Goal: Task Accomplishment & Management: Manage account settings

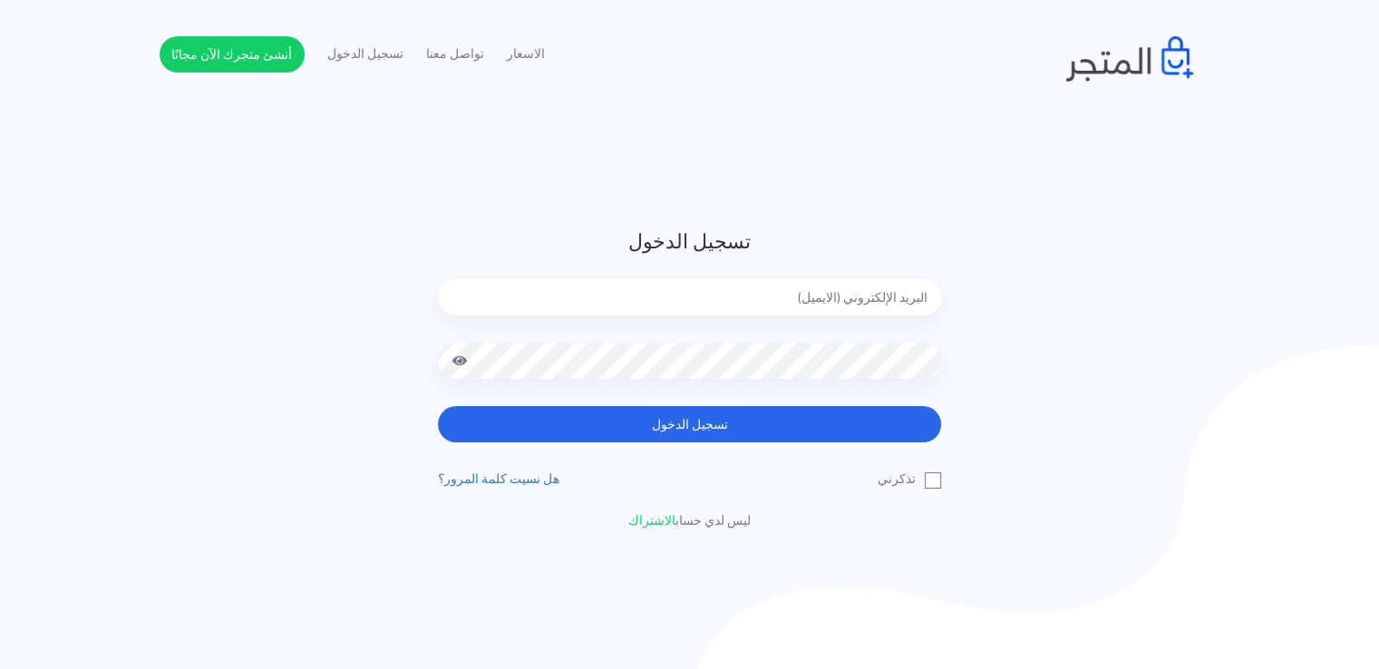
type input "noha_mae86@yahoo.com"
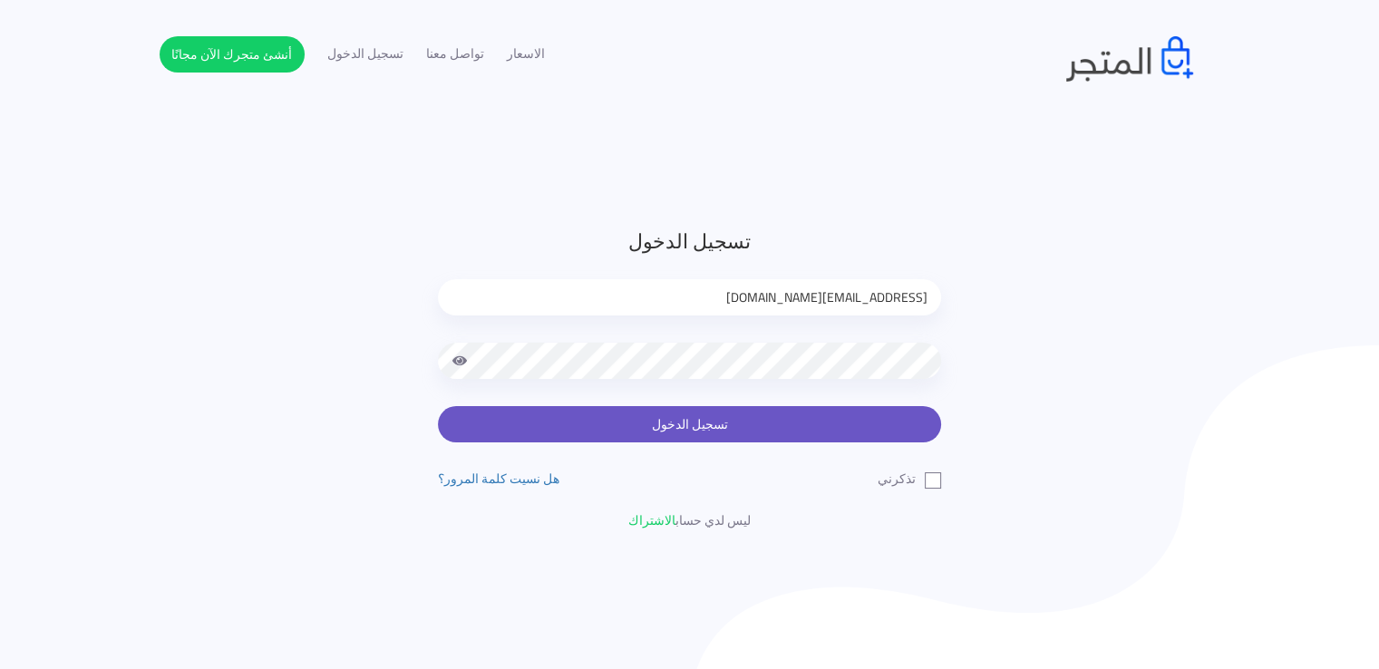
drag, startPoint x: 0, startPoint y: 0, endPoint x: 664, endPoint y: 425, distance: 788.1
click at [664, 425] on button "تسجيل الدخول" at bounding box center [689, 424] width 503 height 36
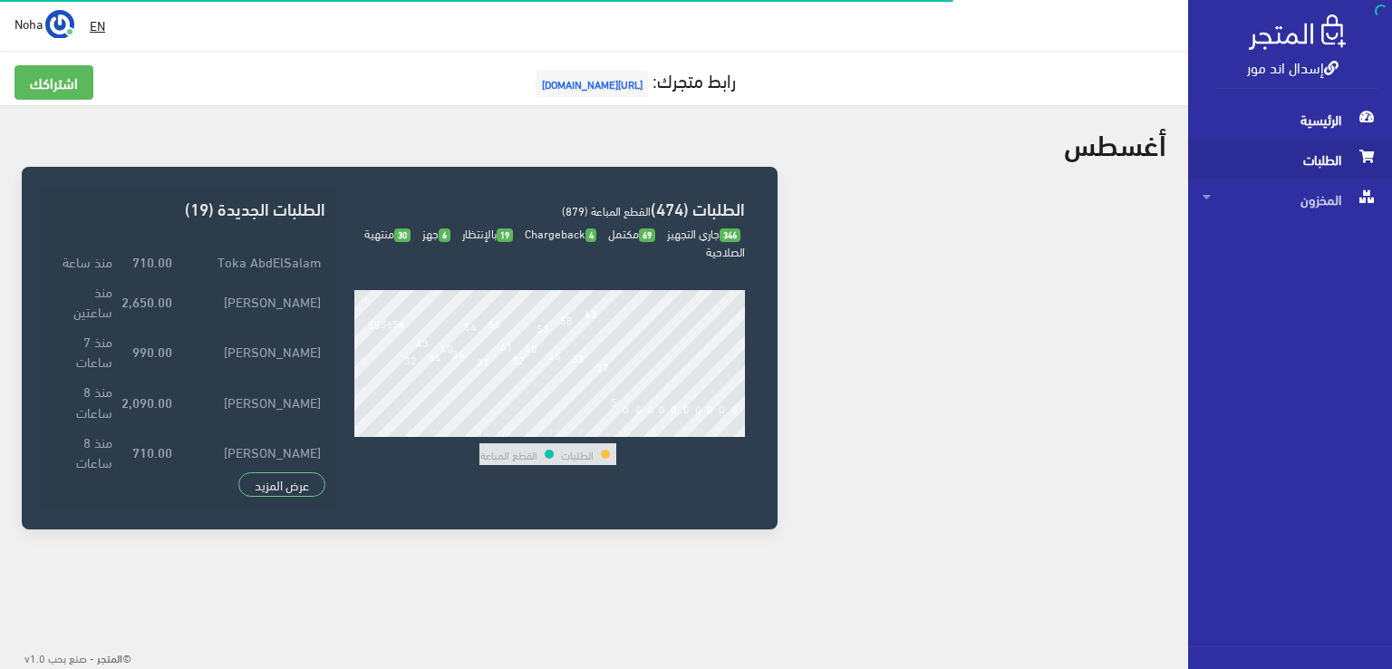
click at [1302, 160] on span "الطلبات" at bounding box center [1290, 160] width 175 height 40
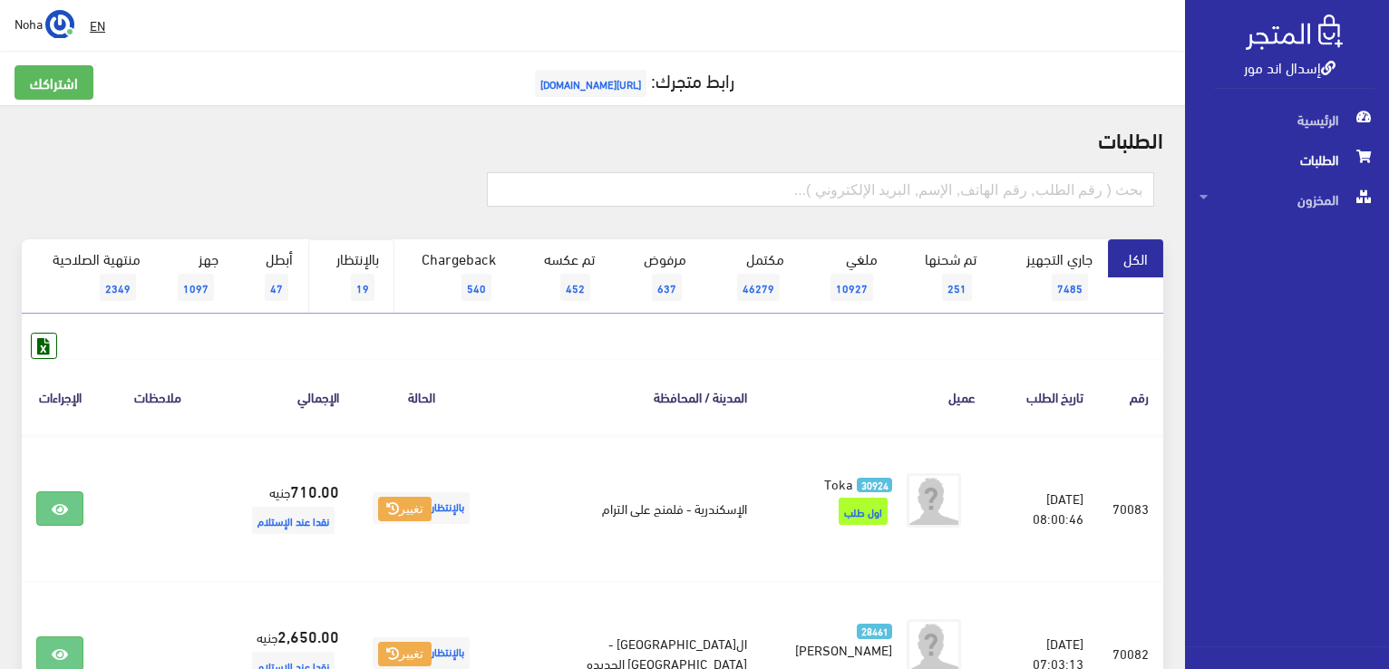
click at [368, 286] on span "19" at bounding box center [363, 287] width 24 height 27
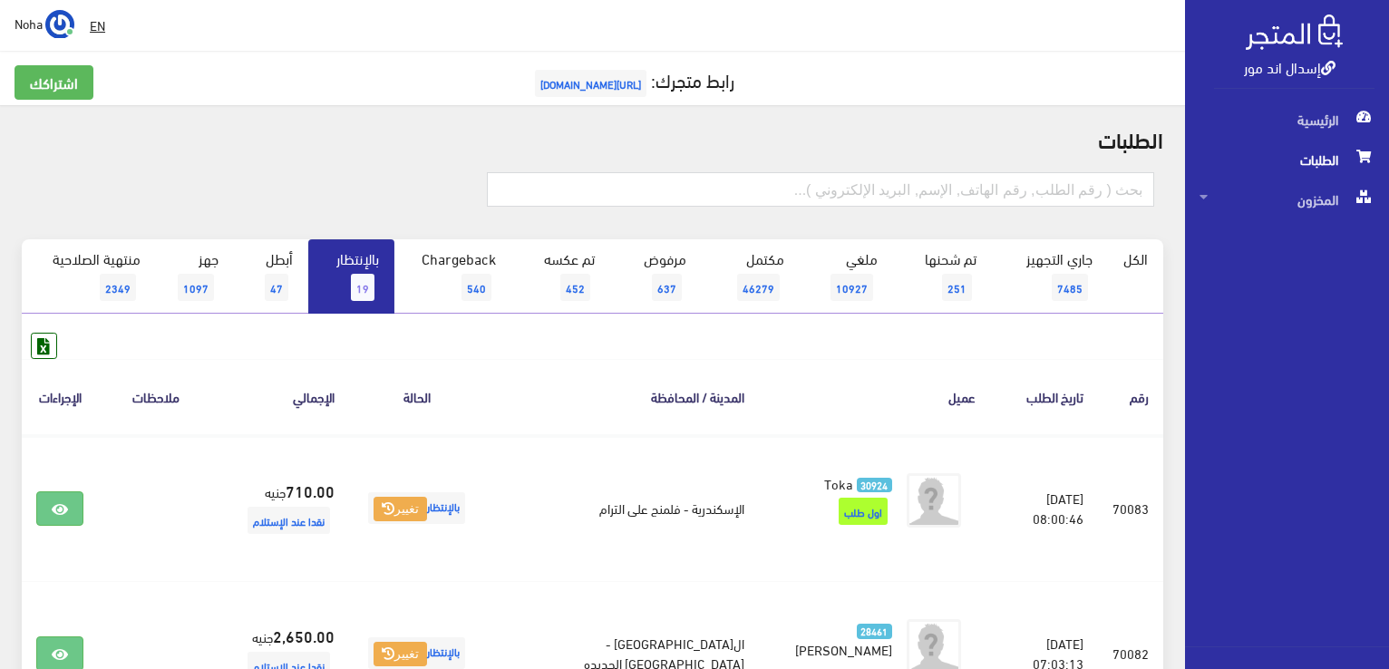
click at [358, 275] on span "19" at bounding box center [363, 287] width 24 height 27
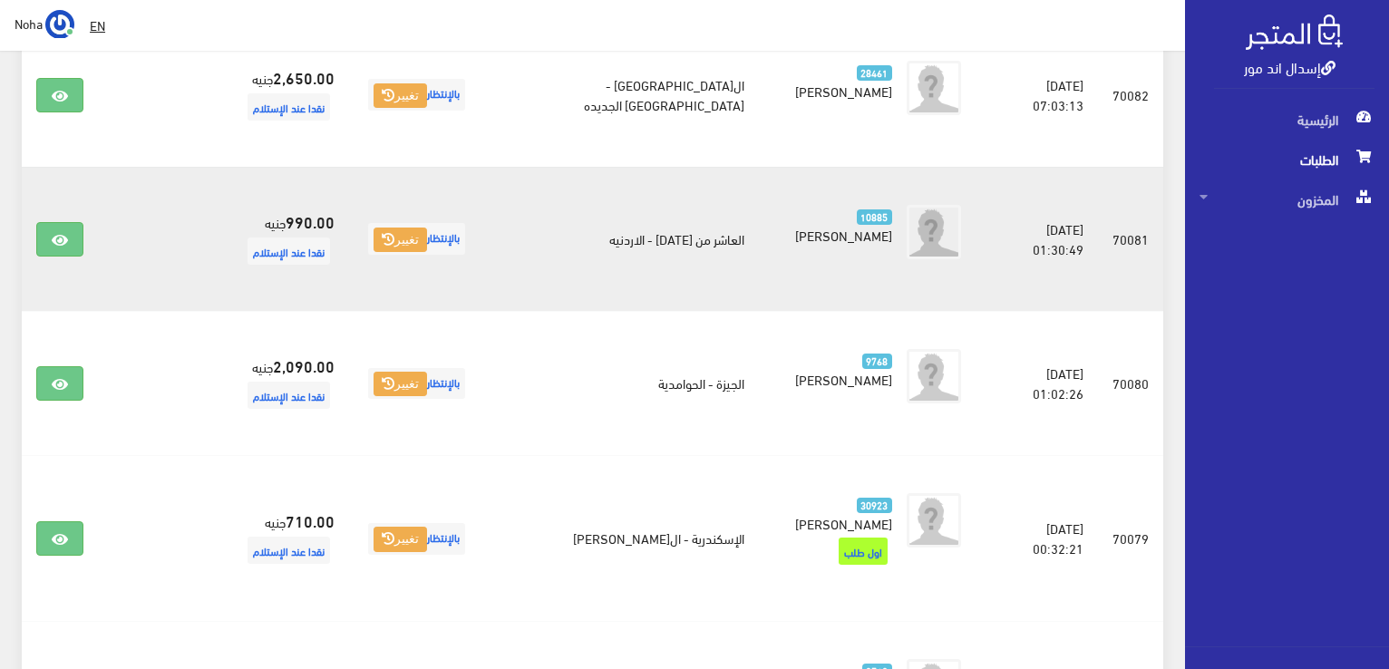
scroll to position [453, 0]
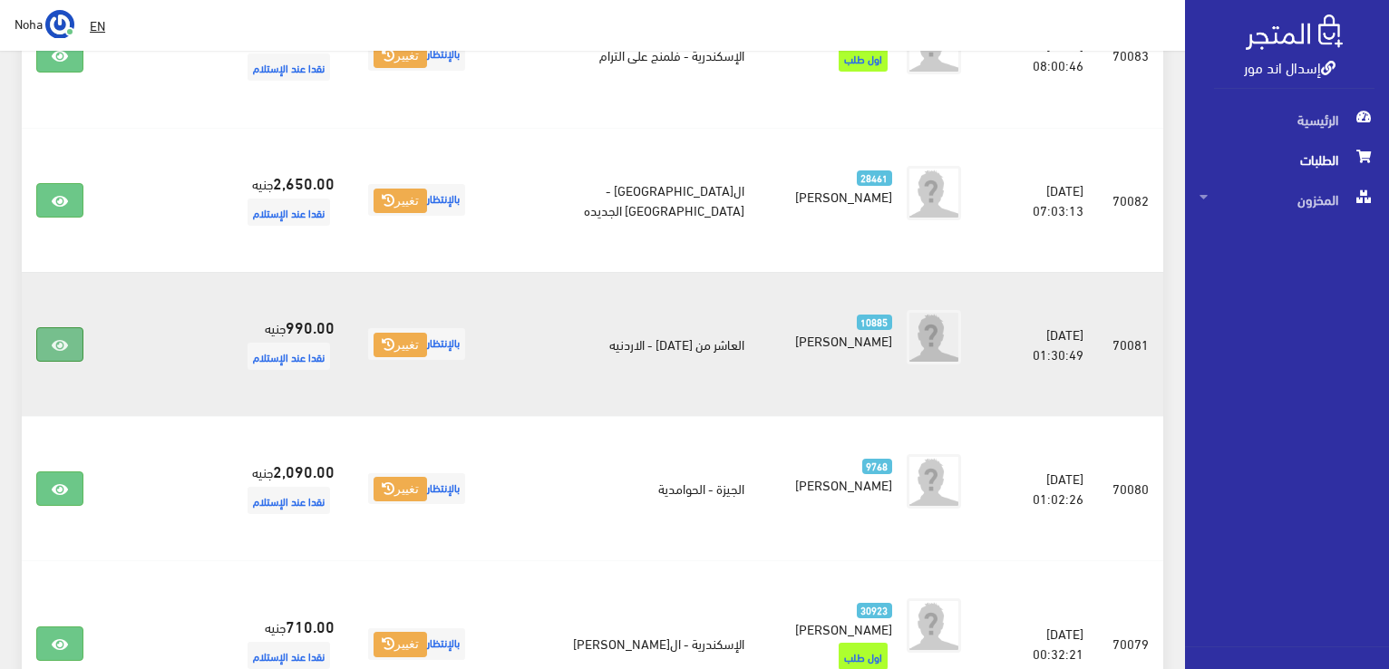
click at [73, 338] on link at bounding box center [59, 344] width 47 height 34
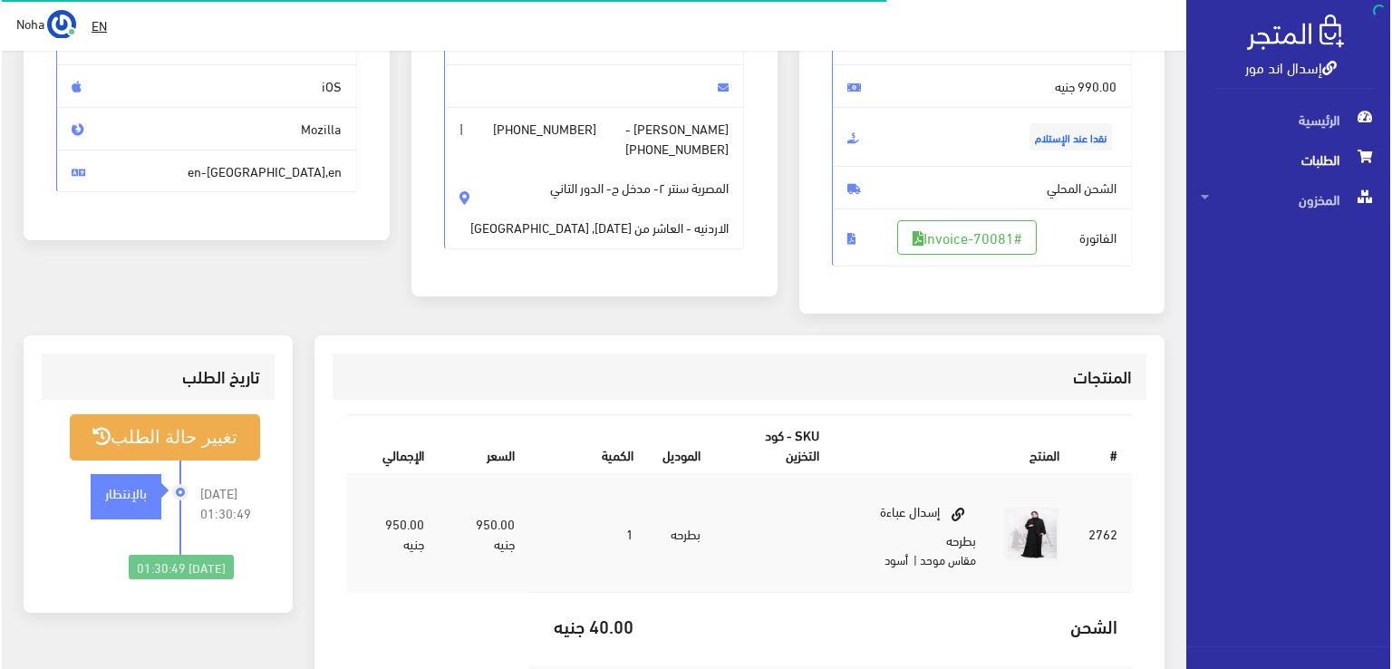
scroll to position [272, 0]
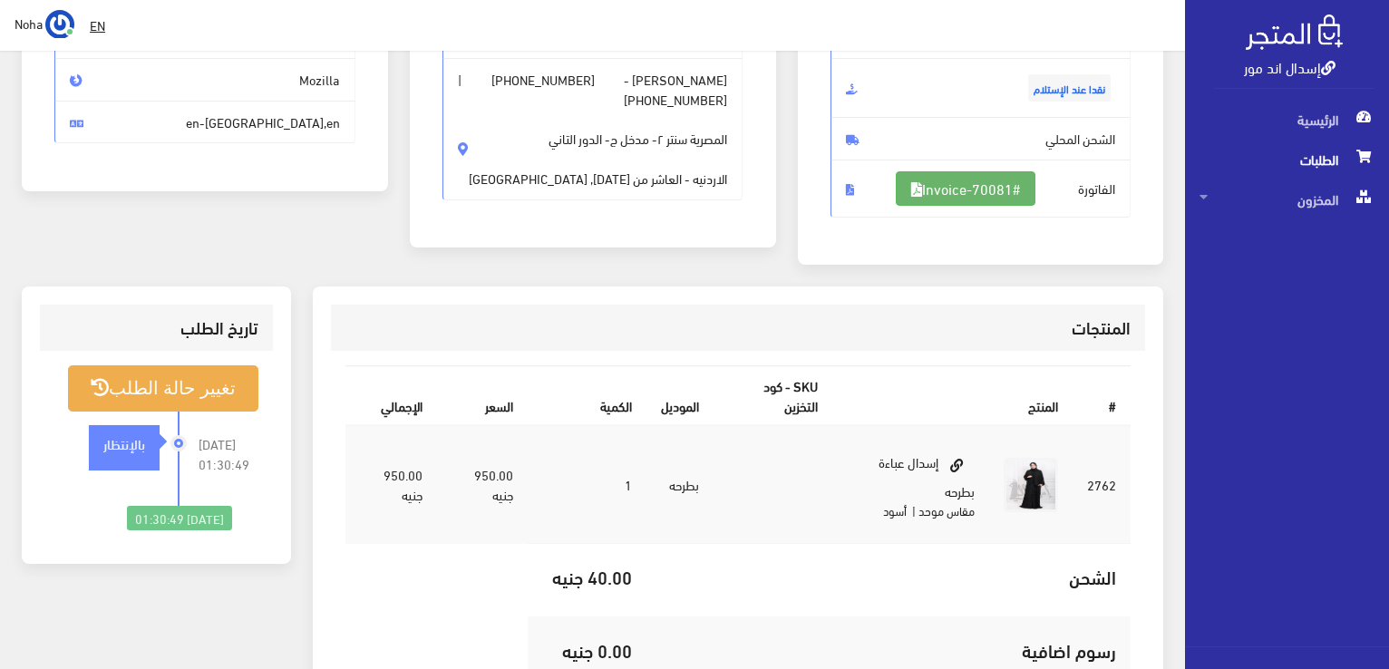
click at [960, 186] on link "#Invoice-70081" at bounding box center [966, 188] width 140 height 34
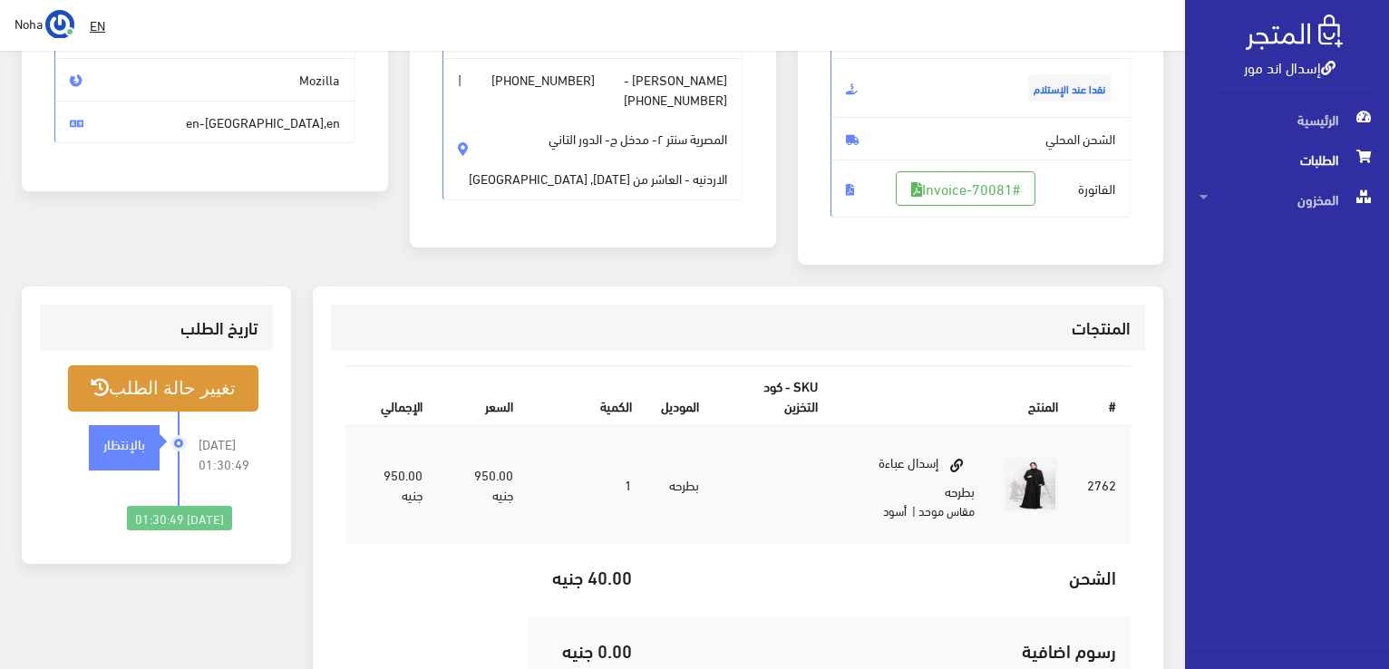
click at [211, 389] on button "تغيير حالة الطلب" at bounding box center [163, 388] width 190 height 46
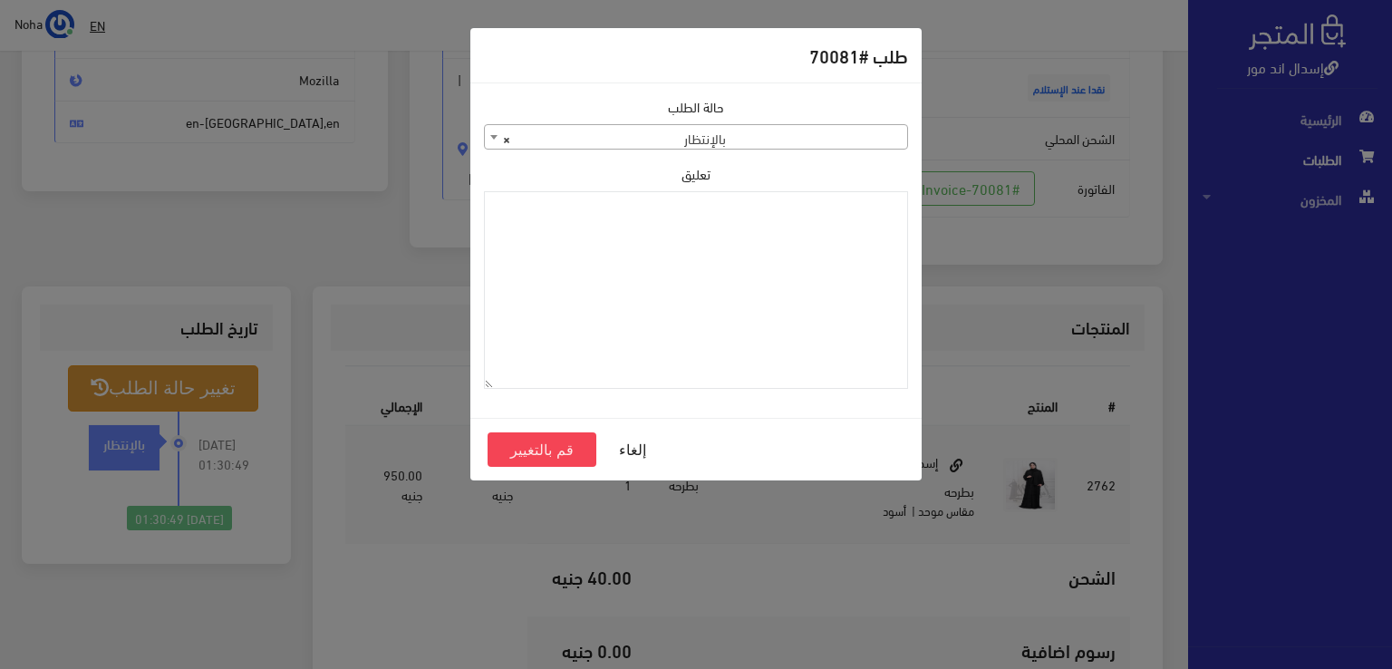
click at [631, 135] on span "× بالإنتظار" at bounding box center [696, 137] width 422 height 25
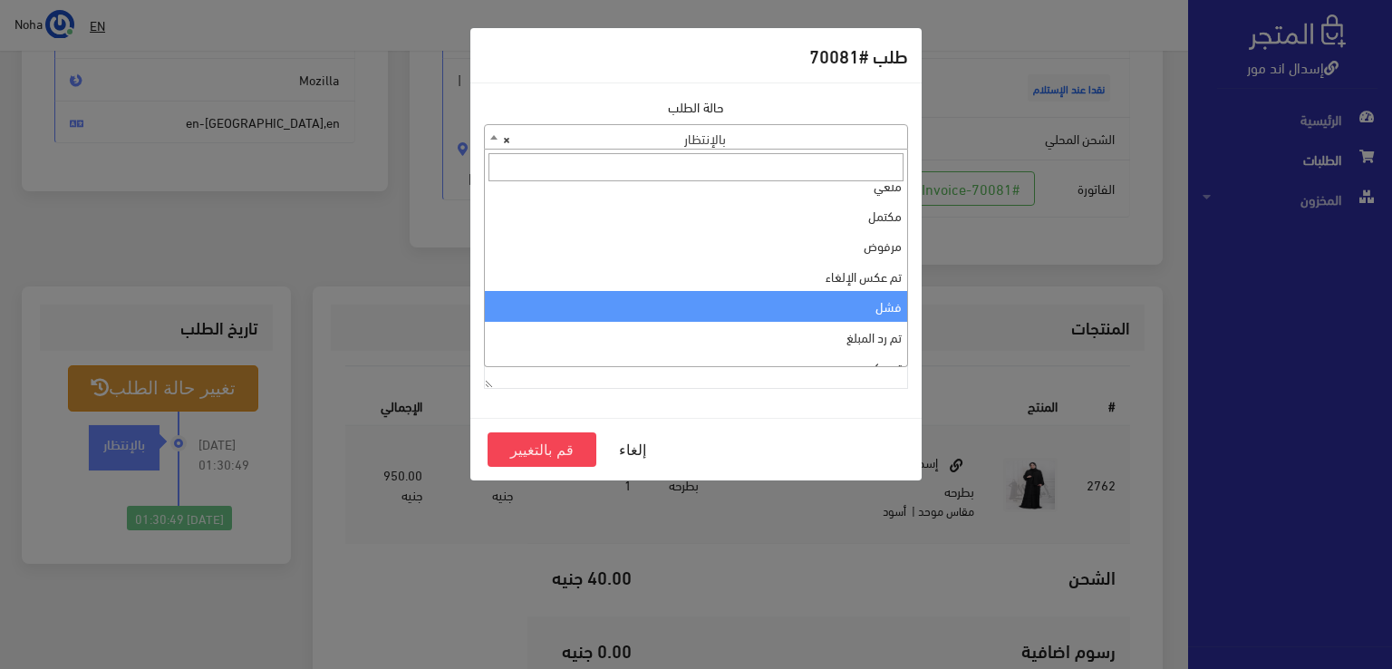
scroll to position [0, 0]
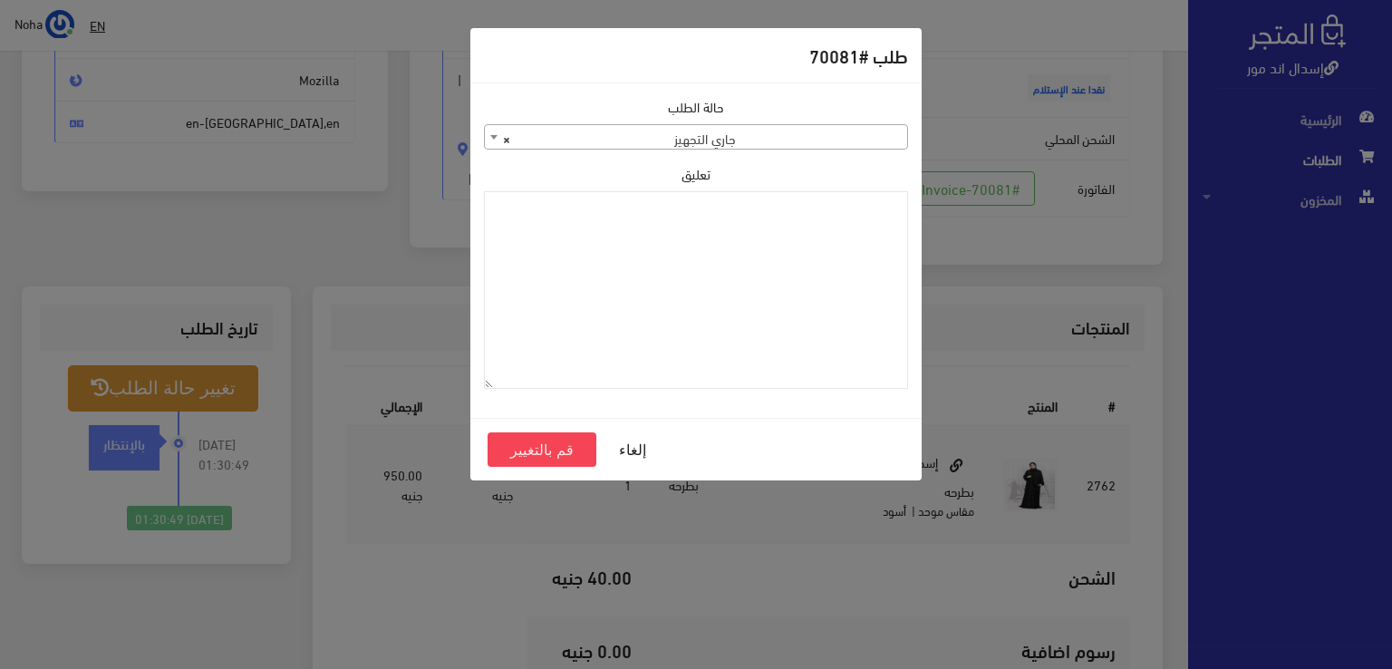
select select "1"
click at [573, 447] on button "قم بالتغيير" at bounding box center [542, 449] width 109 height 34
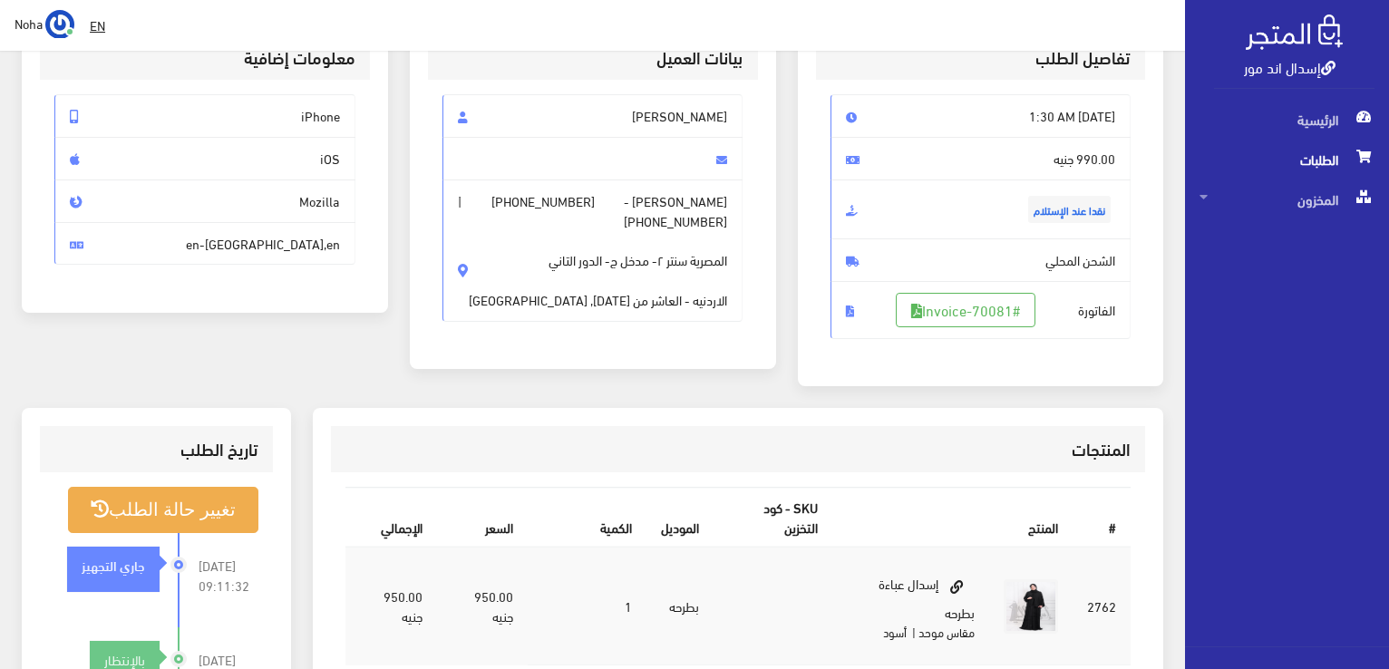
scroll to position [181, 0]
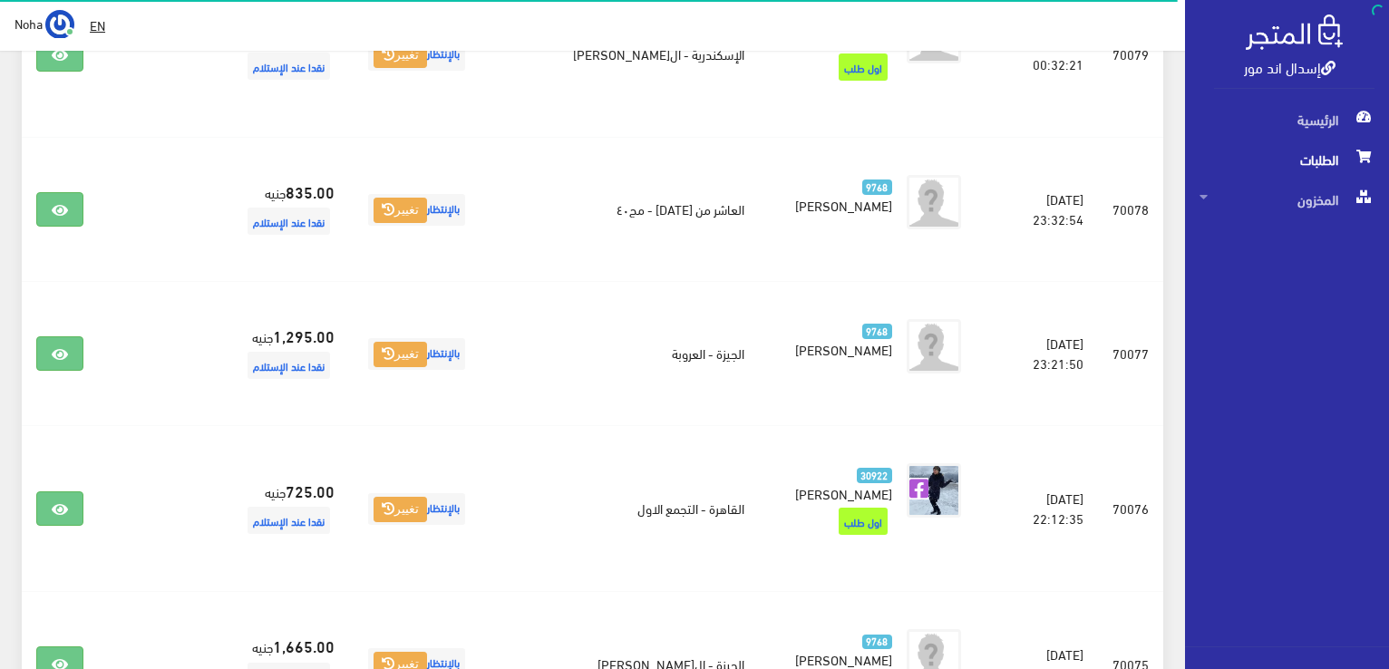
scroll to position [1088, 0]
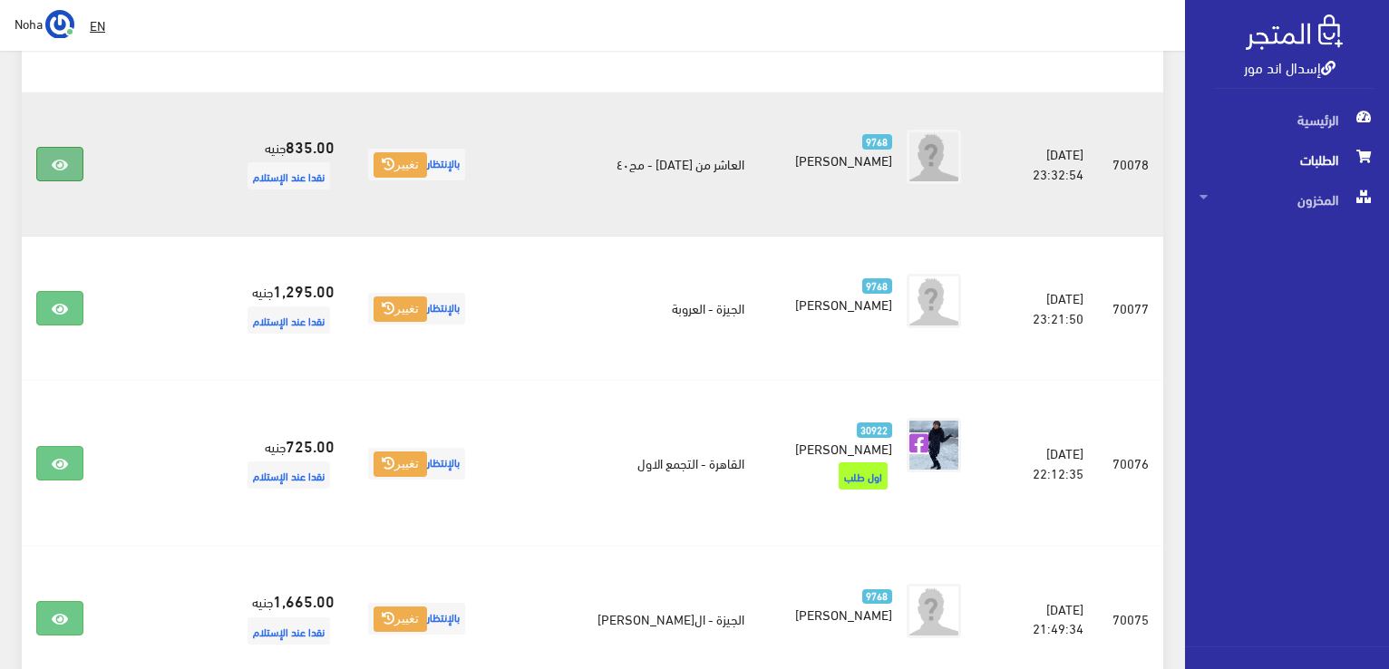
click at [59, 163] on icon at bounding box center [60, 165] width 16 height 15
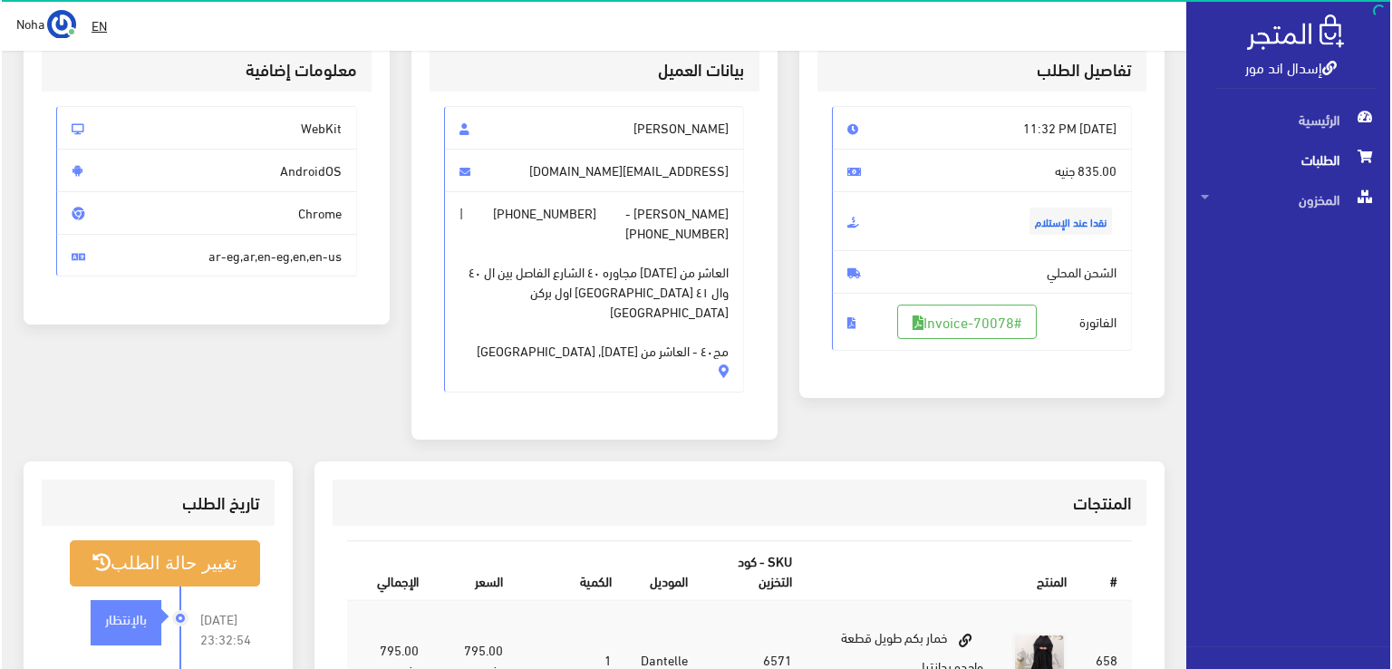
scroll to position [181, 0]
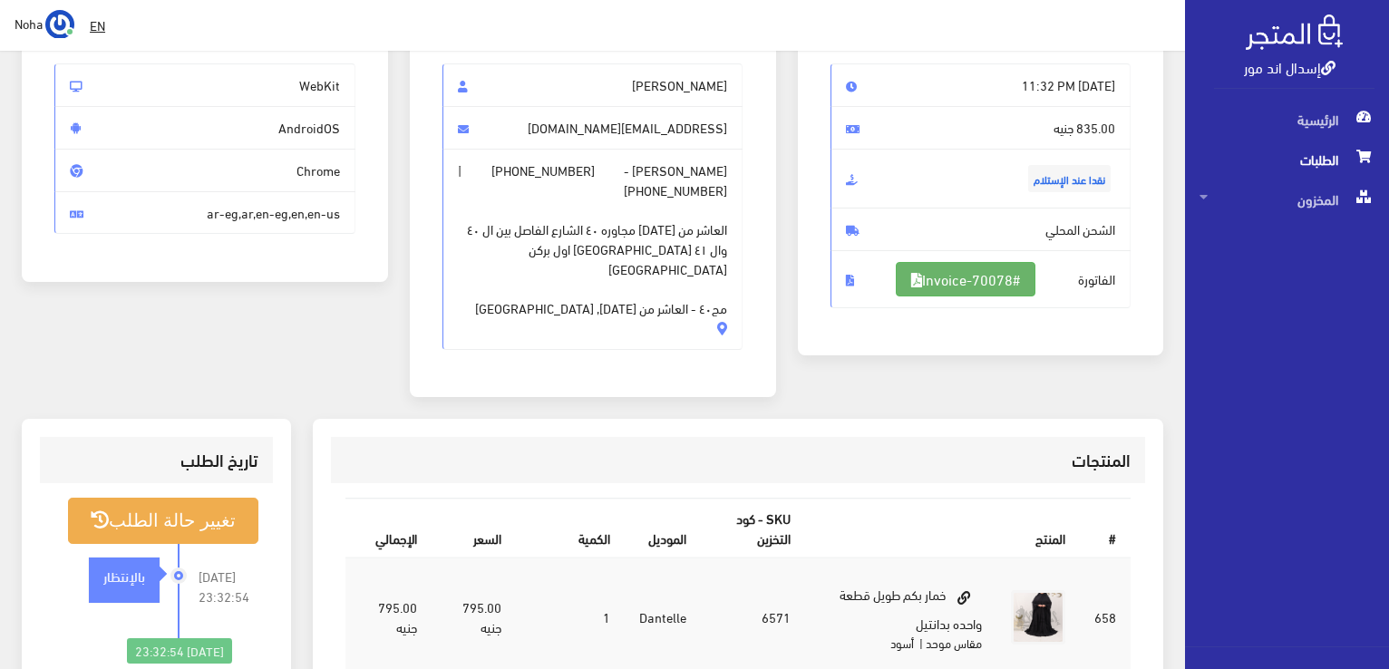
click at [921, 278] on link "#Invoice-70078" at bounding box center [966, 279] width 140 height 34
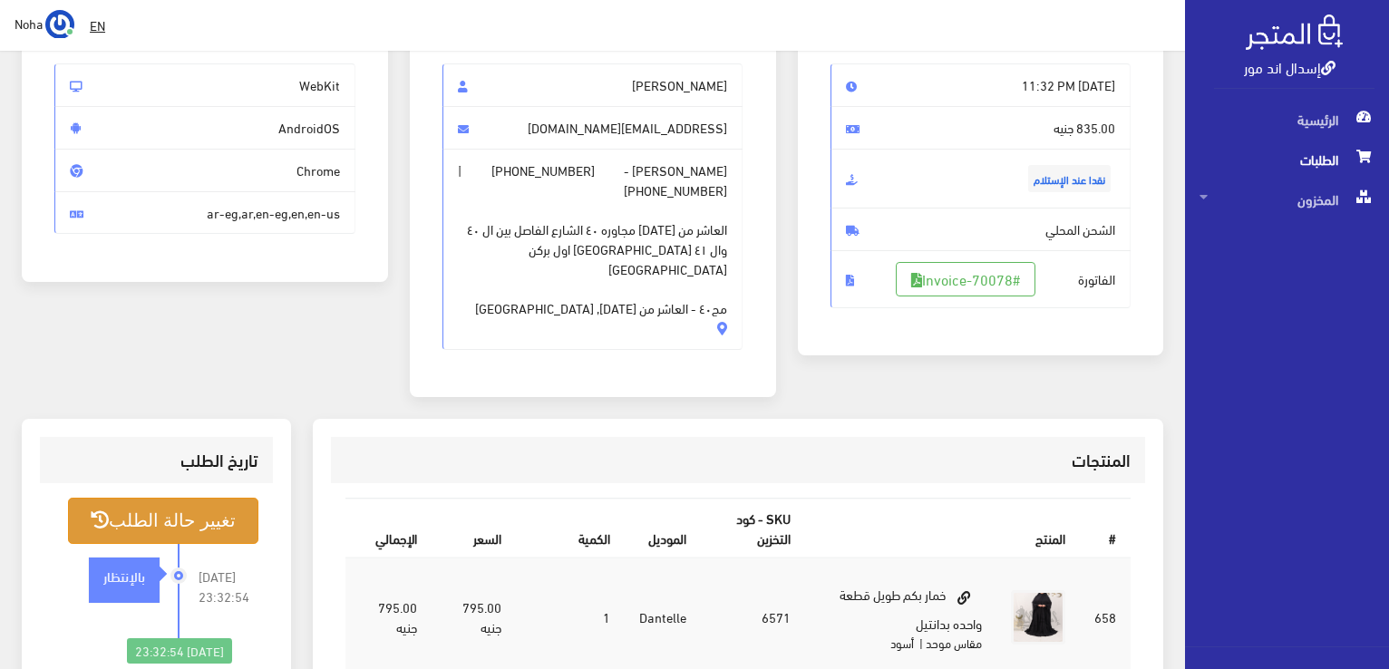
click at [180, 498] on button "تغيير حالة الطلب" at bounding box center [163, 521] width 190 height 46
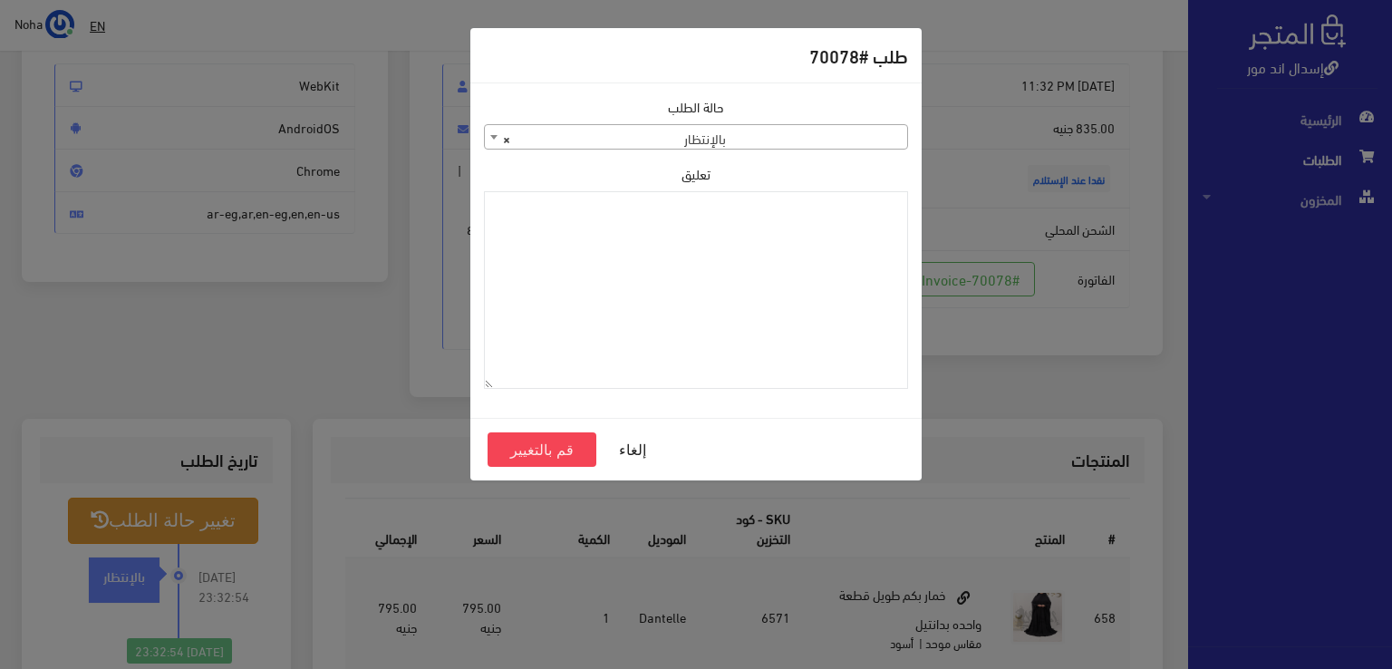
click at [769, 146] on span "× بالإنتظار" at bounding box center [696, 137] width 422 height 25
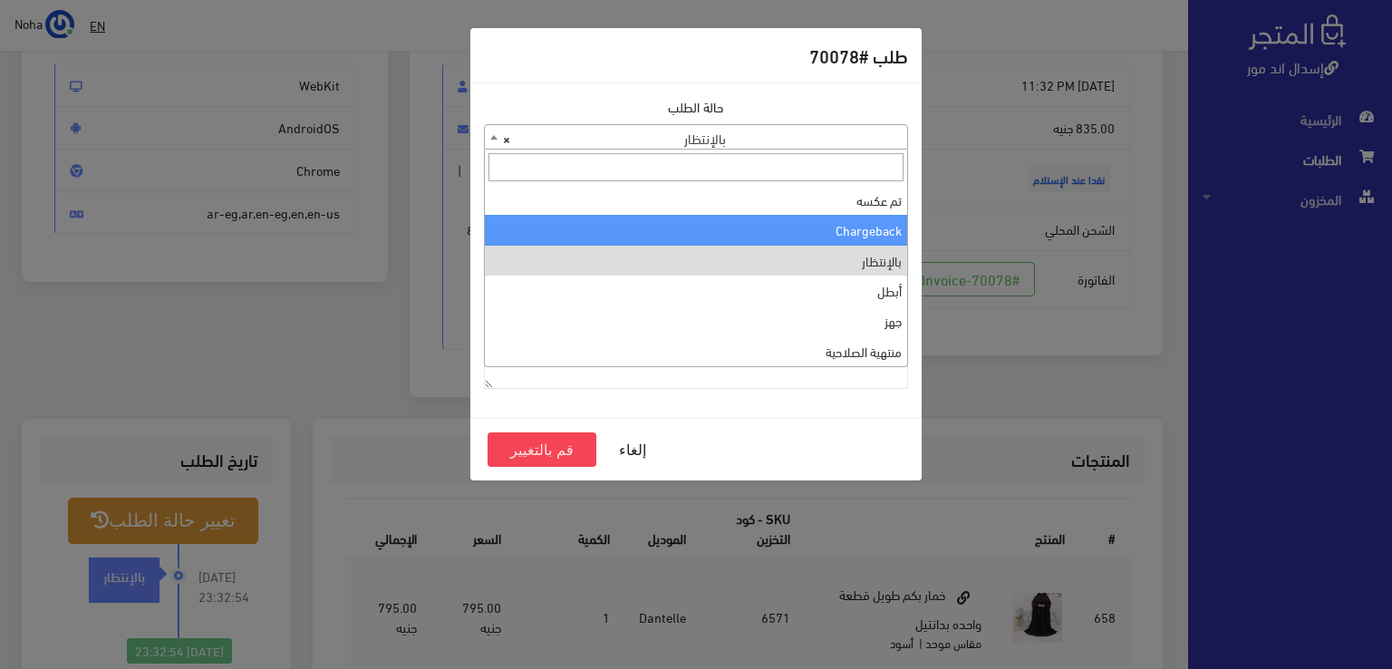
scroll to position [0, 0]
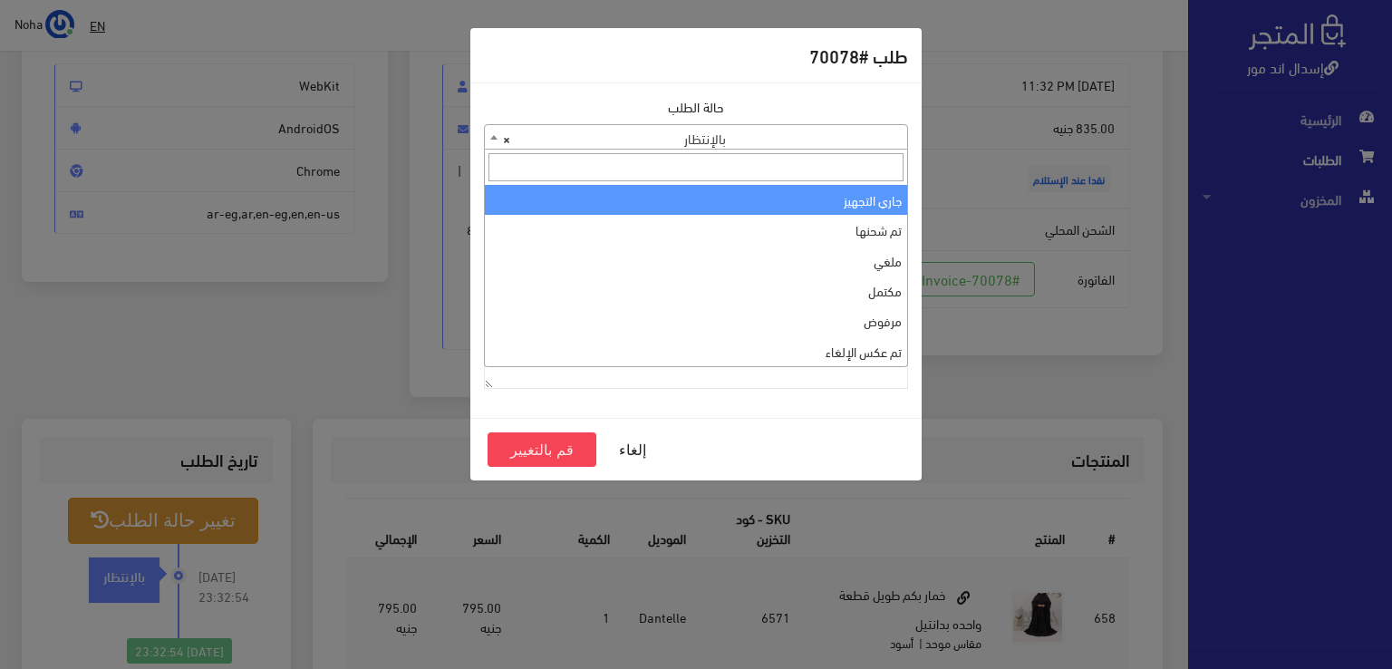
select select "1"
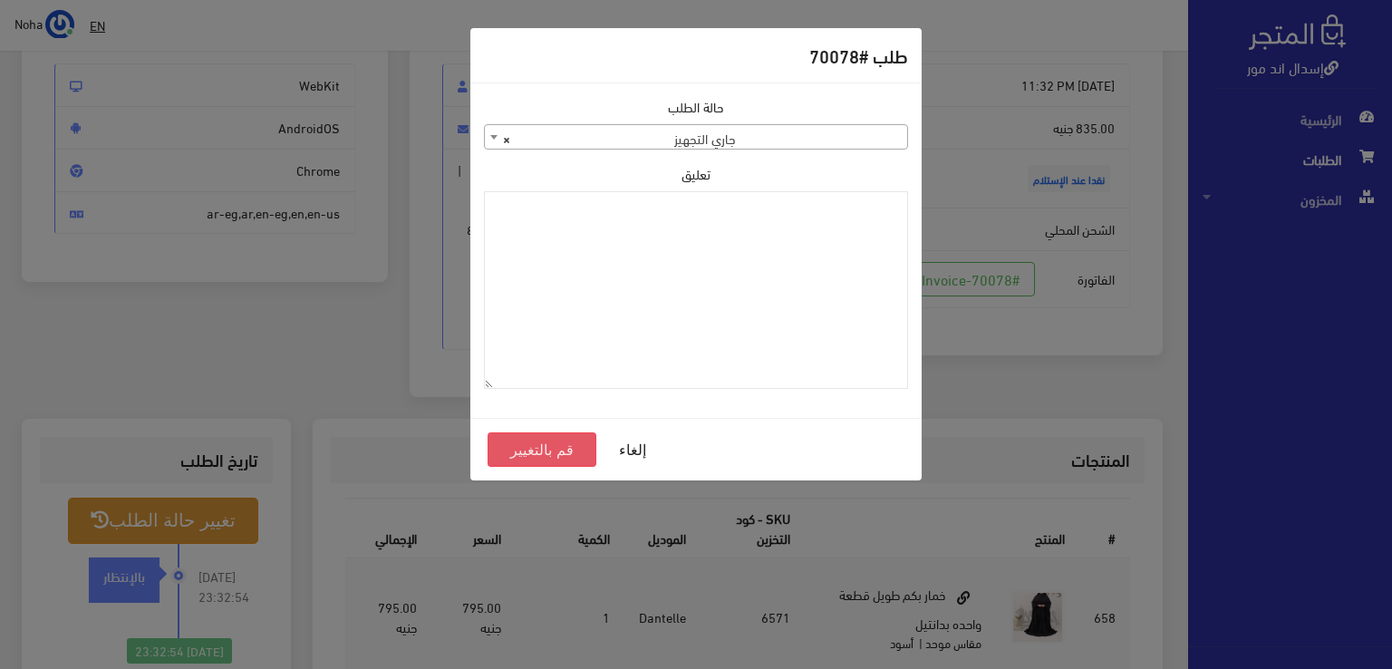
click at [498, 454] on button "قم بالتغيير" at bounding box center [542, 449] width 109 height 34
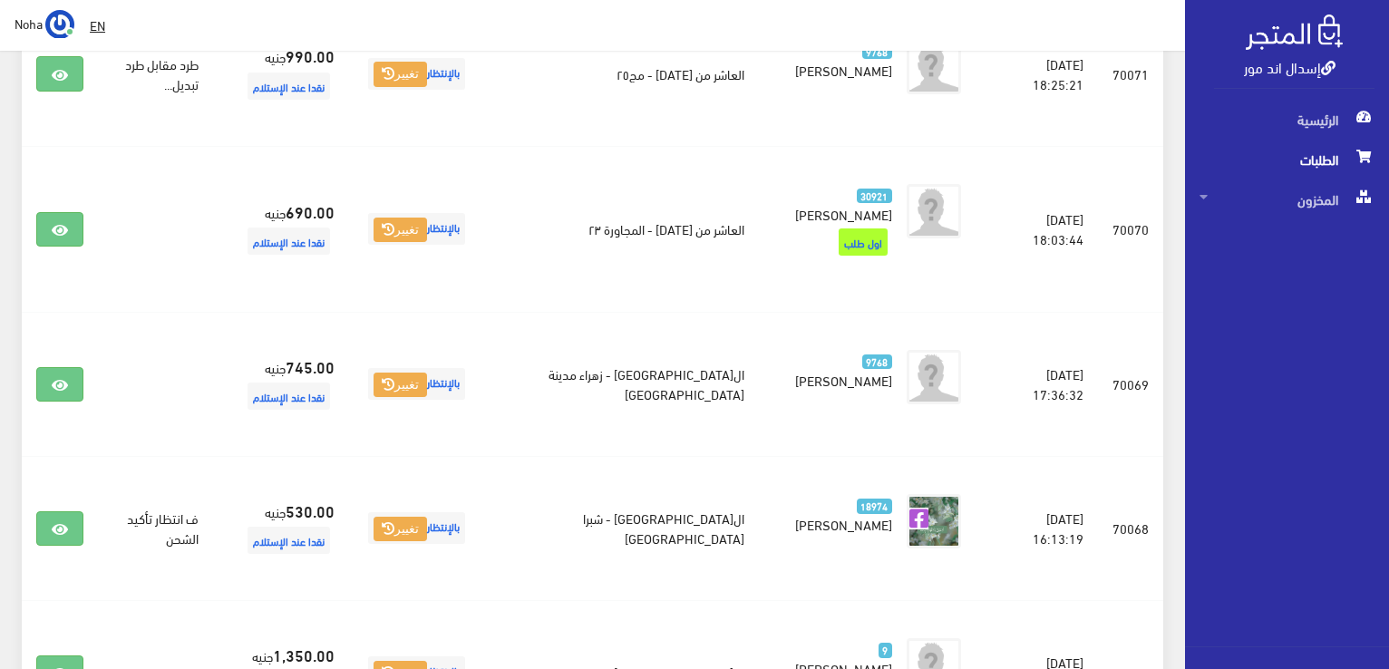
scroll to position [1813, 0]
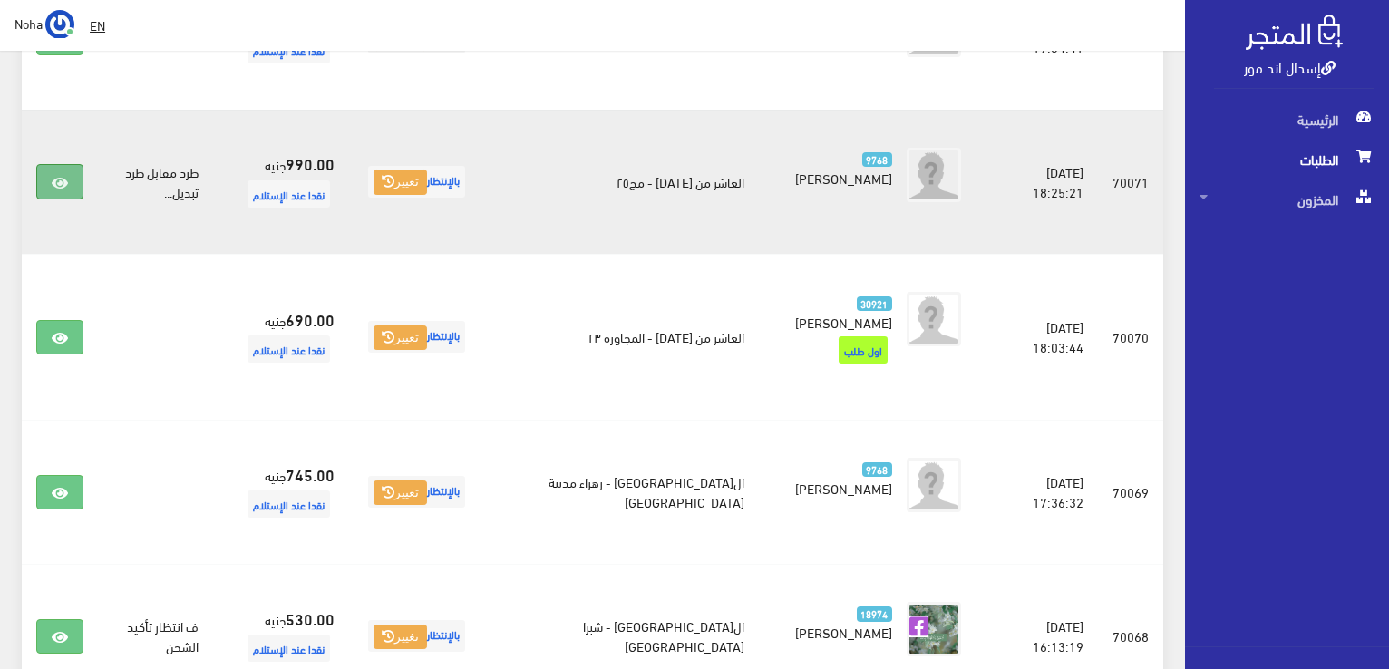
click at [57, 176] on icon at bounding box center [60, 183] width 16 height 15
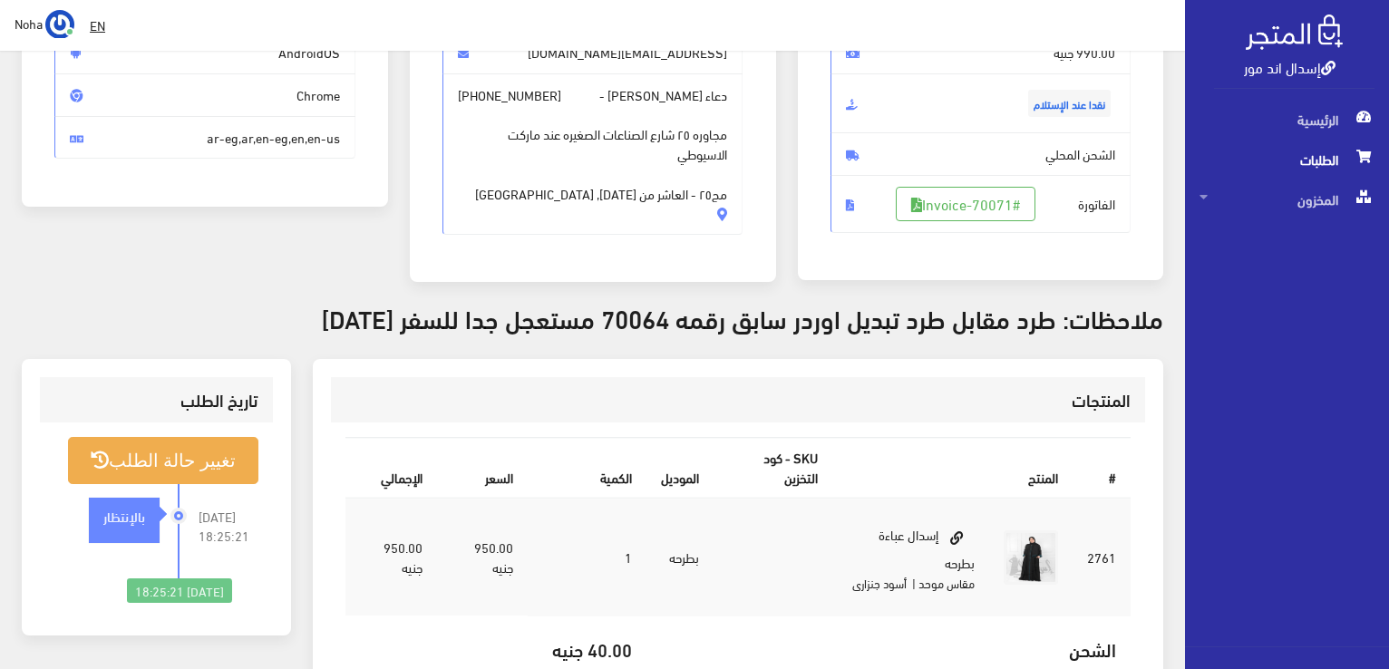
scroll to position [181, 0]
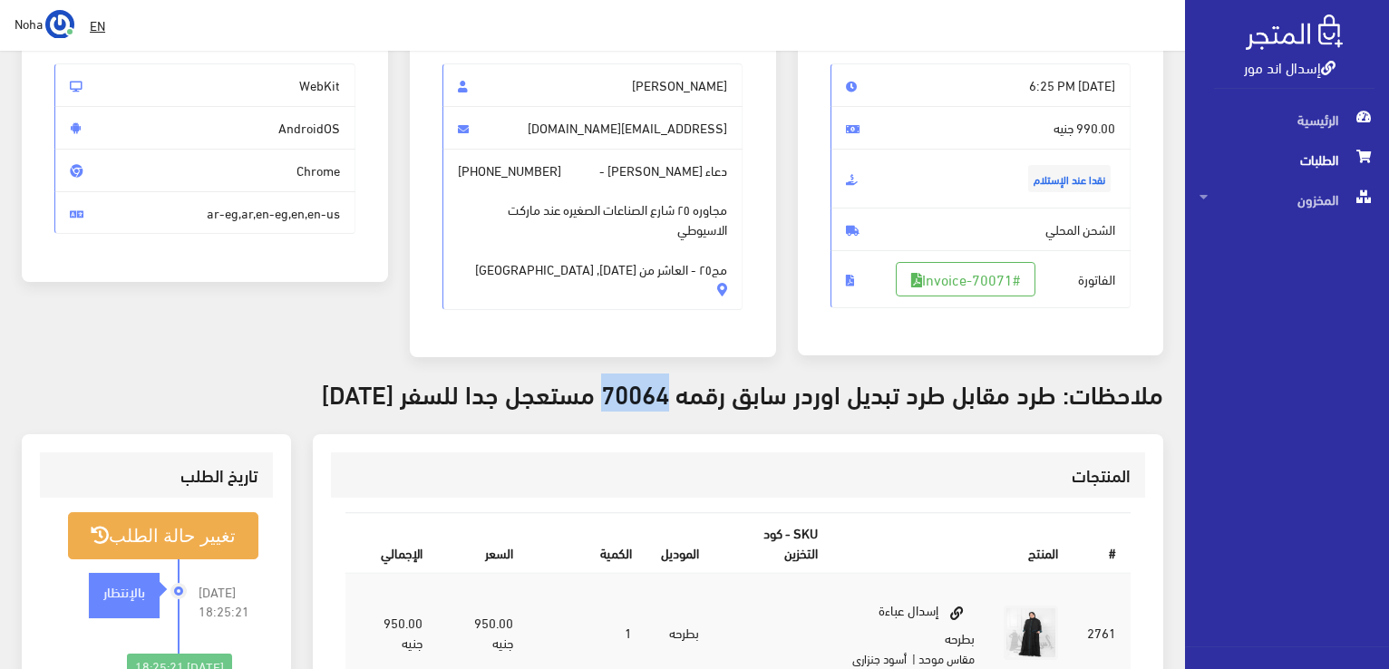
drag, startPoint x: 675, startPoint y: 400, endPoint x: 605, endPoint y: 385, distance: 72.2
click at [605, 385] on h3 "ملاحظات: طرد مقابل طرد تبديل اوردر سابق رقمه 70064 مستعجل جدا للسفر الجمعة" at bounding box center [592, 393] width 1141 height 28
click at [1008, 273] on link "#Invoice-70071" at bounding box center [966, 279] width 140 height 34
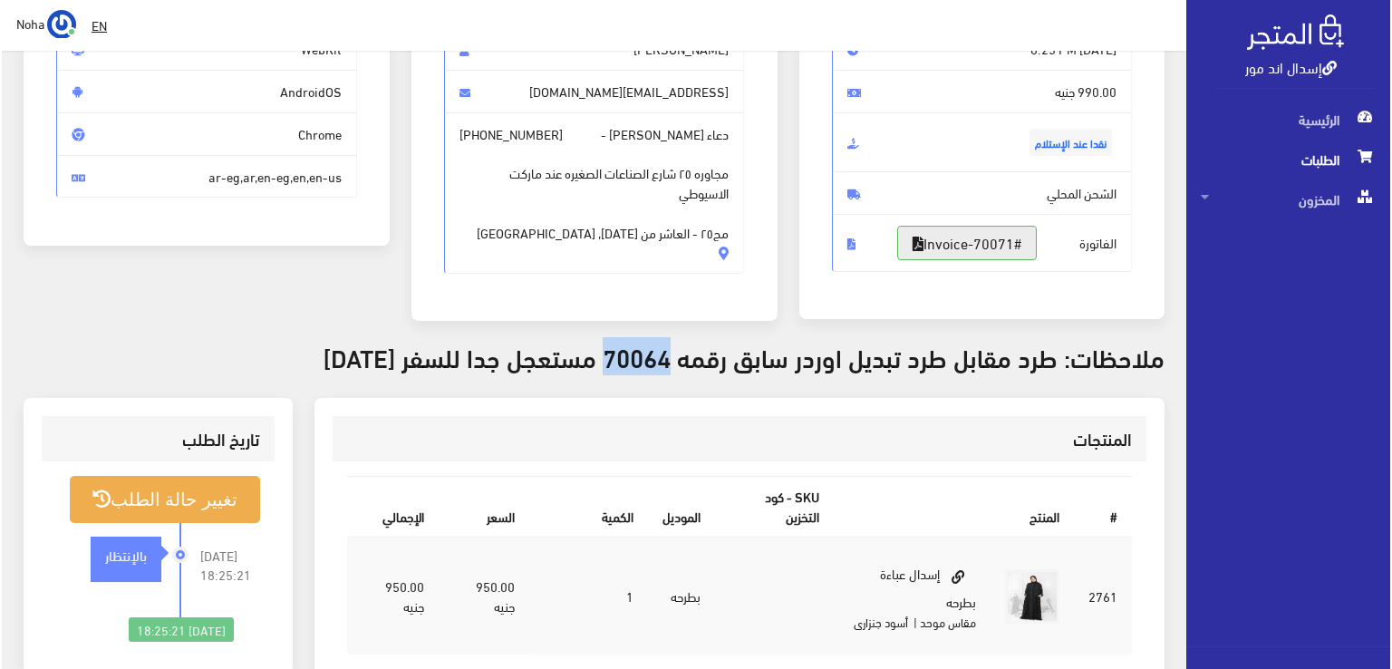
scroll to position [272, 0]
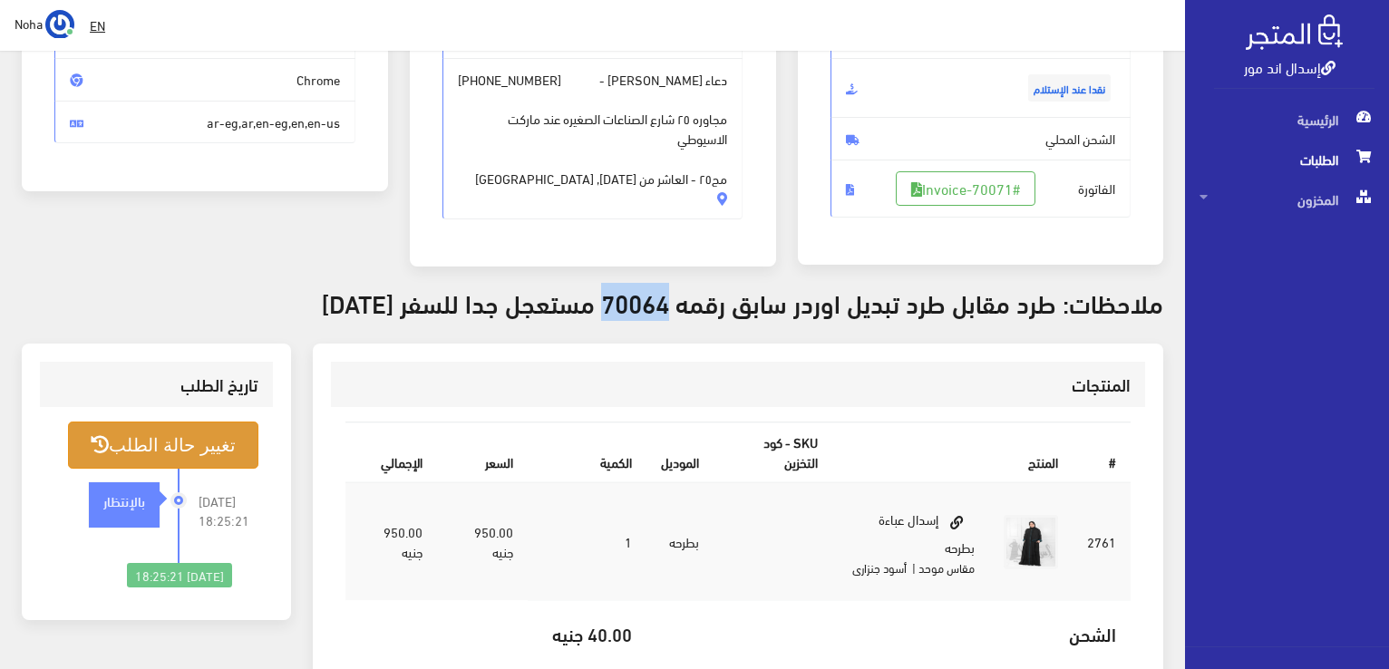
click at [181, 438] on button "تغيير حالة الطلب" at bounding box center [163, 445] width 190 height 46
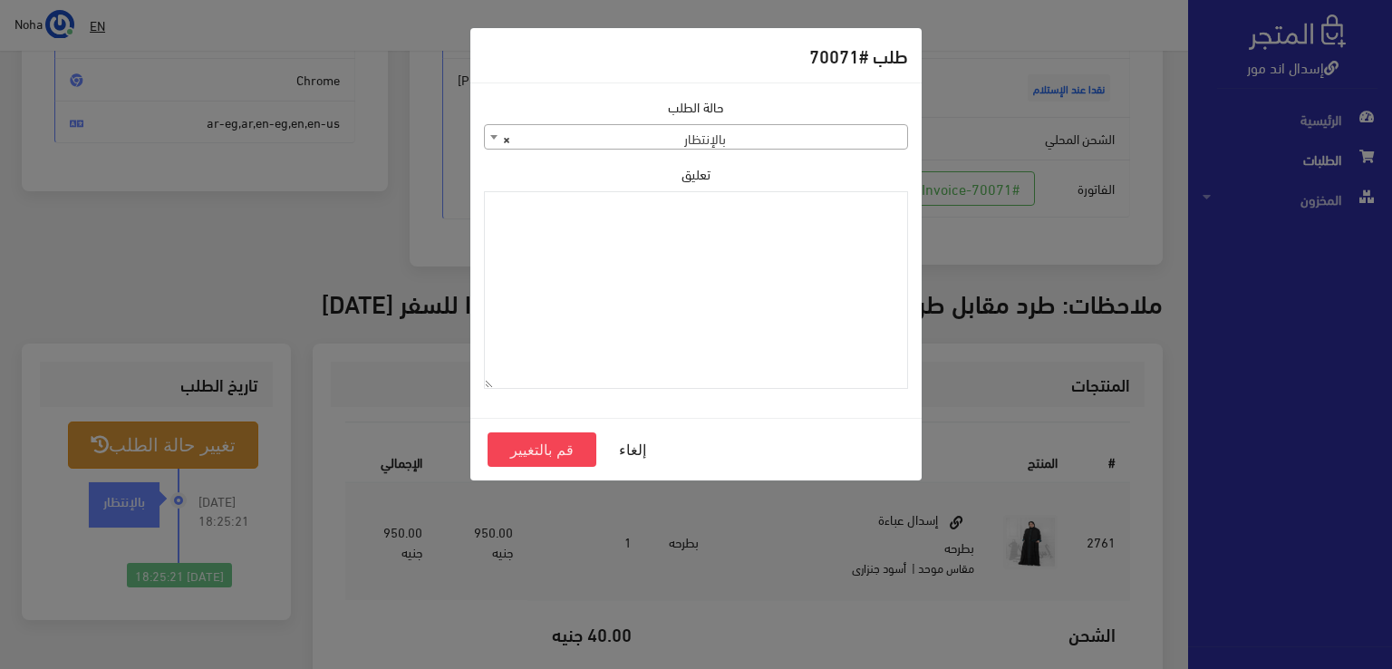
click at [740, 144] on span "× بالإنتظار" at bounding box center [696, 137] width 422 height 25
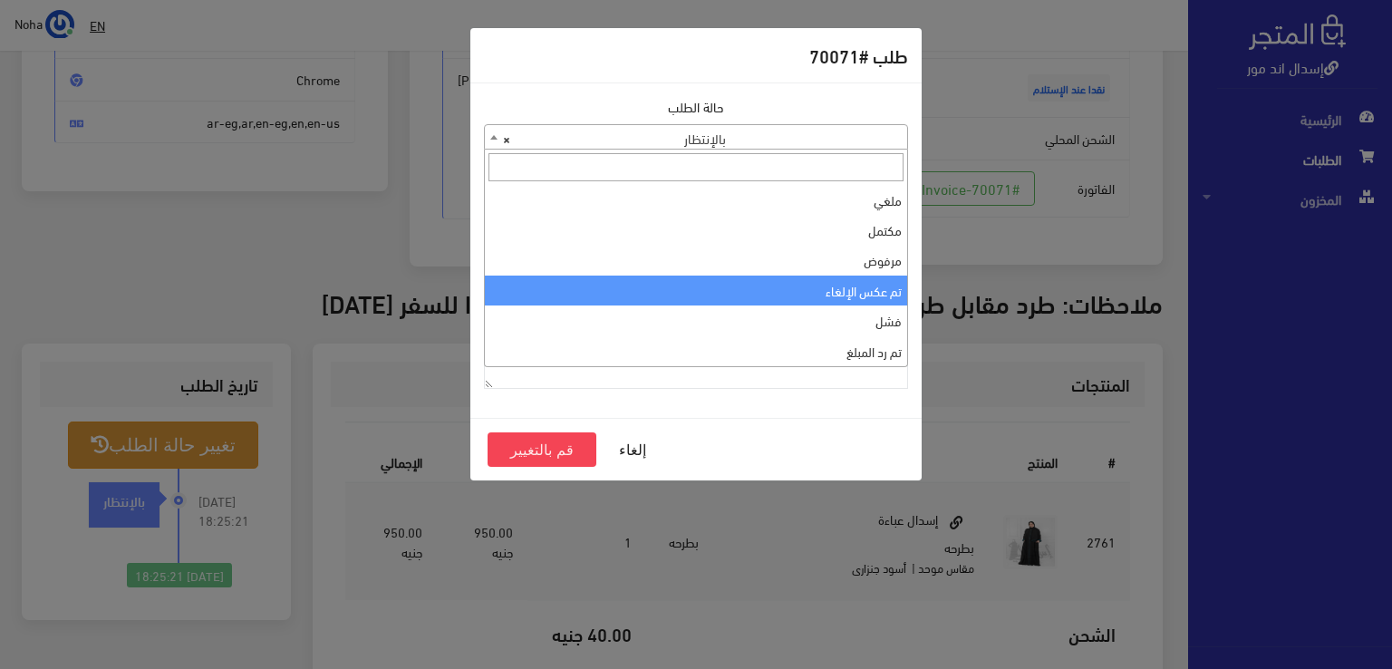
scroll to position [0, 0]
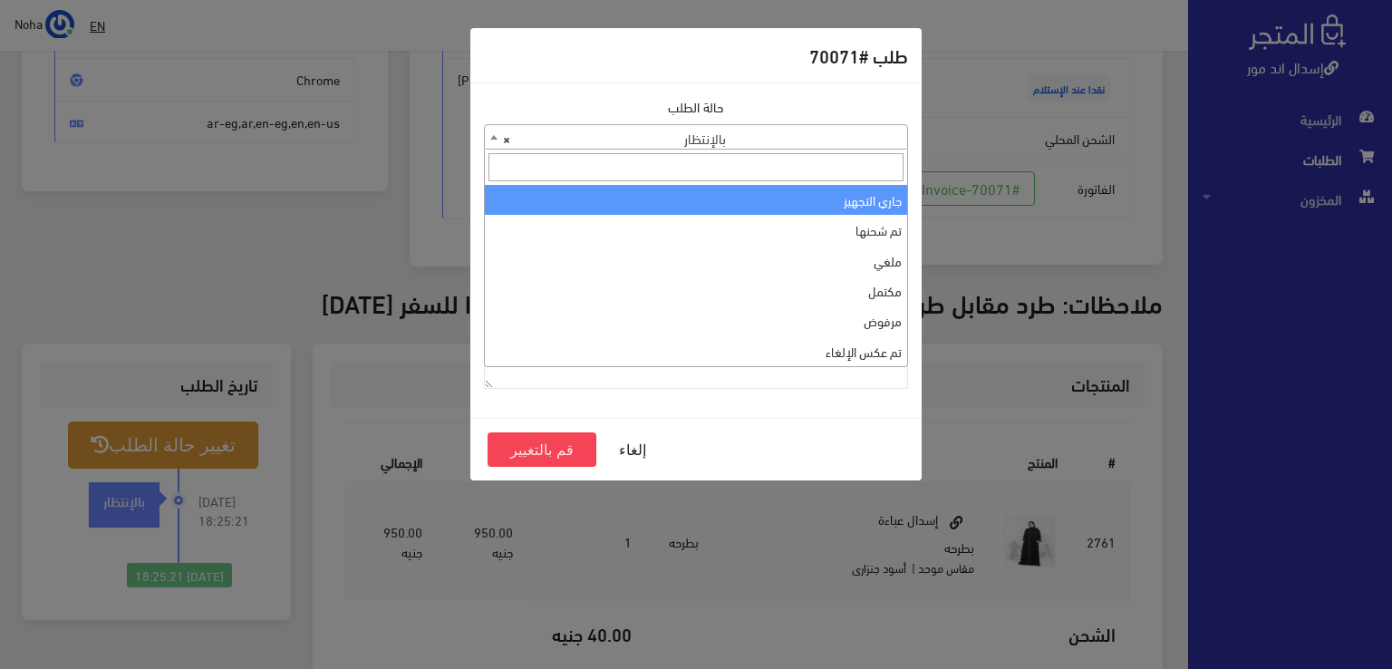
select select "1"
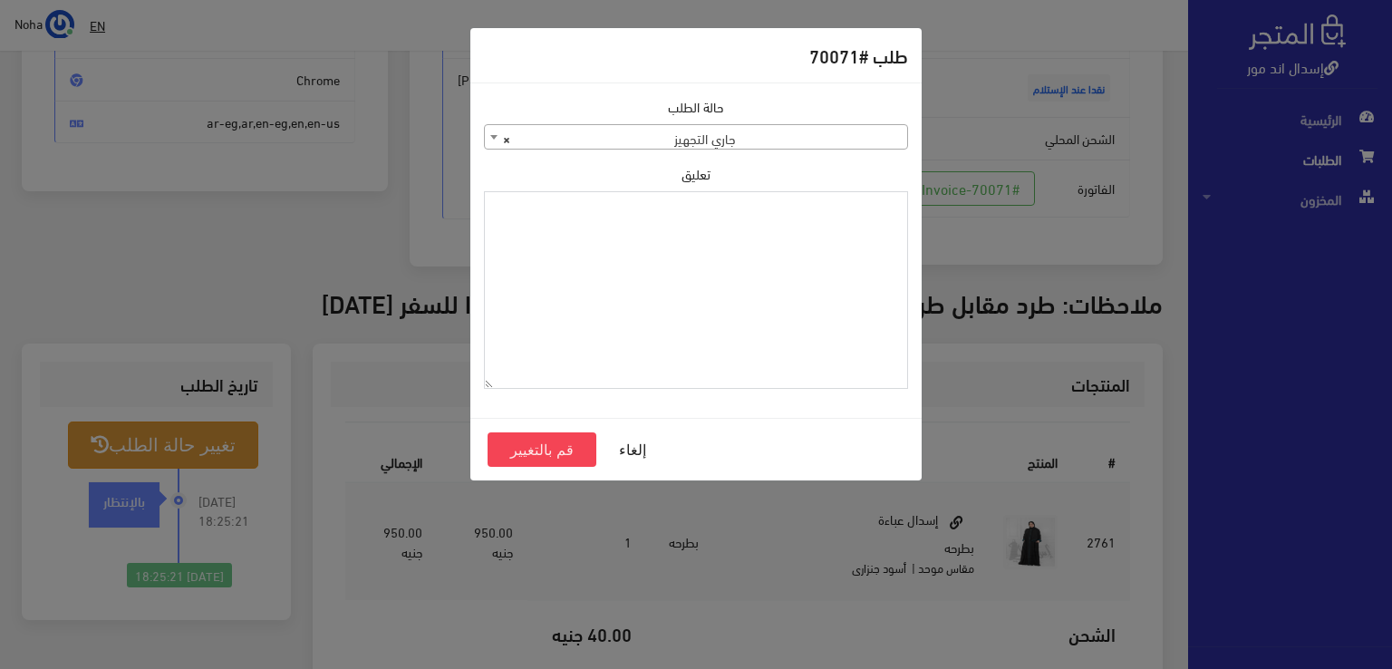
drag, startPoint x: 605, startPoint y: 298, endPoint x: 581, endPoint y: 262, distance: 43.2
click at [581, 262] on textarea "تعليق" at bounding box center [696, 290] width 424 height 199
click at [534, 444] on button "قم بالتغيير" at bounding box center [542, 449] width 109 height 34
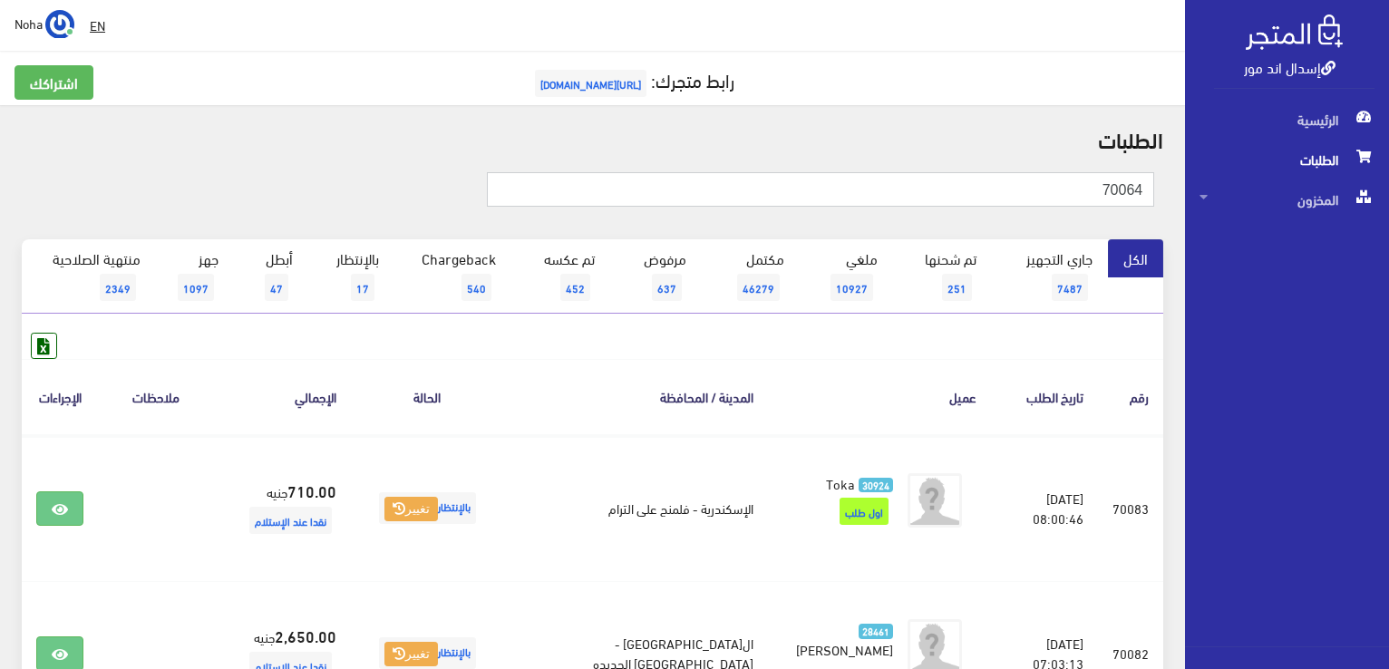
type input "70064"
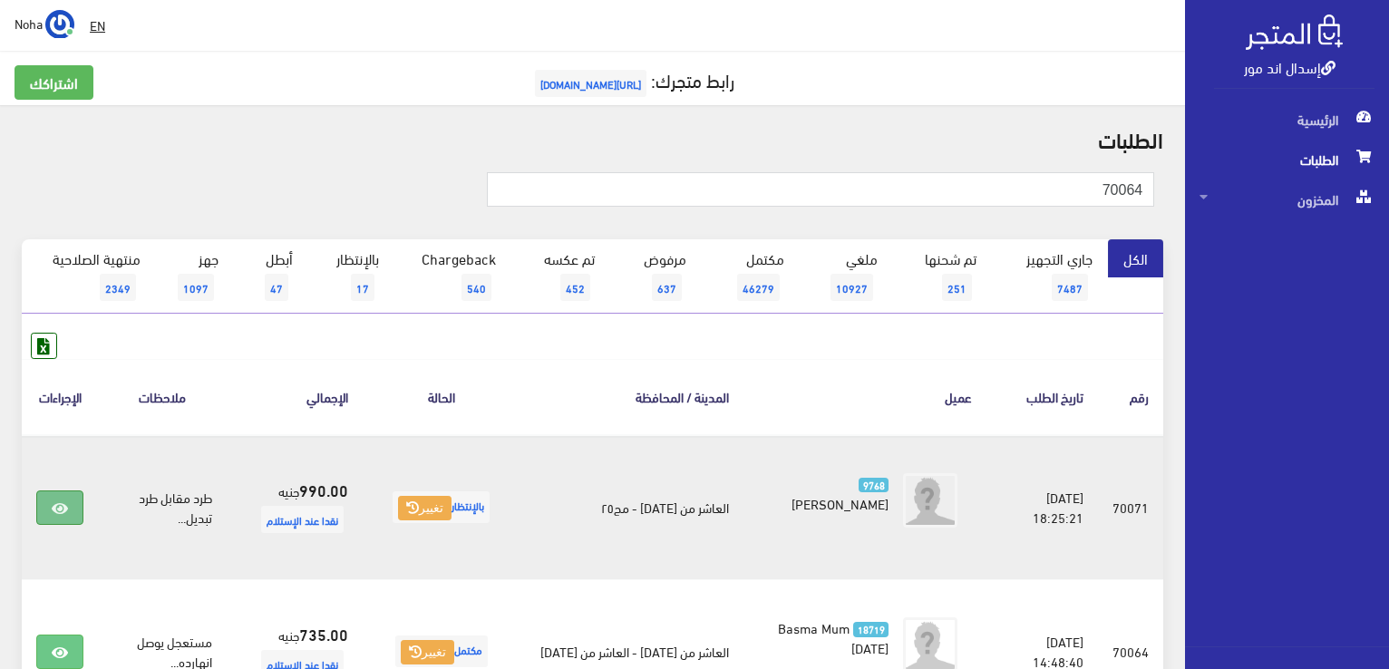
click at [56, 506] on icon at bounding box center [60, 508] width 16 height 15
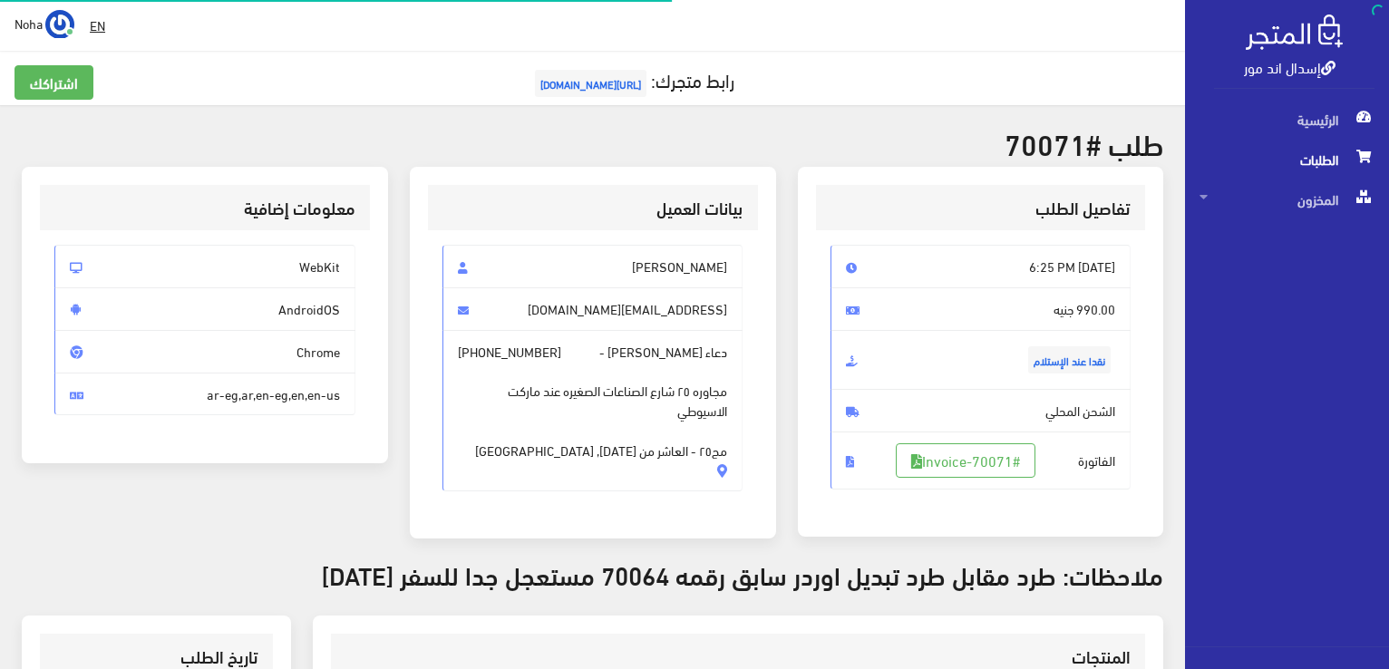
scroll to position [272, 0]
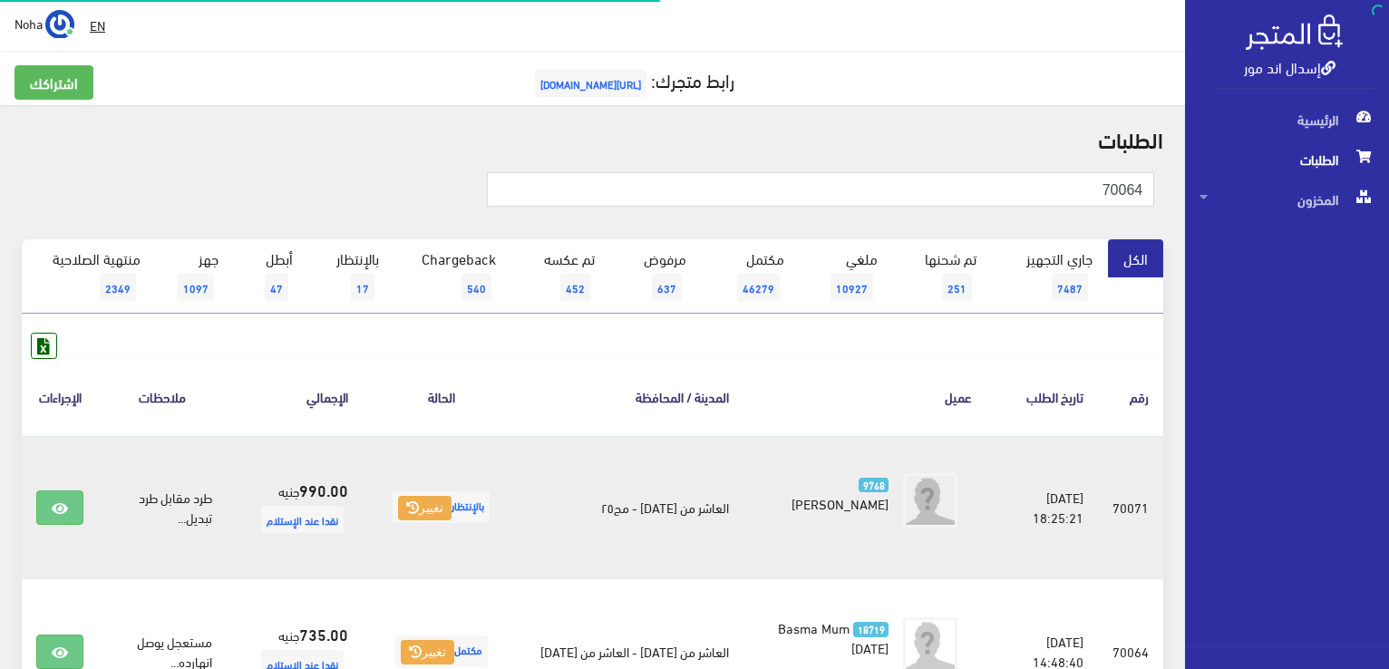
scroll to position [181, 0]
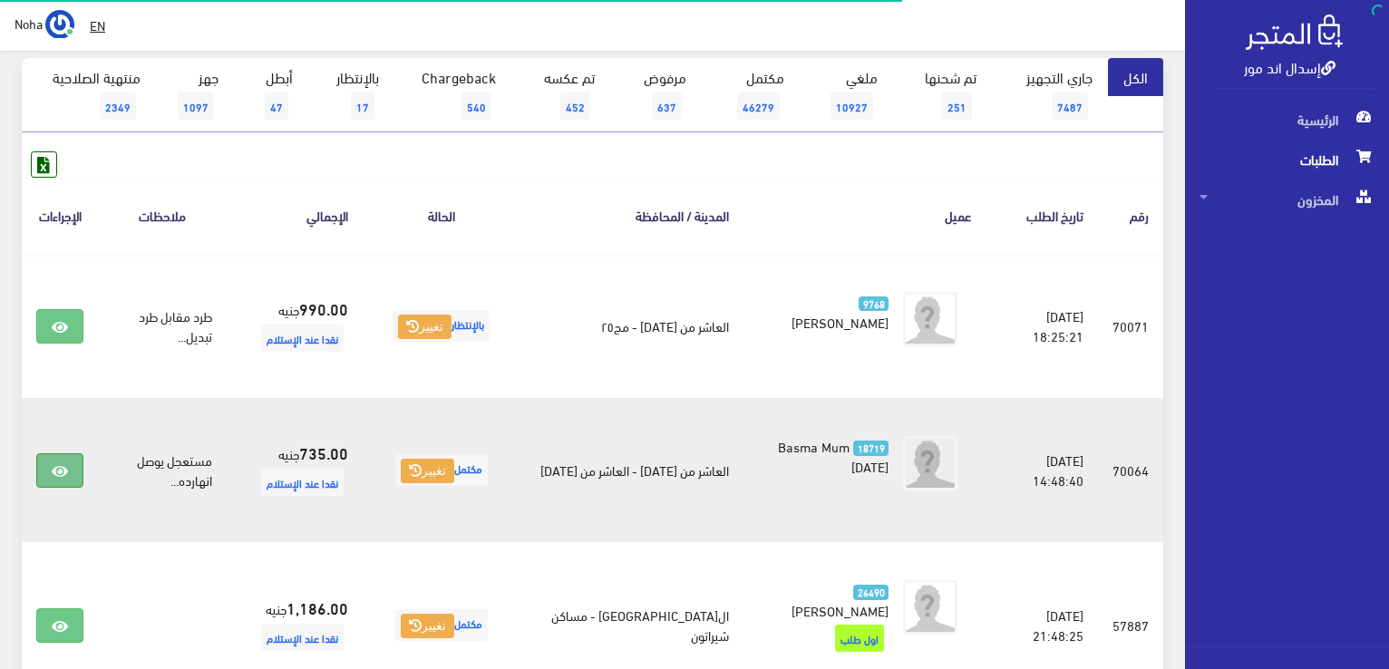
click at [49, 476] on link at bounding box center [59, 470] width 47 height 34
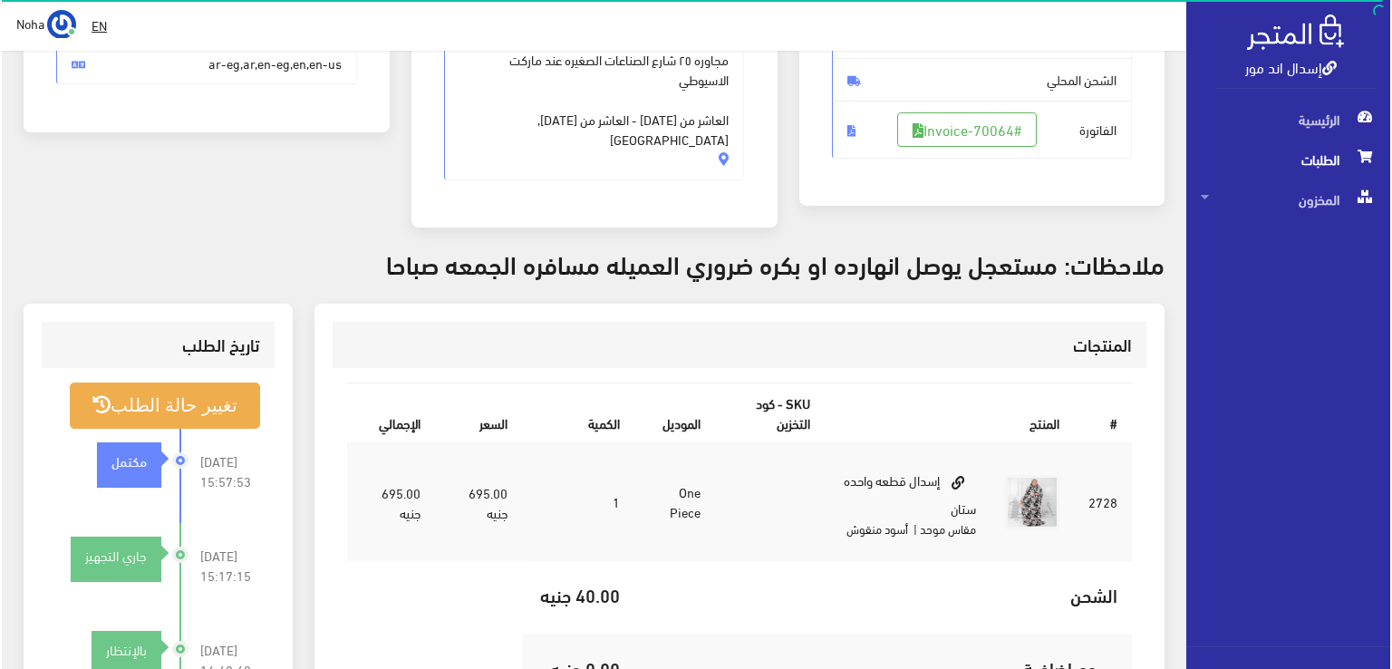
scroll to position [363, 0]
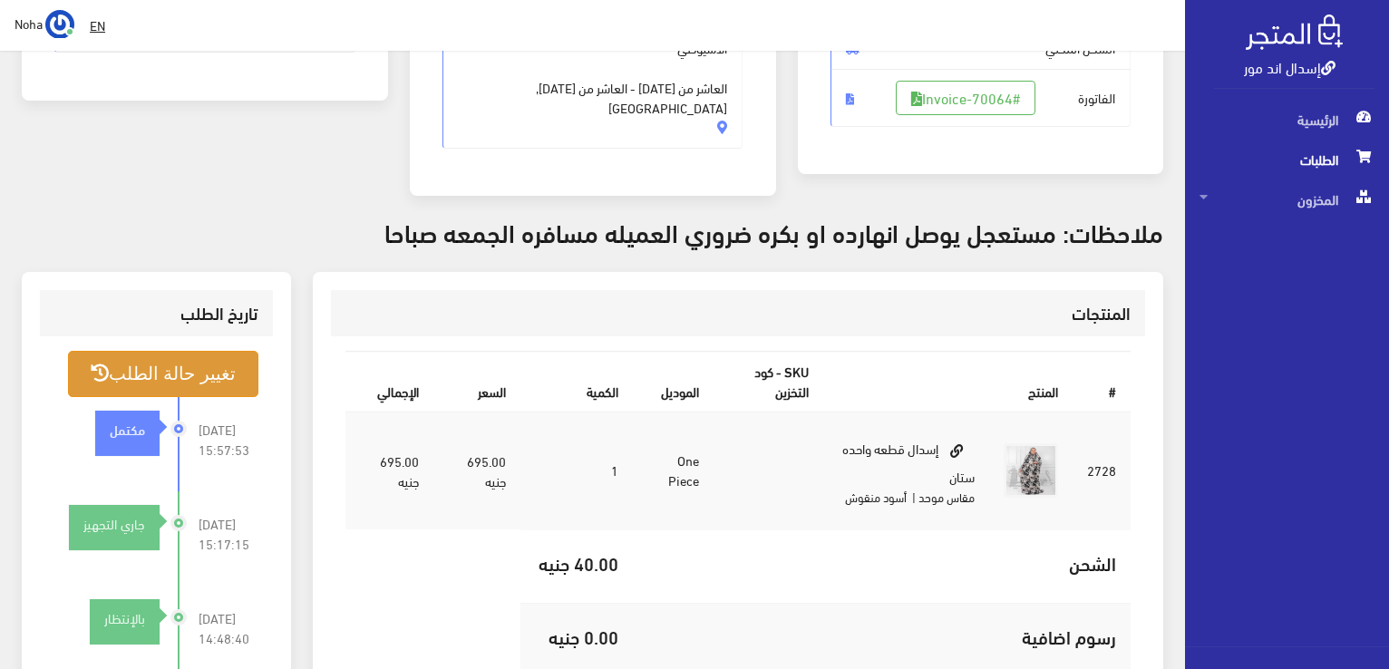
click at [209, 362] on button "تغيير حالة الطلب" at bounding box center [163, 374] width 190 height 46
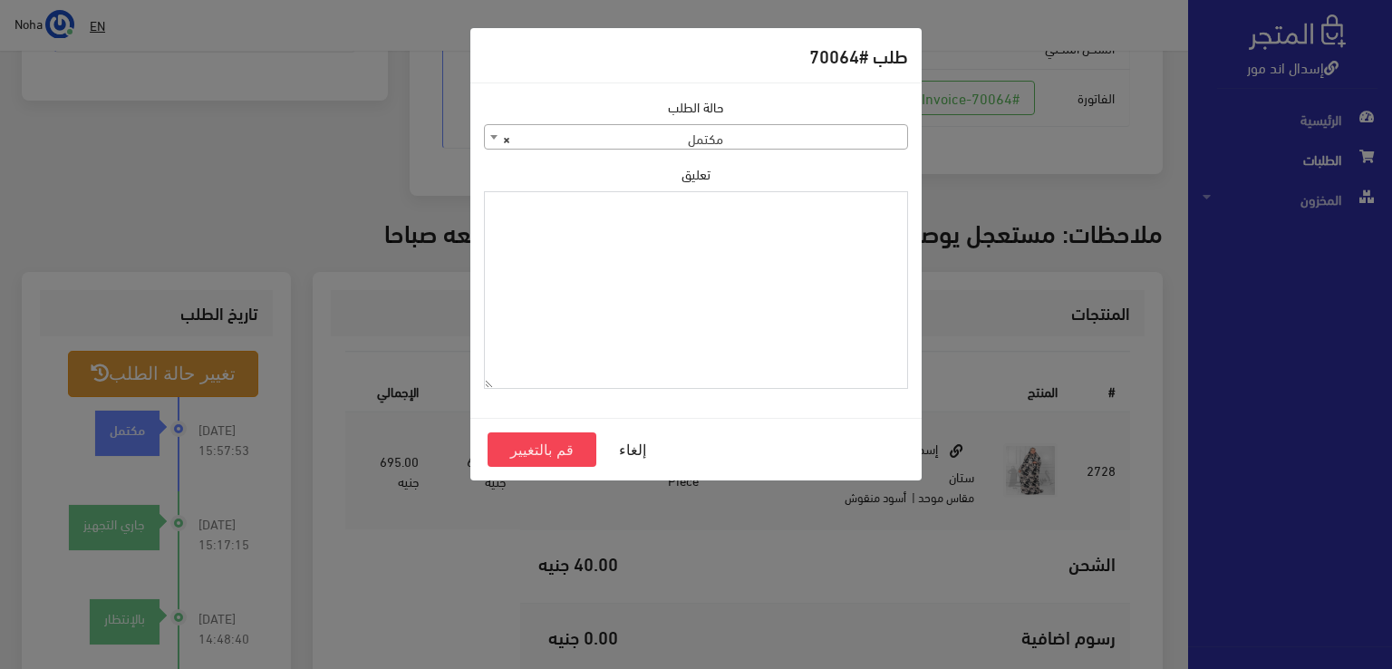
click at [686, 257] on textarea "تعليق" at bounding box center [696, 290] width 424 height 199
type textarea "i"
type textarea "هتبدل الموديل"
click at [521, 450] on button "قم بالتغيير" at bounding box center [542, 449] width 109 height 34
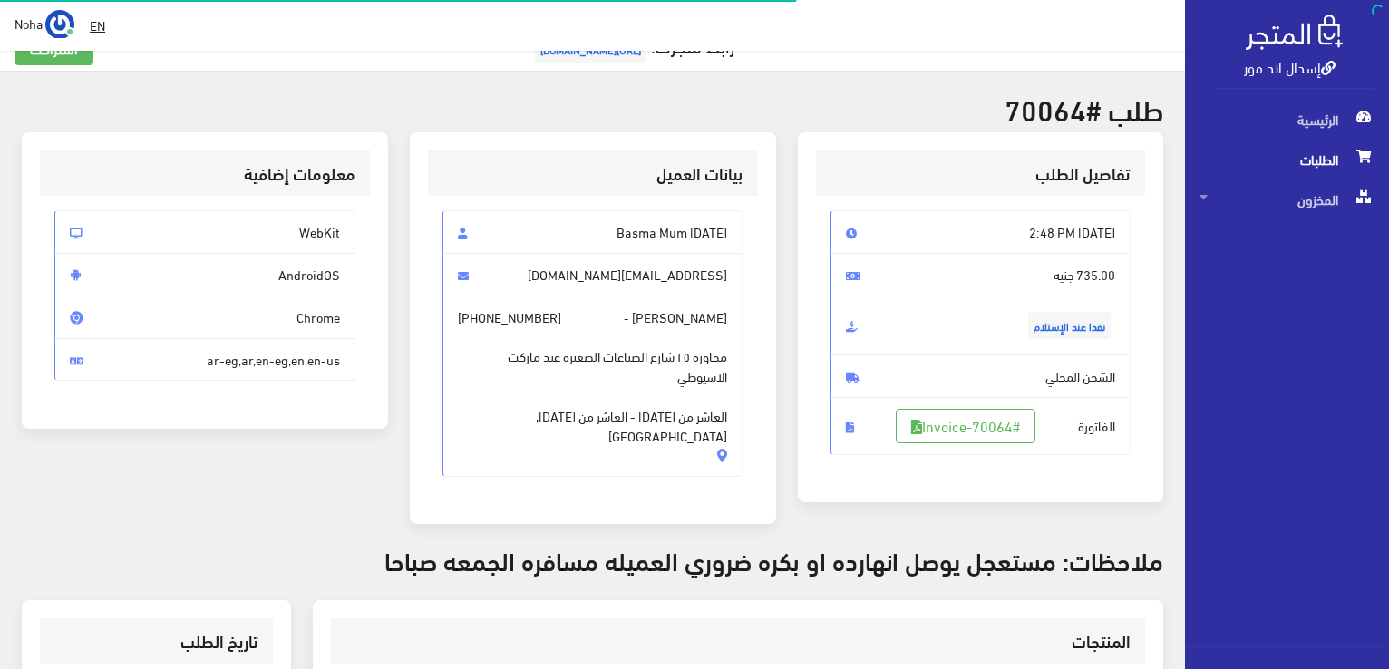
scroll to position [363, 0]
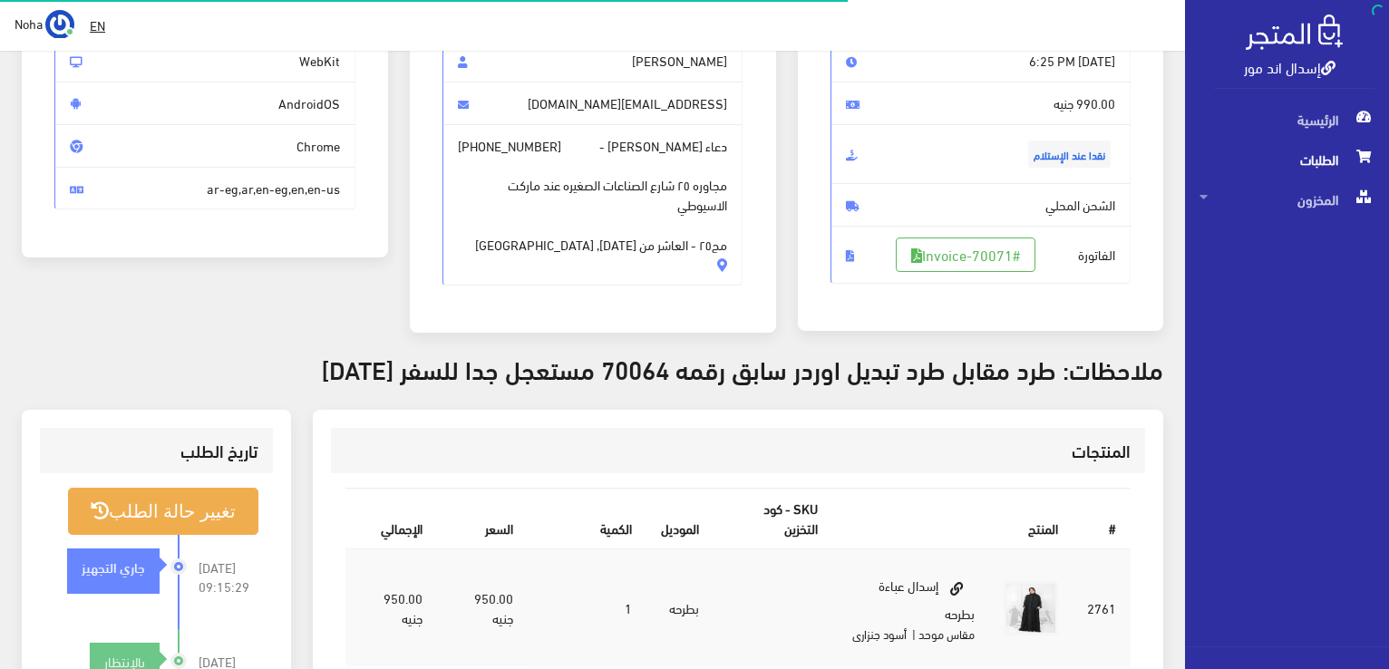
scroll to position [272, 0]
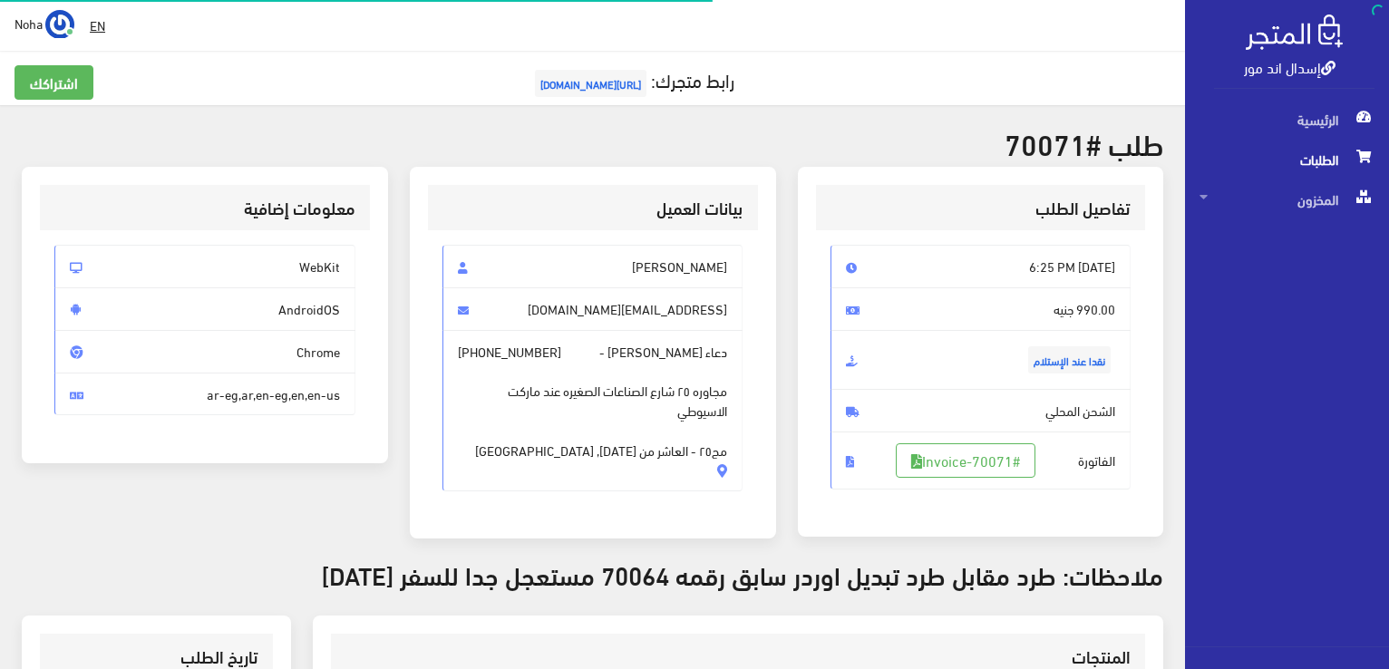
scroll to position [260, 0]
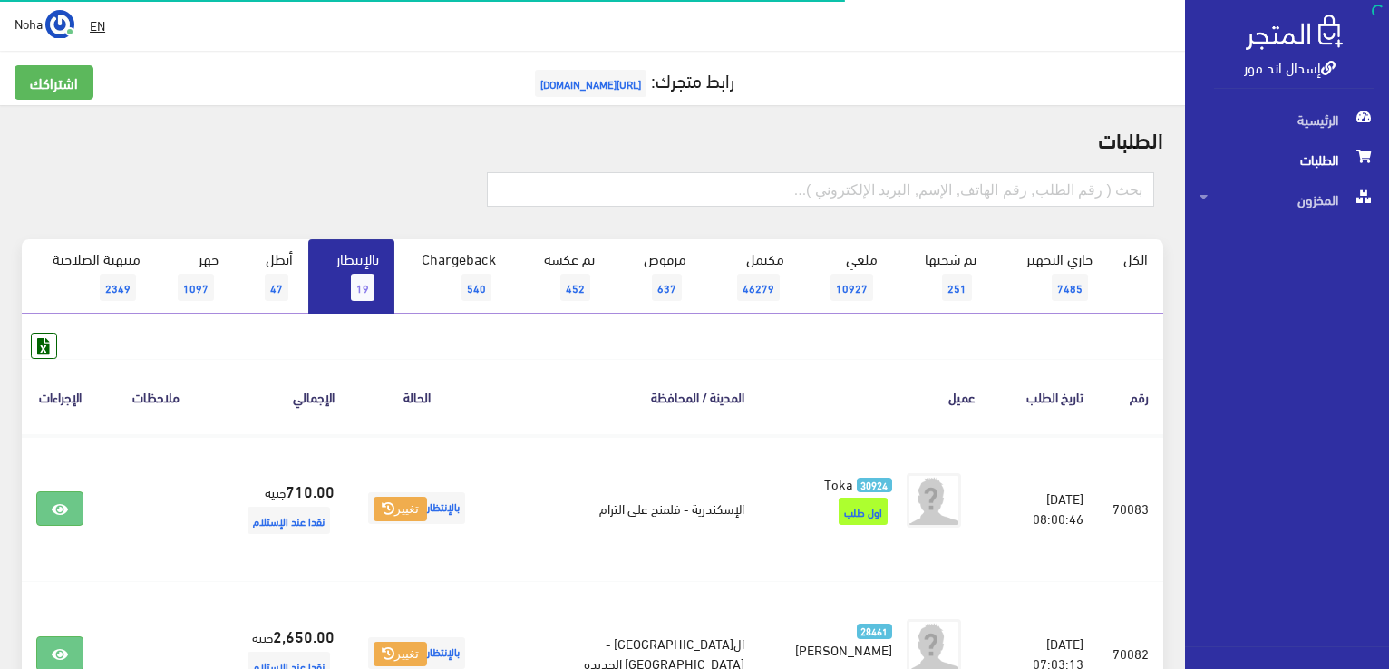
scroll to position [1813, 0]
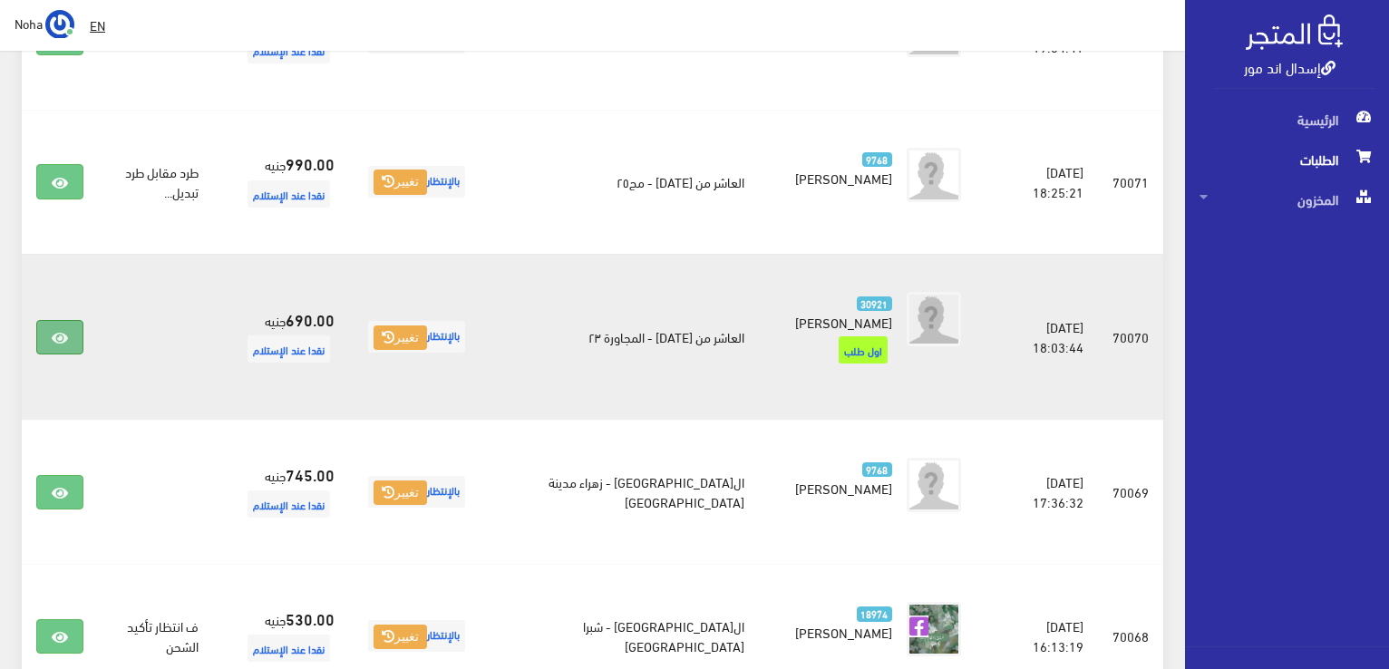
click at [44, 320] on link at bounding box center [59, 337] width 47 height 34
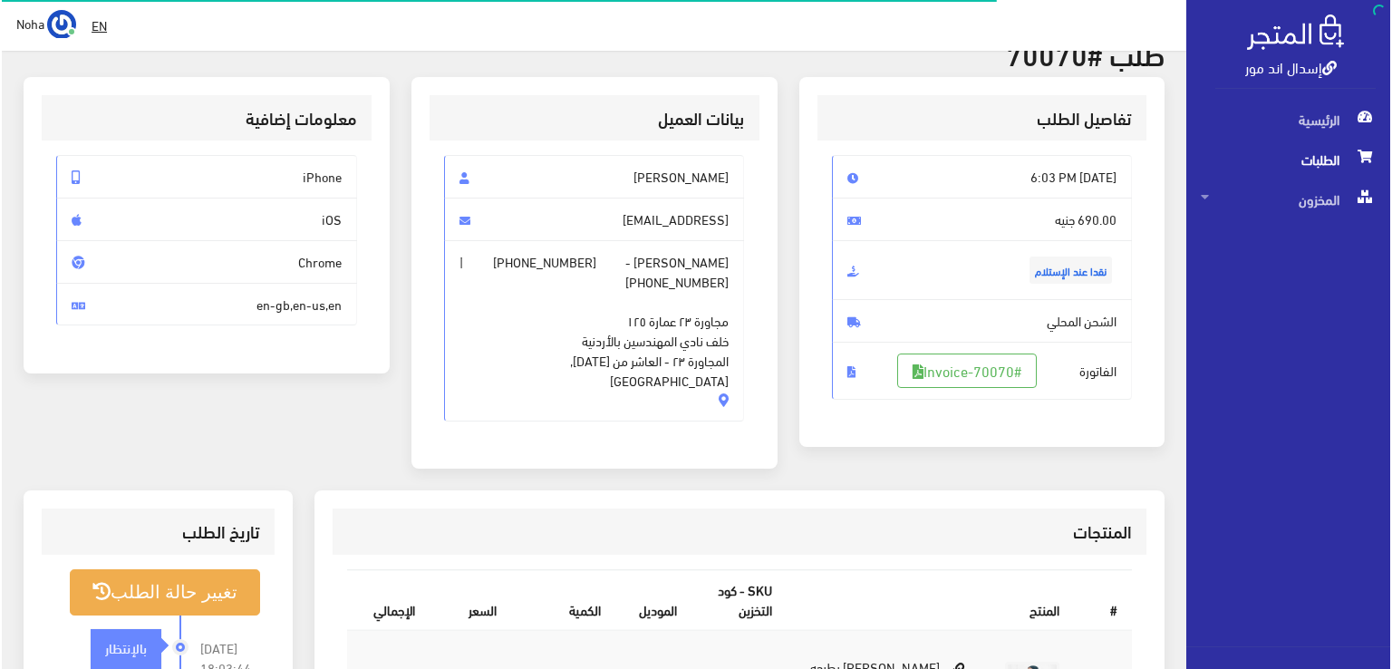
scroll to position [181, 0]
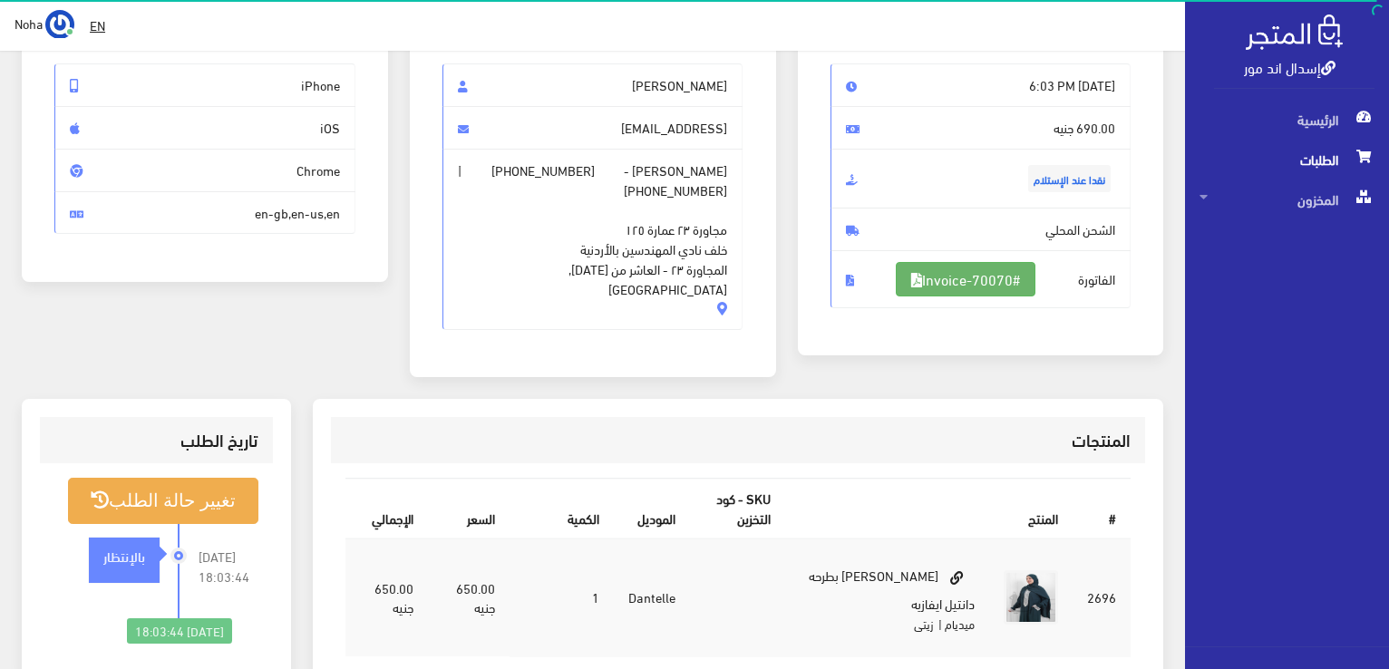
click at [917, 273] on link "#Invoice-70070" at bounding box center [966, 279] width 140 height 34
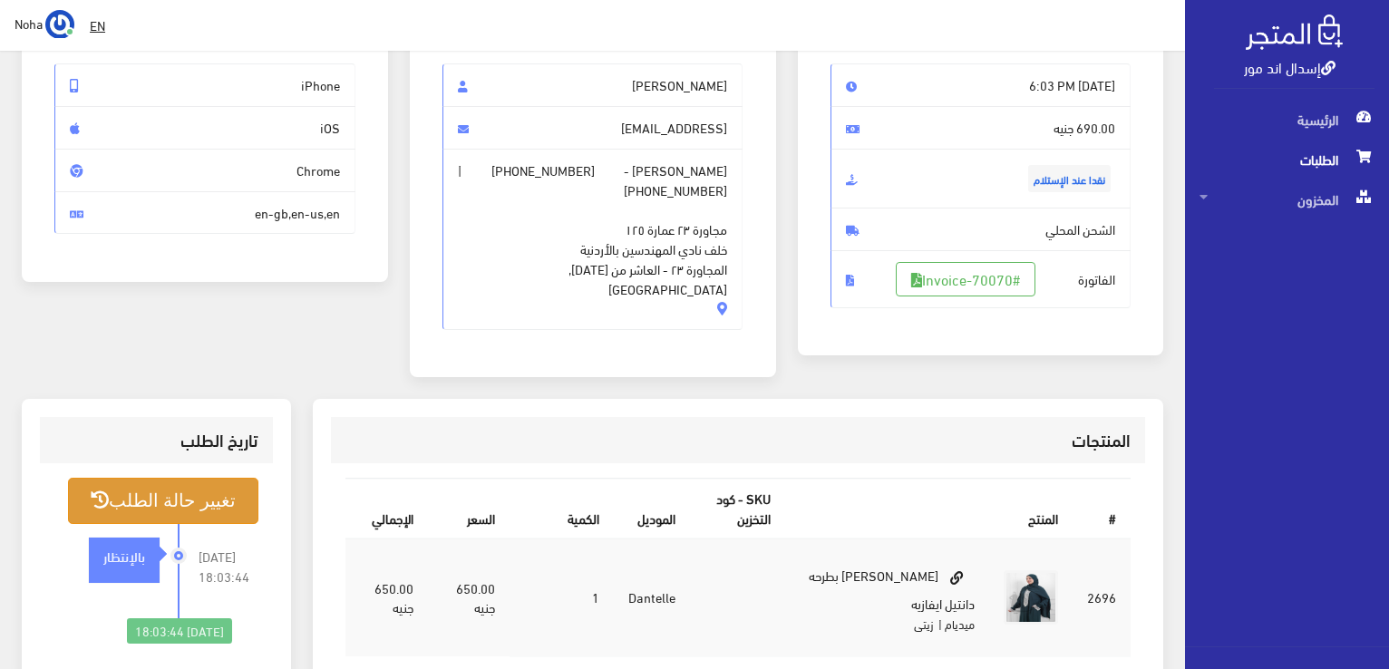
click at [206, 480] on button "تغيير حالة الطلب" at bounding box center [163, 501] width 190 height 46
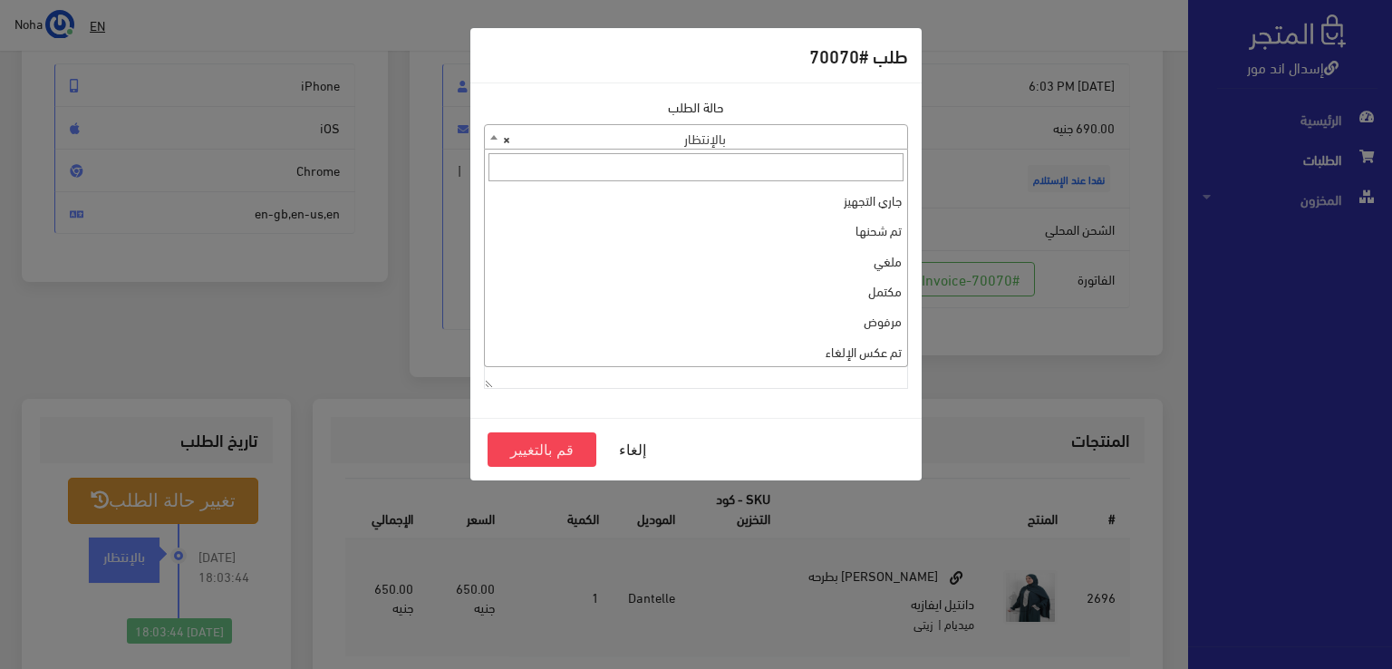
click at [706, 138] on span "× بالإنتظار" at bounding box center [696, 137] width 422 height 25
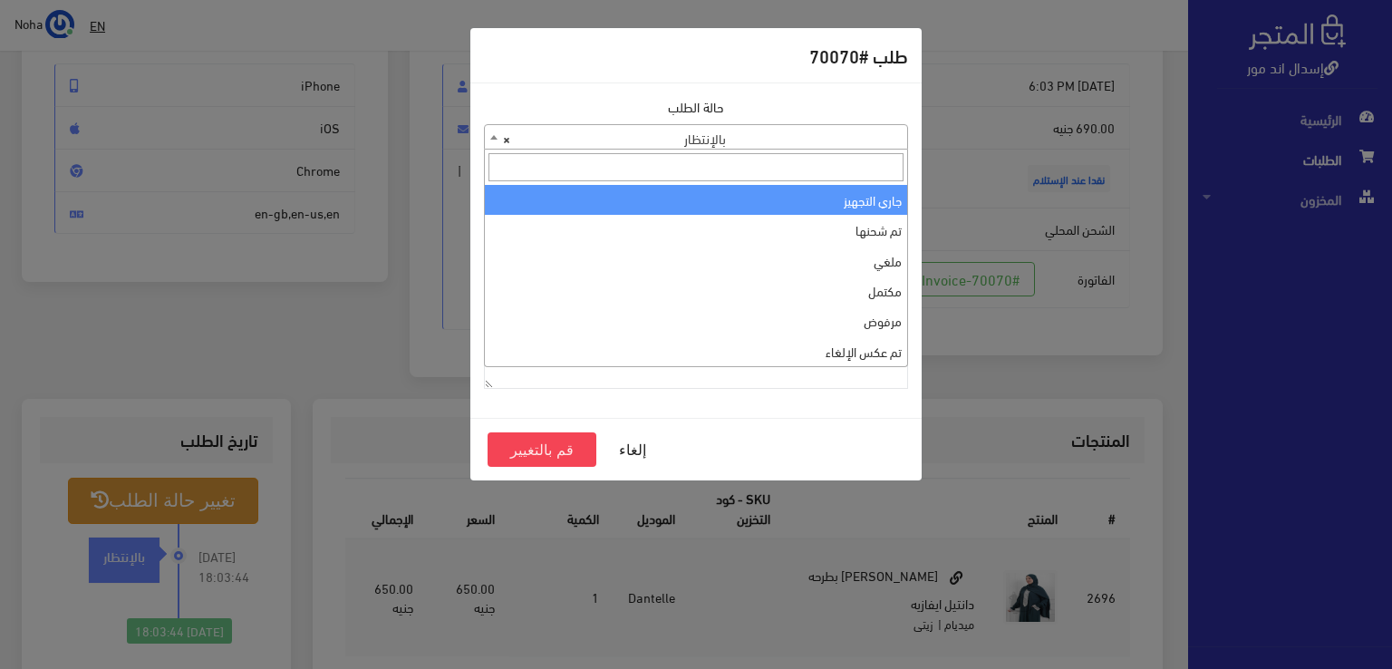
select select "1"
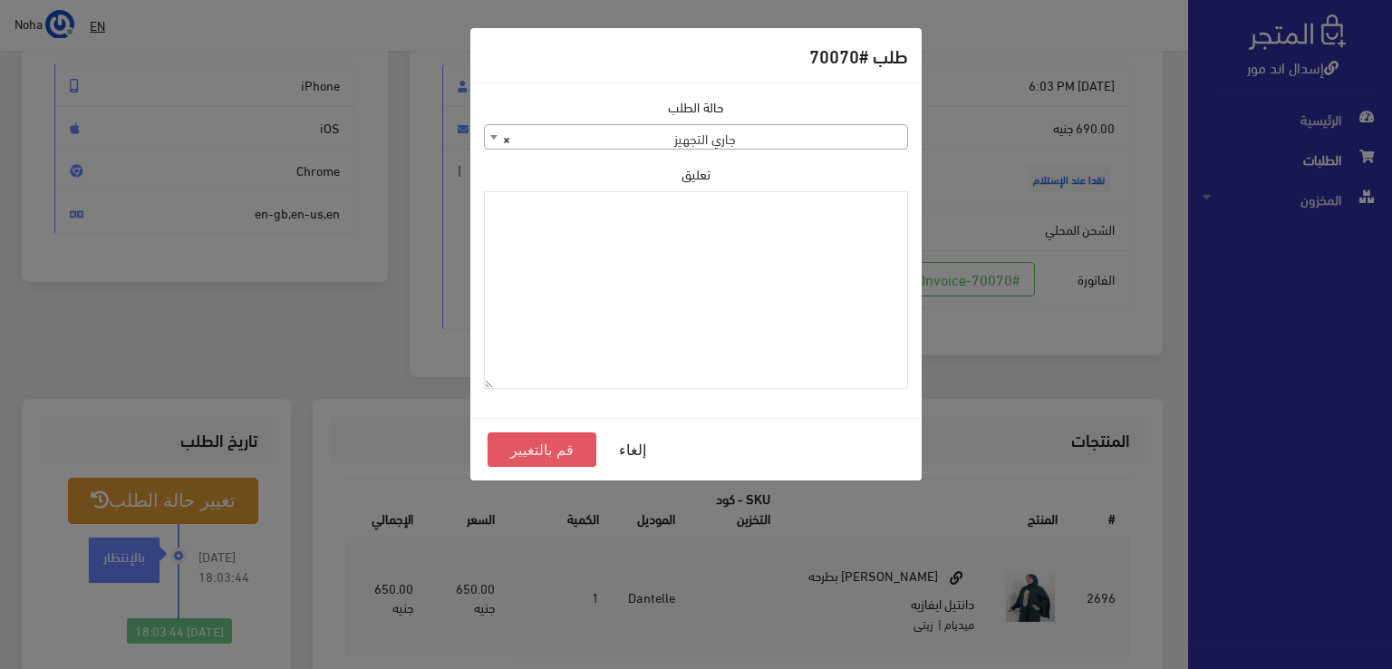
click at [555, 456] on button "قم بالتغيير" at bounding box center [542, 449] width 109 height 34
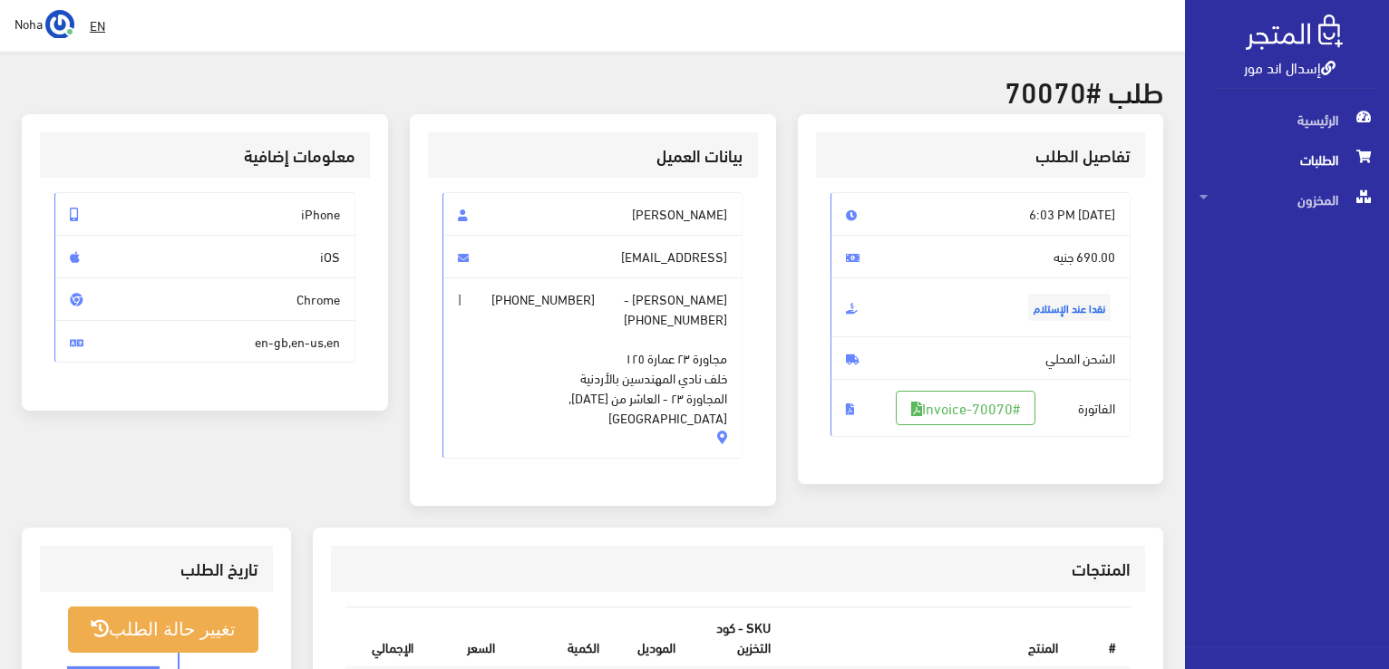
scroll to position [363, 0]
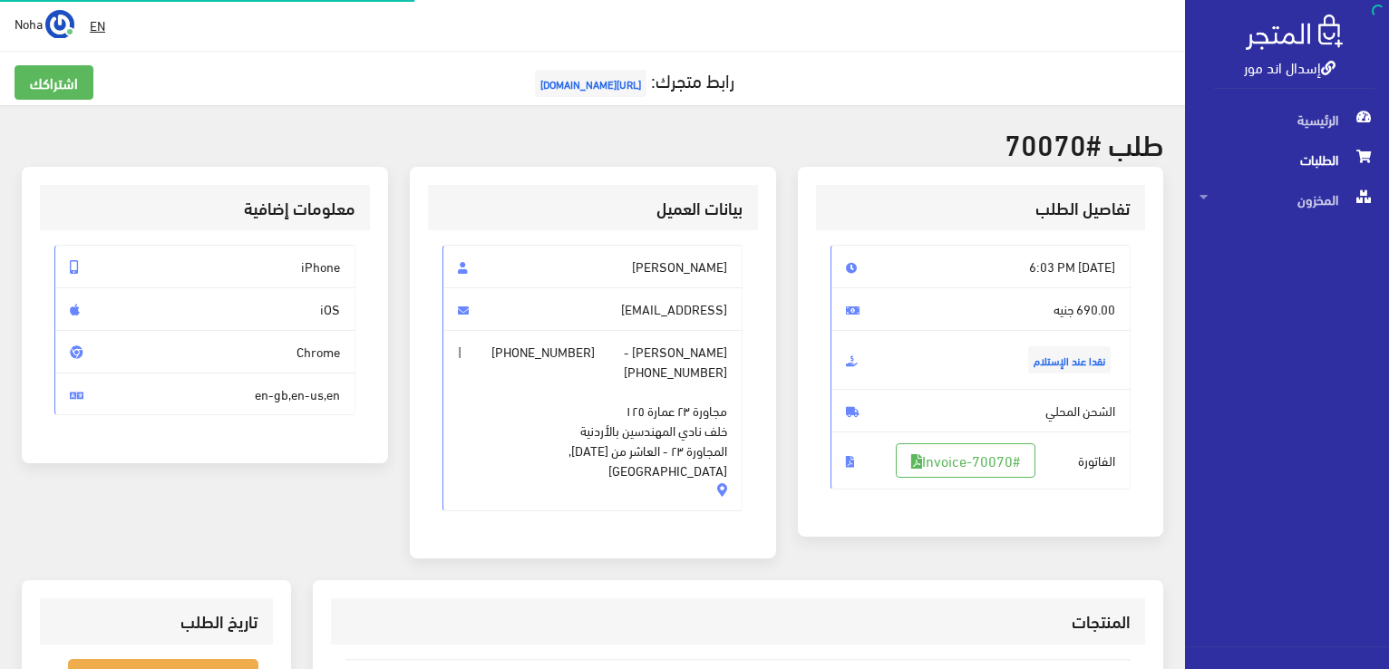
scroll to position [181, 0]
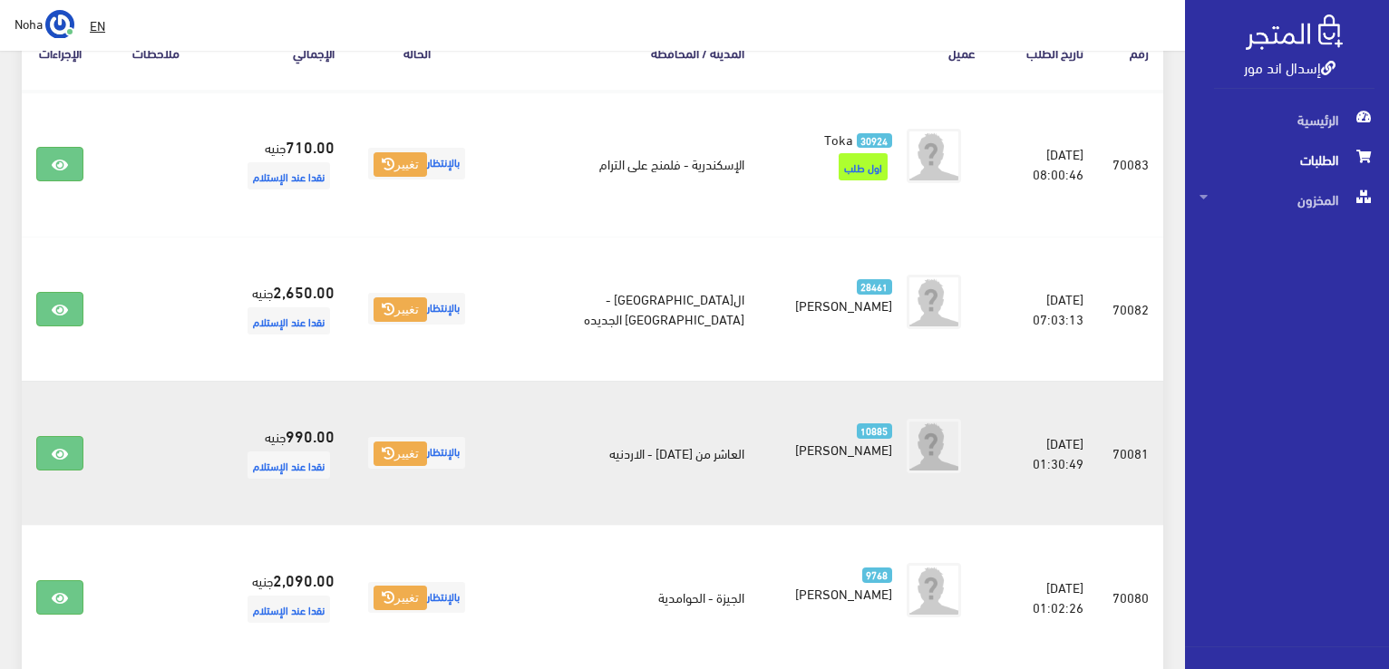
scroll to position [181, 0]
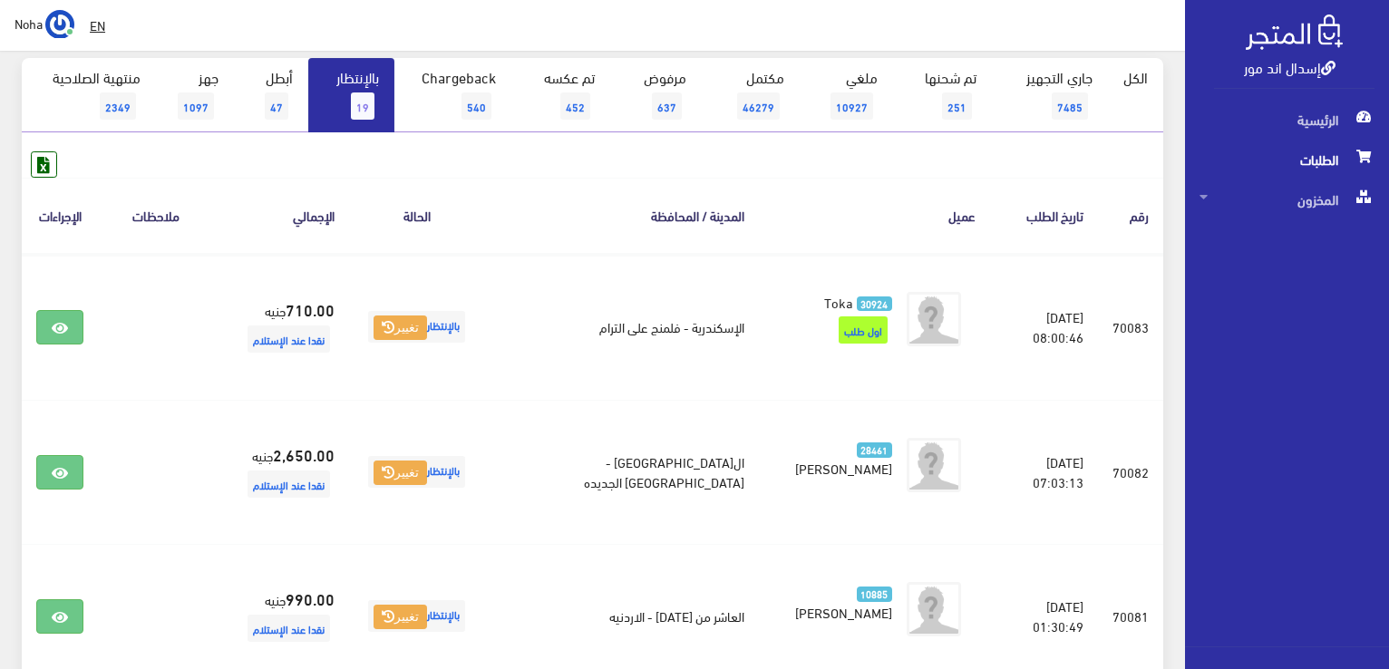
click at [360, 102] on span "19" at bounding box center [363, 105] width 24 height 27
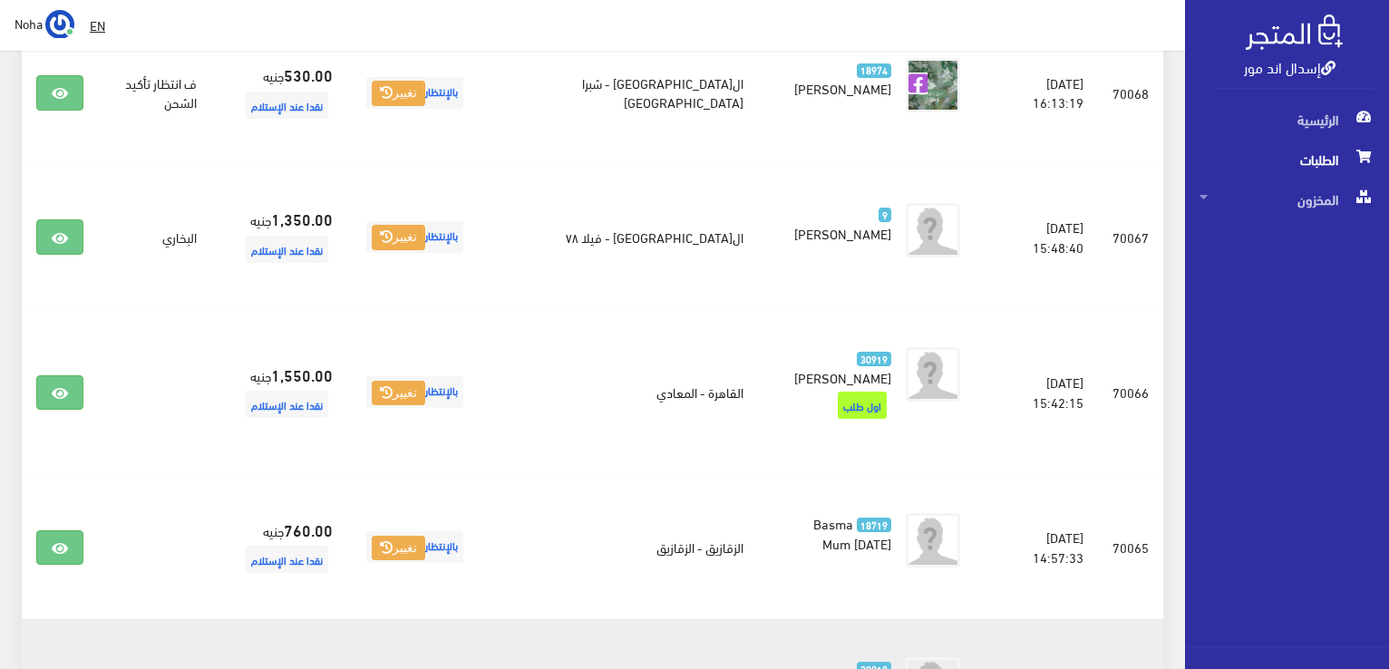
scroll to position [1626, 0]
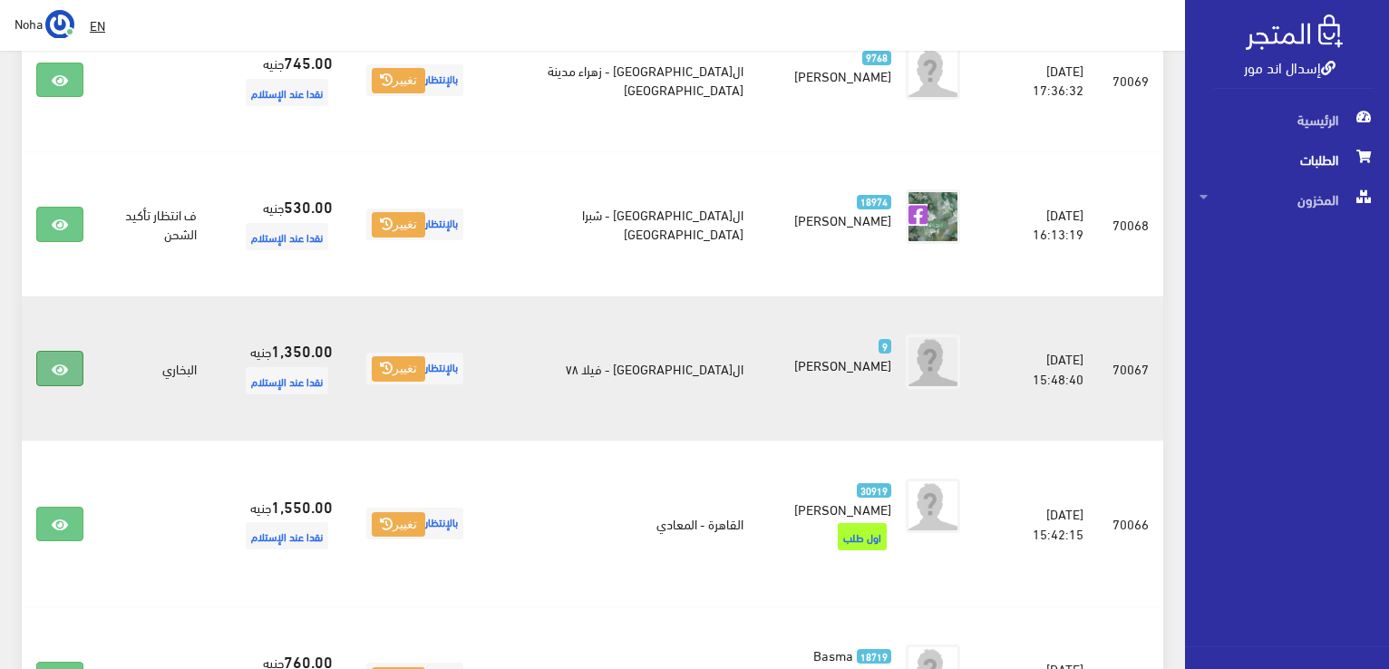
click at [73, 351] on link at bounding box center [59, 368] width 47 height 34
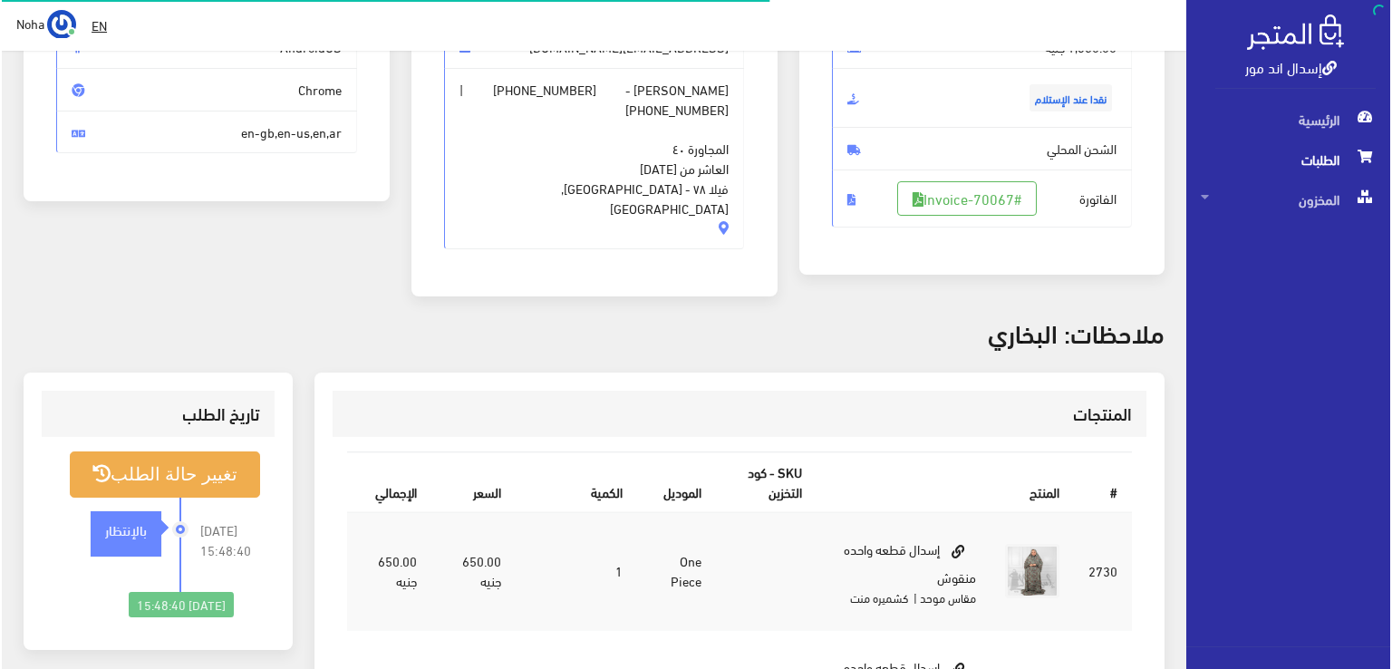
scroll to position [272, 0]
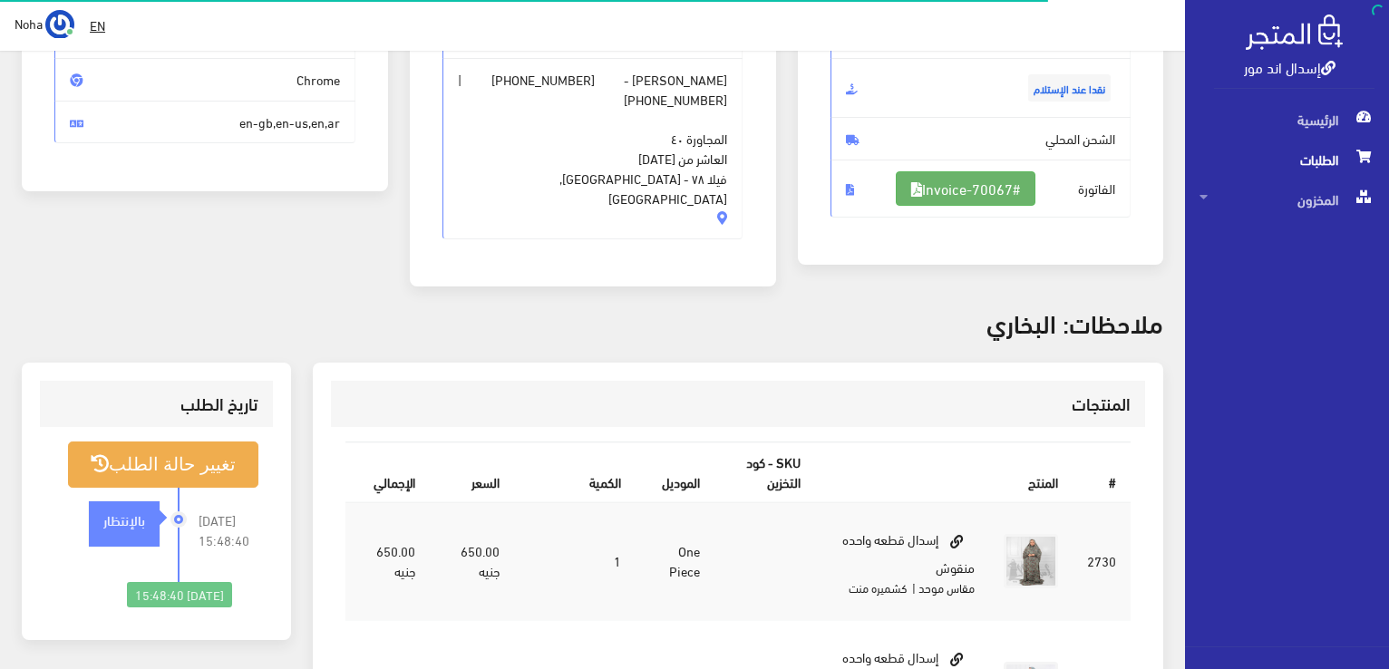
click at [1004, 189] on link "#Invoice-70067" at bounding box center [966, 188] width 140 height 34
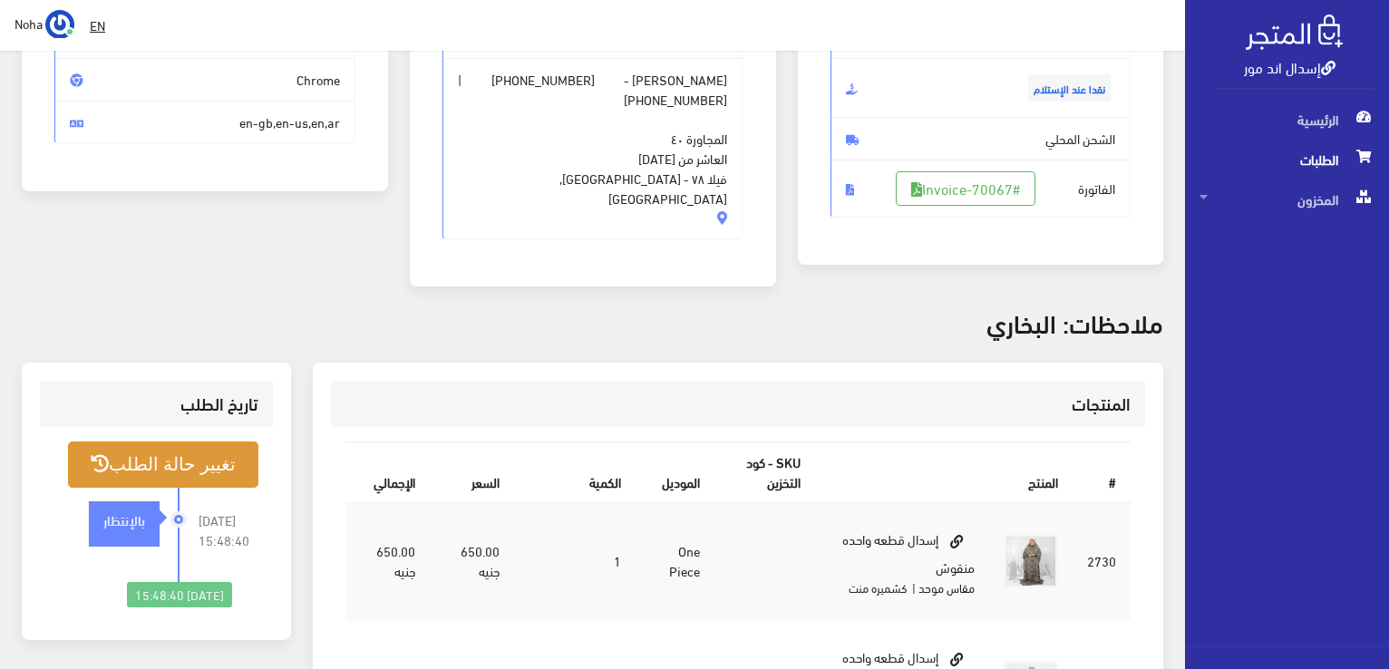
click at [151, 445] on button "تغيير حالة الطلب" at bounding box center [163, 464] width 190 height 46
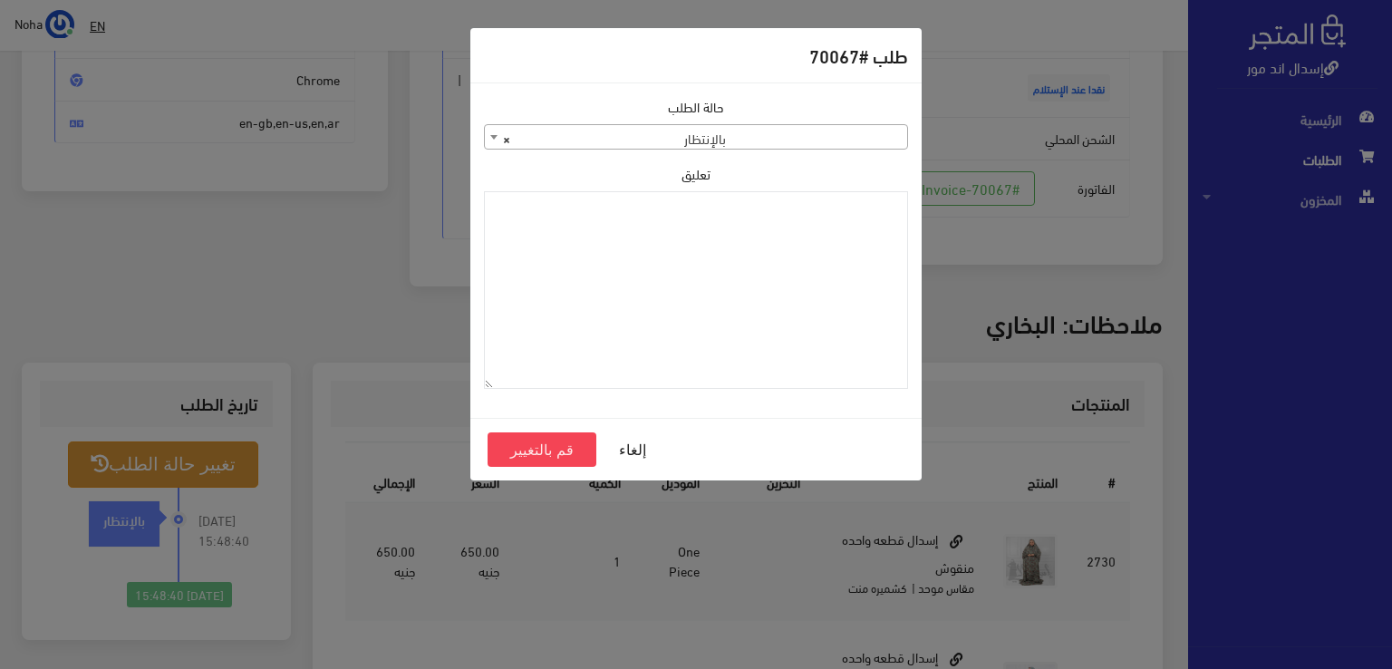
click at [583, 131] on span "× بالإنتظار" at bounding box center [696, 137] width 422 height 25
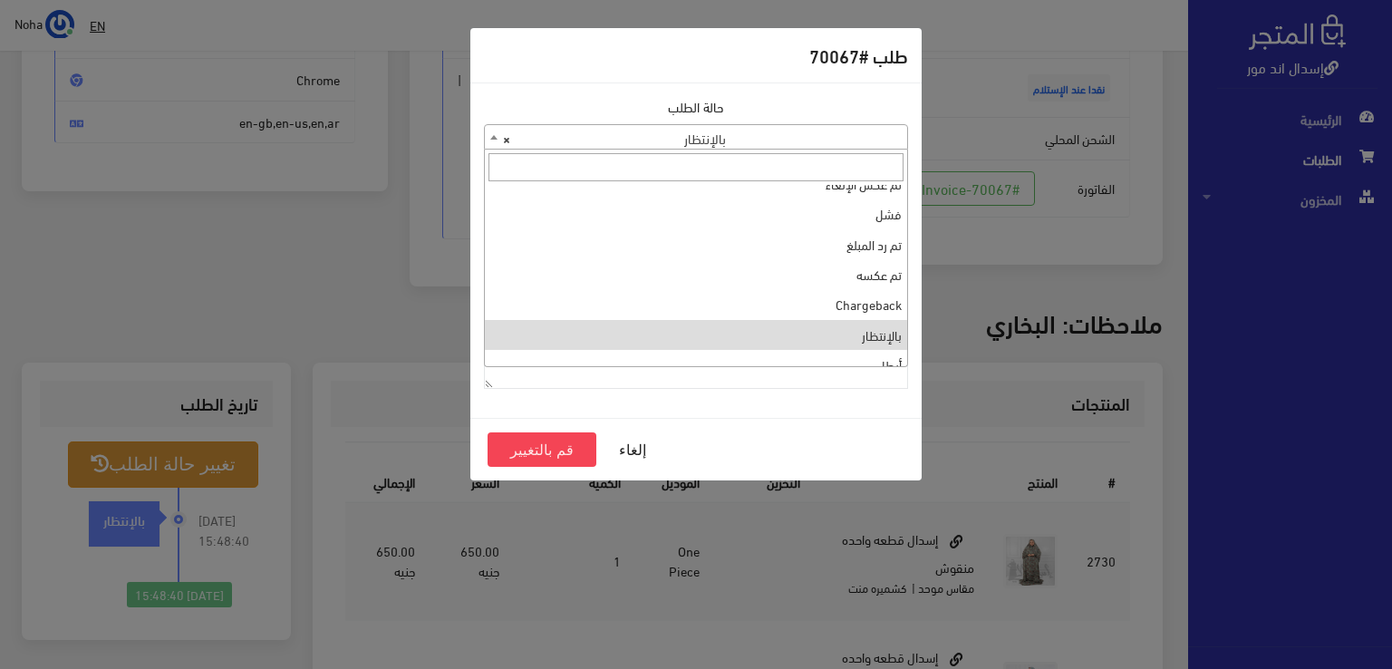
scroll to position [242, 0]
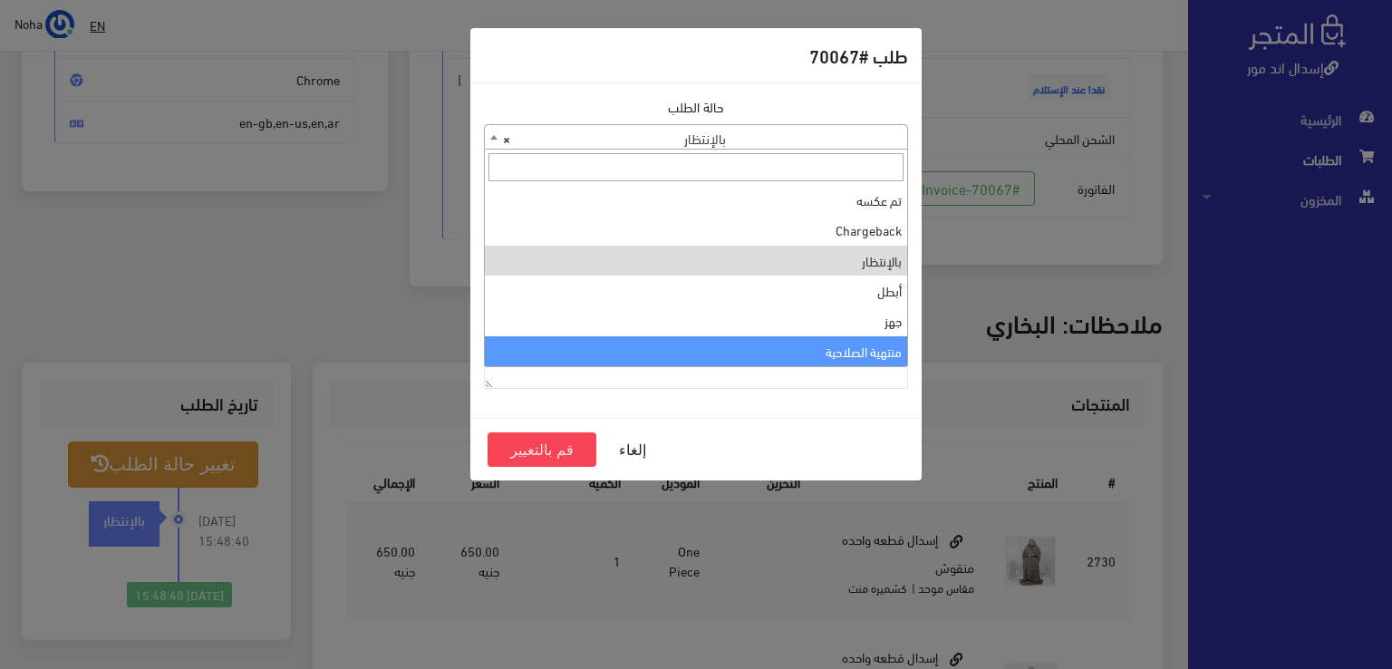
select select "14"
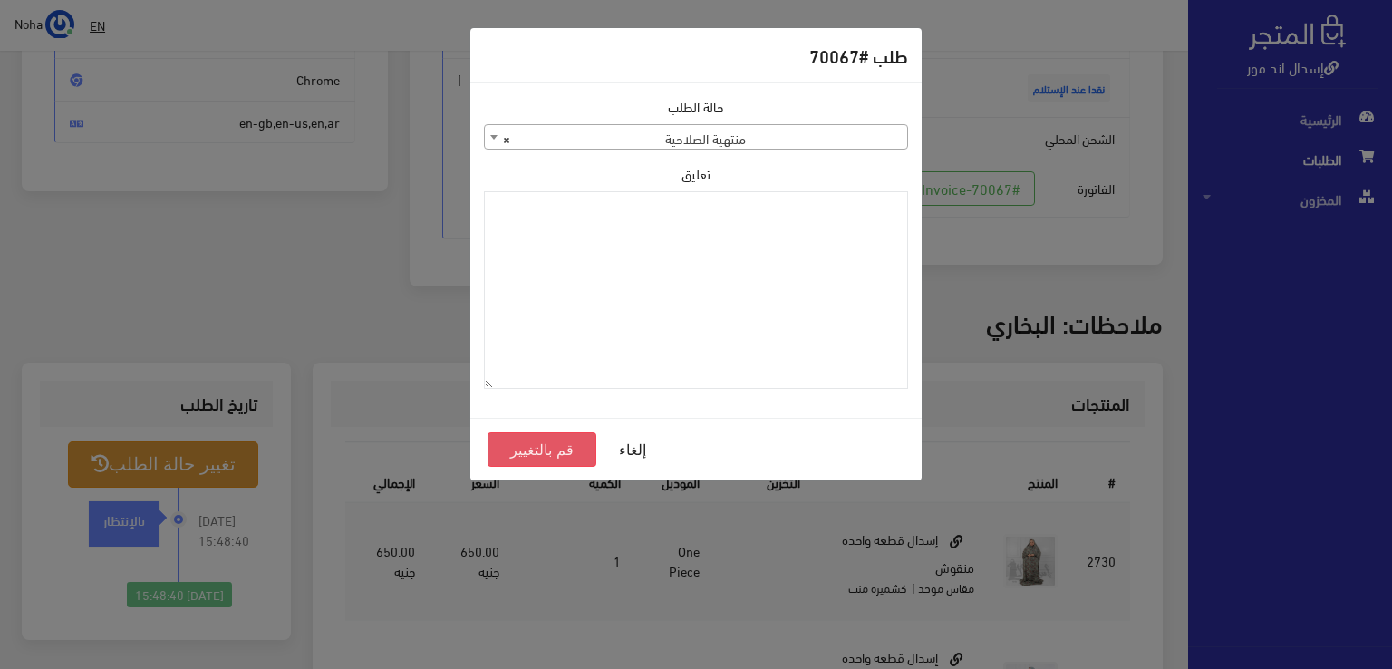
click at [554, 455] on button "قم بالتغيير" at bounding box center [542, 449] width 109 height 34
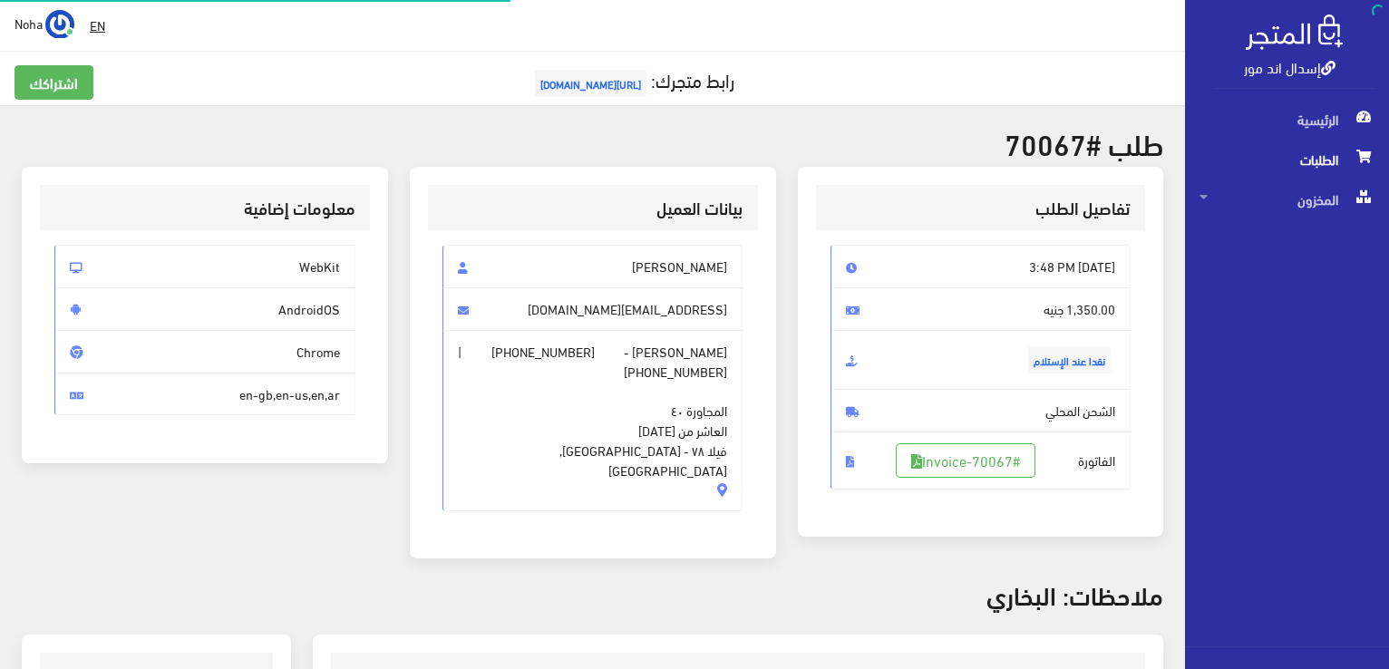
scroll to position [260, 0]
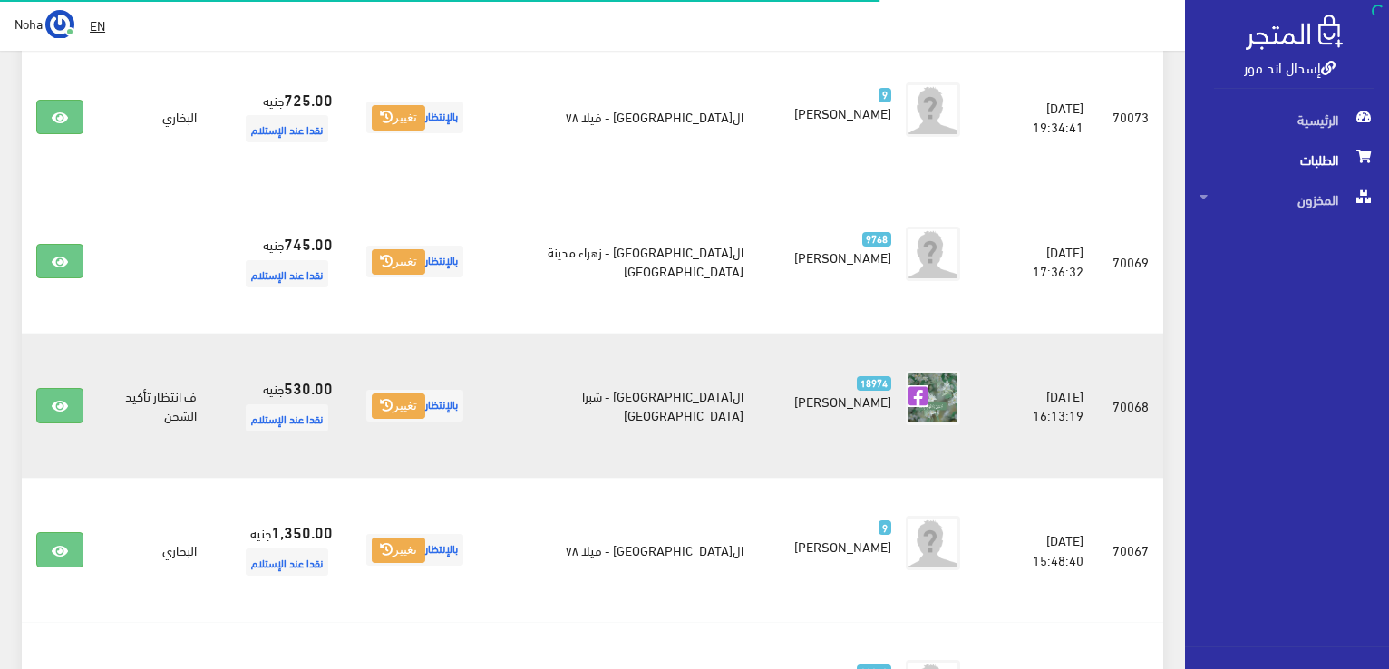
scroll to position [1264, 0]
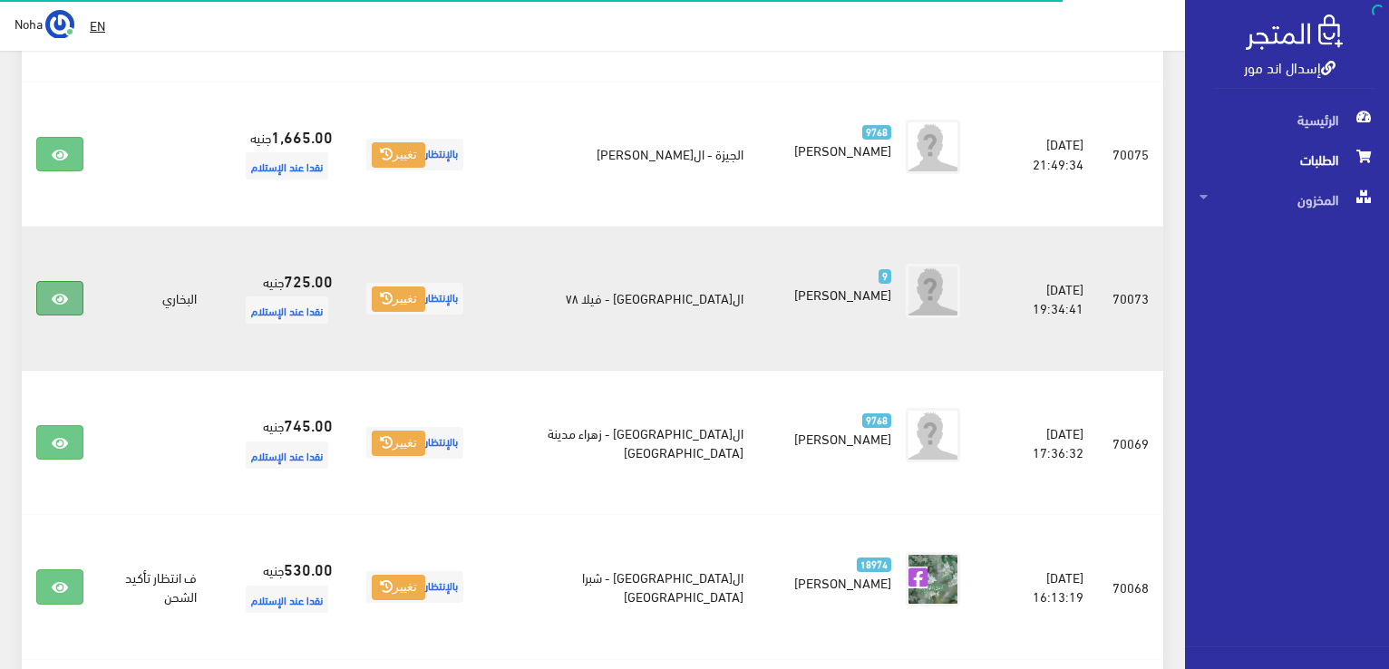
click at [71, 281] on link at bounding box center [59, 298] width 47 height 34
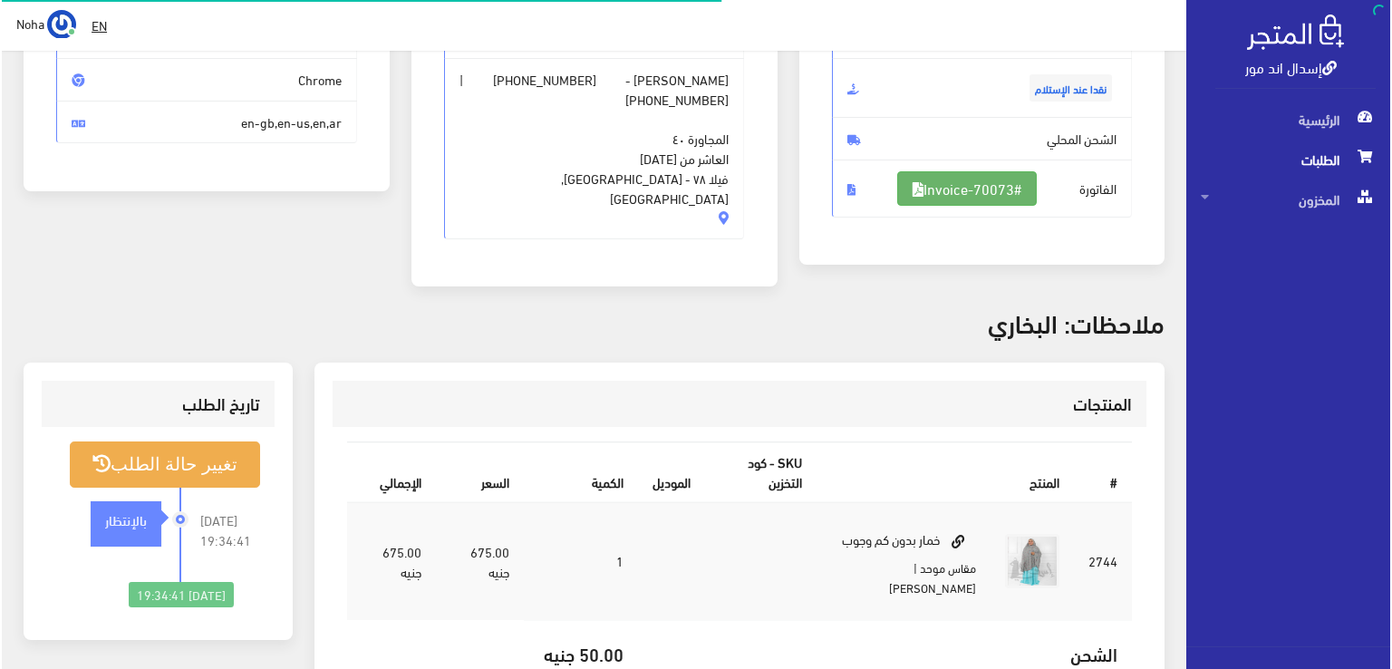
scroll to position [272, 0]
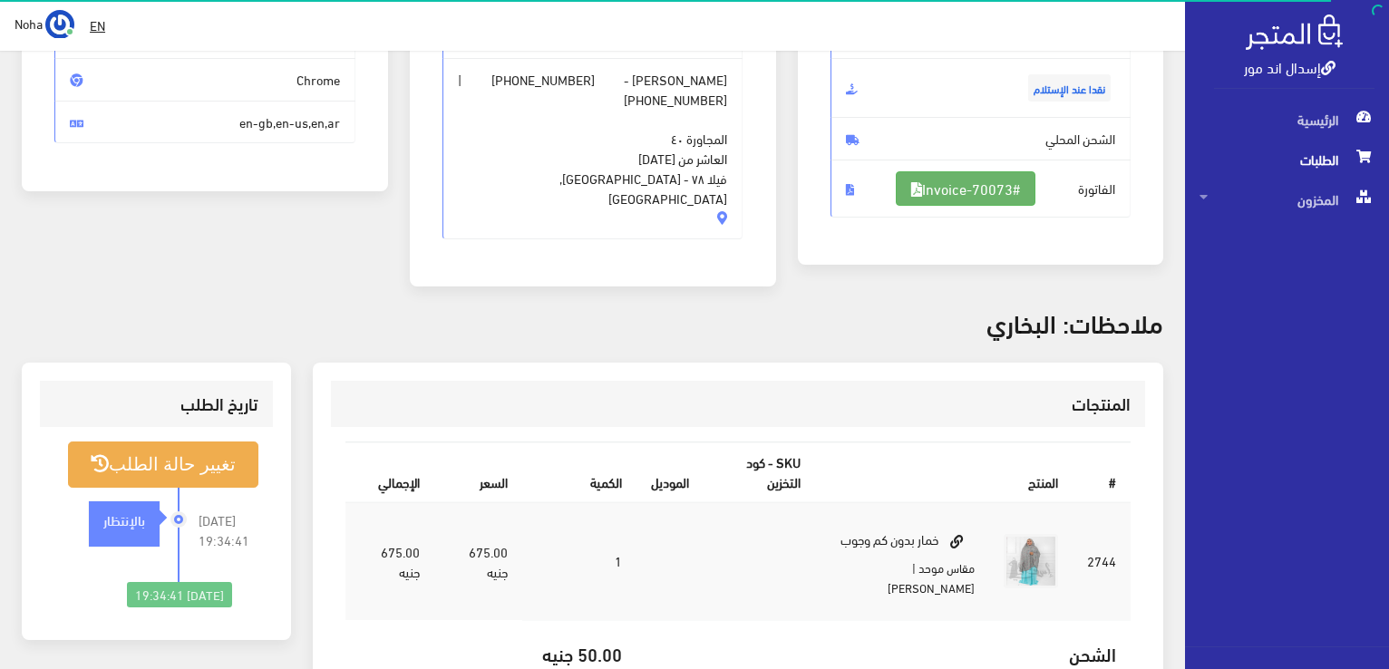
click at [949, 189] on link "#Invoice-70073" at bounding box center [966, 188] width 140 height 34
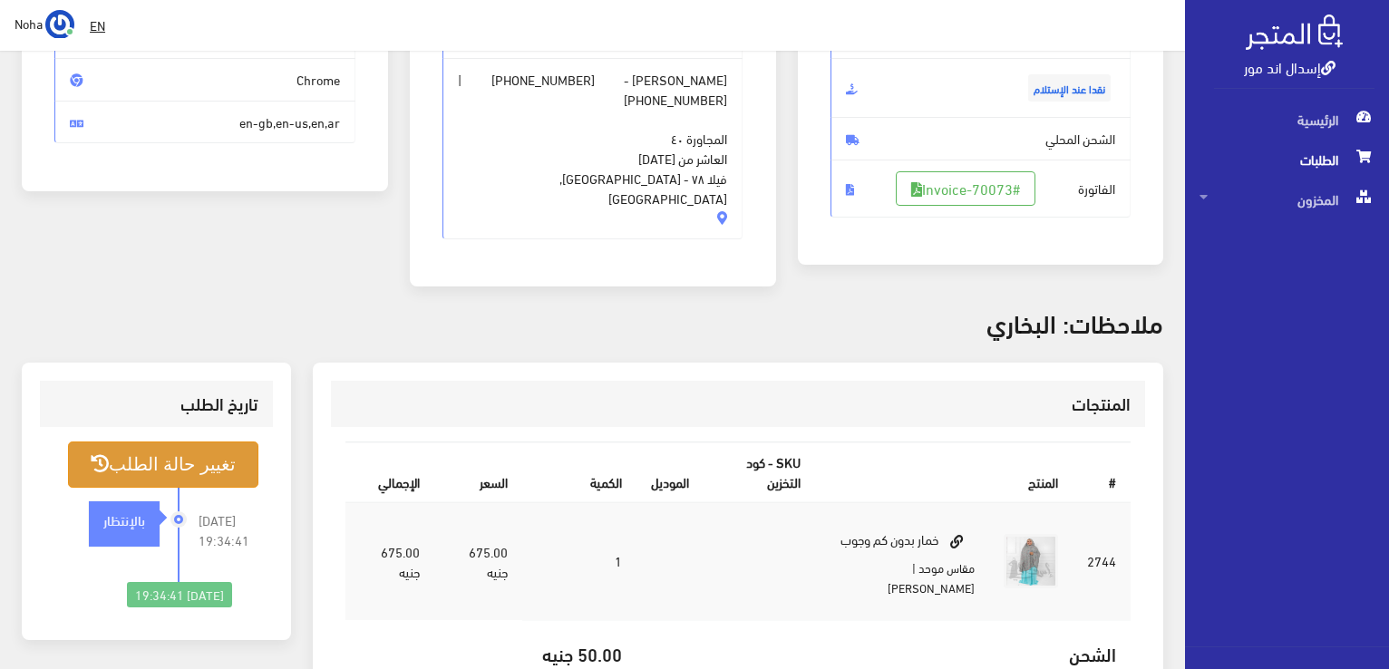
click at [149, 454] on button "تغيير حالة الطلب" at bounding box center [163, 464] width 190 height 46
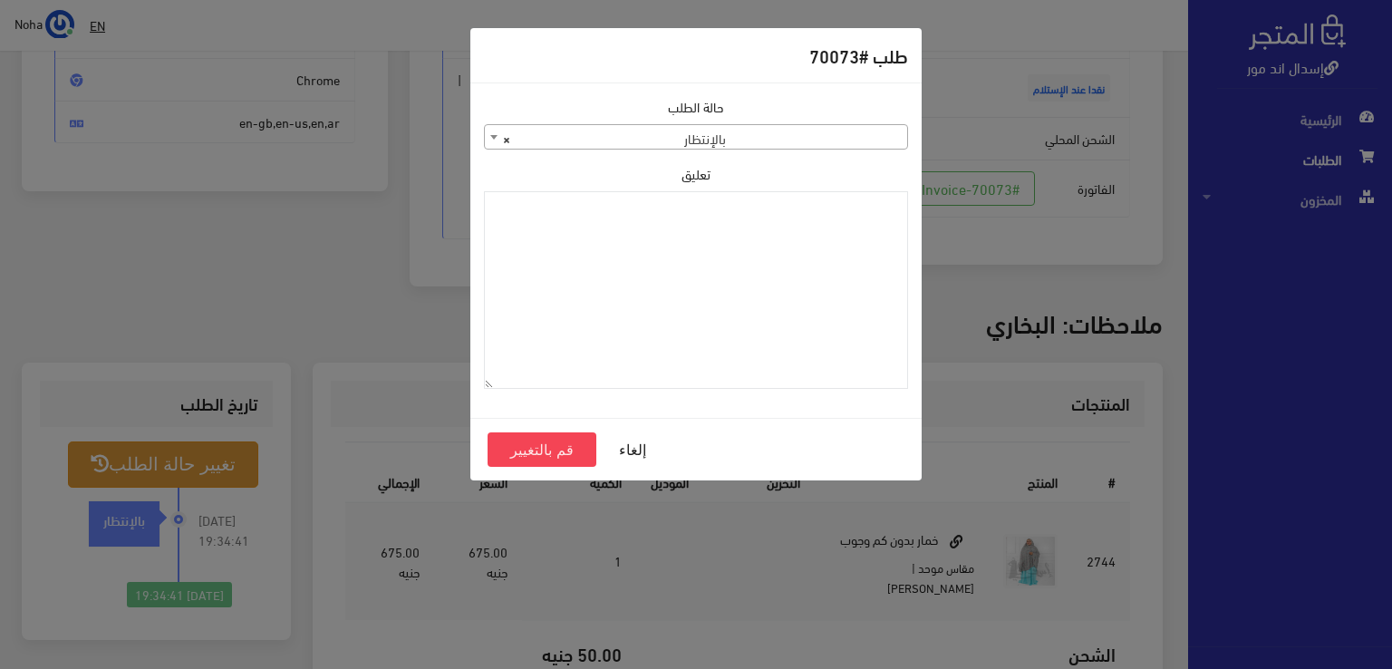
click at [699, 143] on span "× بالإنتظار" at bounding box center [696, 137] width 422 height 25
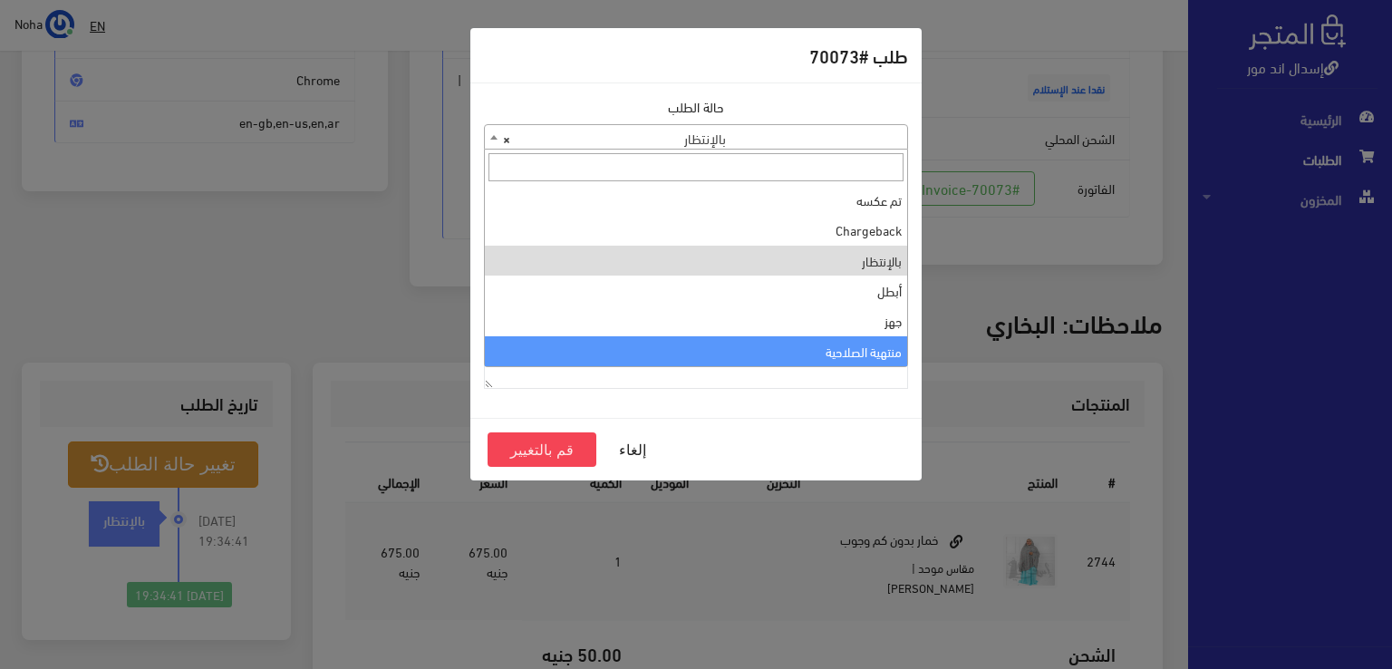
select select "14"
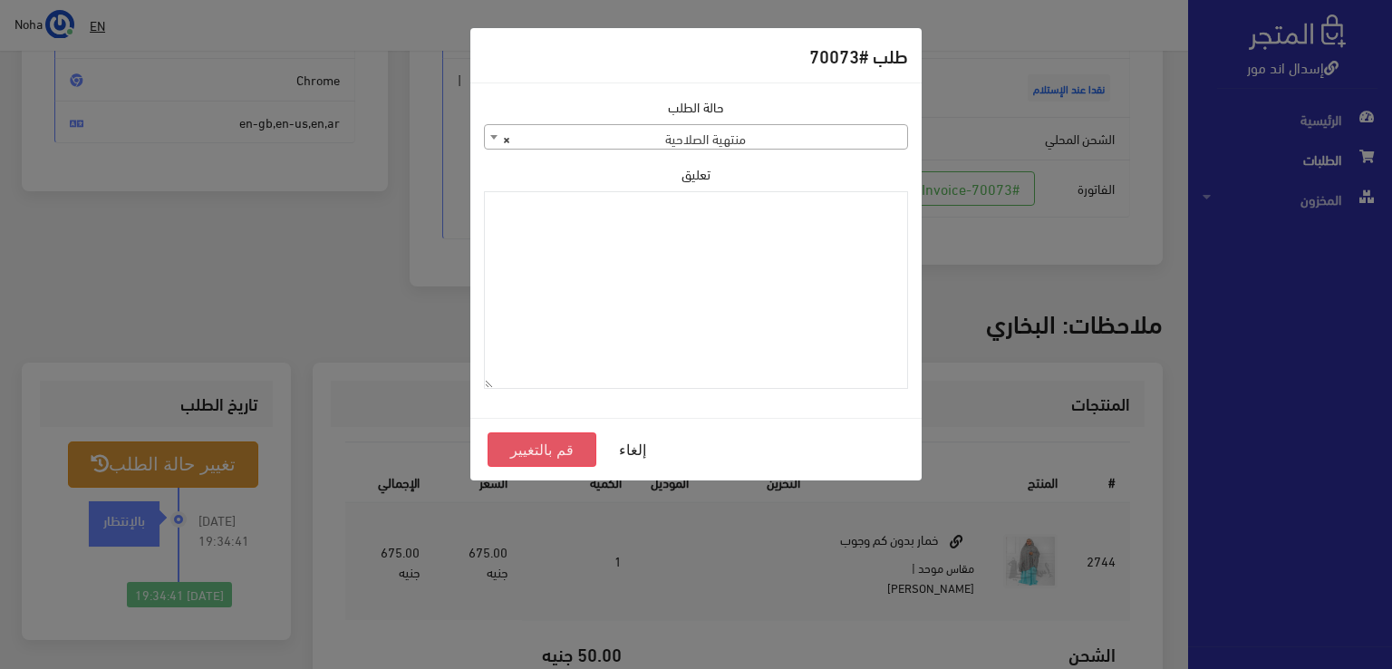
click at [574, 442] on button "قم بالتغيير" at bounding box center [542, 449] width 109 height 34
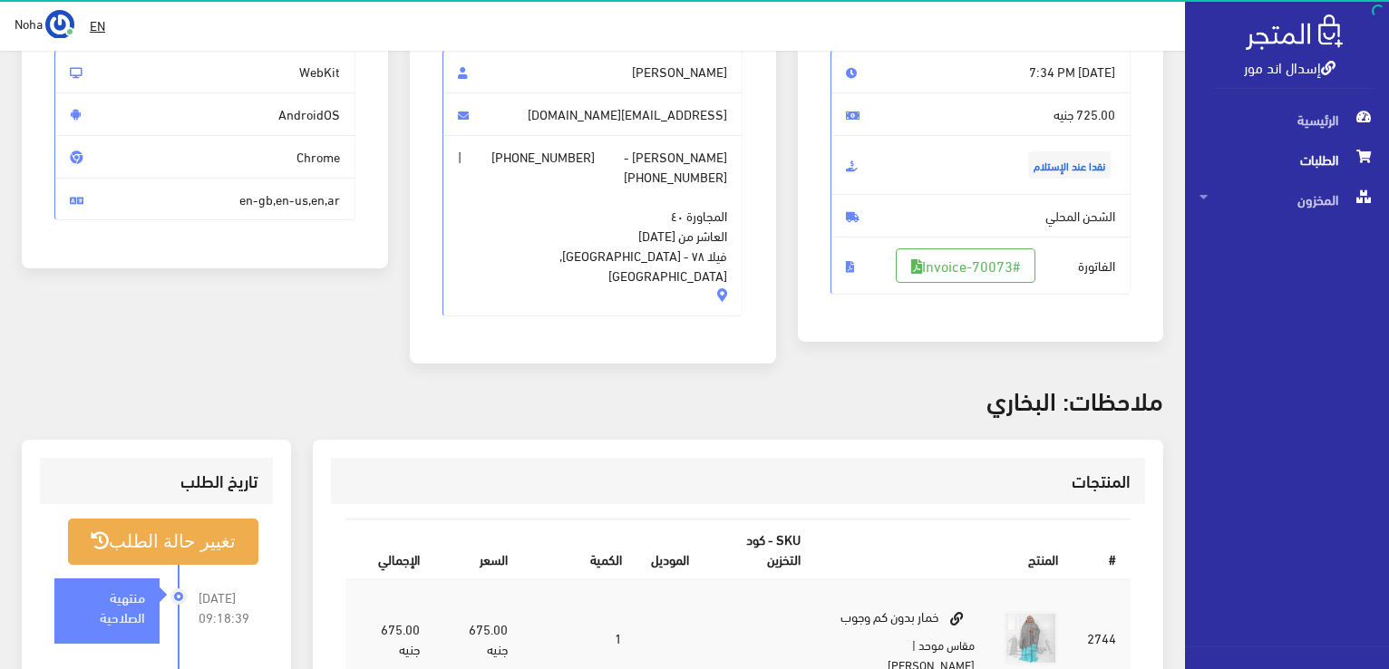
scroll to position [363, 0]
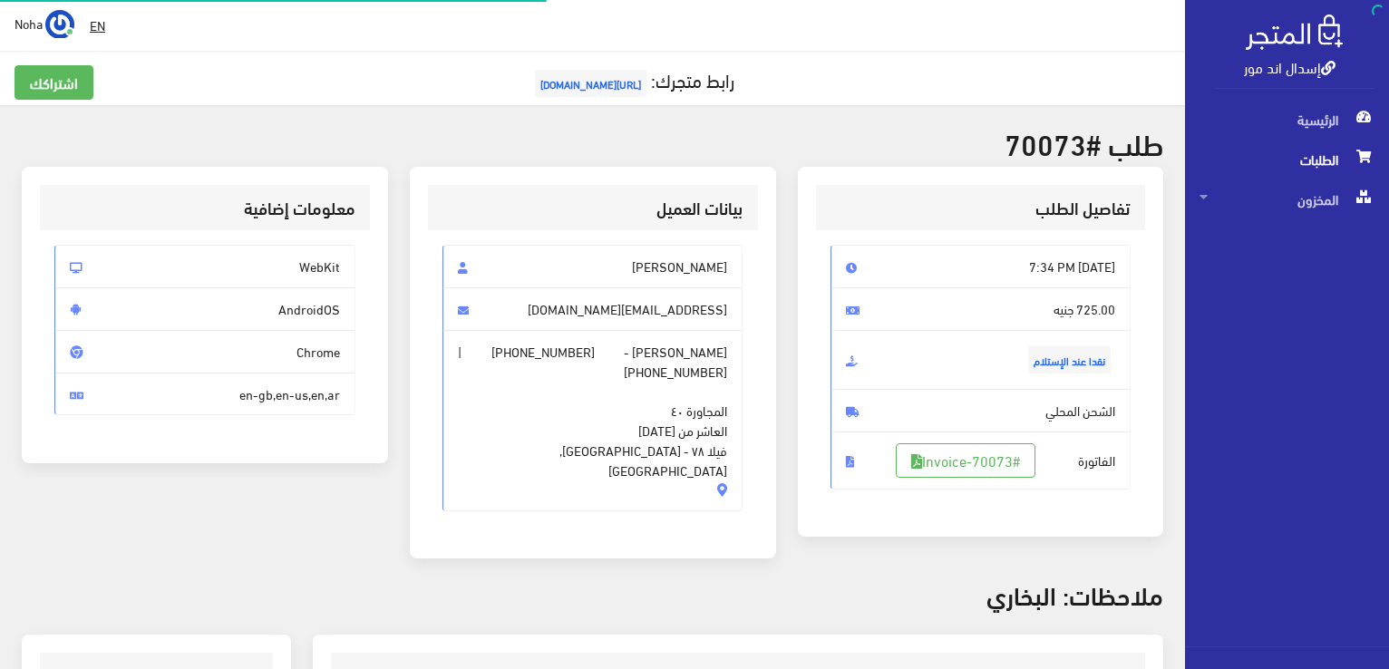
scroll to position [260, 0]
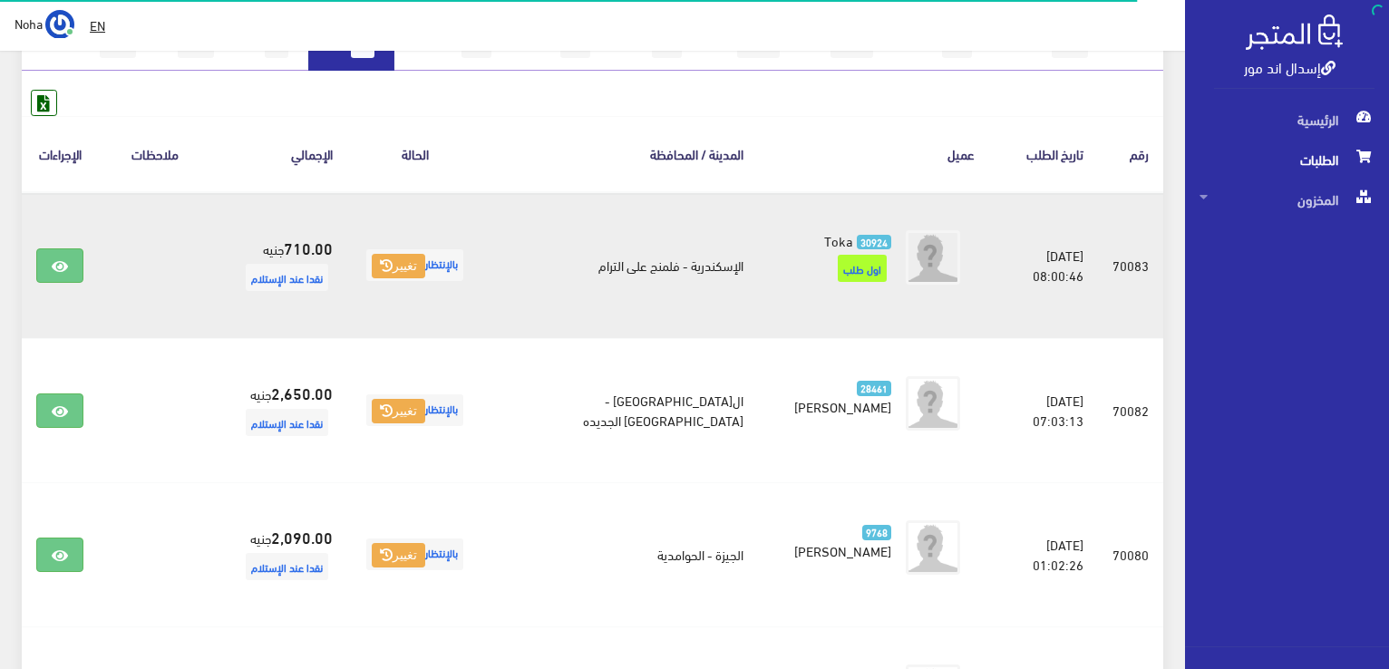
scroll to position [176, 0]
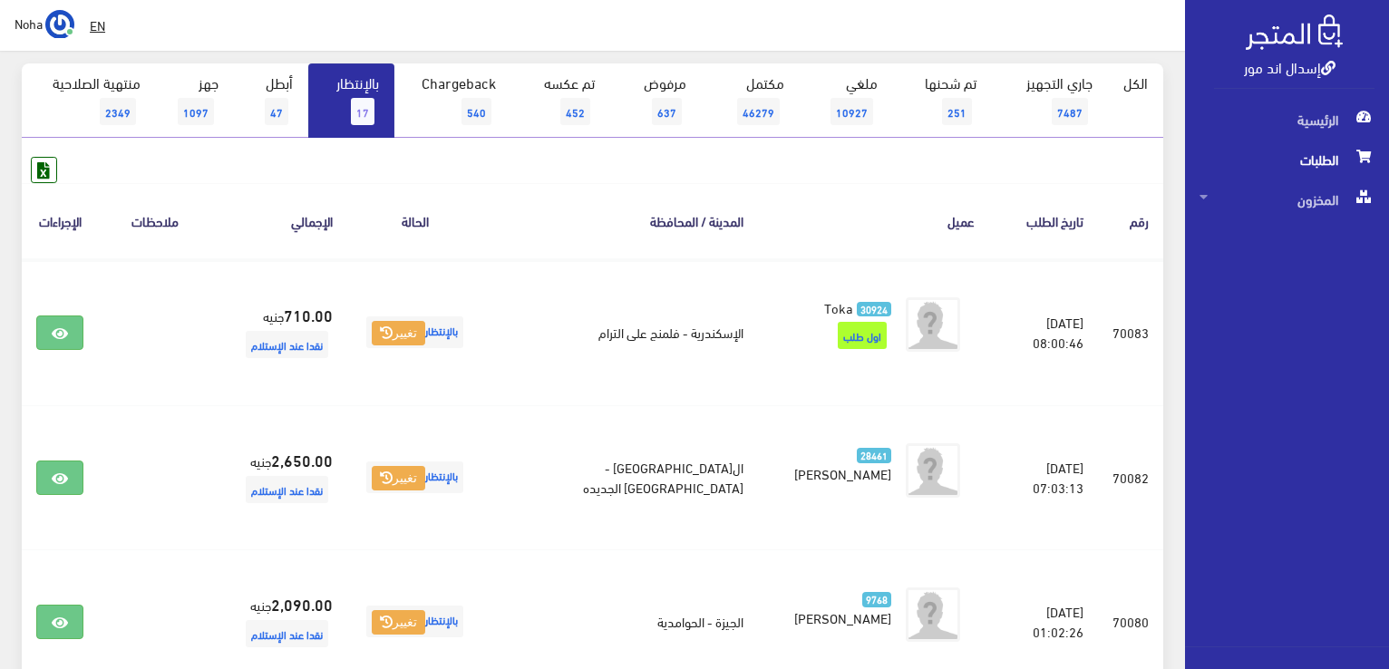
click at [324, 123] on link "بالإنتظار 17" at bounding box center [351, 100] width 86 height 74
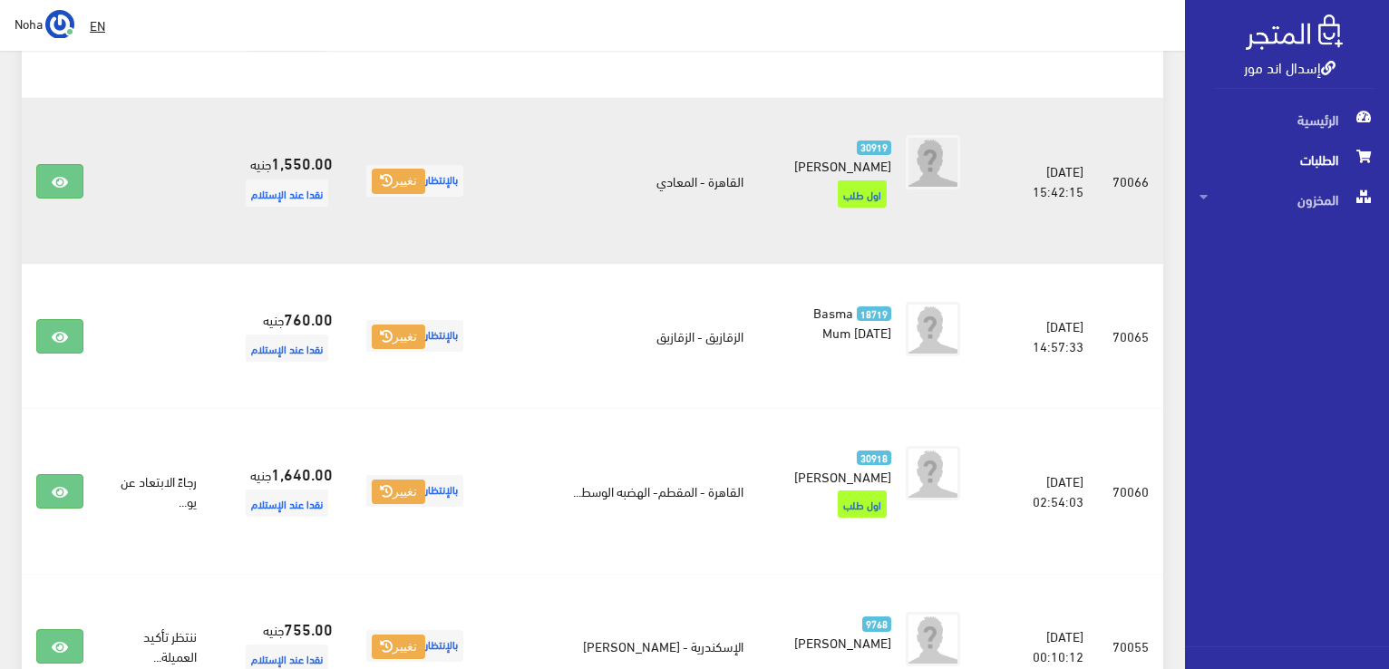
scroll to position [1722, 0]
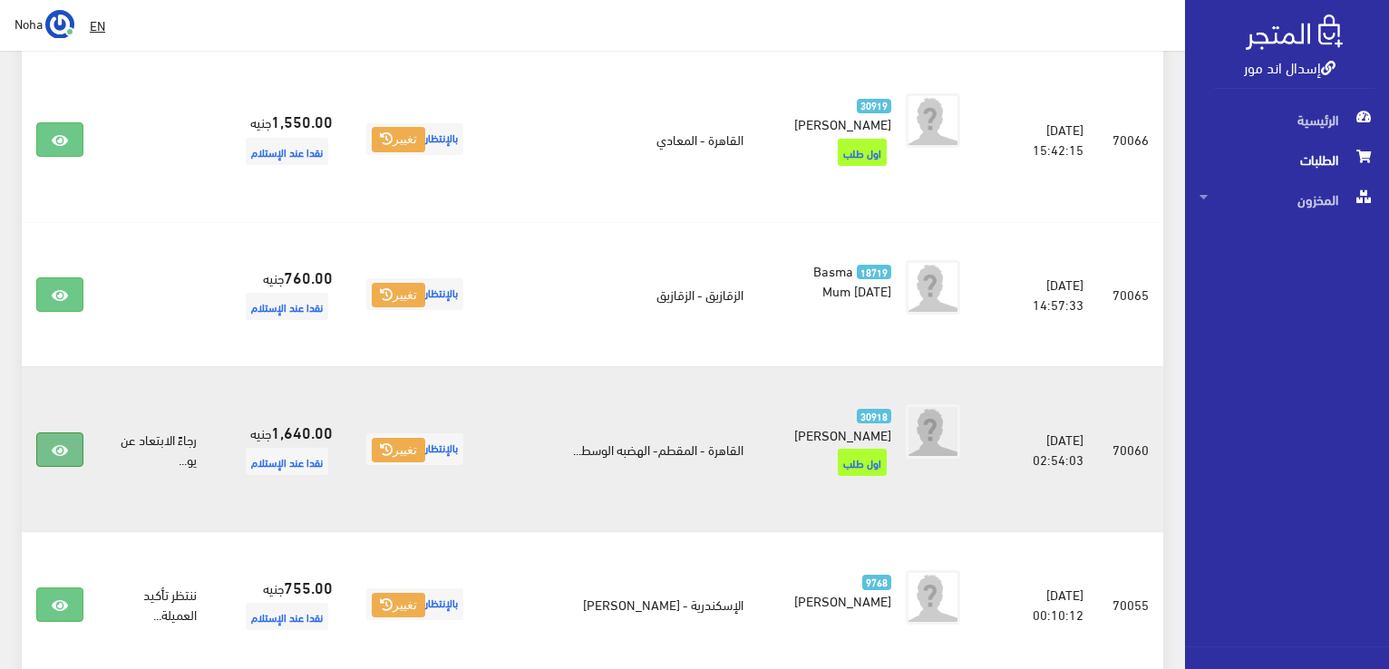
click at [66, 443] on icon at bounding box center [60, 450] width 16 height 15
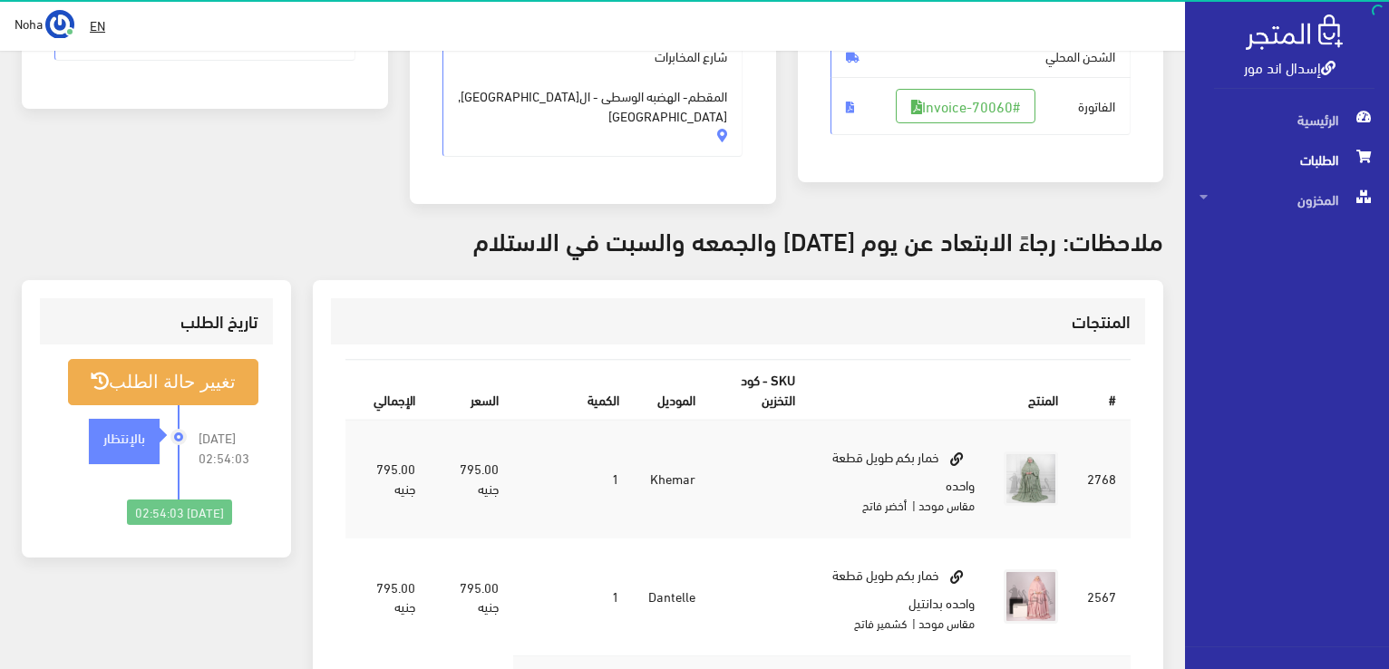
scroll to position [363, 0]
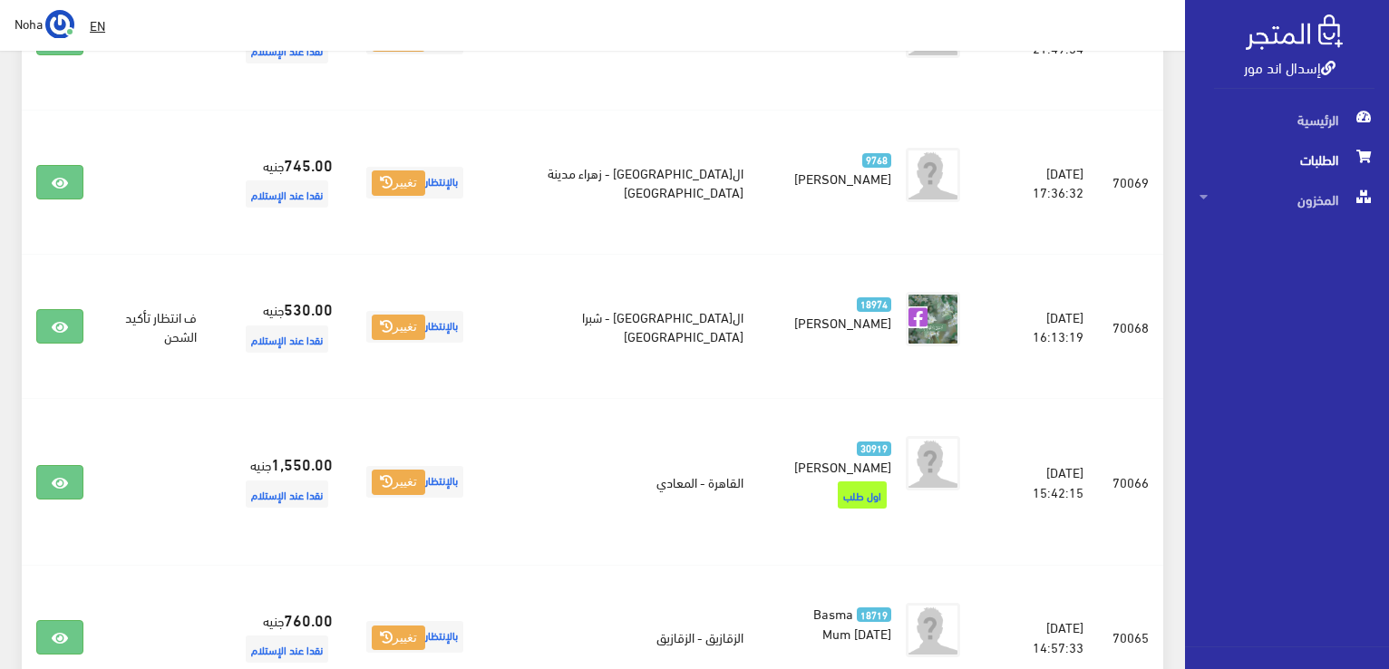
scroll to position [1360, 0]
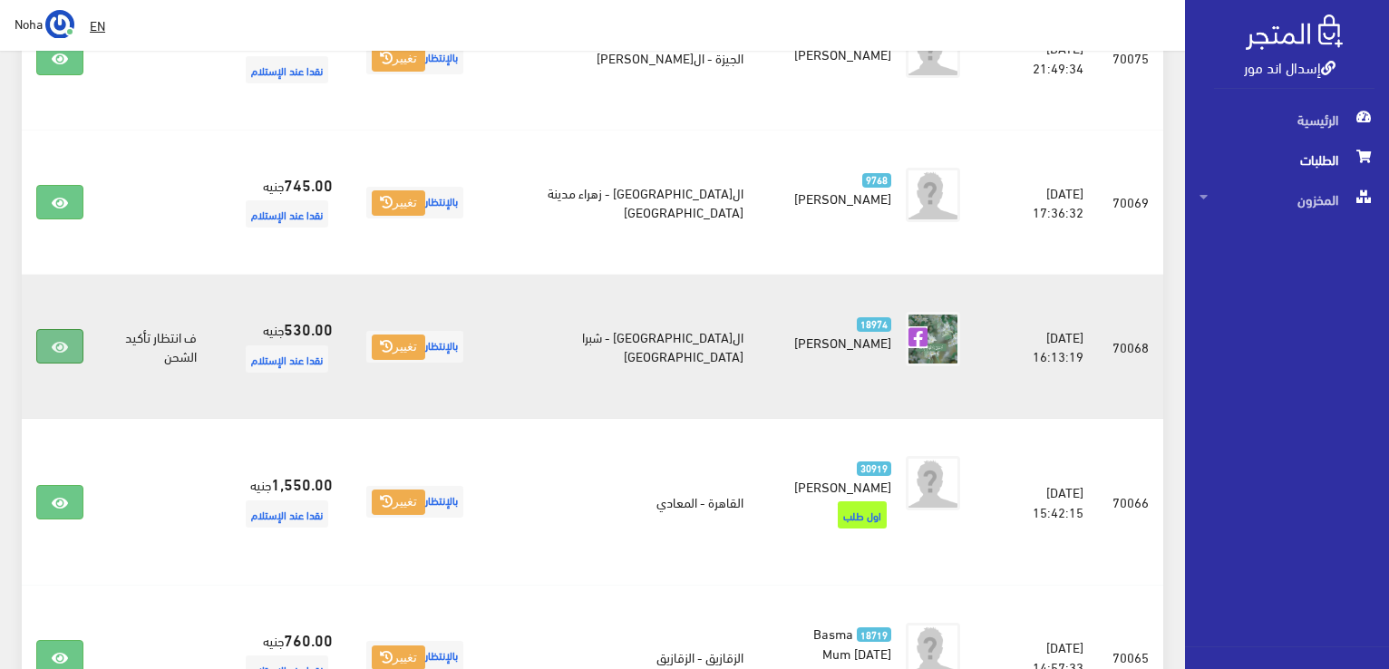
click at [49, 329] on link at bounding box center [59, 346] width 47 height 34
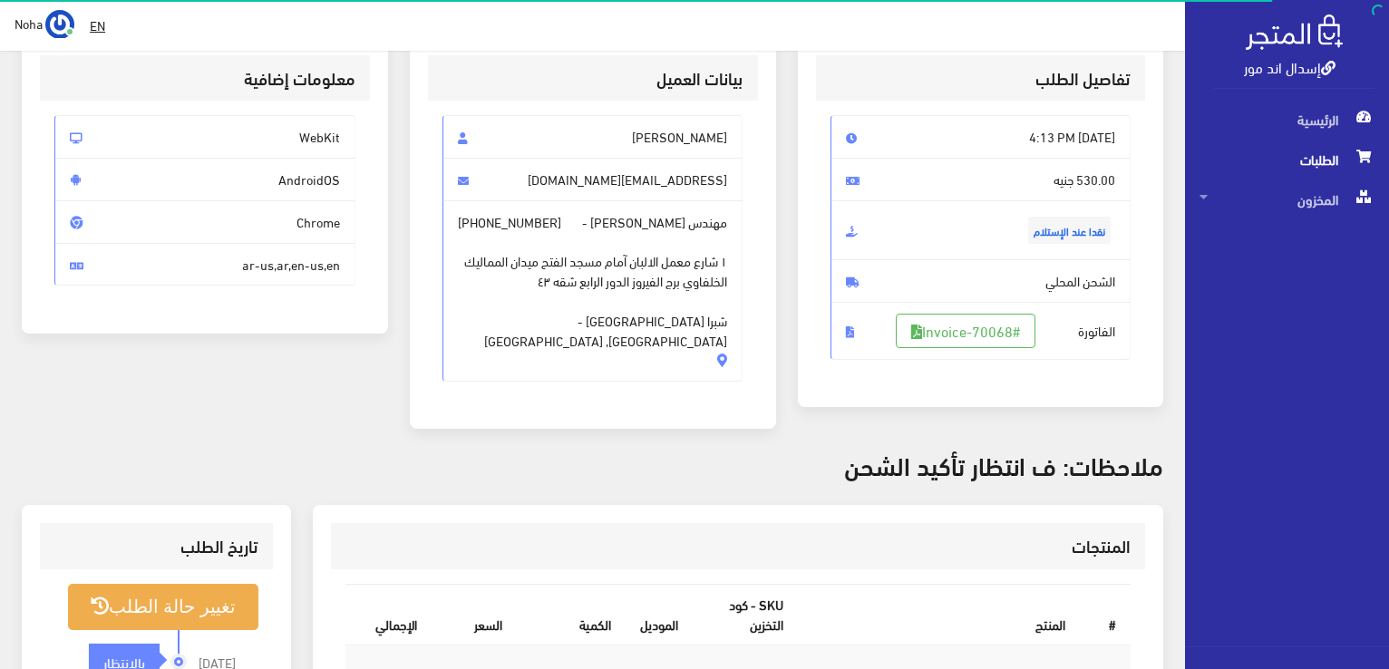
scroll to position [91, 0]
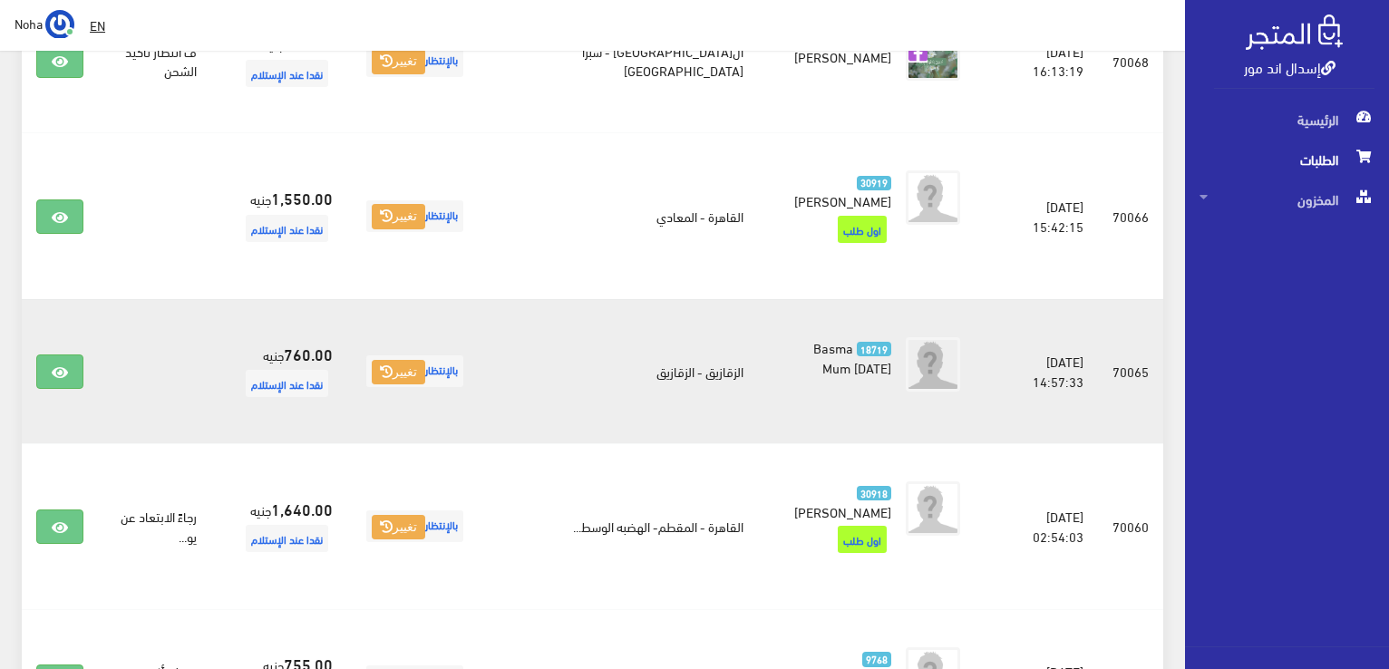
scroll to position [1610, 0]
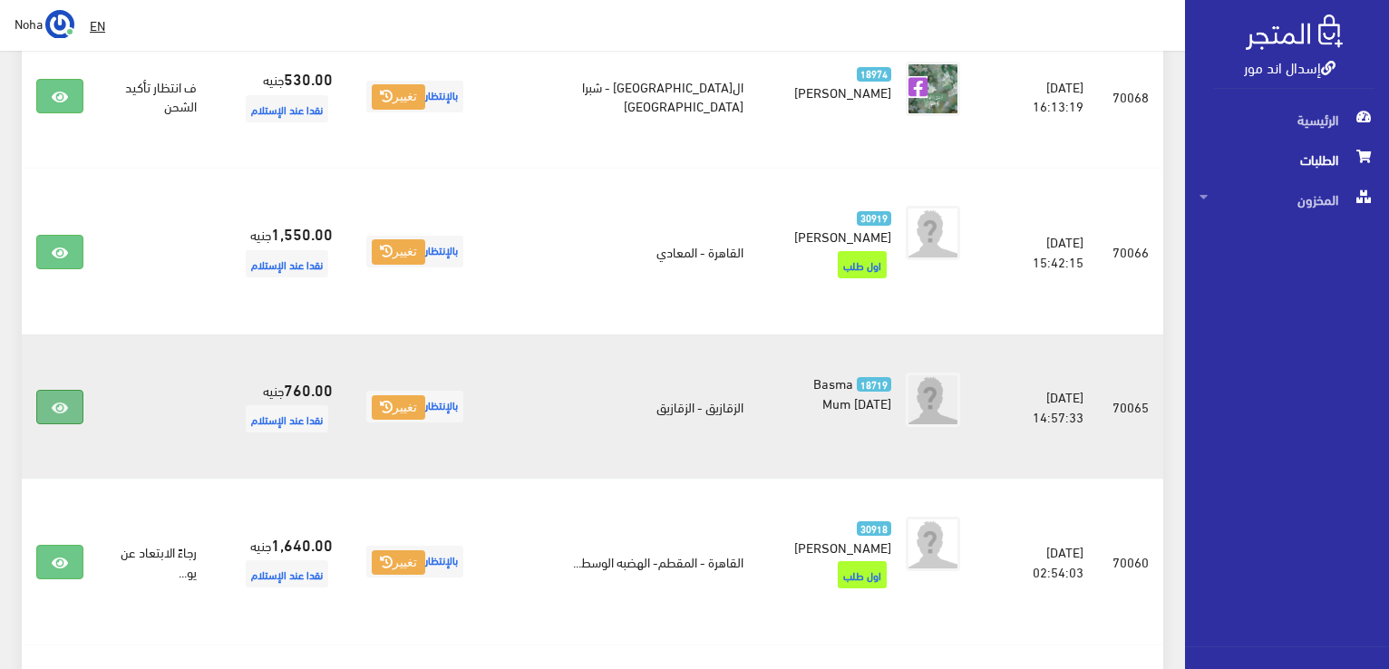
click at [54, 401] on icon at bounding box center [60, 408] width 16 height 15
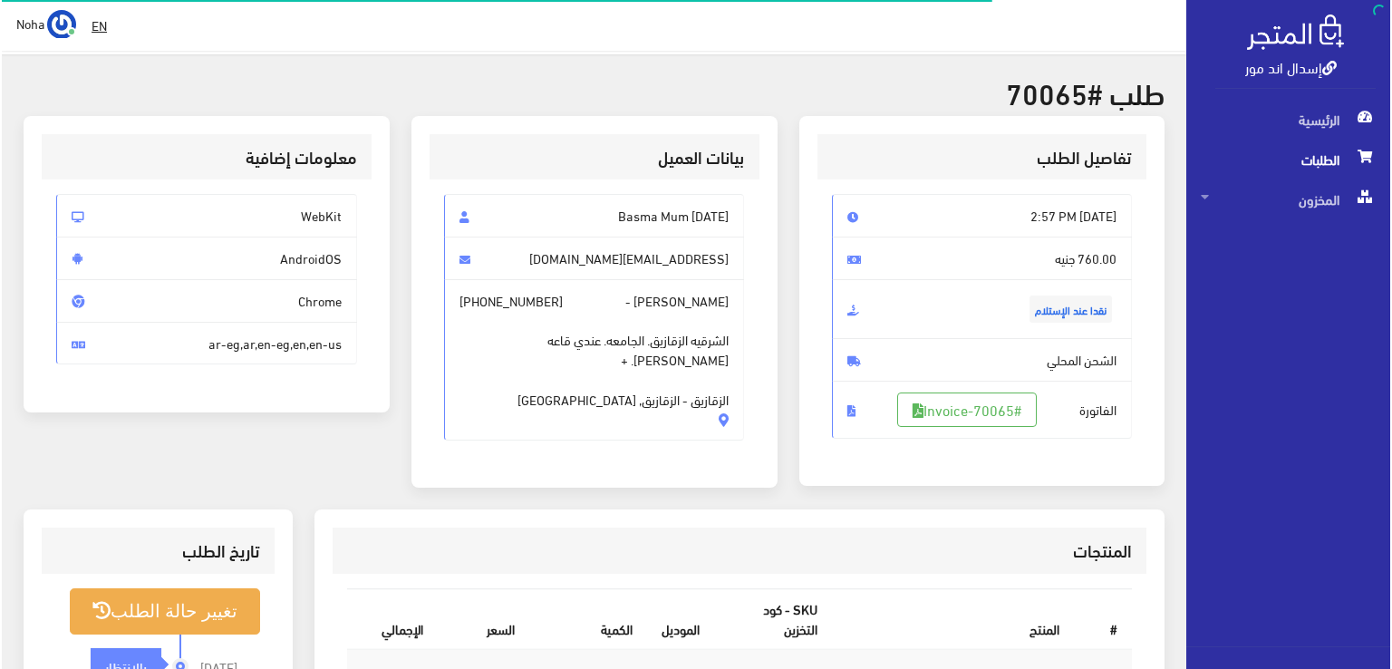
scroll to position [272, 0]
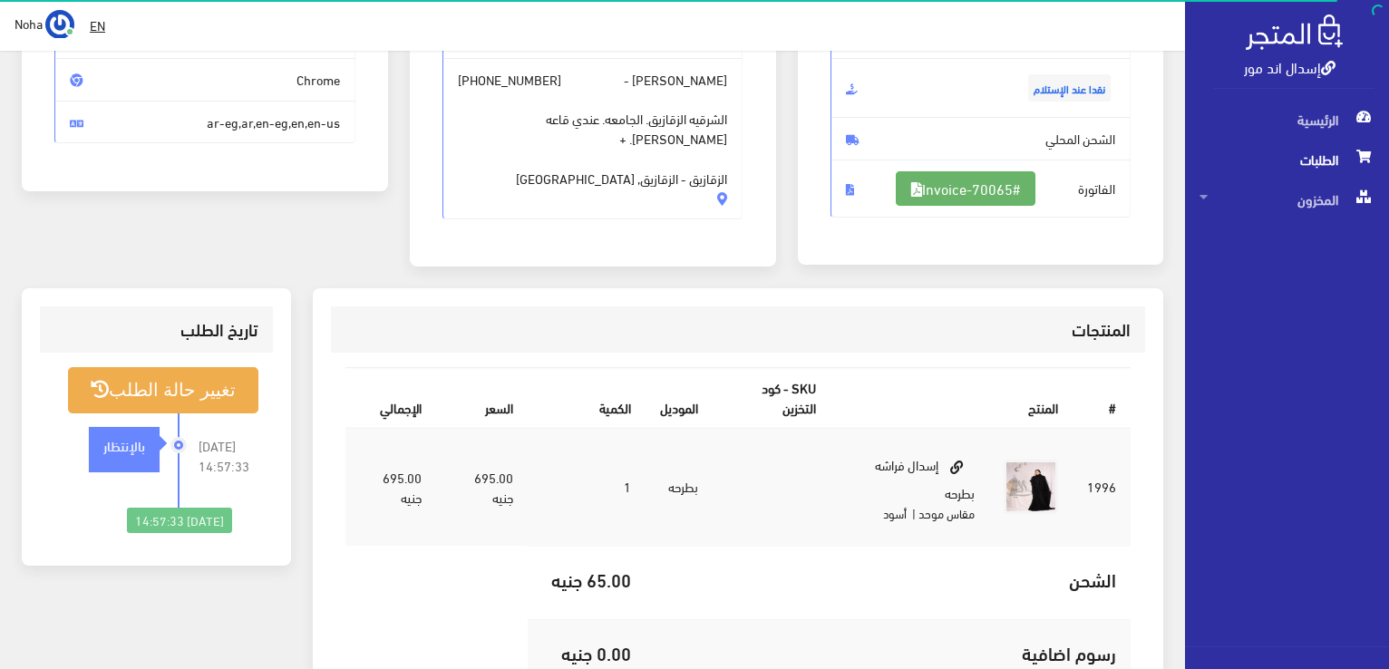
click at [979, 183] on link "#Invoice-70065" at bounding box center [966, 188] width 140 height 34
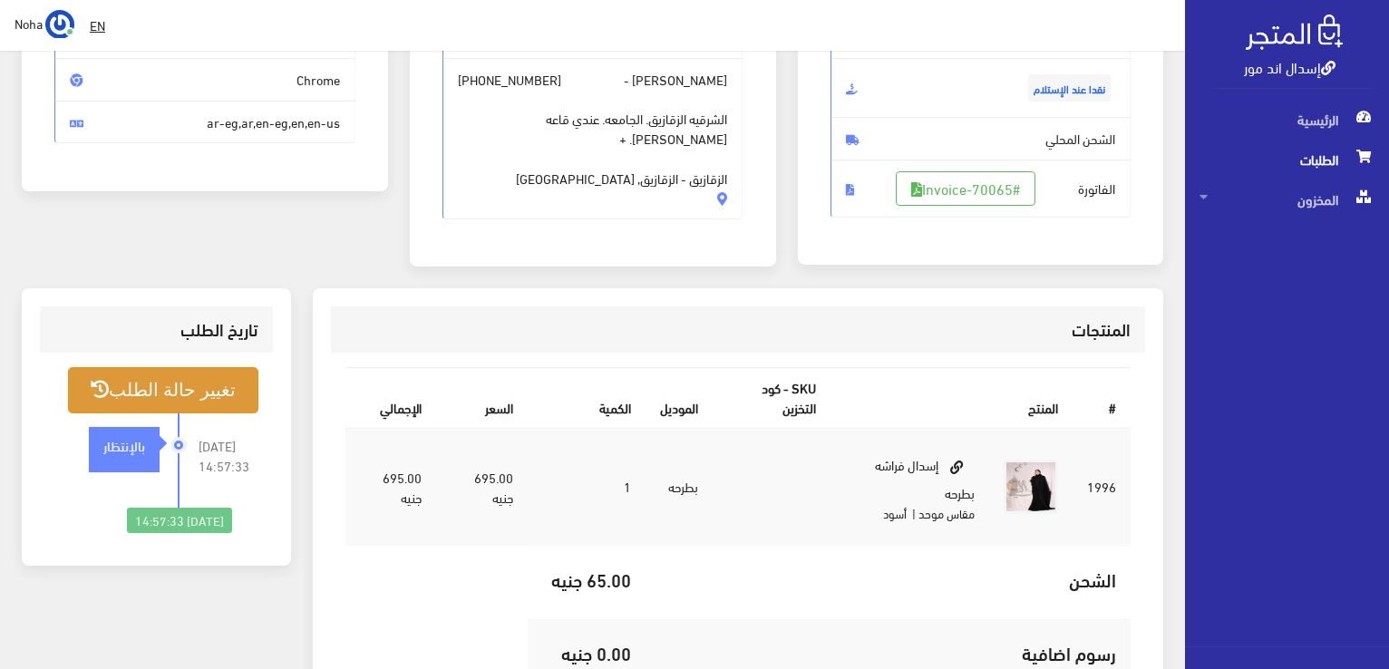
click at [175, 388] on button "تغيير حالة الطلب" at bounding box center [163, 390] width 190 height 46
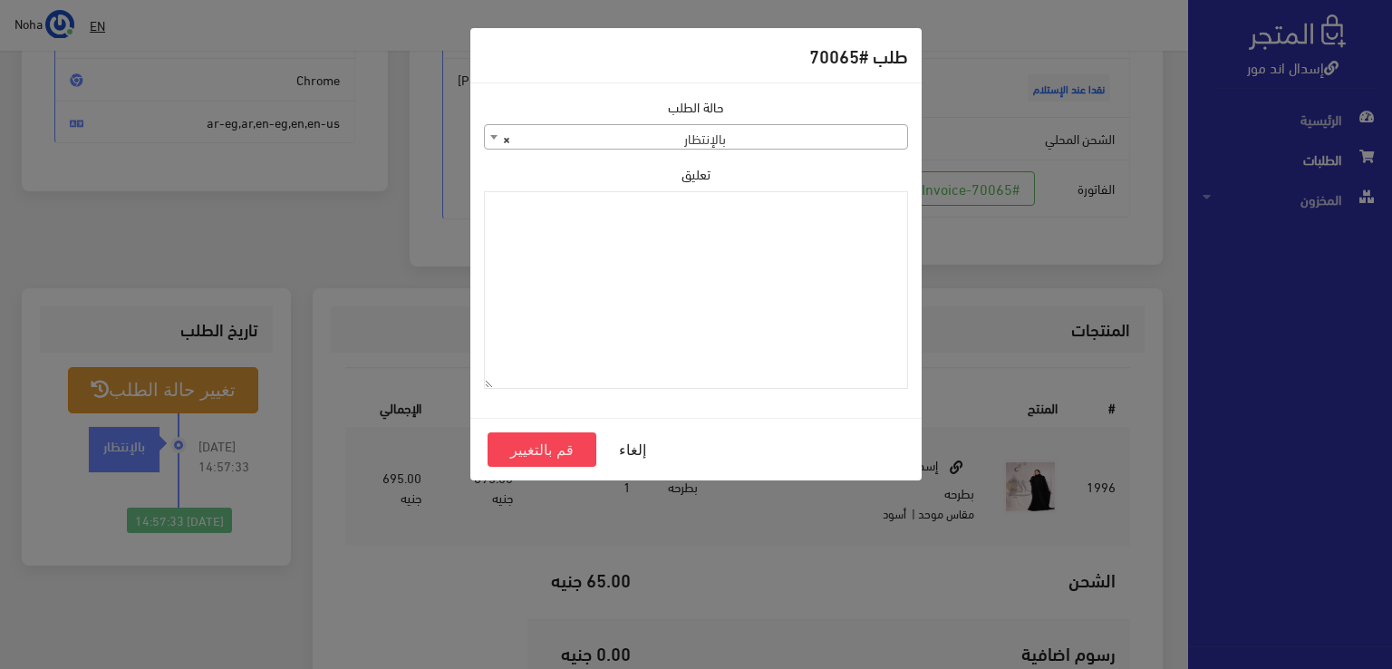
click at [805, 141] on span "× بالإنتظار" at bounding box center [696, 137] width 422 height 25
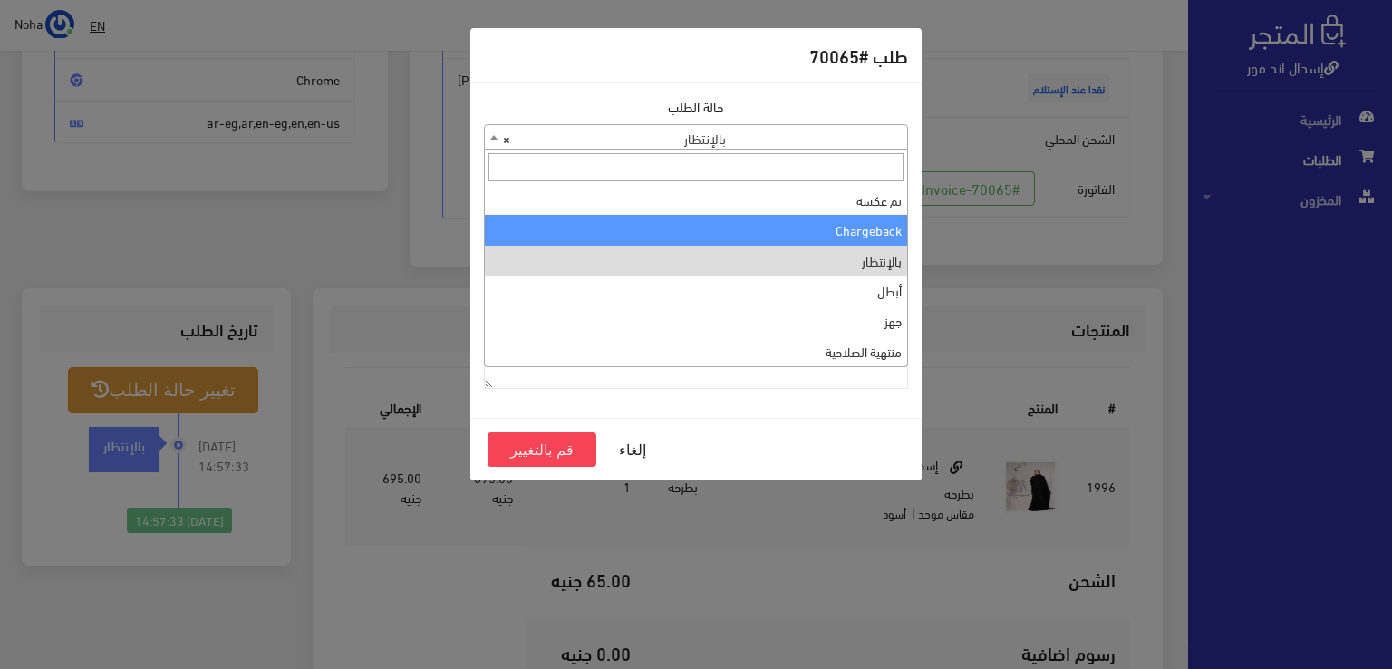
scroll to position [0, 0]
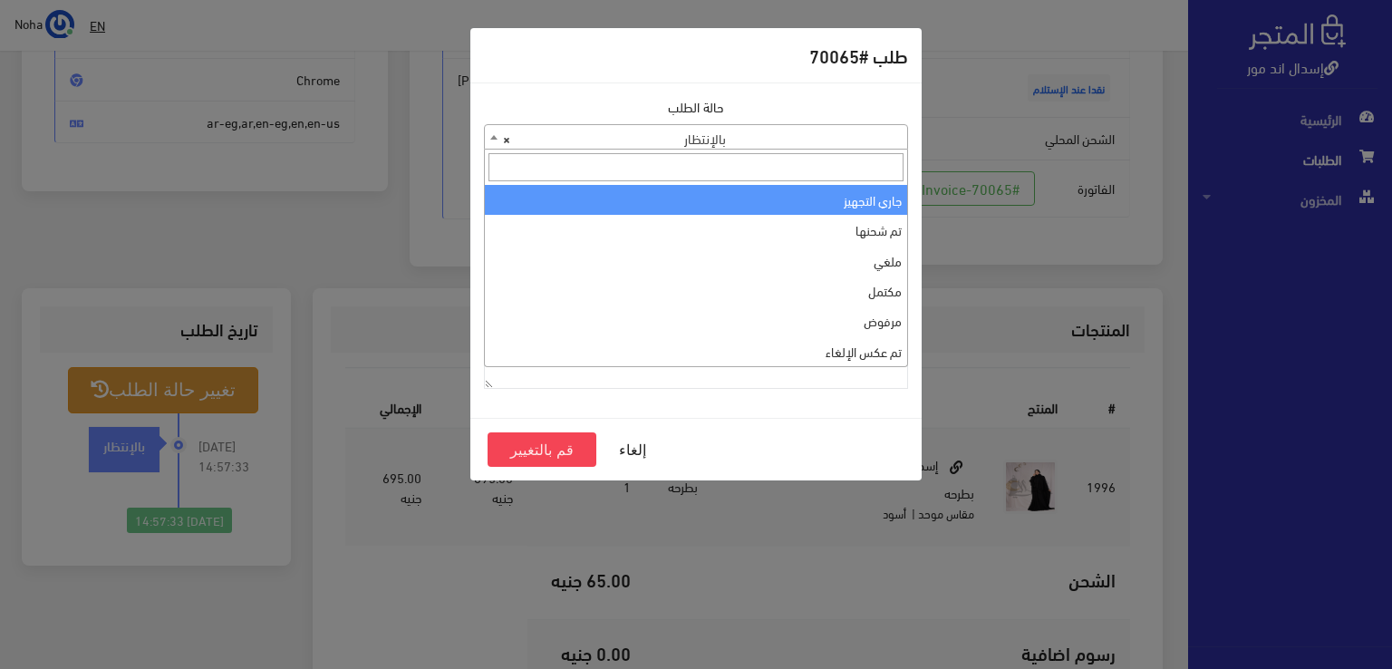
select select "1"
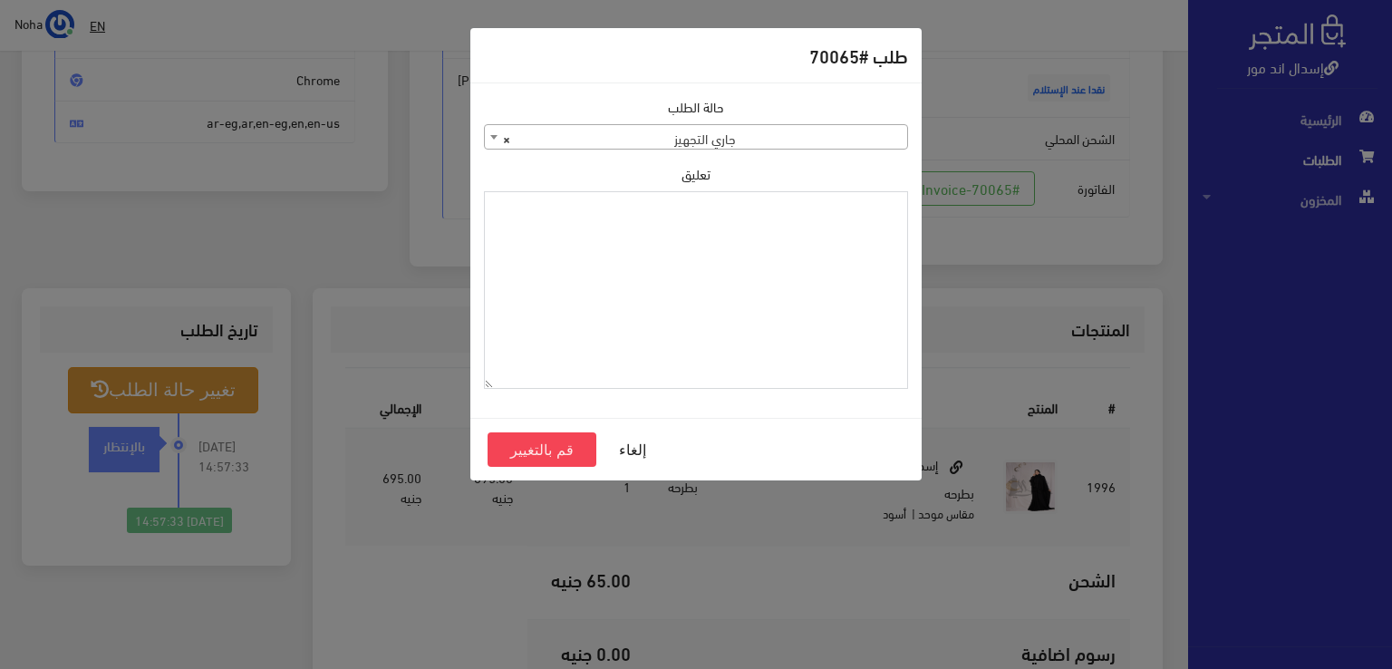
drag, startPoint x: 780, startPoint y: 224, endPoint x: 664, endPoint y: 292, distance: 134.5
click textarea "تعليق"
click textarea "1112497"
type textarea "1112497"
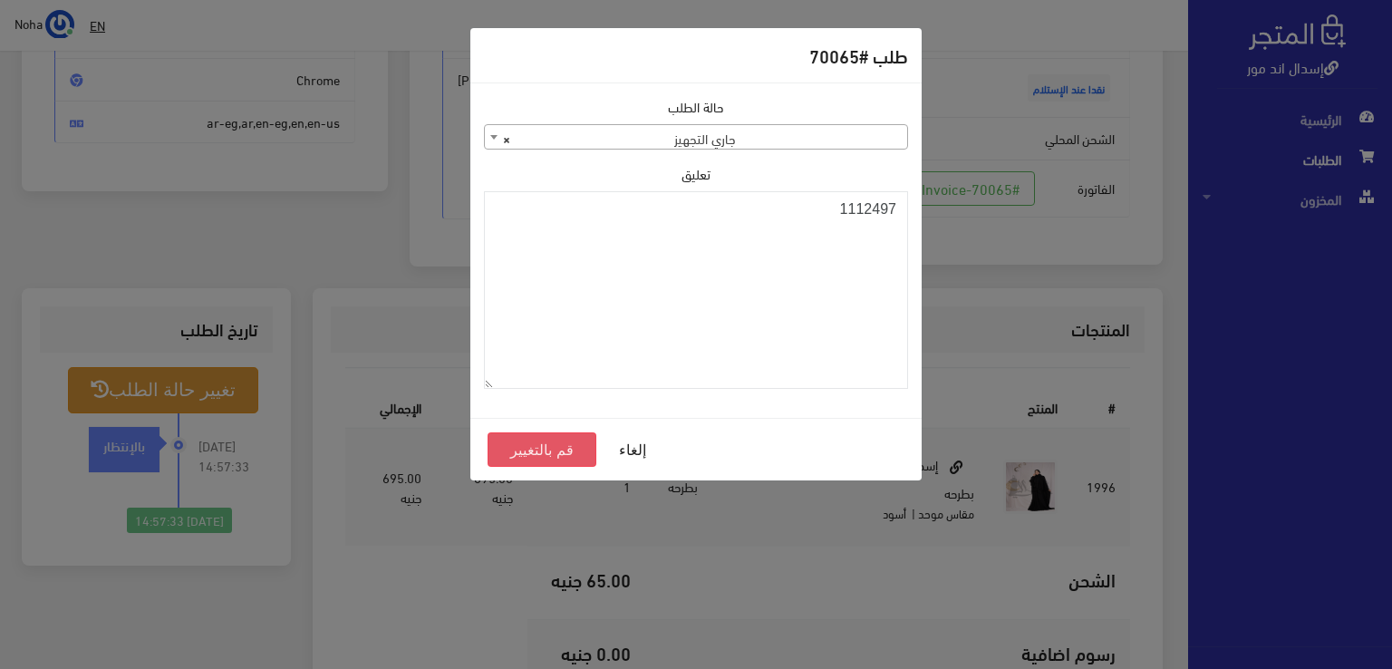
click button "قم بالتغيير"
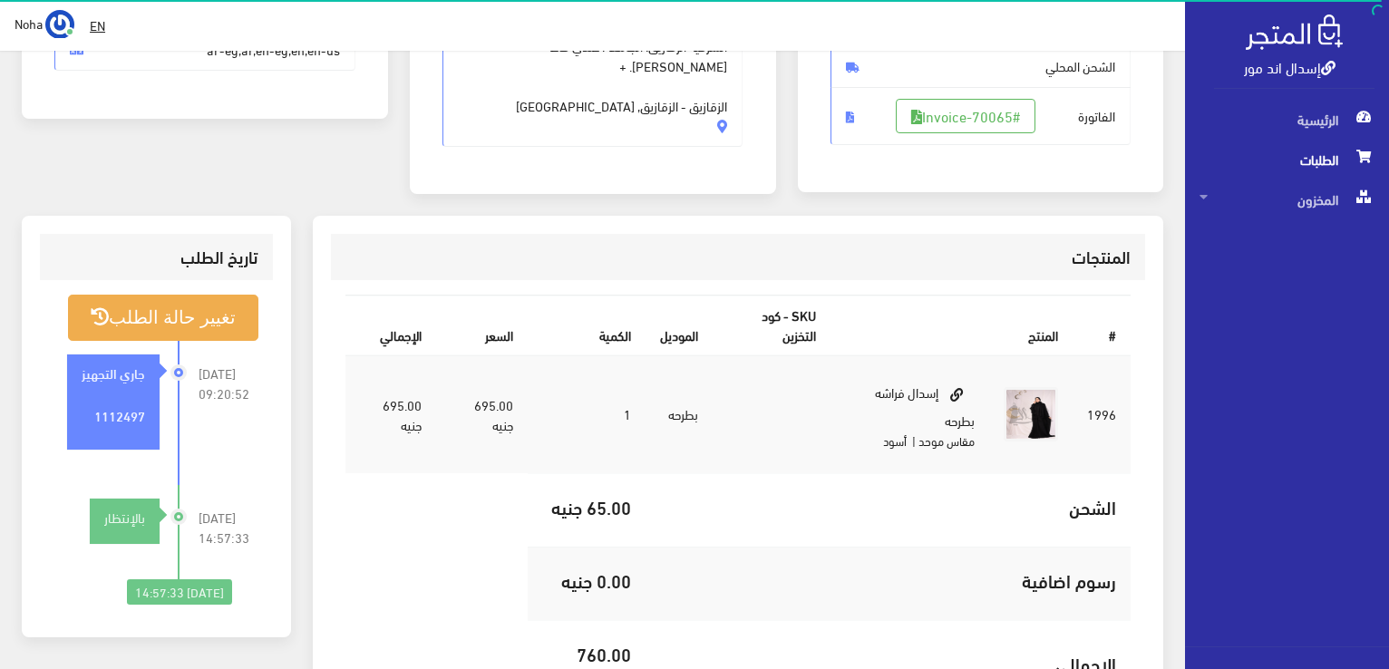
scroll to position [363, 0]
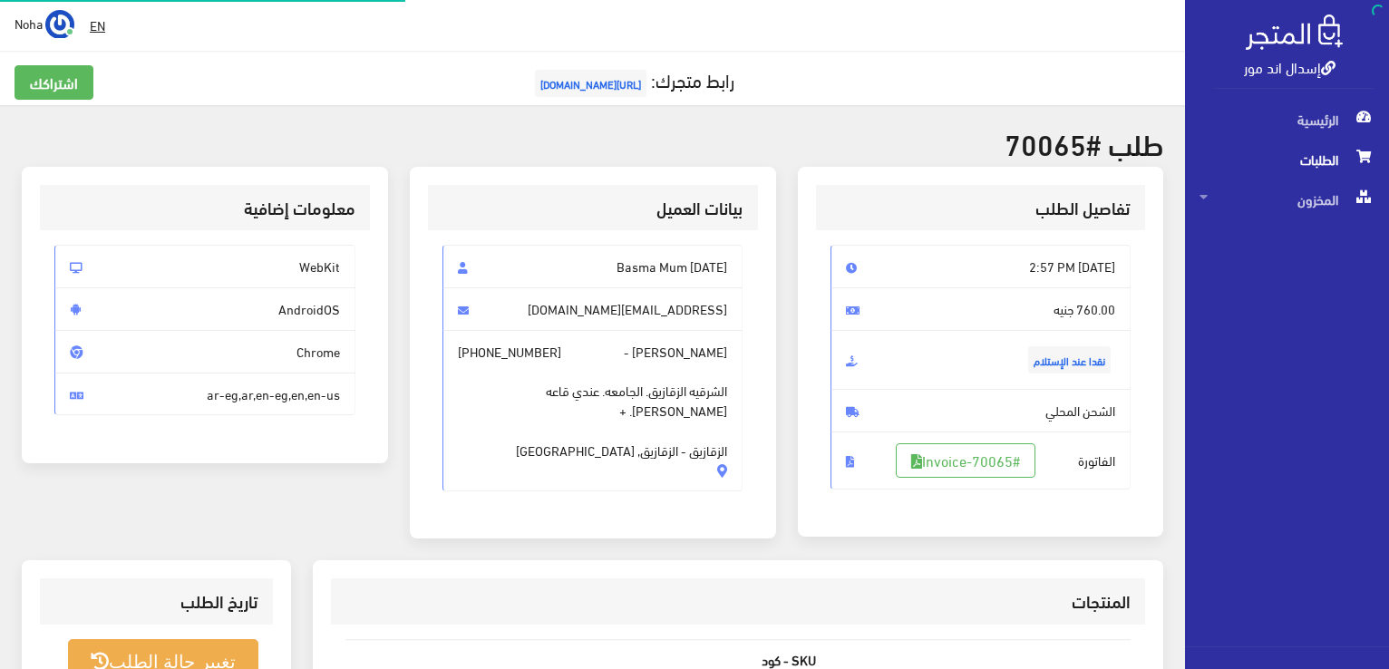
scroll to position [260, 0]
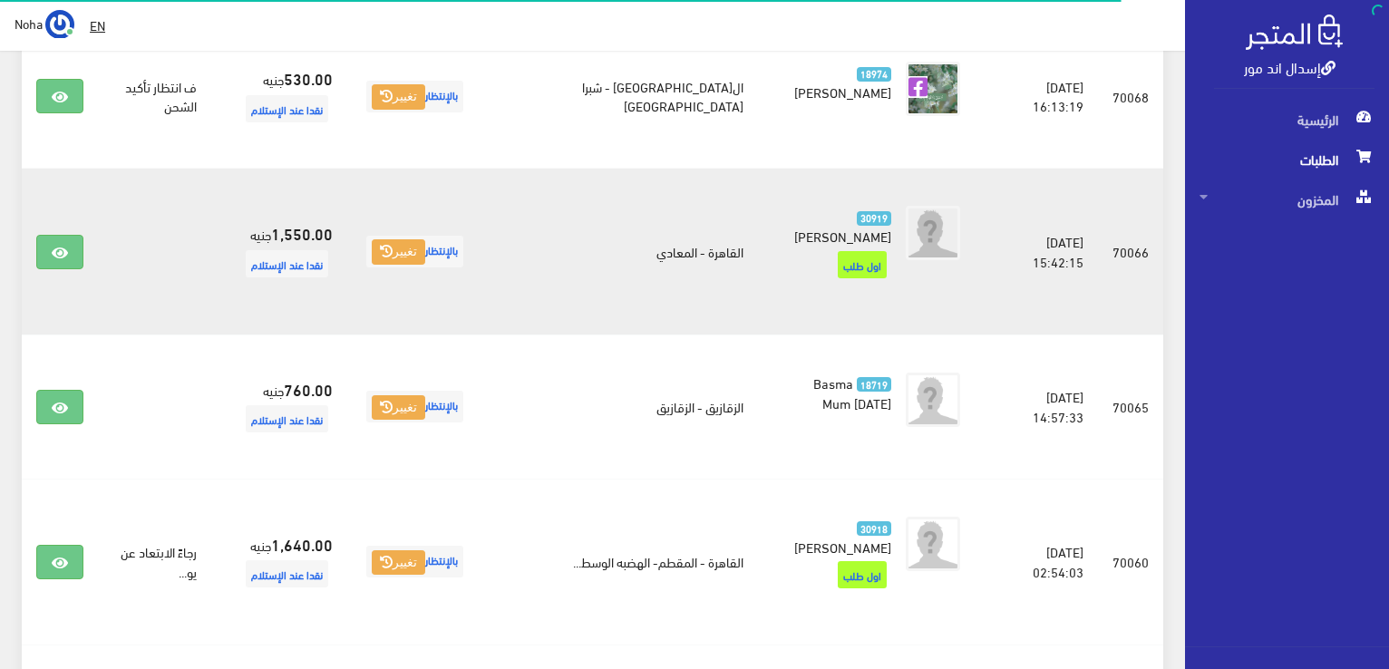
scroll to position [1519, 0]
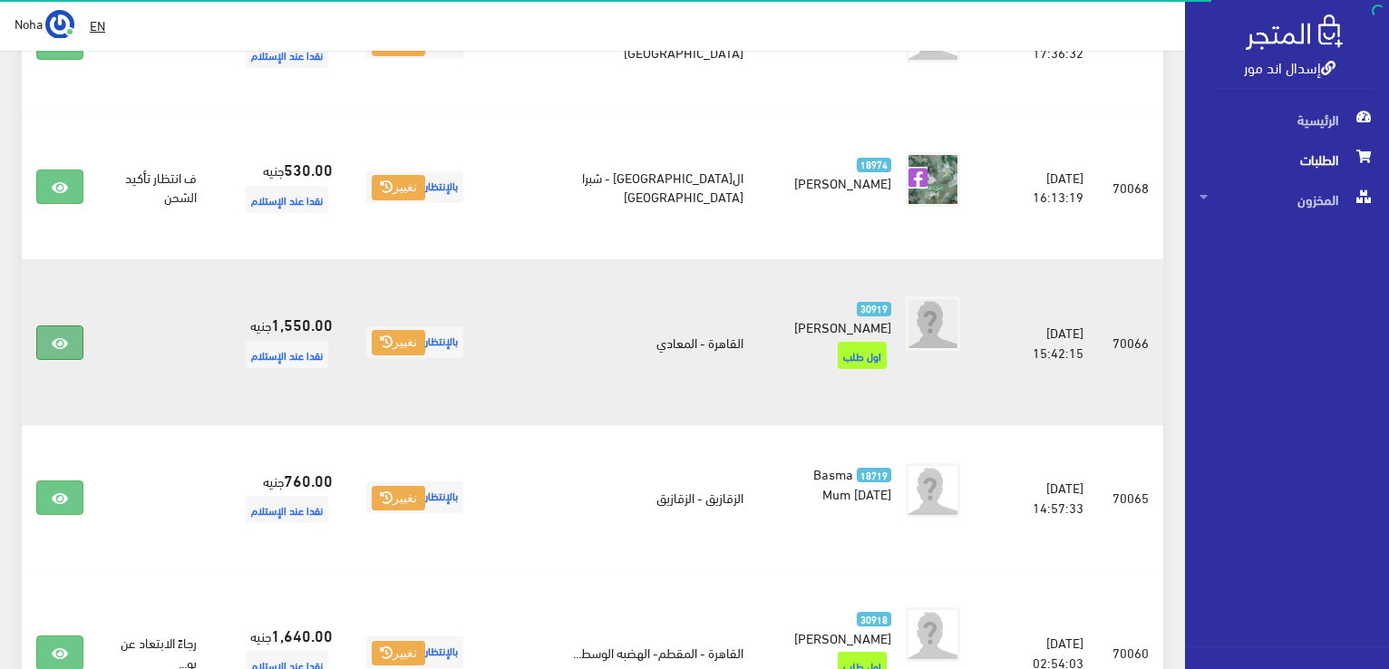
click at [60, 336] on icon at bounding box center [60, 343] width 16 height 15
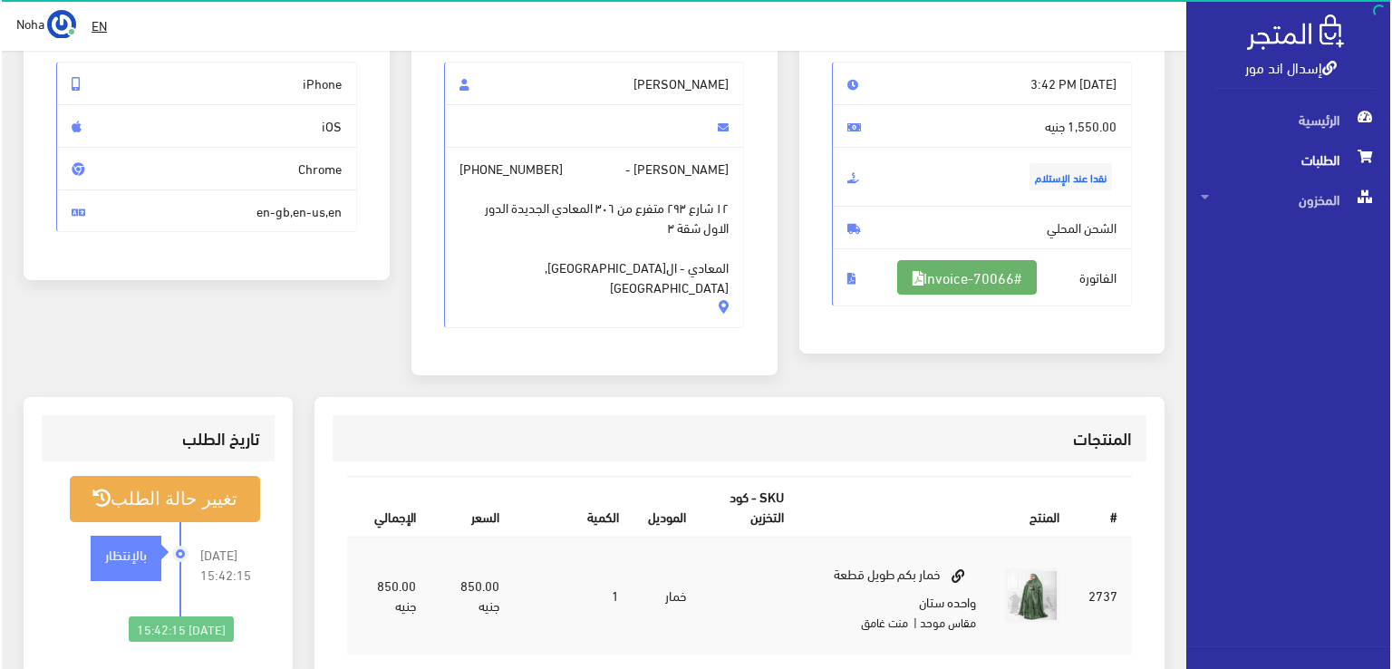
scroll to position [181, 0]
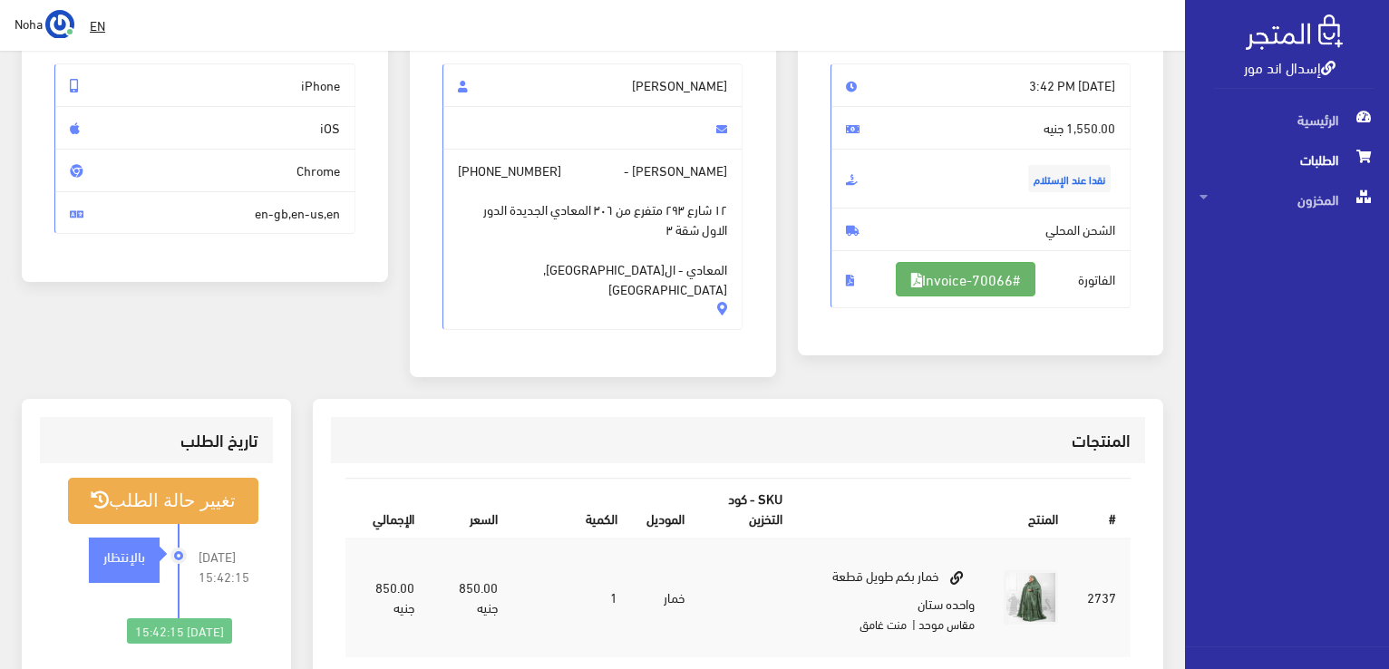
click at [981, 270] on link "#Invoice-70066" at bounding box center [966, 279] width 140 height 34
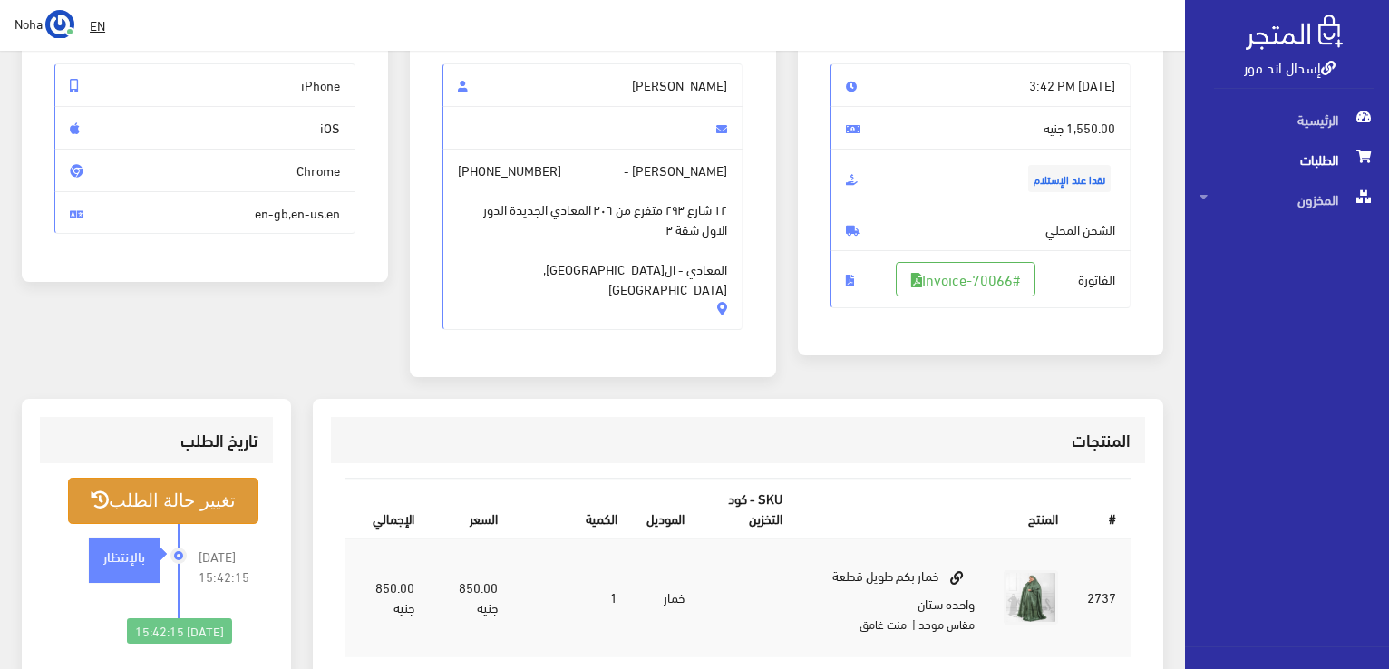
click at [179, 478] on button "تغيير حالة الطلب" at bounding box center [163, 501] width 190 height 46
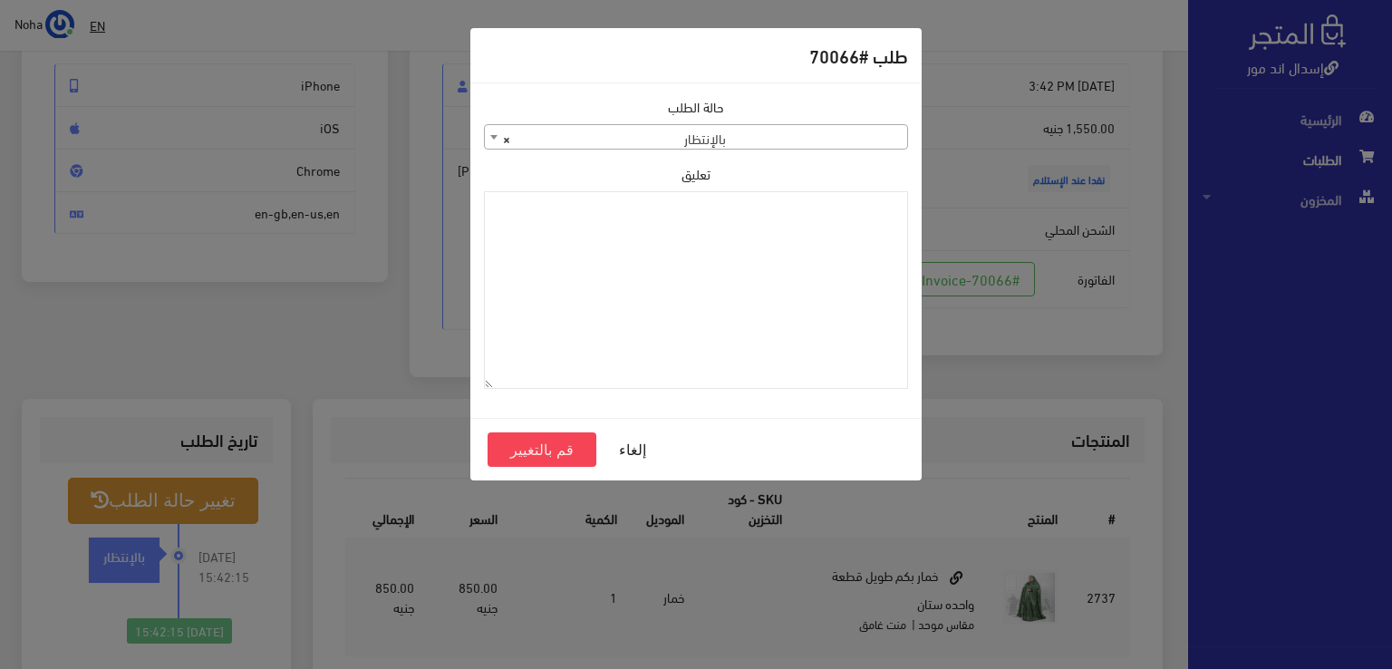
click at [733, 125] on span "× بالإنتظار" at bounding box center [696, 137] width 422 height 25
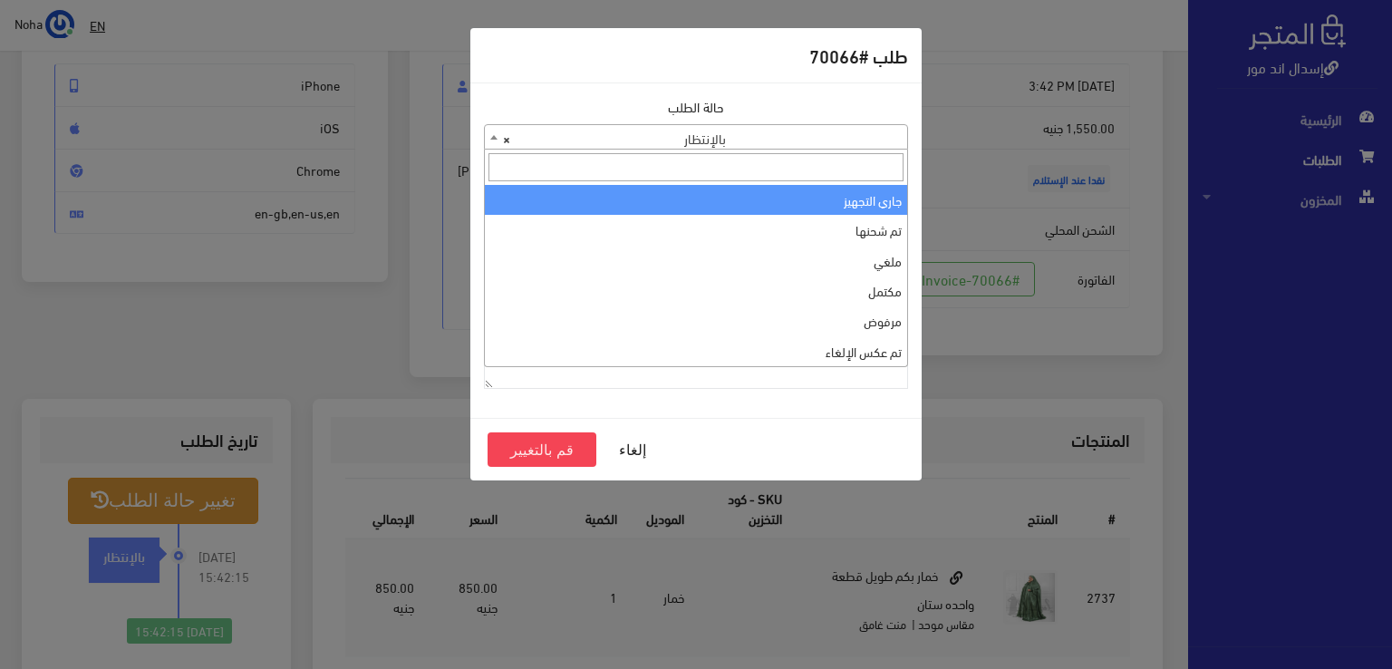
select select "1"
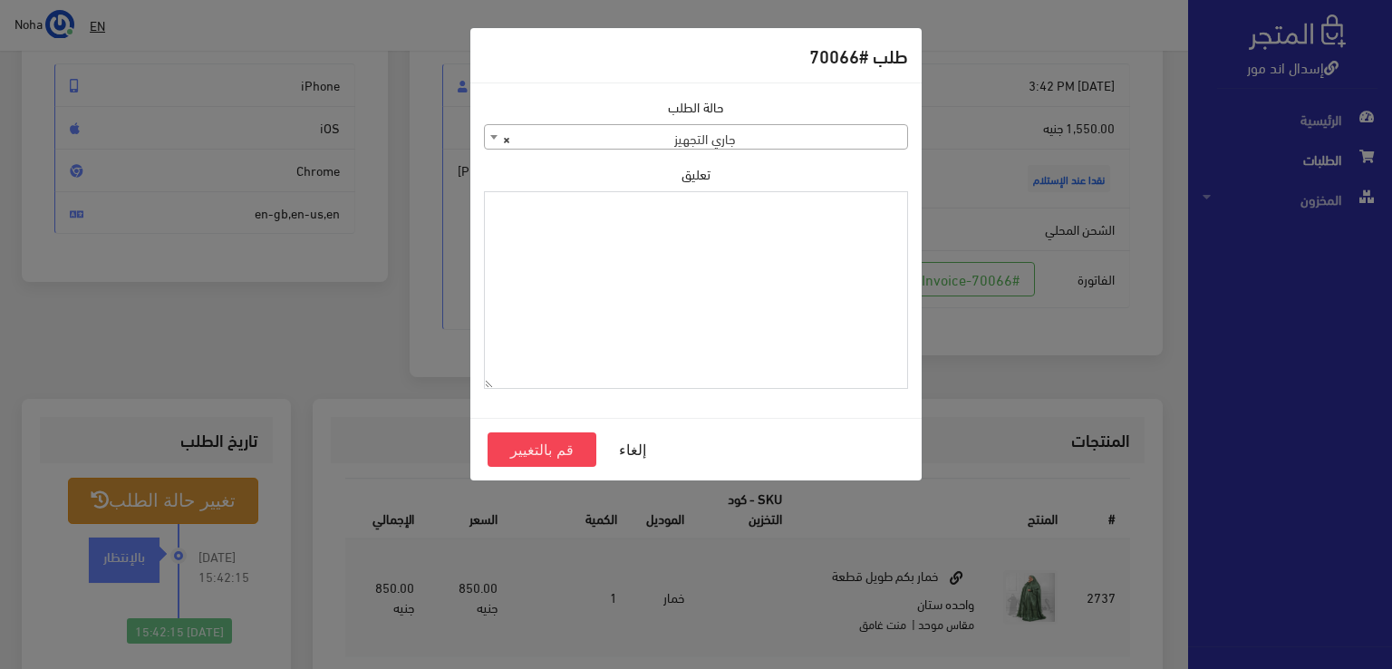
paste textarea "1112497"
type textarea "1112497"
click at [533, 449] on button "قم بالتغيير" at bounding box center [542, 449] width 109 height 34
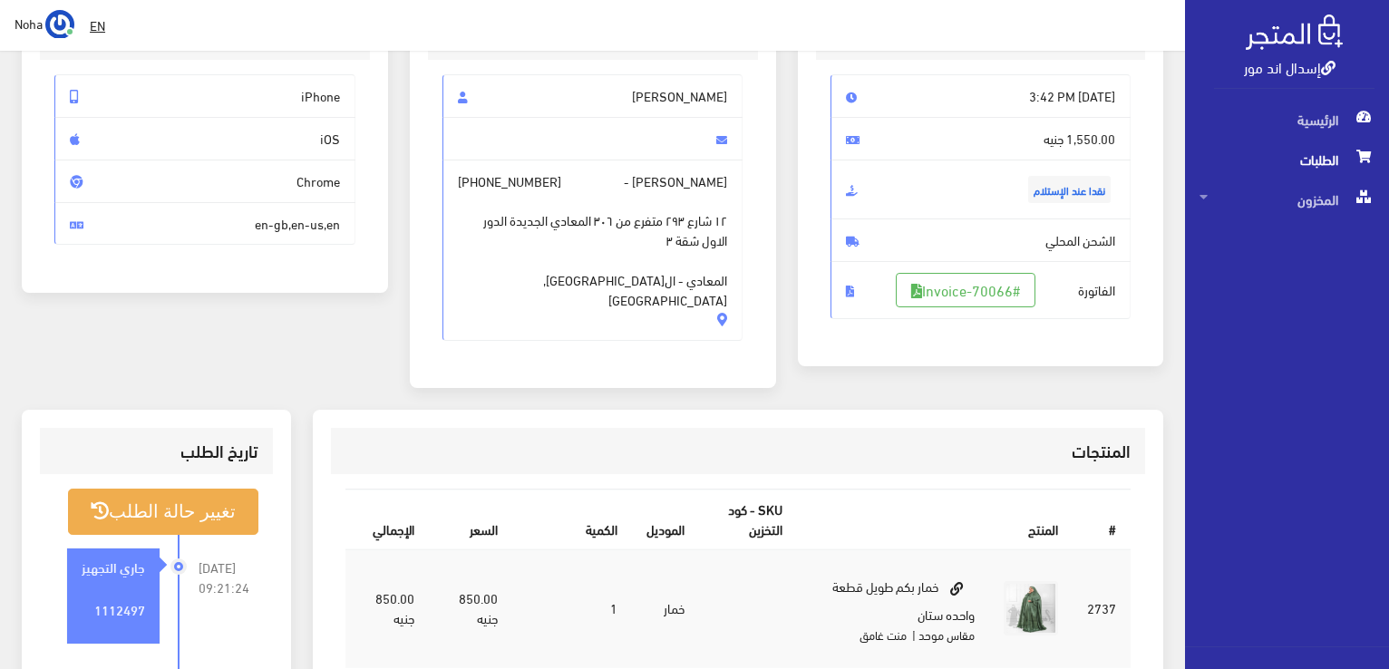
scroll to position [272, 0]
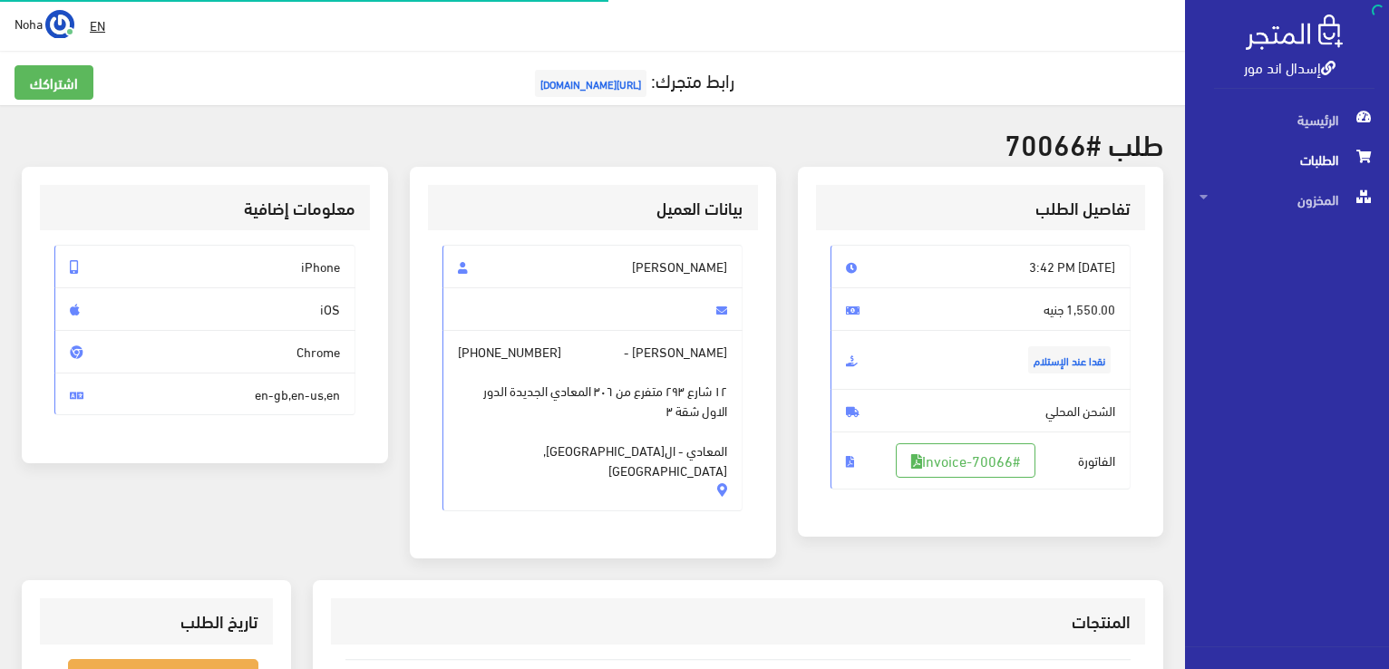
scroll to position [181, 0]
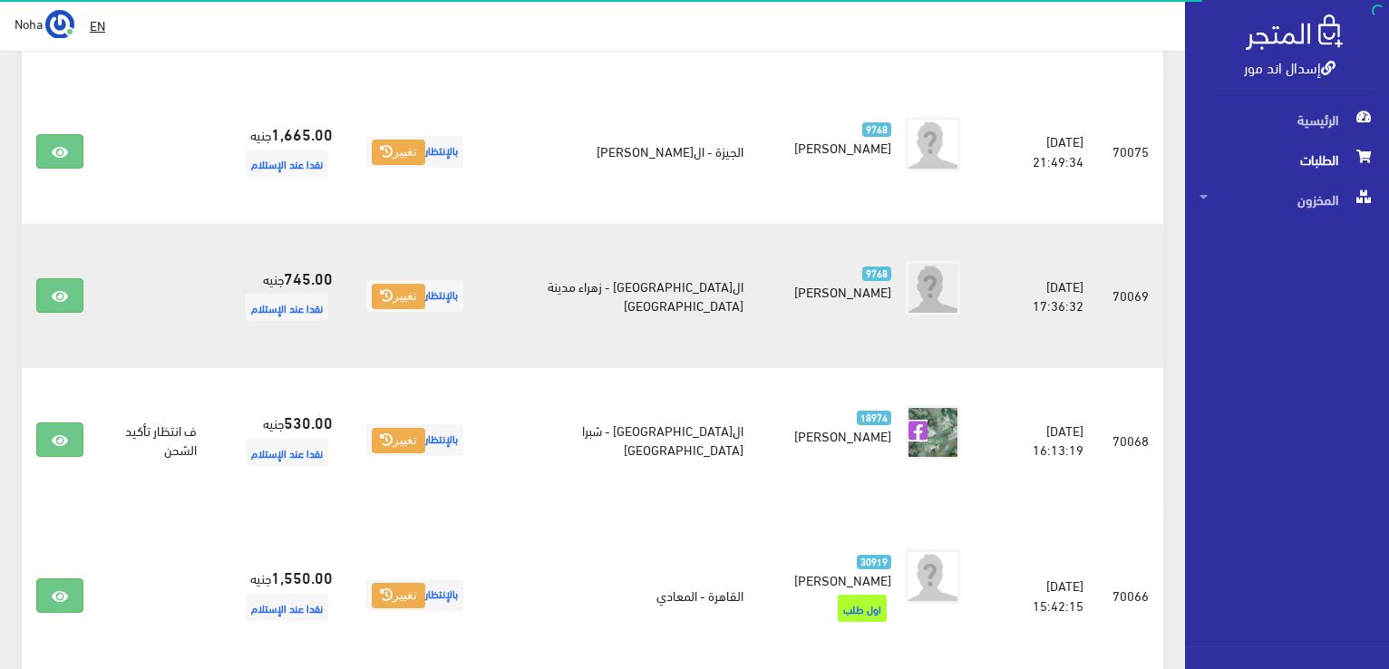
scroll to position [1247, 0]
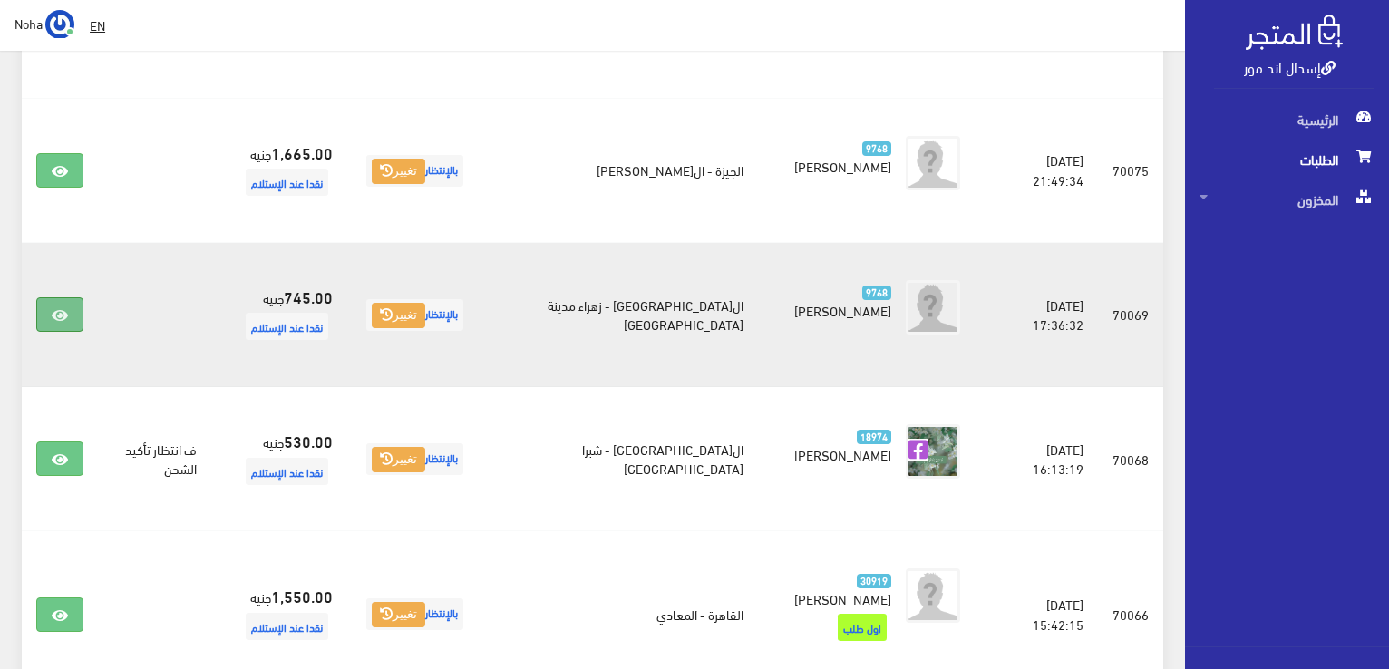
click at [64, 297] on link at bounding box center [59, 314] width 47 height 34
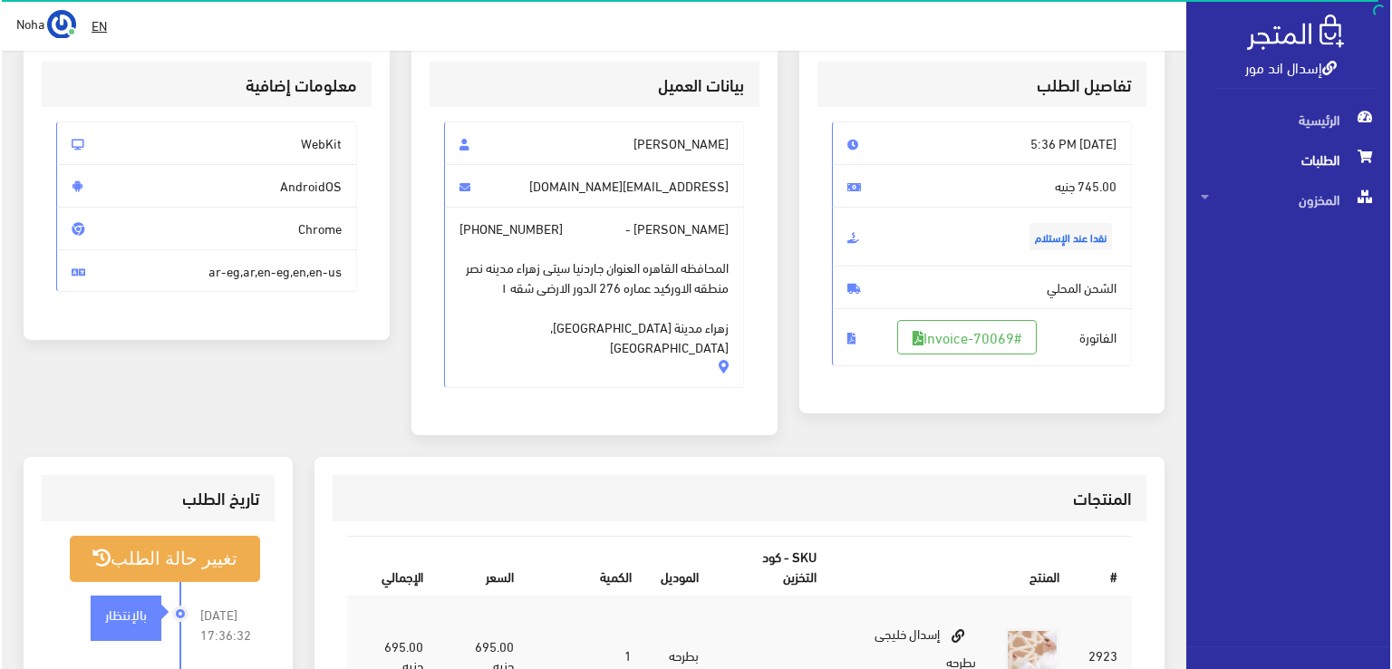
scroll to position [181, 0]
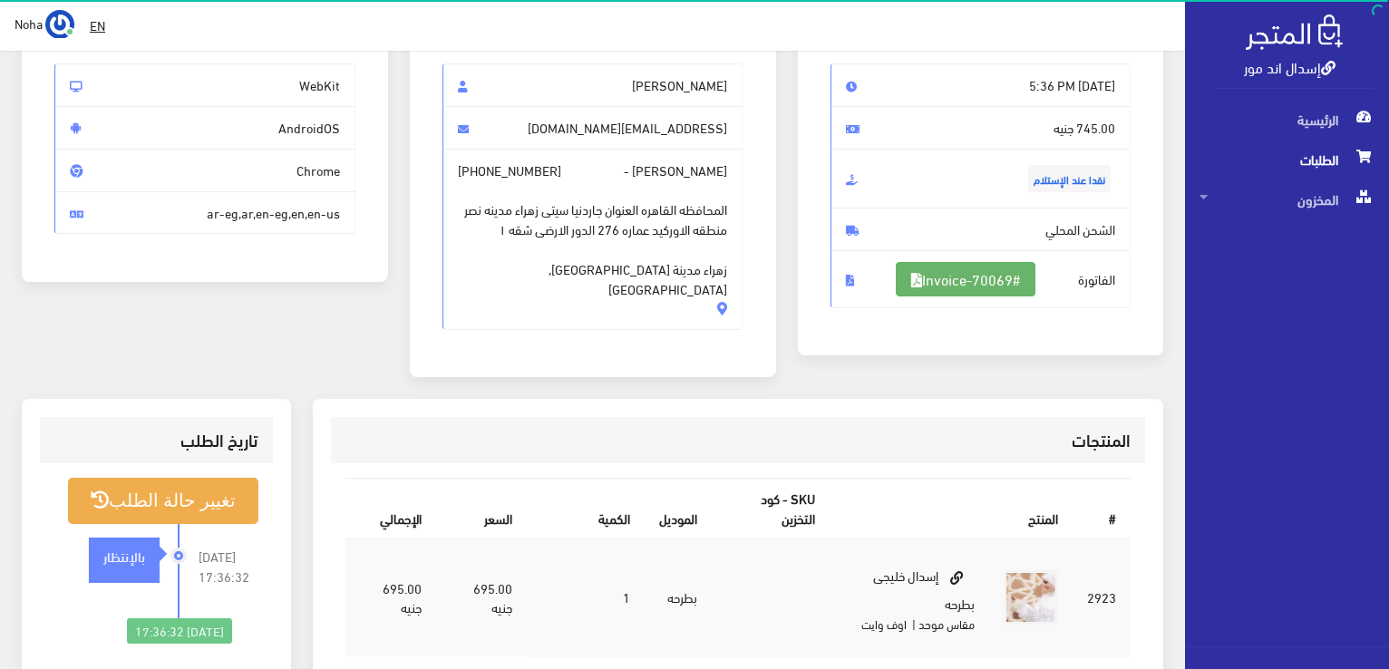
click at [926, 266] on link "#Invoice-70069" at bounding box center [966, 279] width 140 height 34
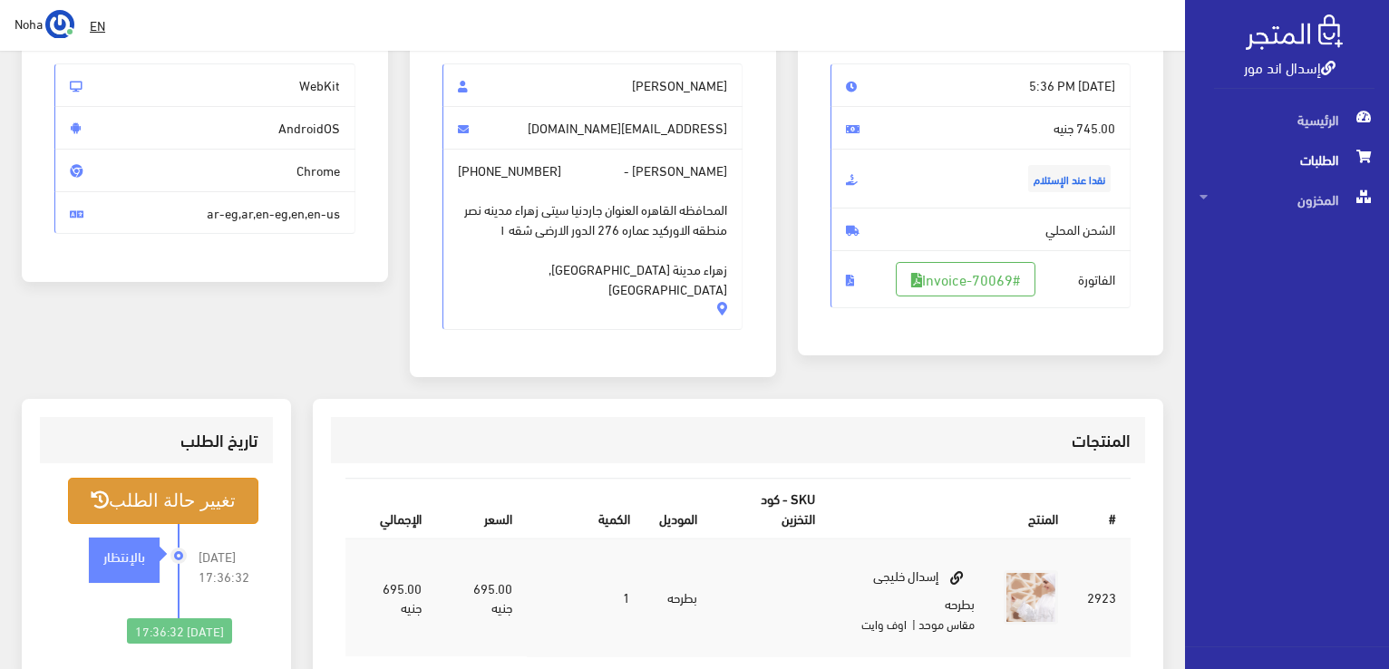
click at [218, 501] on button "تغيير حالة الطلب" at bounding box center [163, 501] width 190 height 46
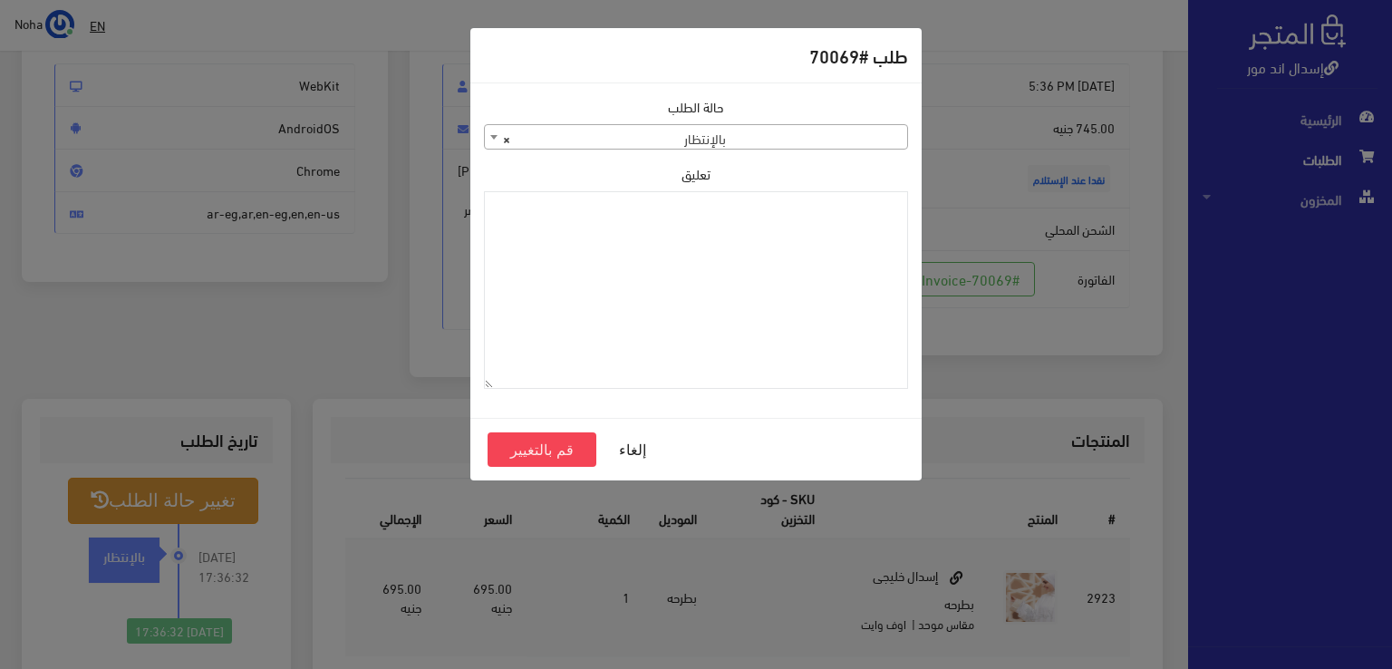
click at [841, 140] on span "× بالإنتظار" at bounding box center [696, 137] width 422 height 25
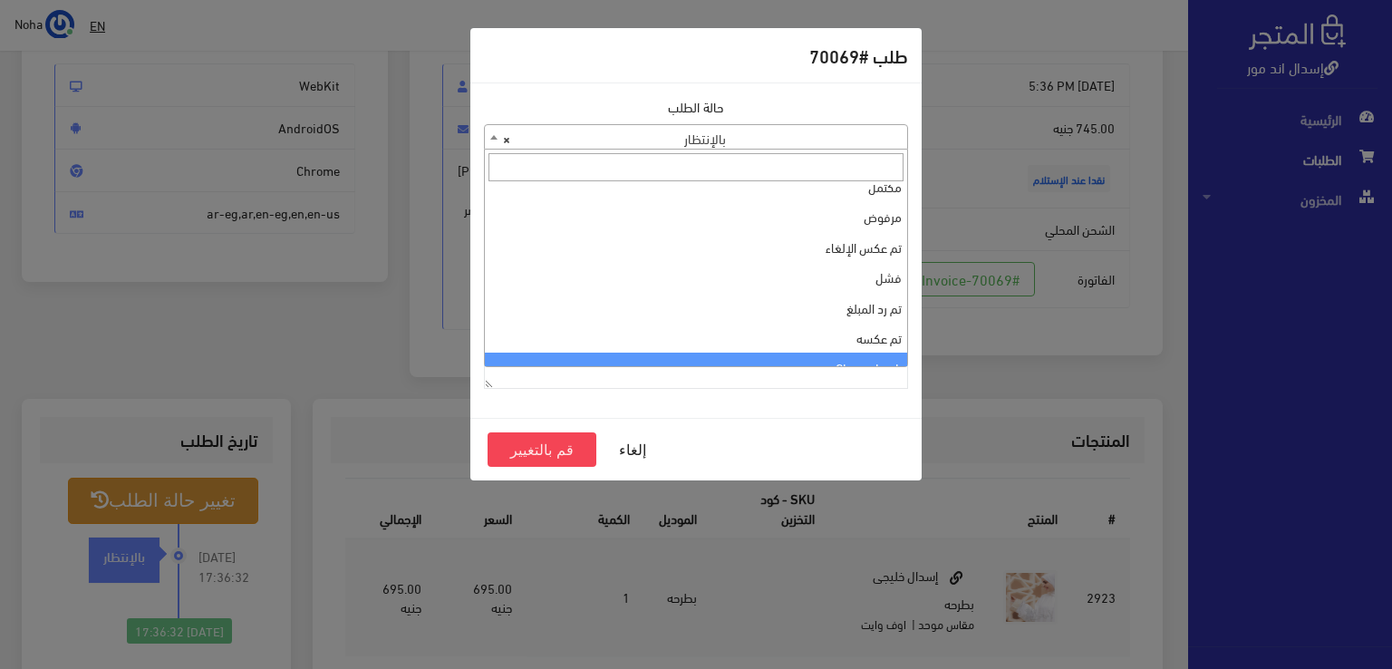
scroll to position [0, 0]
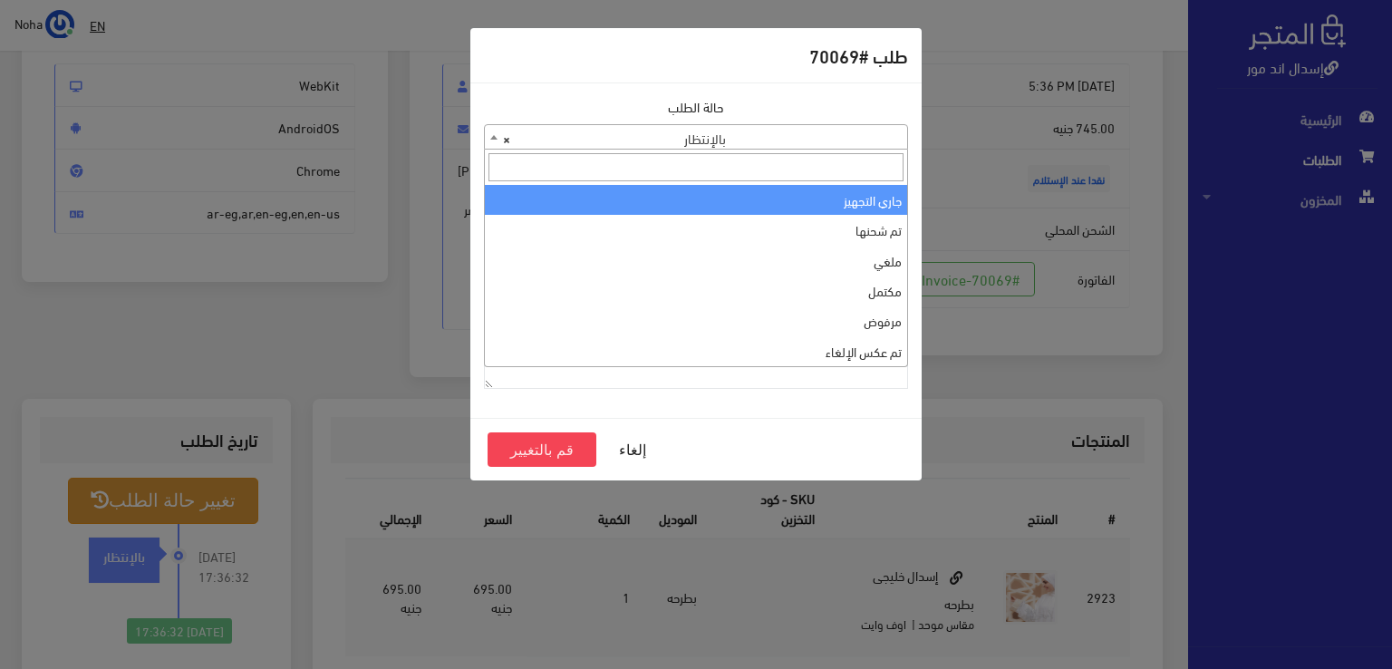
select select "1"
click at [810, 141] on span "× جاري التجهيز" at bounding box center [696, 137] width 422 height 25
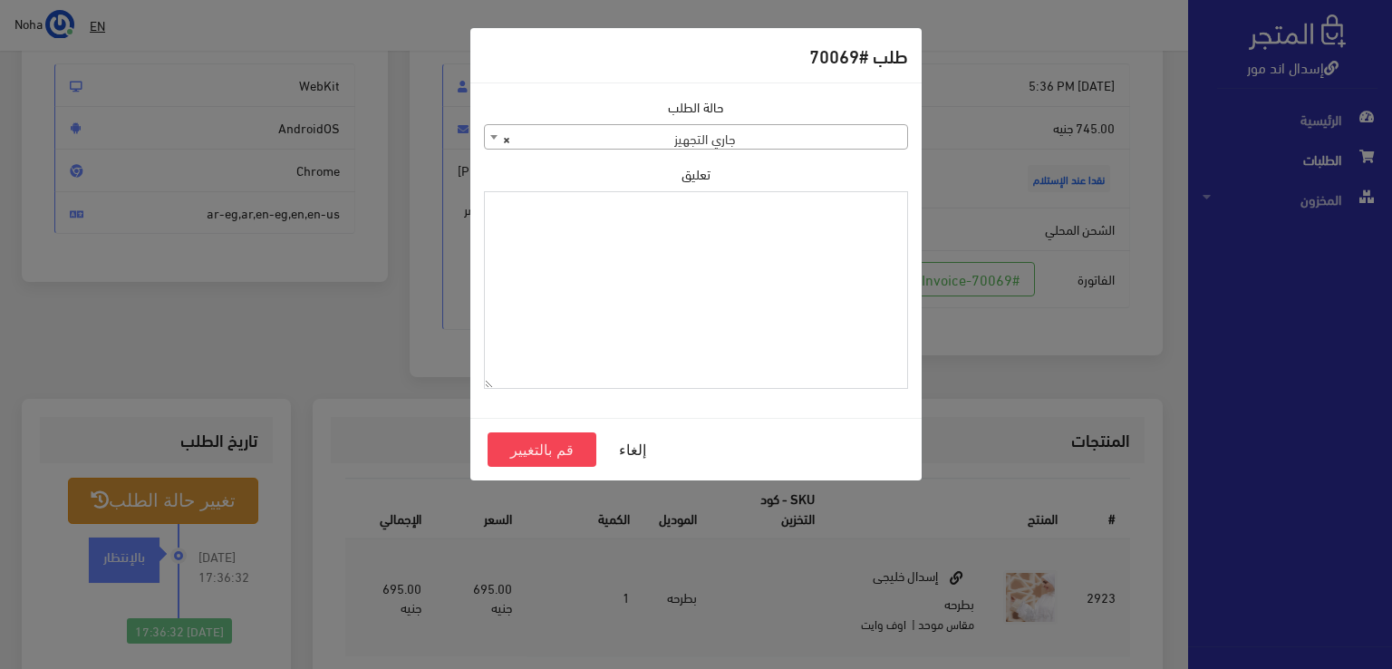
paste textarea "1112497"
type textarea "1112497"
drag, startPoint x: 990, startPoint y: 703, endPoint x: 965, endPoint y: 703, distance: 25.4
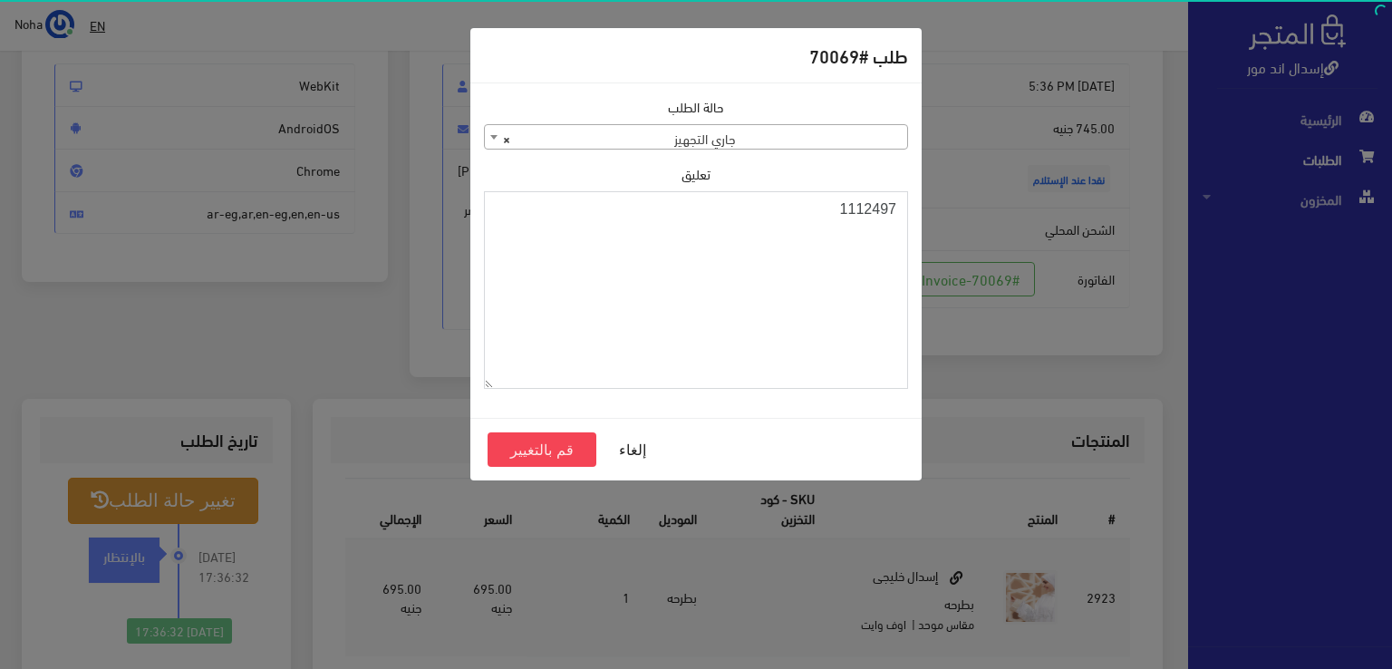
drag, startPoint x: 965, startPoint y: 703, endPoint x: 664, endPoint y: 247, distance: 546.3
click at [664, 246] on textarea "1112497" at bounding box center [696, 290] width 424 height 199
click at [579, 446] on button "قم بالتغيير" at bounding box center [542, 449] width 109 height 34
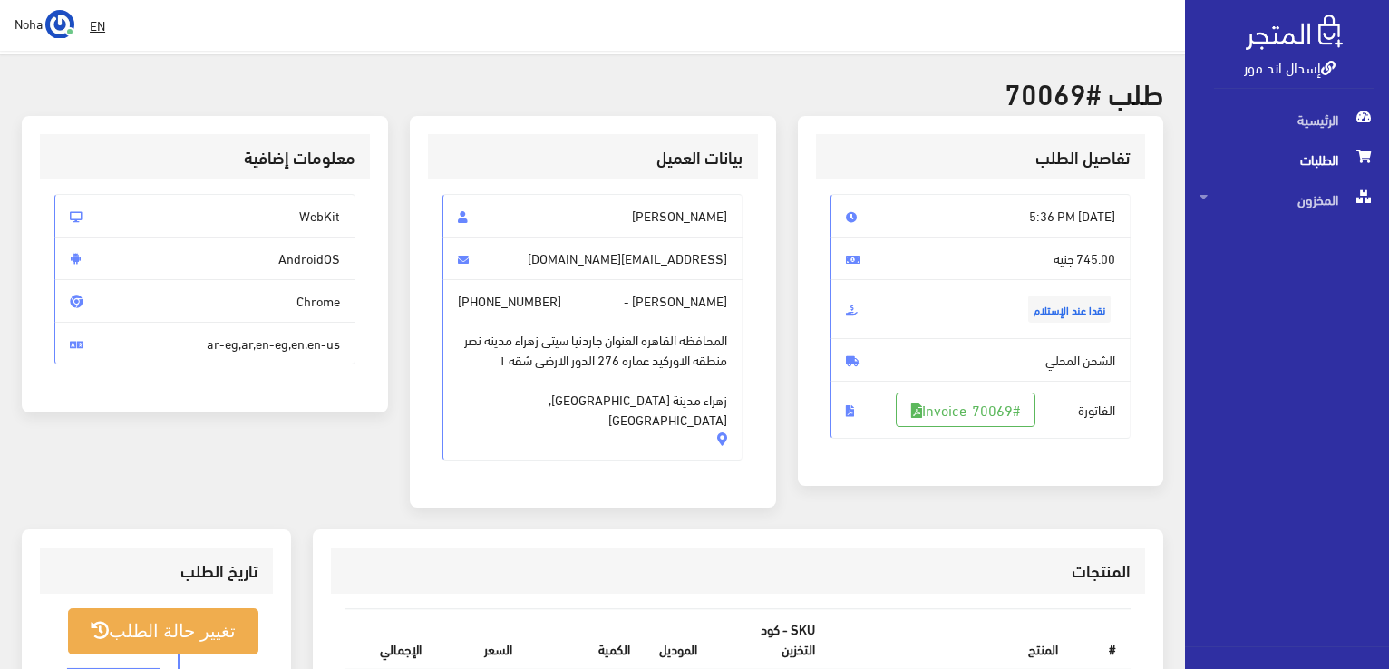
scroll to position [272, 0]
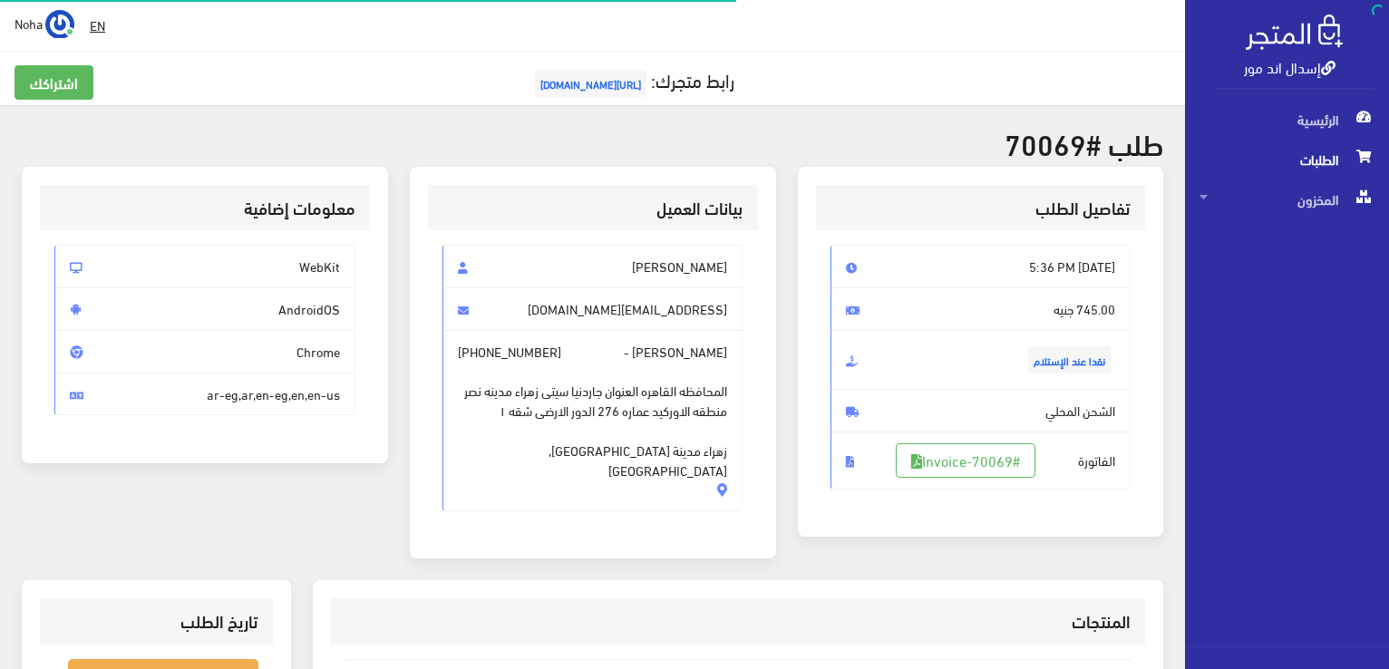
scroll to position [181, 0]
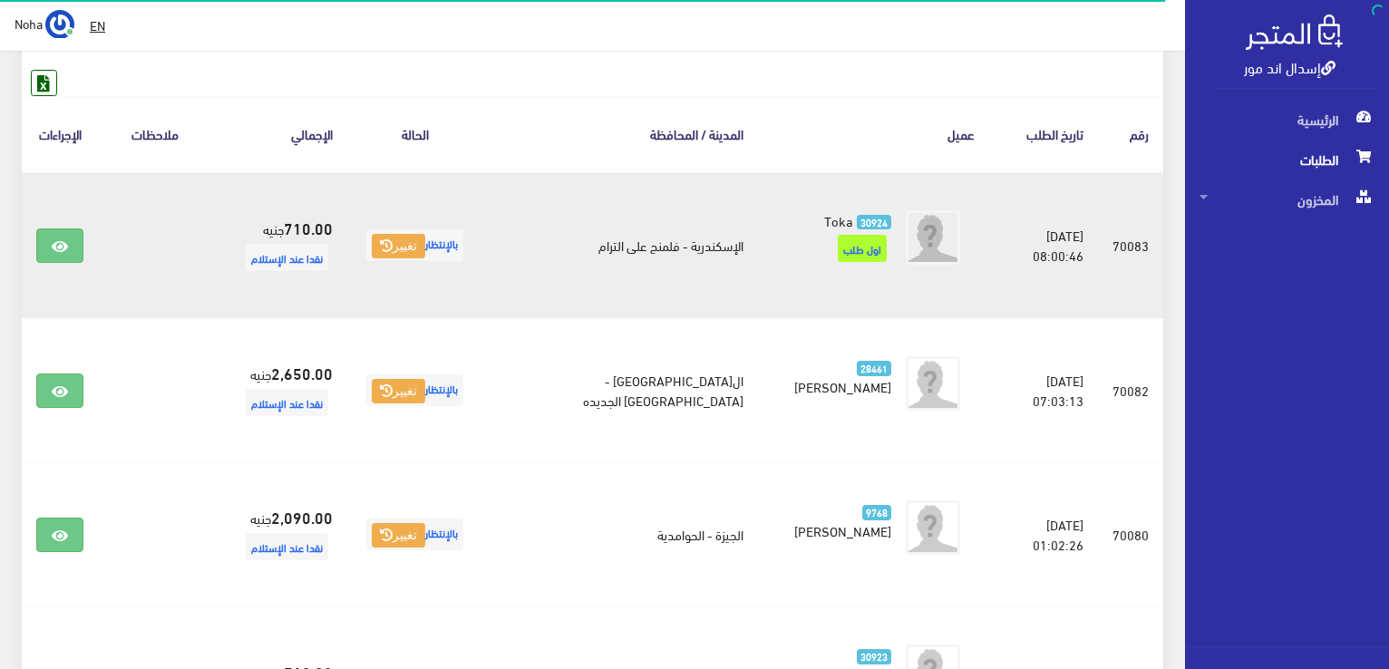
scroll to position [160, 0]
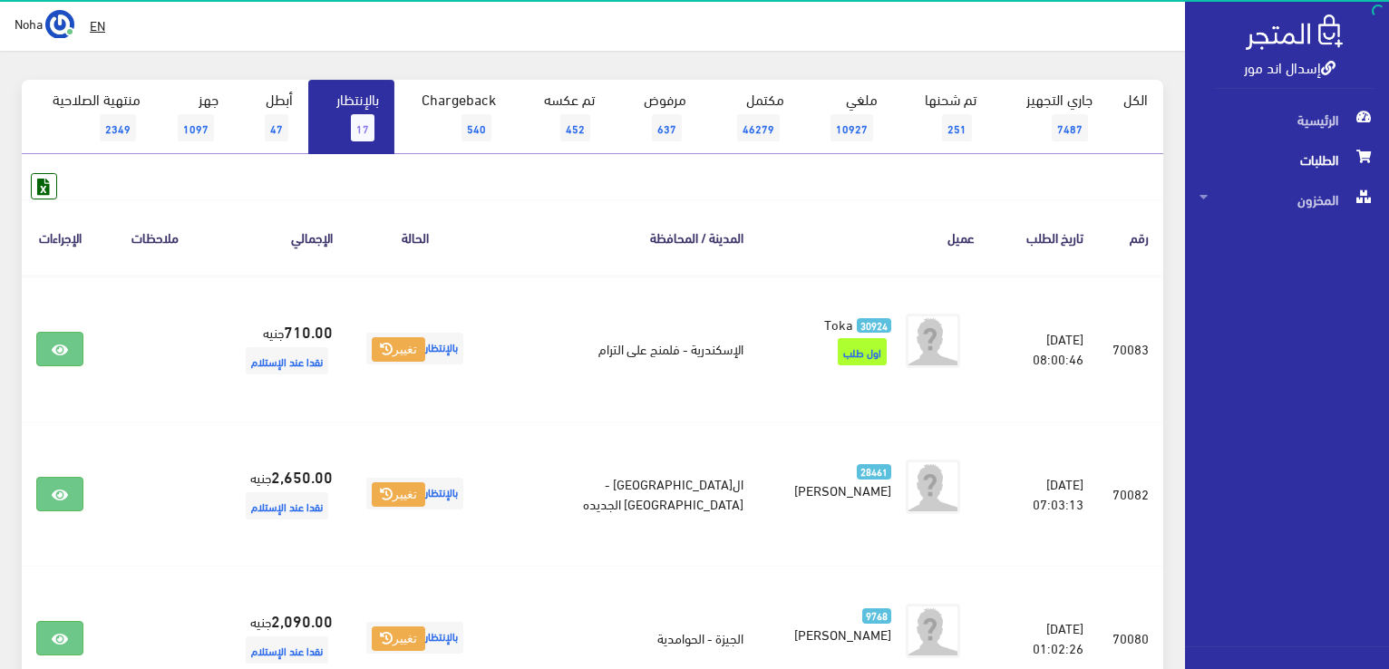
click at [345, 131] on link "بالإنتظار 17" at bounding box center [351, 117] width 86 height 74
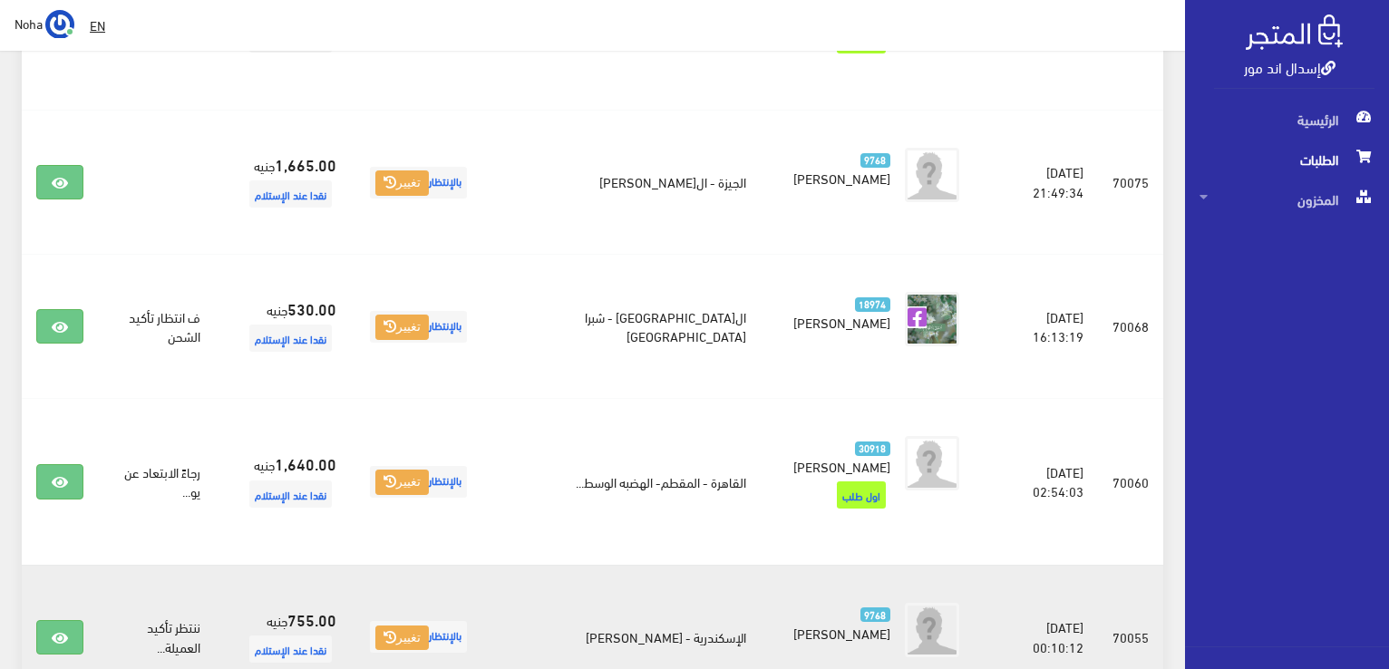
scroll to position [1398, 0]
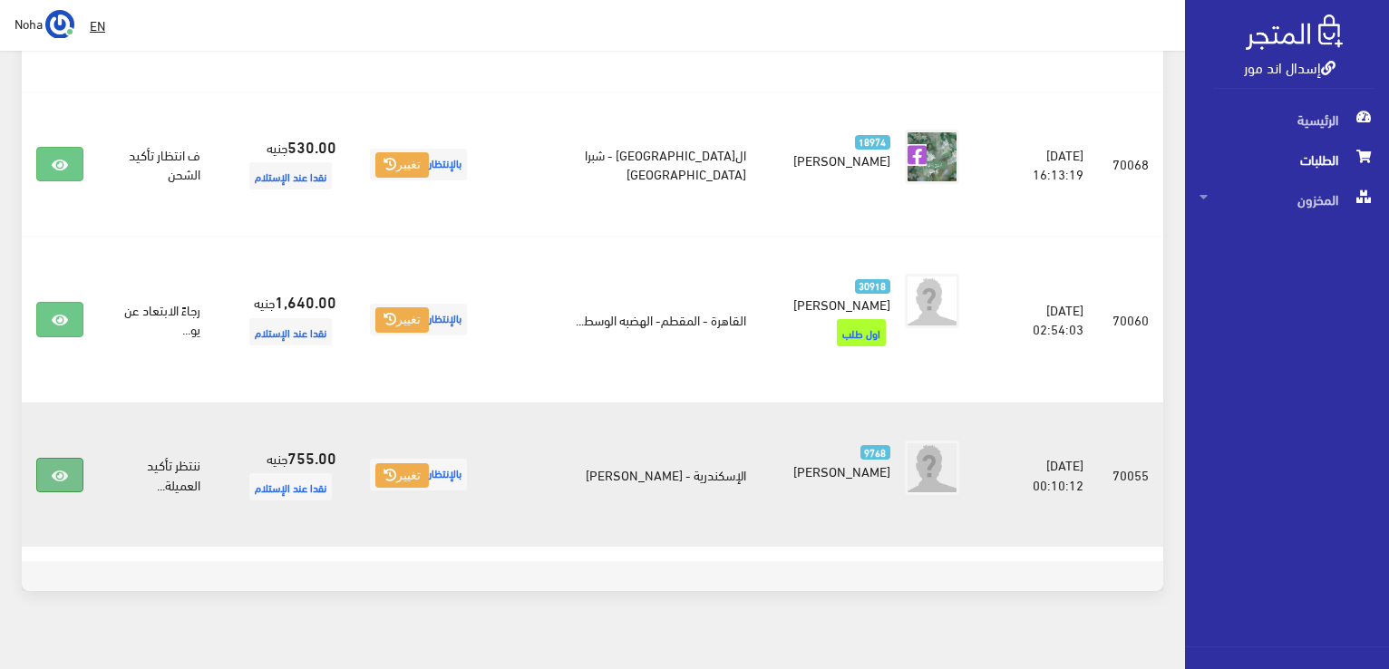
click at [52, 469] on icon at bounding box center [60, 476] width 16 height 15
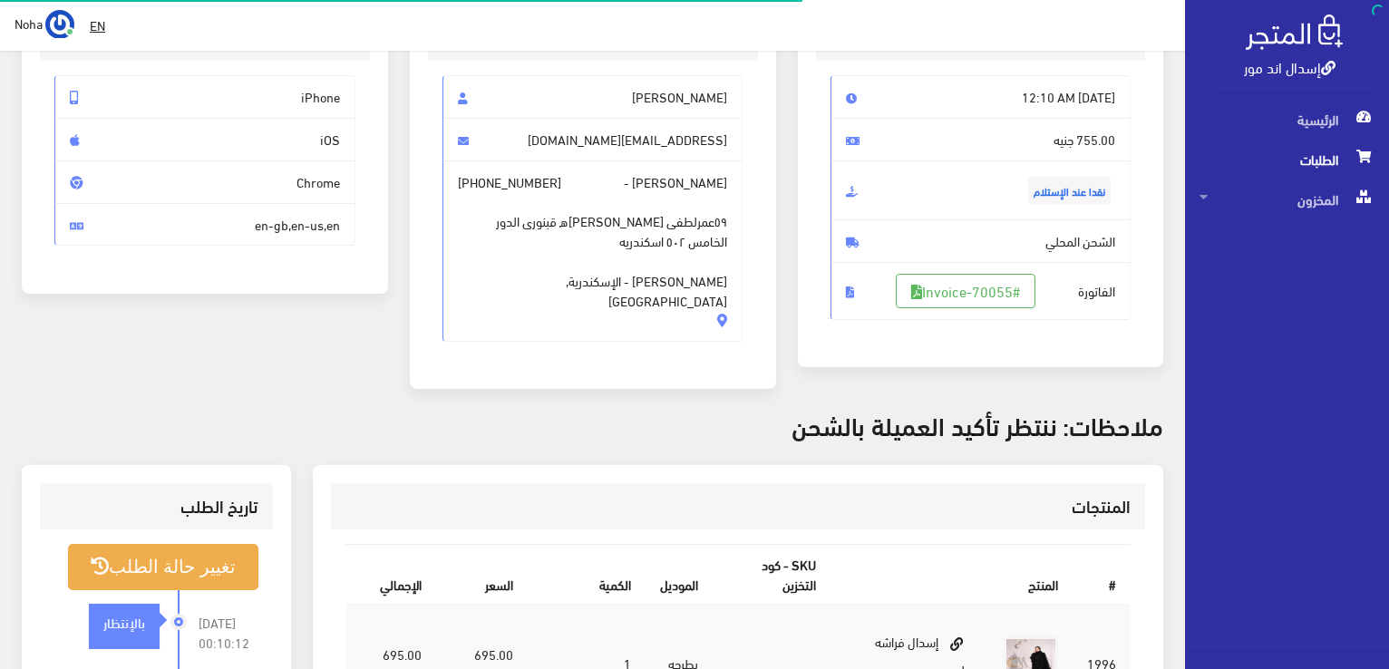
scroll to position [272, 0]
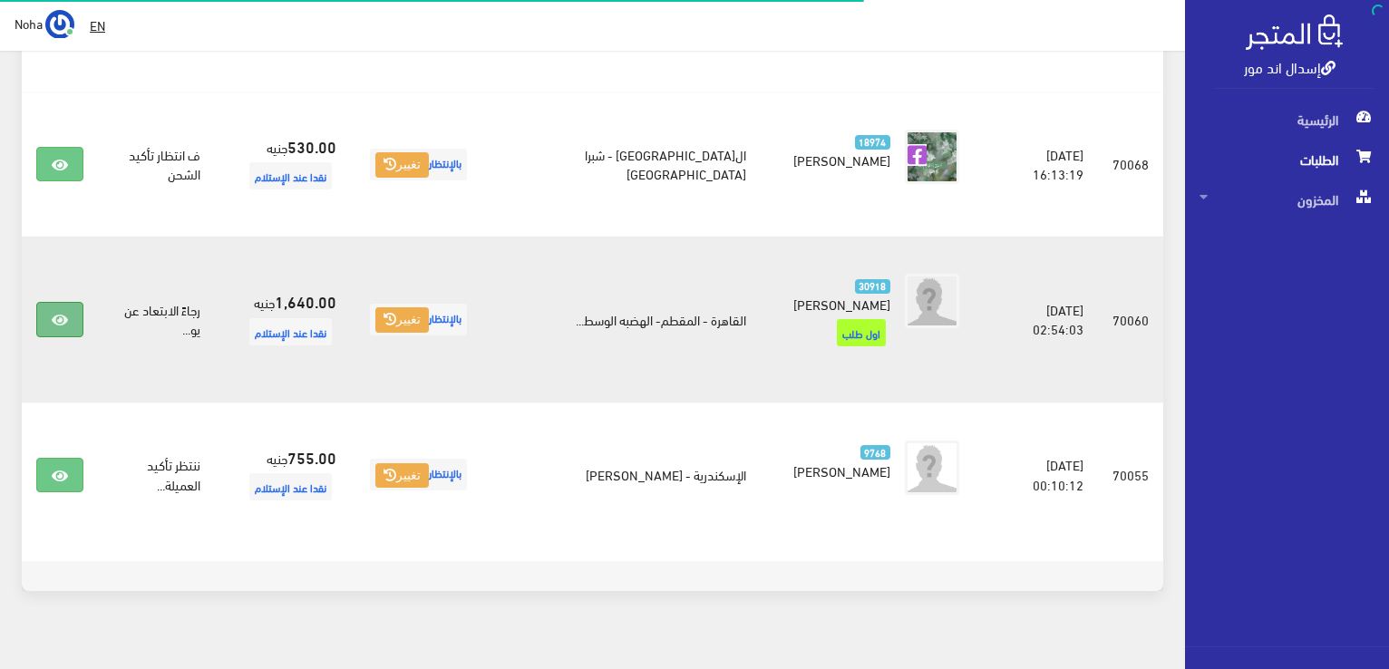
scroll to position [1398, 0]
click at [75, 302] on link at bounding box center [59, 319] width 47 height 34
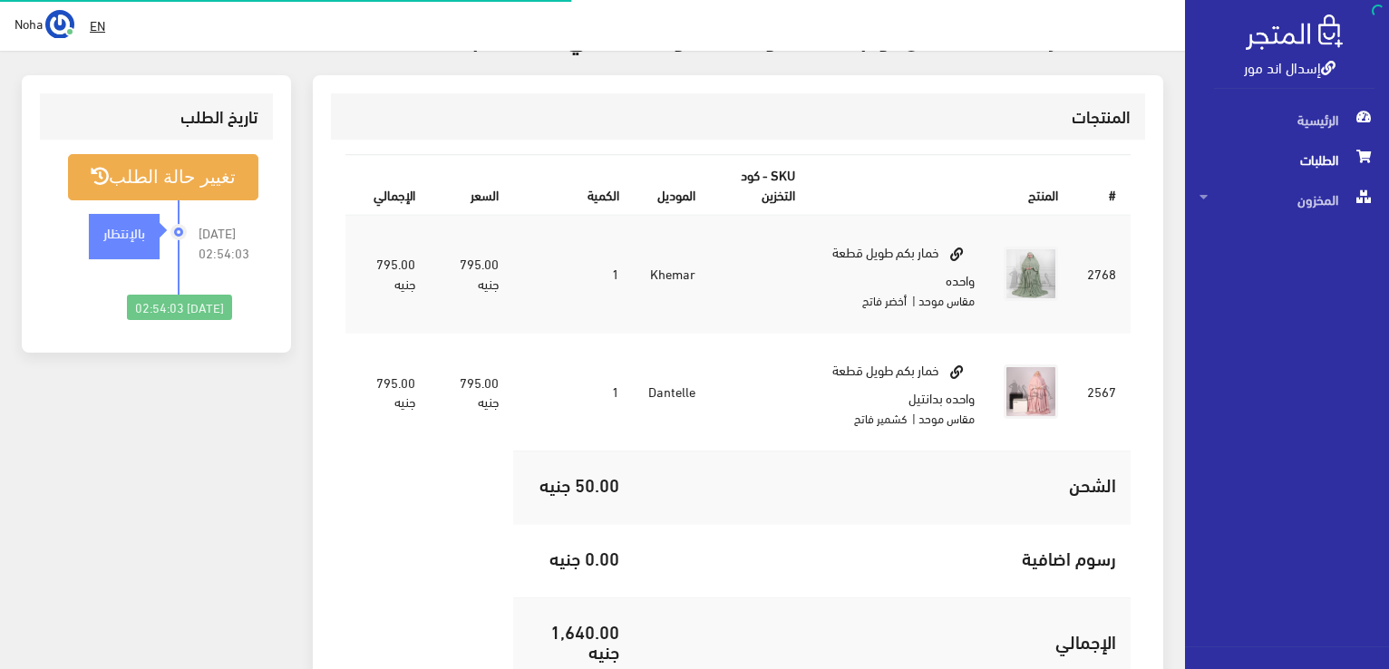
scroll to position [635, 0]
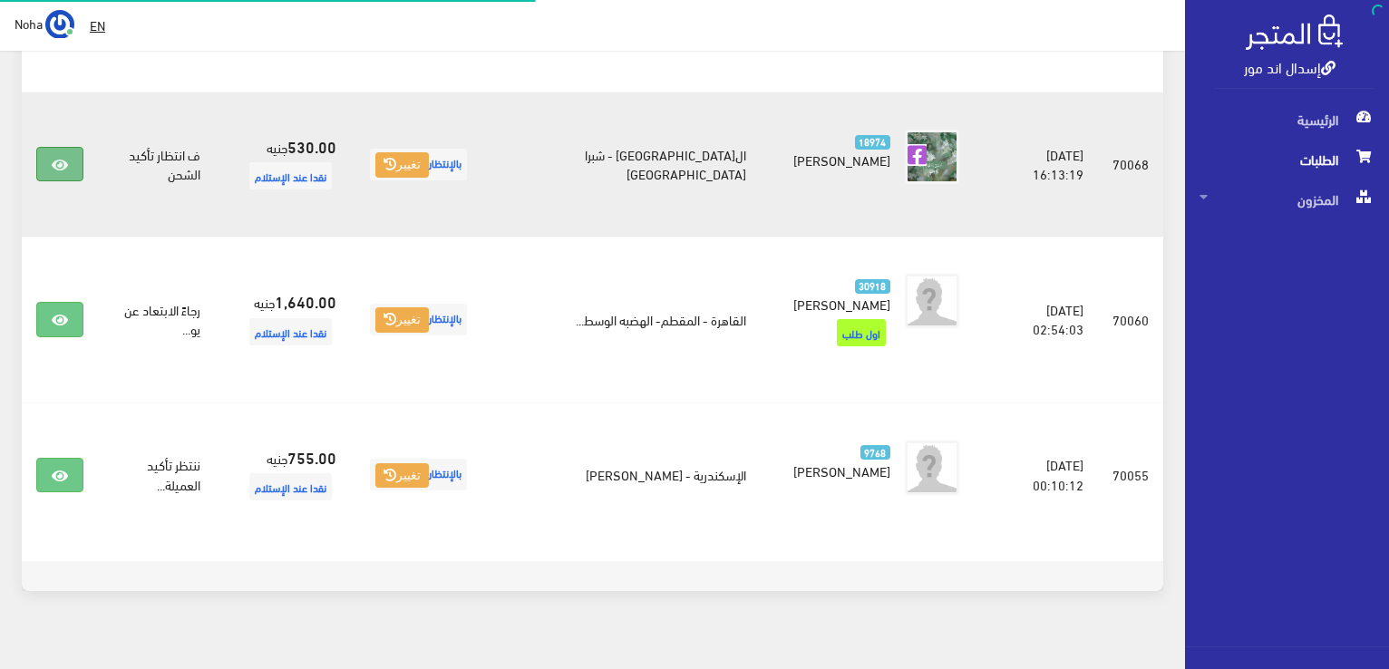
scroll to position [1398, 0]
click at [68, 161] on link at bounding box center [59, 164] width 47 height 34
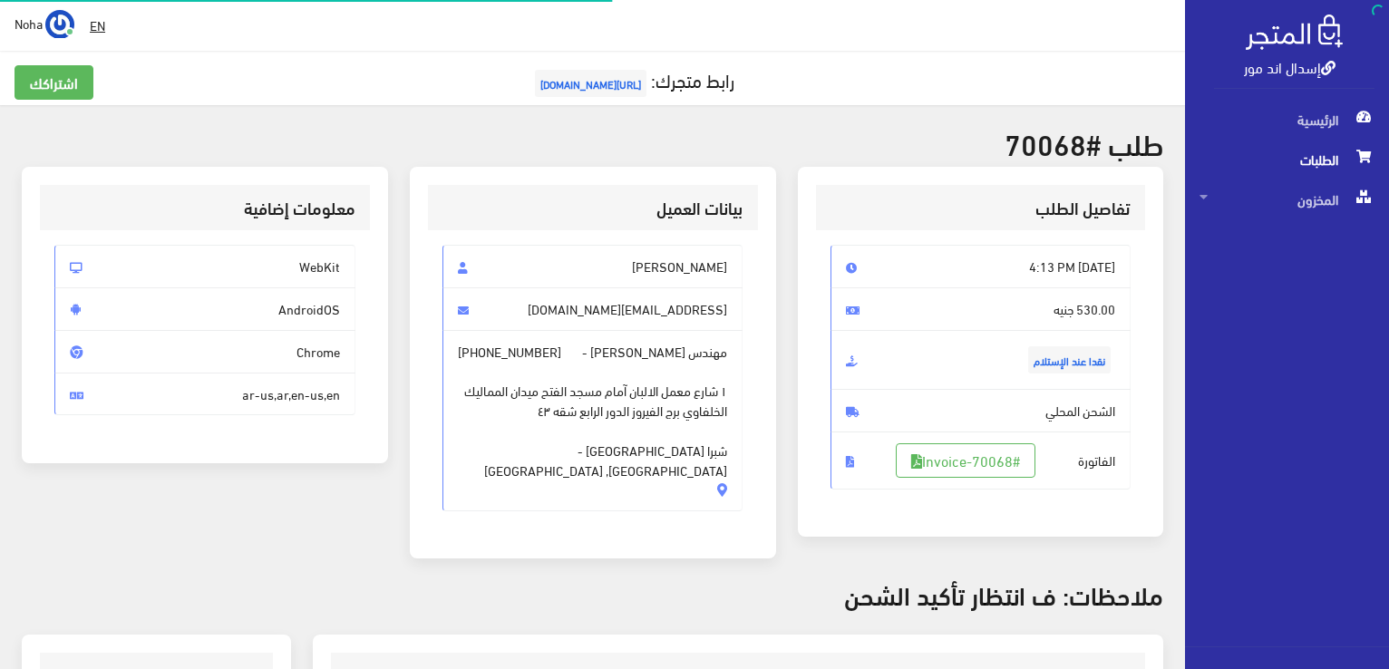
scroll to position [272, 0]
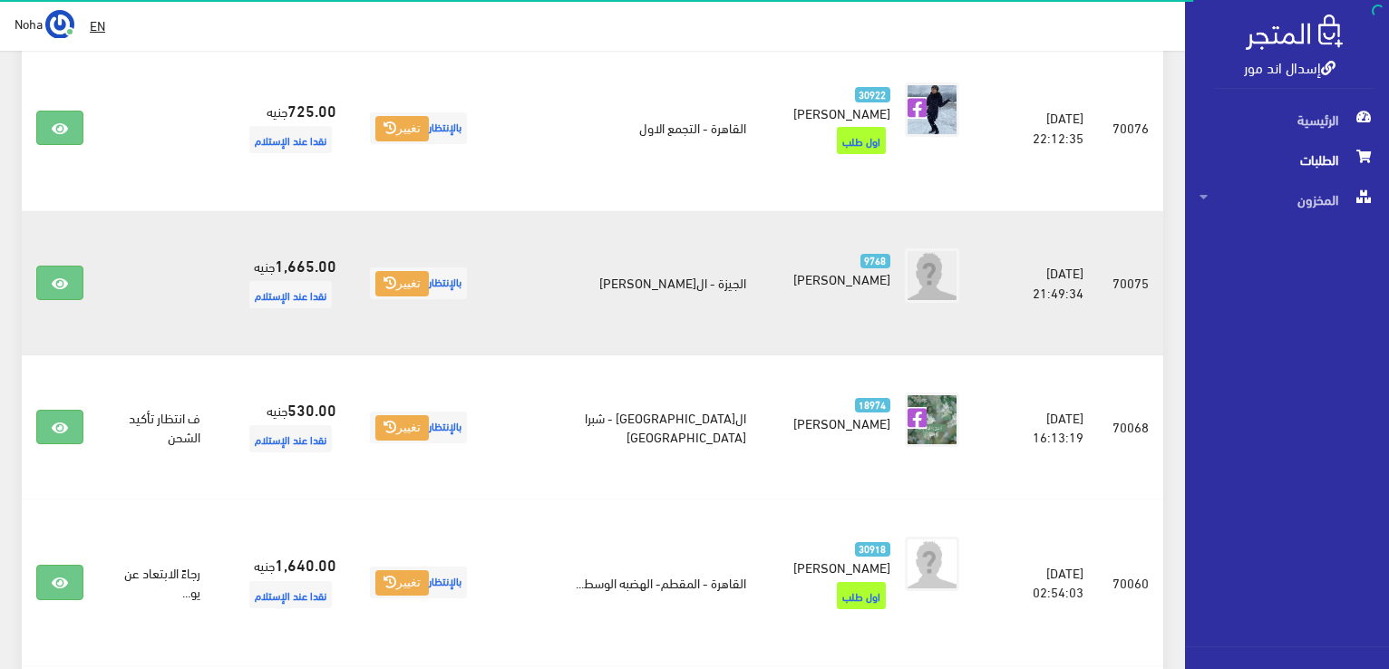
scroll to position [1126, 0]
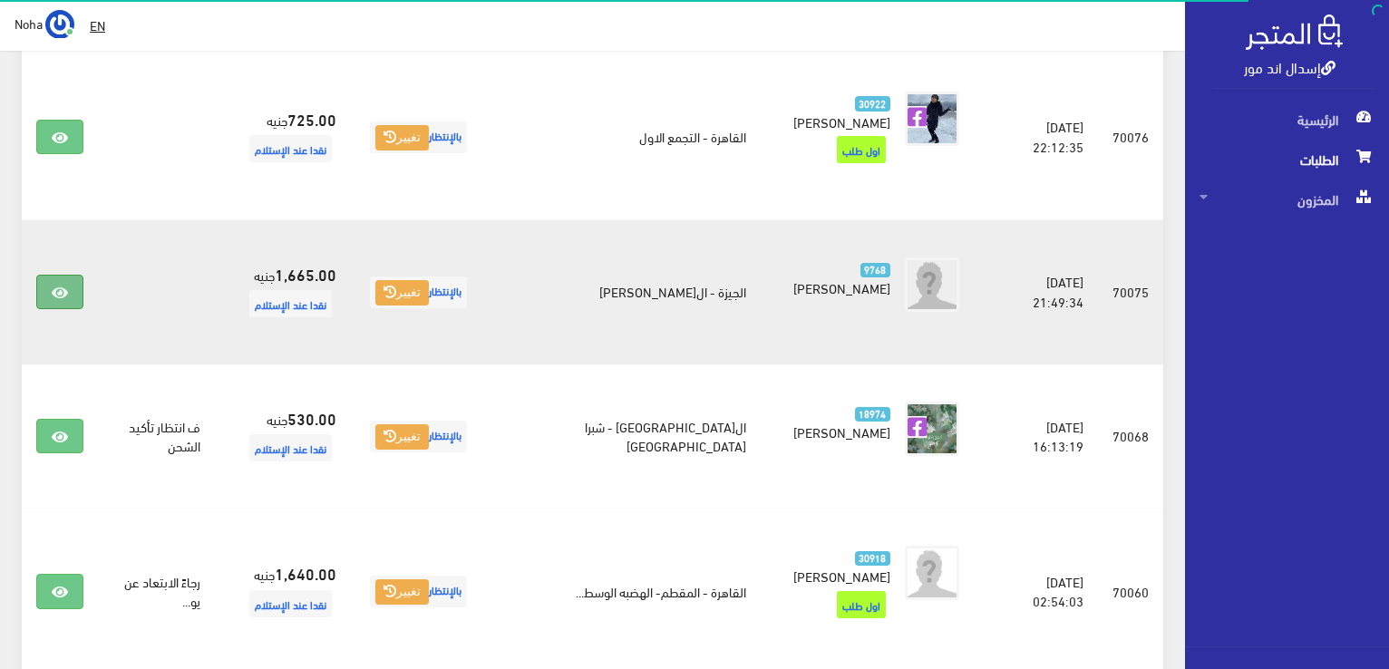
click at [76, 298] on link at bounding box center [59, 292] width 47 height 34
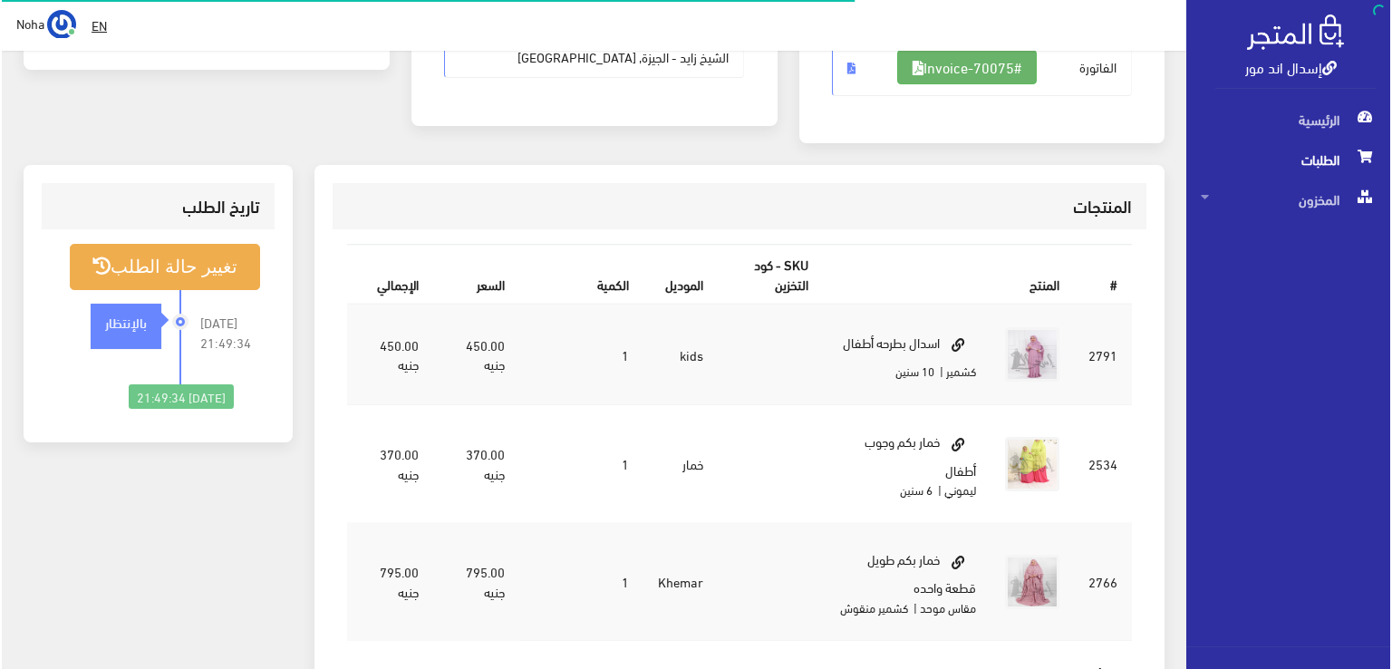
scroll to position [272, 0]
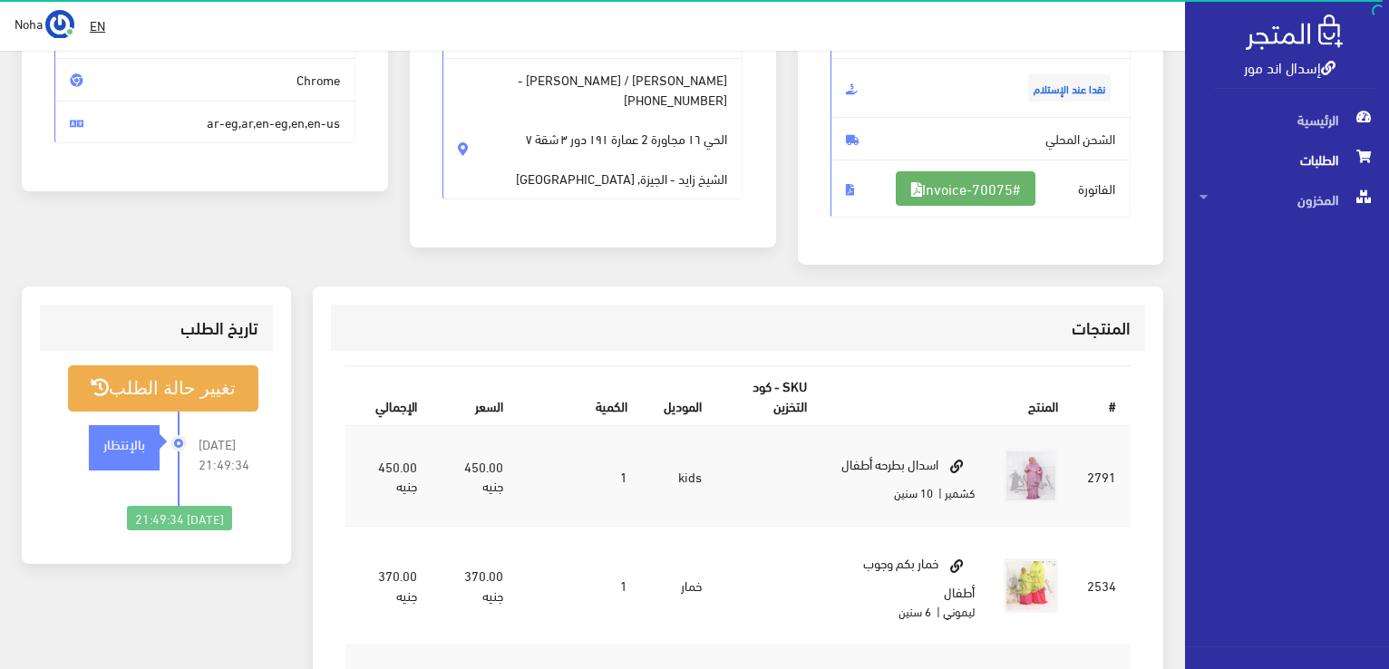
click at [1008, 190] on link "#Invoice-70075" at bounding box center [966, 188] width 140 height 34
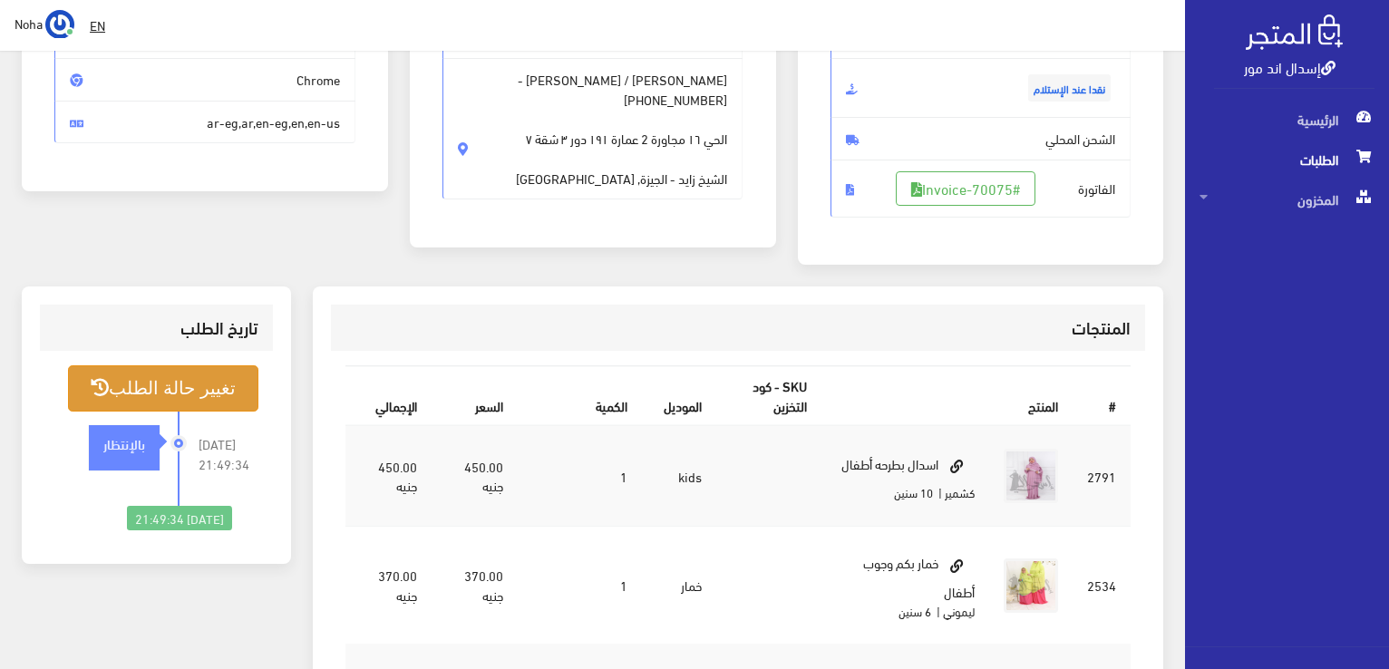
click at [207, 406] on button "تغيير حالة الطلب" at bounding box center [163, 388] width 190 height 46
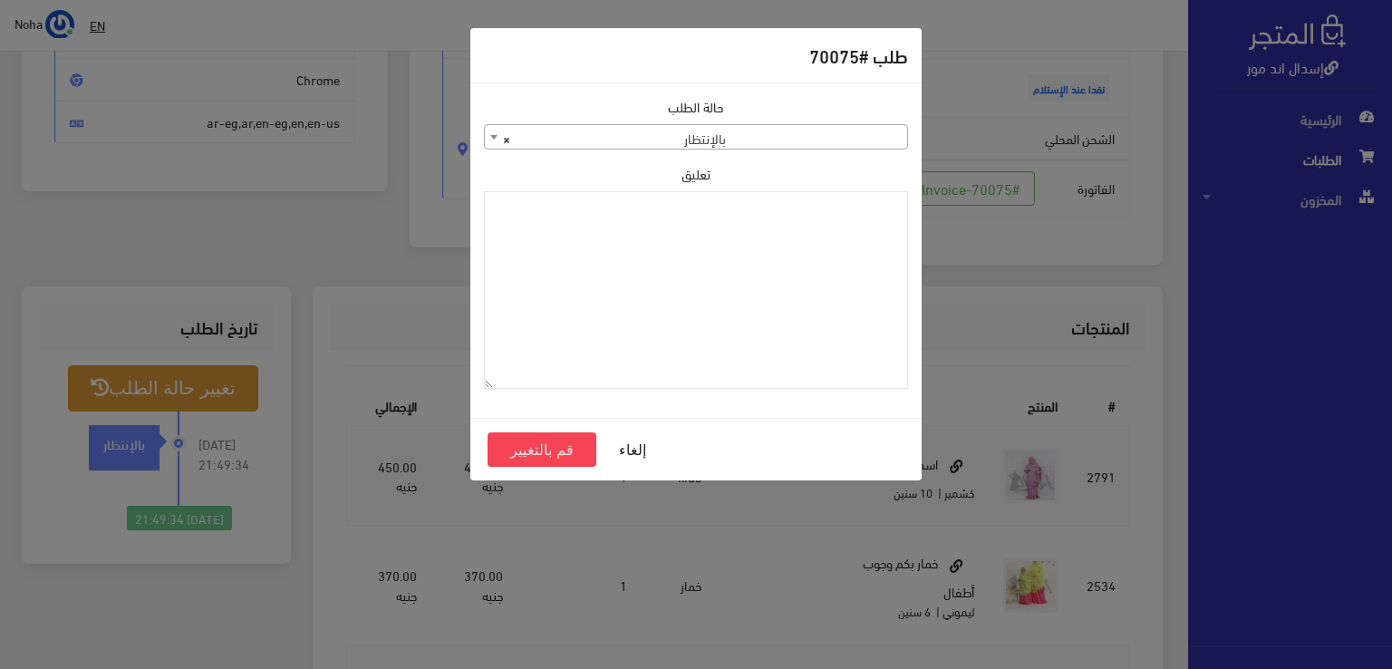
click at [775, 139] on span "× بالإنتظار" at bounding box center [696, 137] width 422 height 25
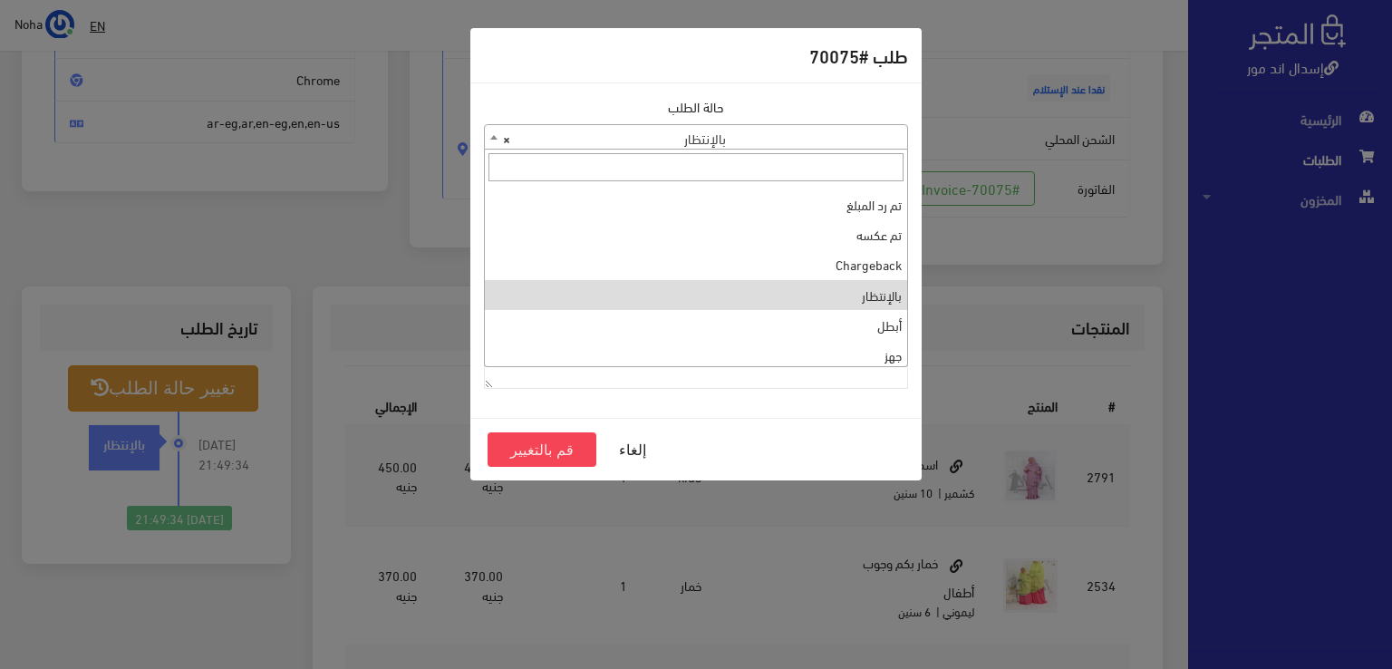
scroll to position [0, 0]
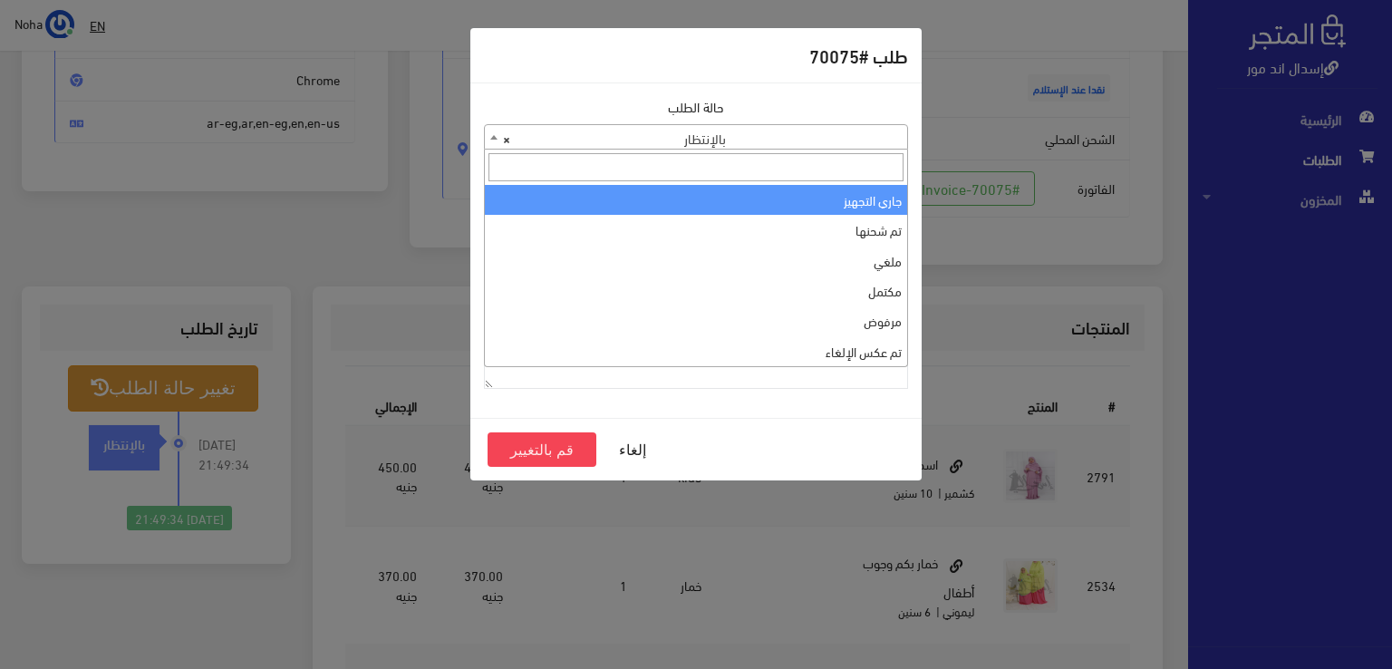
select select "1"
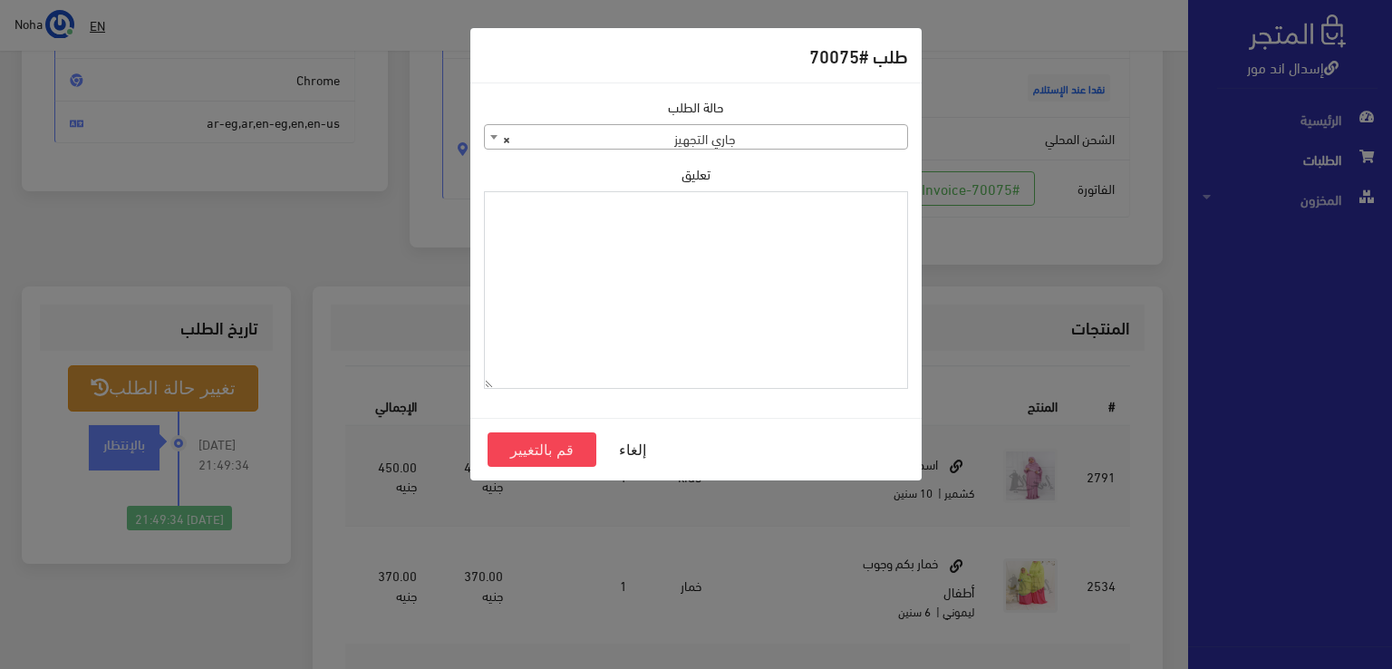
paste textarea "1112497"
type textarea "1112497"
click at [566, 447] on button "قم بالتغيير" at bounding box center [542, 449] width 109 height 34
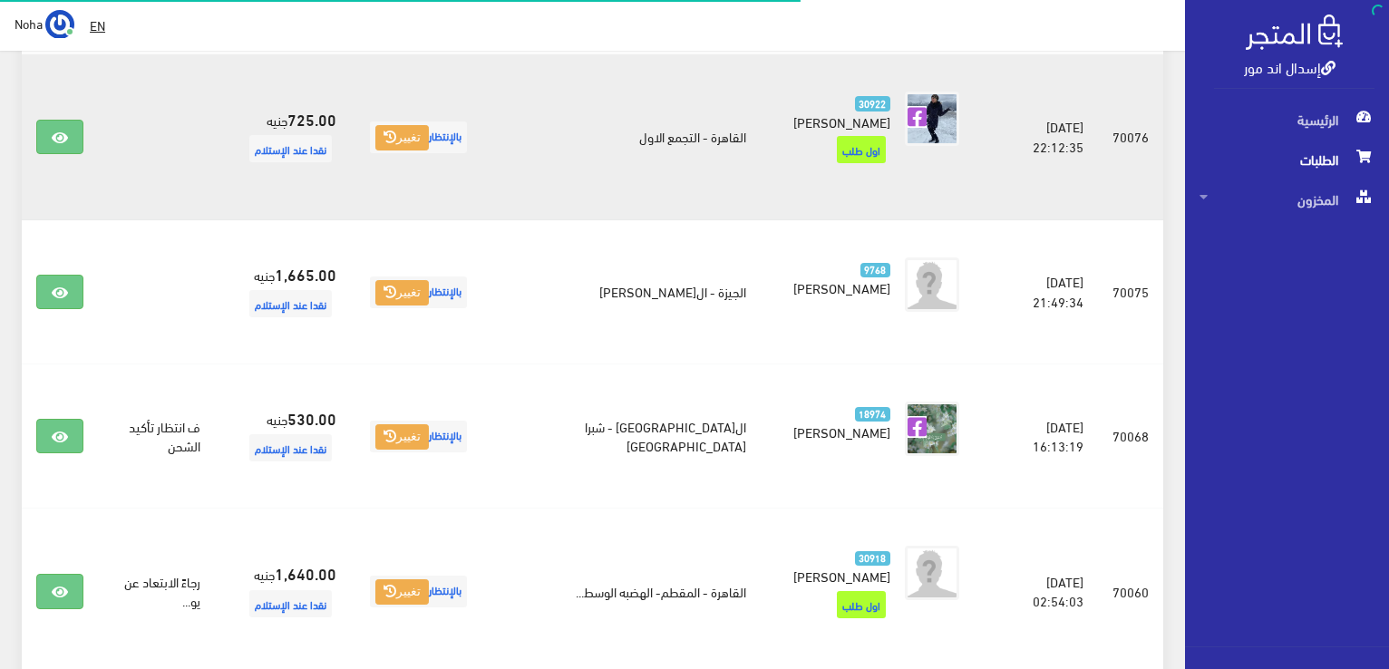
scroll to position [1126, 0]
click at [74, 134] on link at bounding box center [59, 137] width 47 height 34
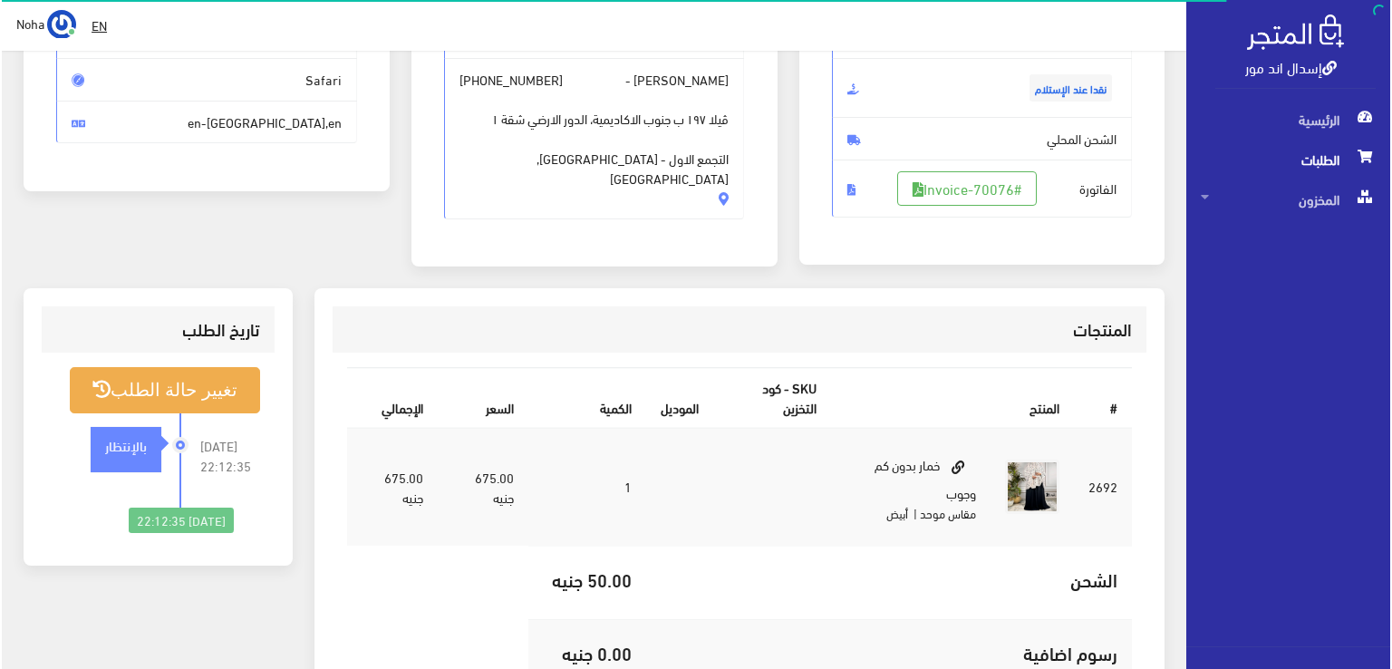
scroll to position [272, 0]
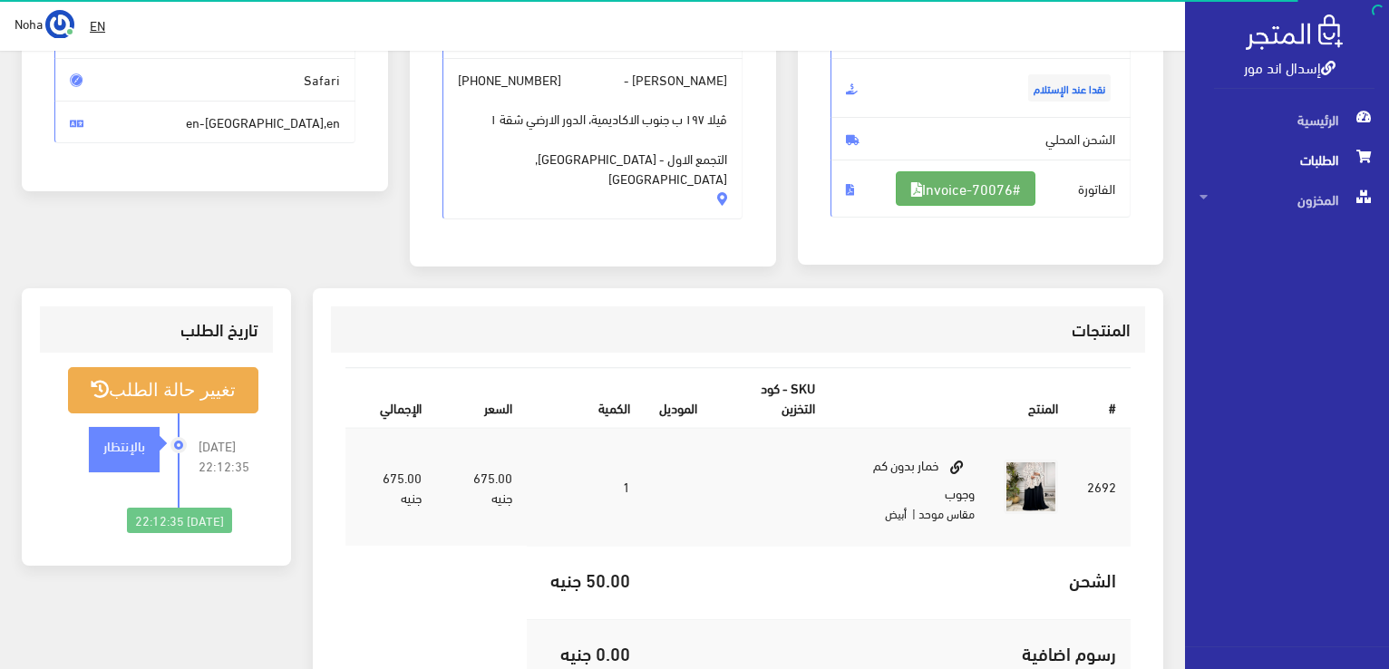
click at [961, 193] on link "#Invoice-70076" at bounding box center [966, 188] width 140 height 34
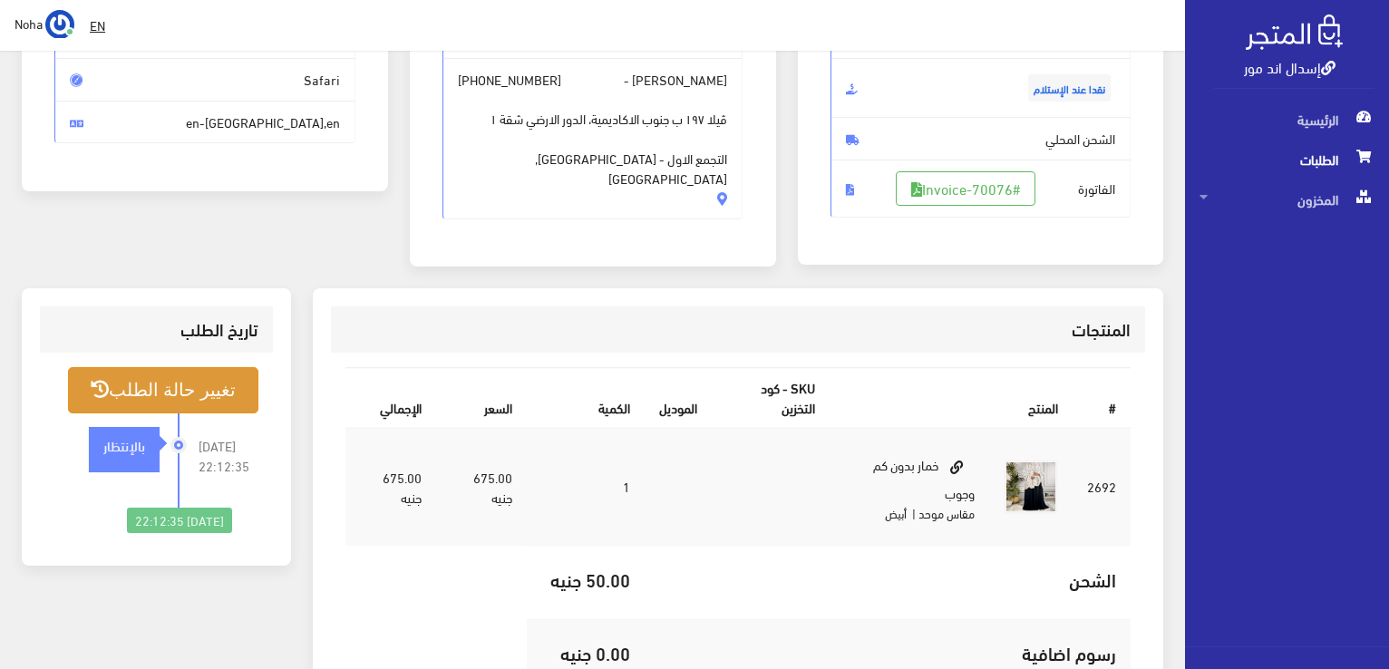
click at [218, 394] on button "تغيير حالة الطلب" at bounding box center [163, 390] width 190 height 46
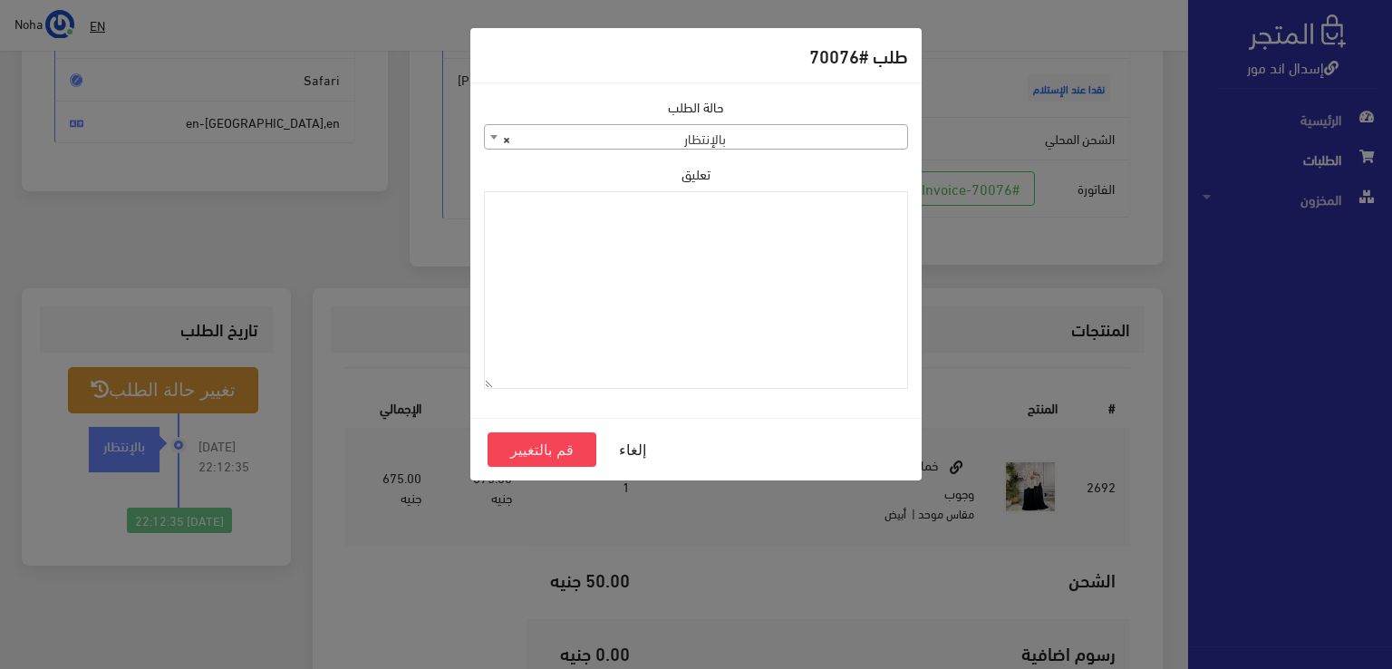
click at [869, 148] on span "× بالإنتظار" at bounding box center [696, 137] width 422 height 25
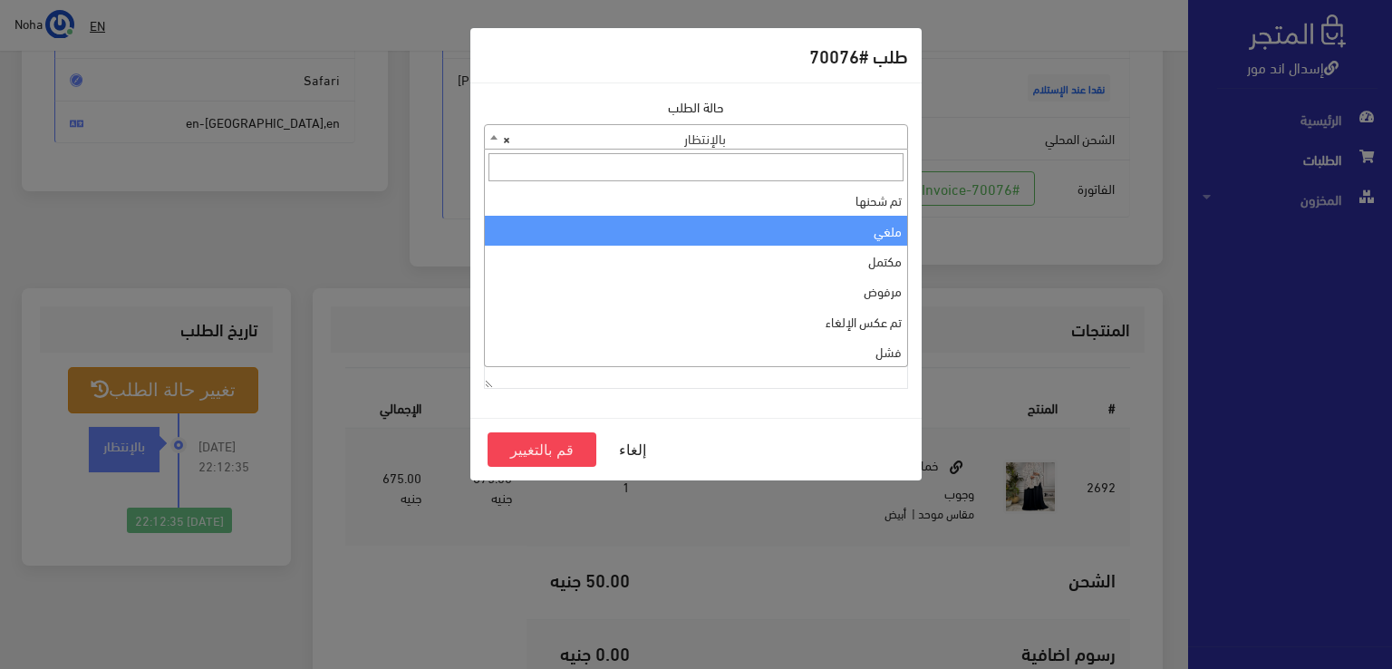
scroll to position [0, 0]
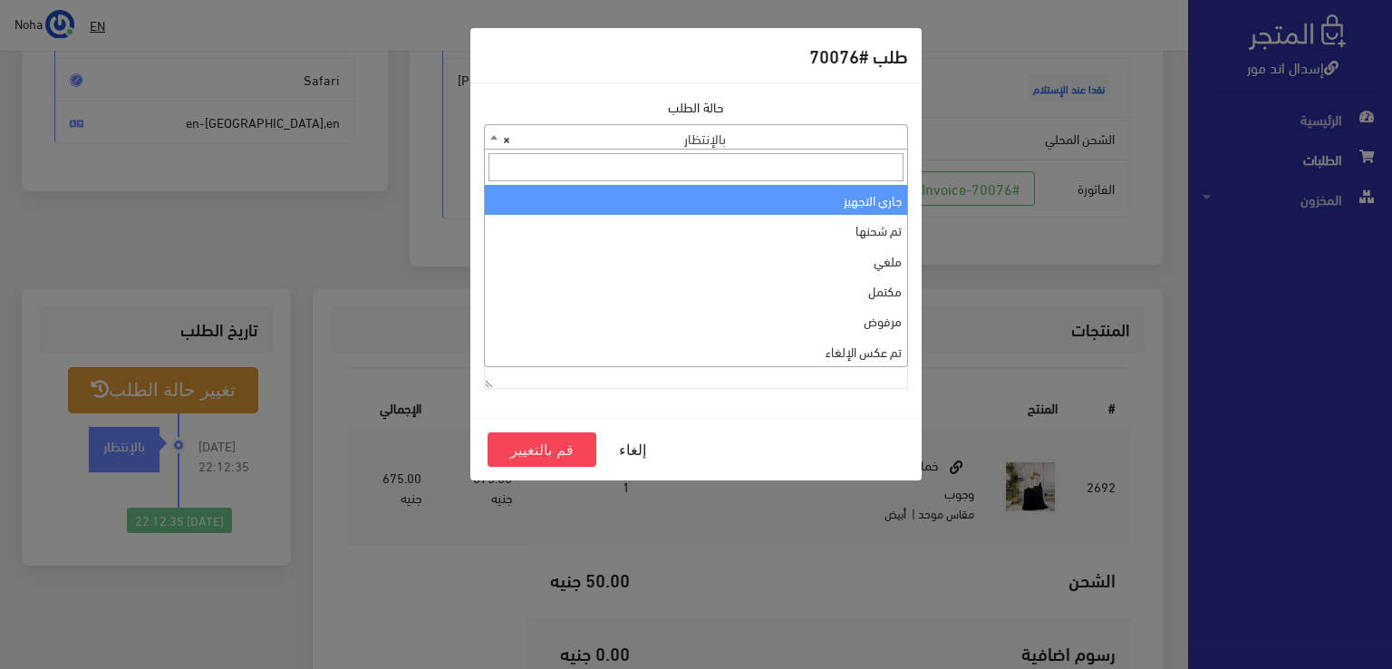
select select "1"
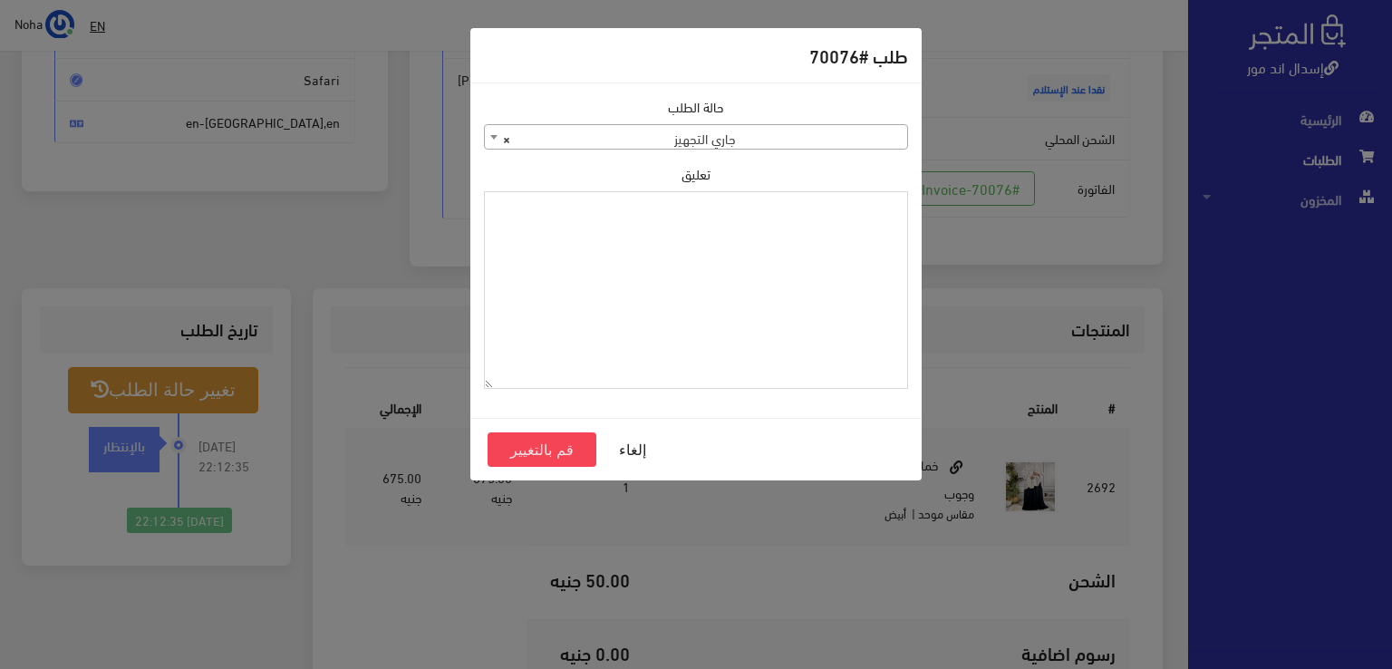
paste textarea "1112497"
type textarea "1112497"
click at [548, 454] on button "قم بالتغيير" at bounding box center [542, 449] width 109 height 34
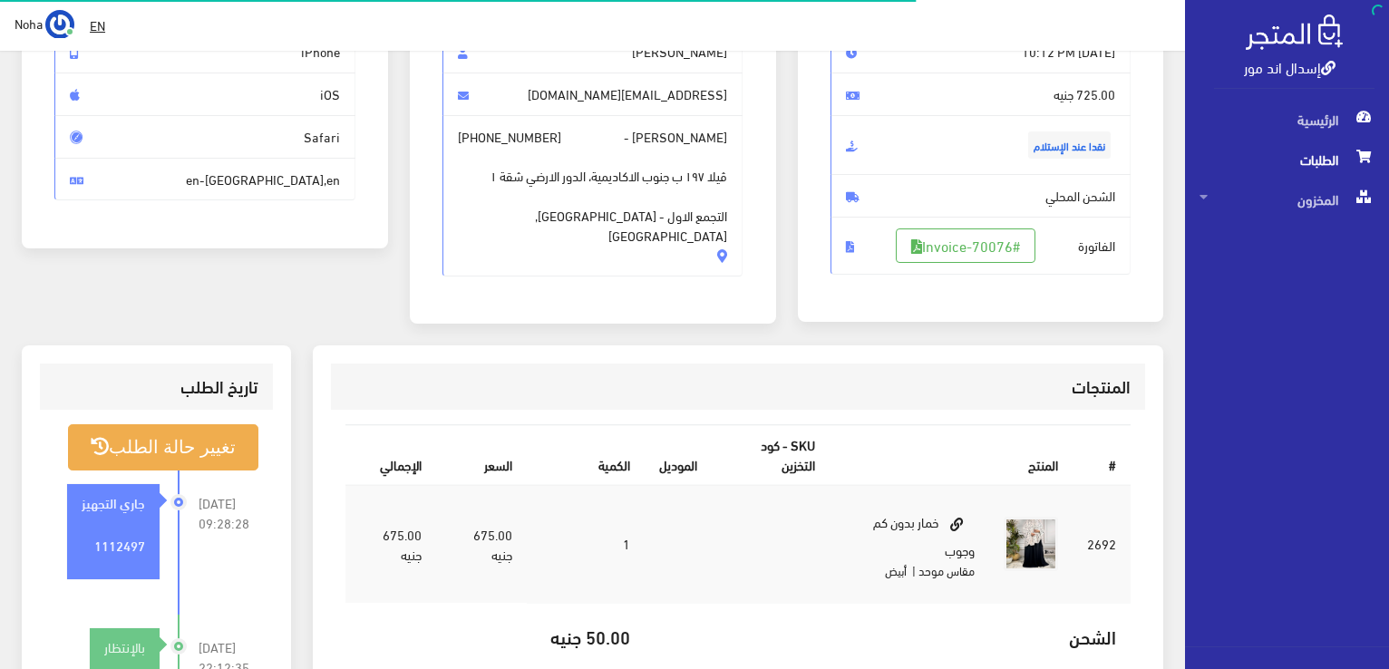
scroll to position [453, 0]
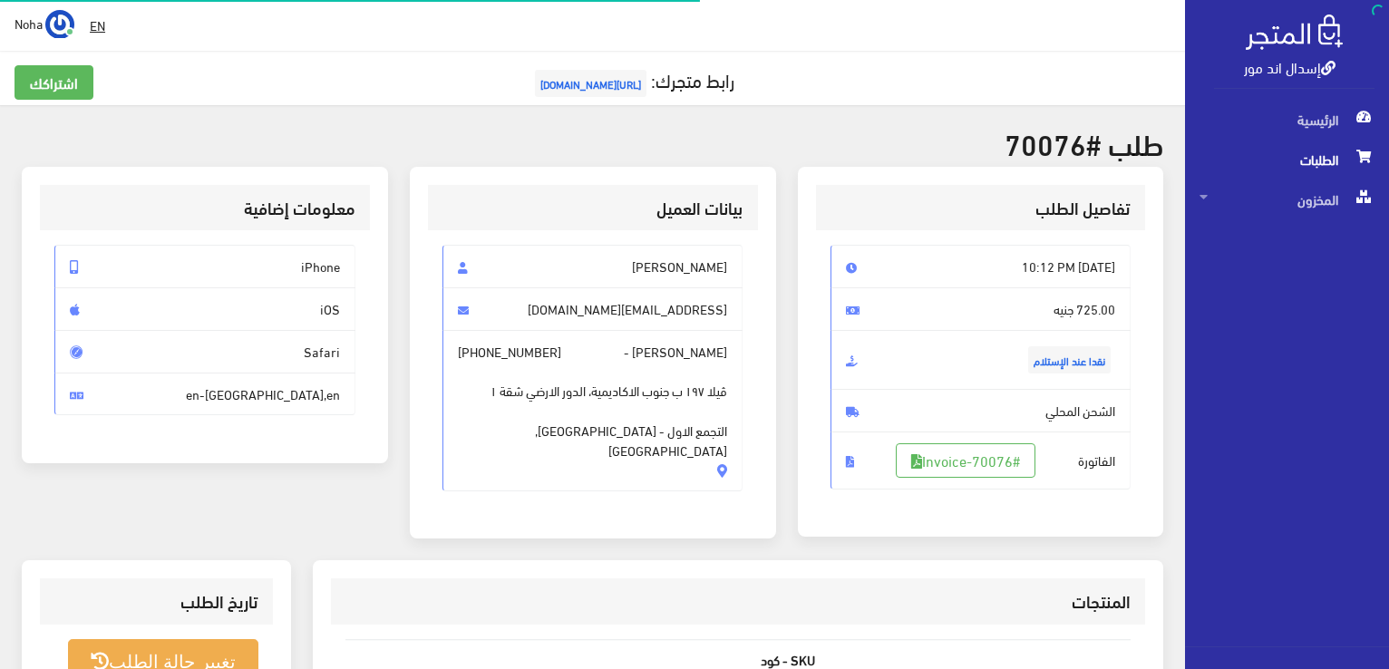
scroll to position [260, 0]
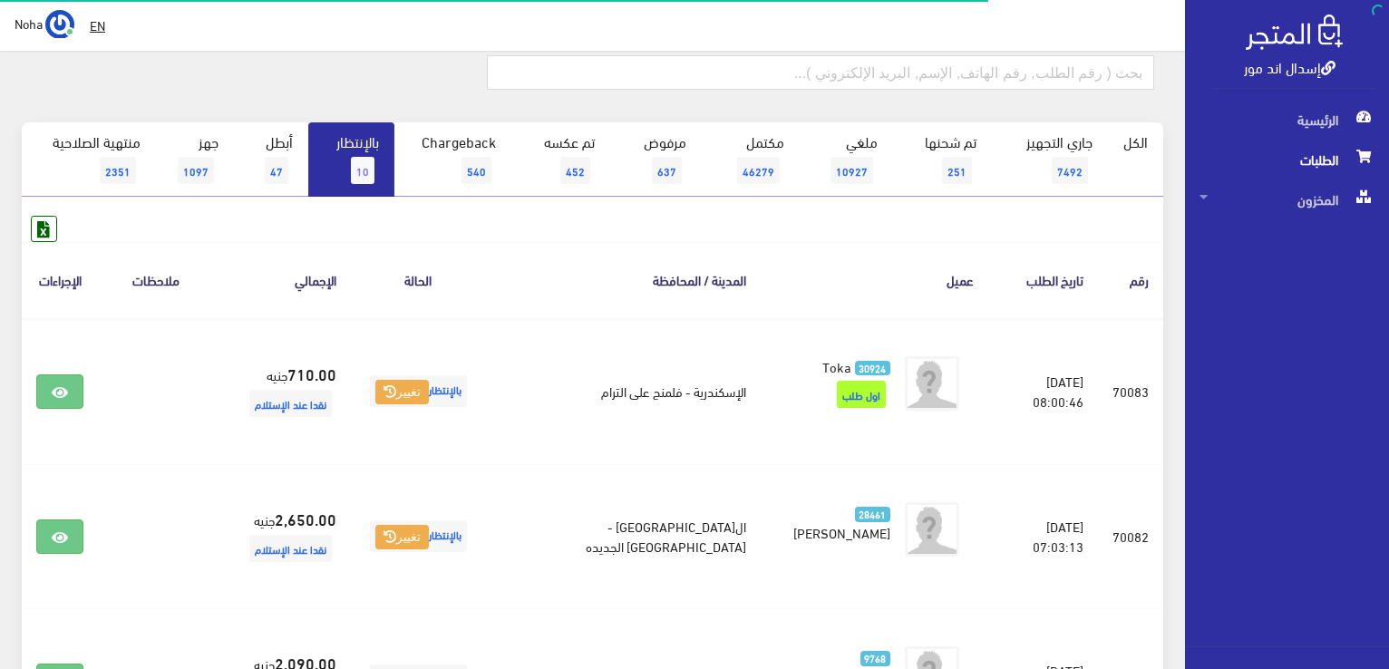
scroll to position [38, 0]
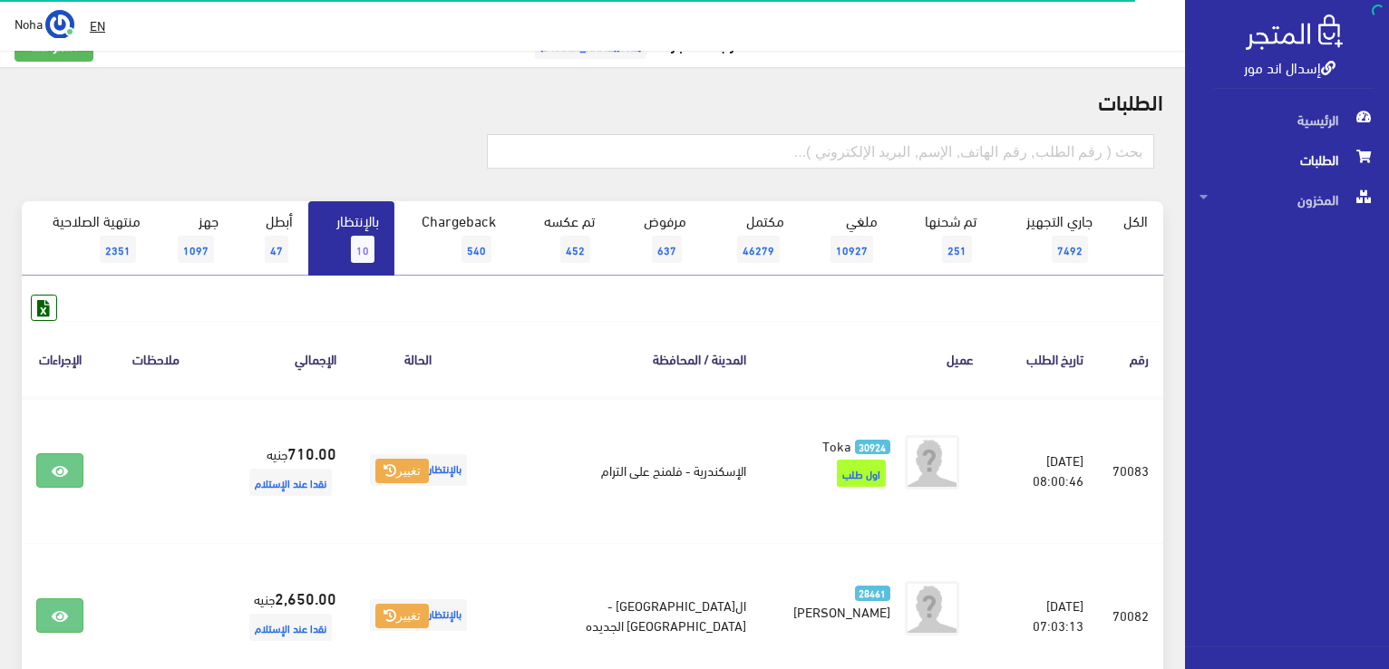
click at [372, 228] on link "بالإنتظار 10" at bounding box center [351, 238] width 86 height 74
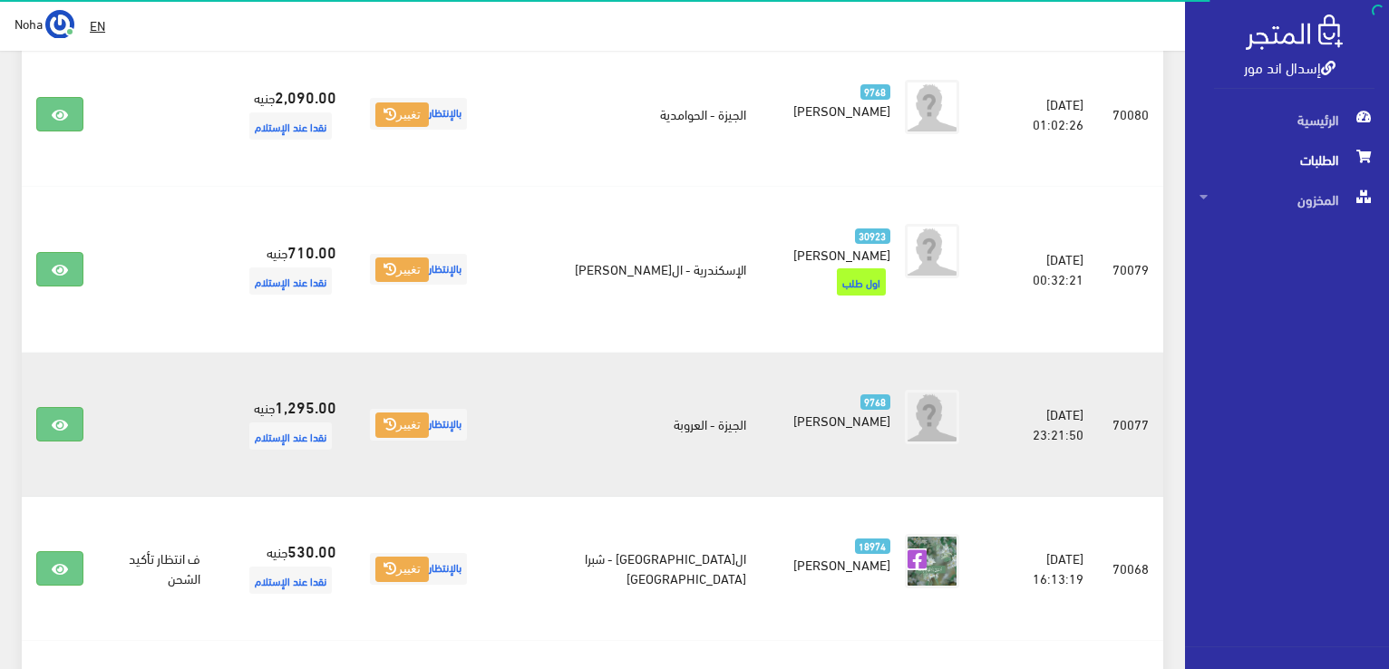
scroll to position [816, 0]
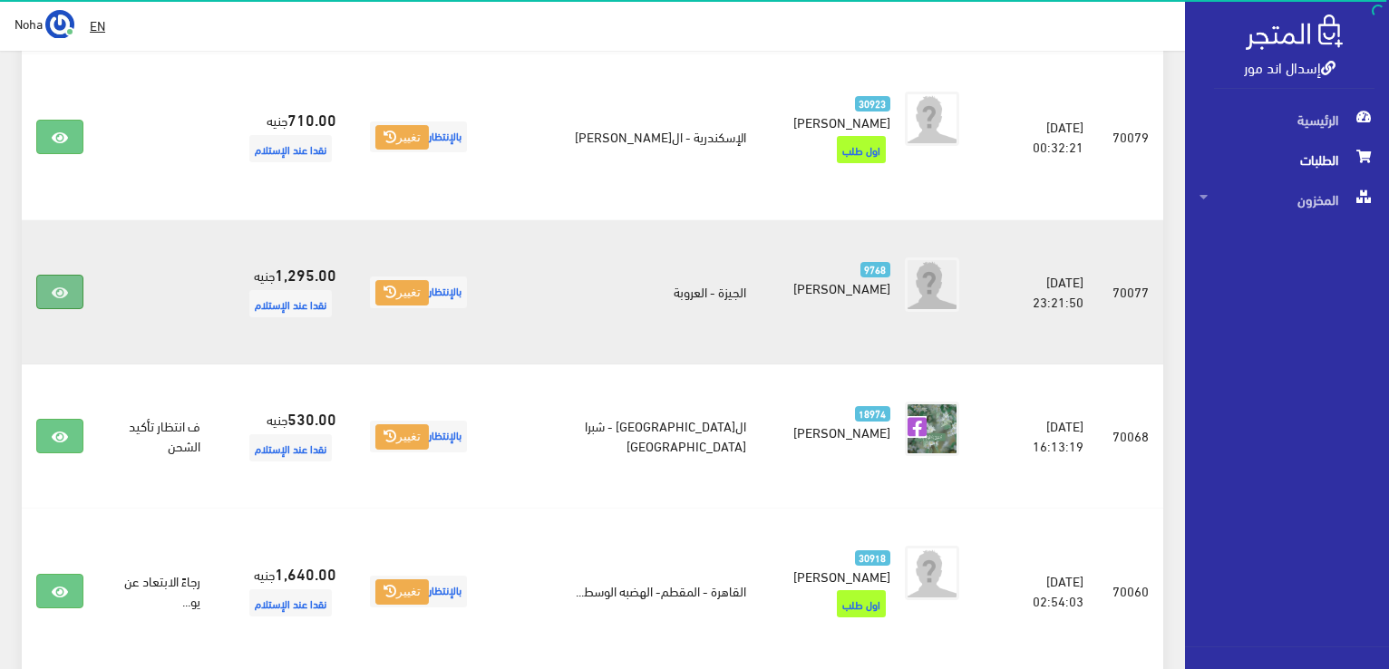
click at [73, 288] on link at bounding box center [59, 292] width 47 height 34
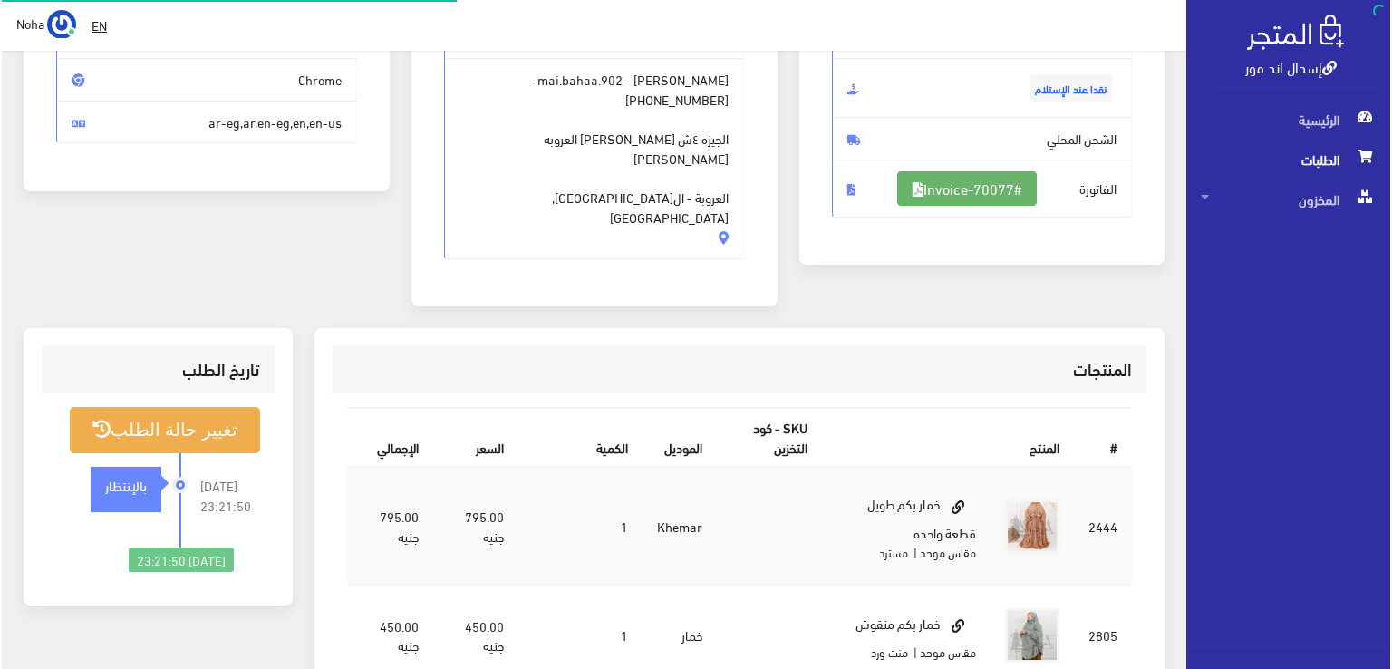
scroll to position [272, 0]
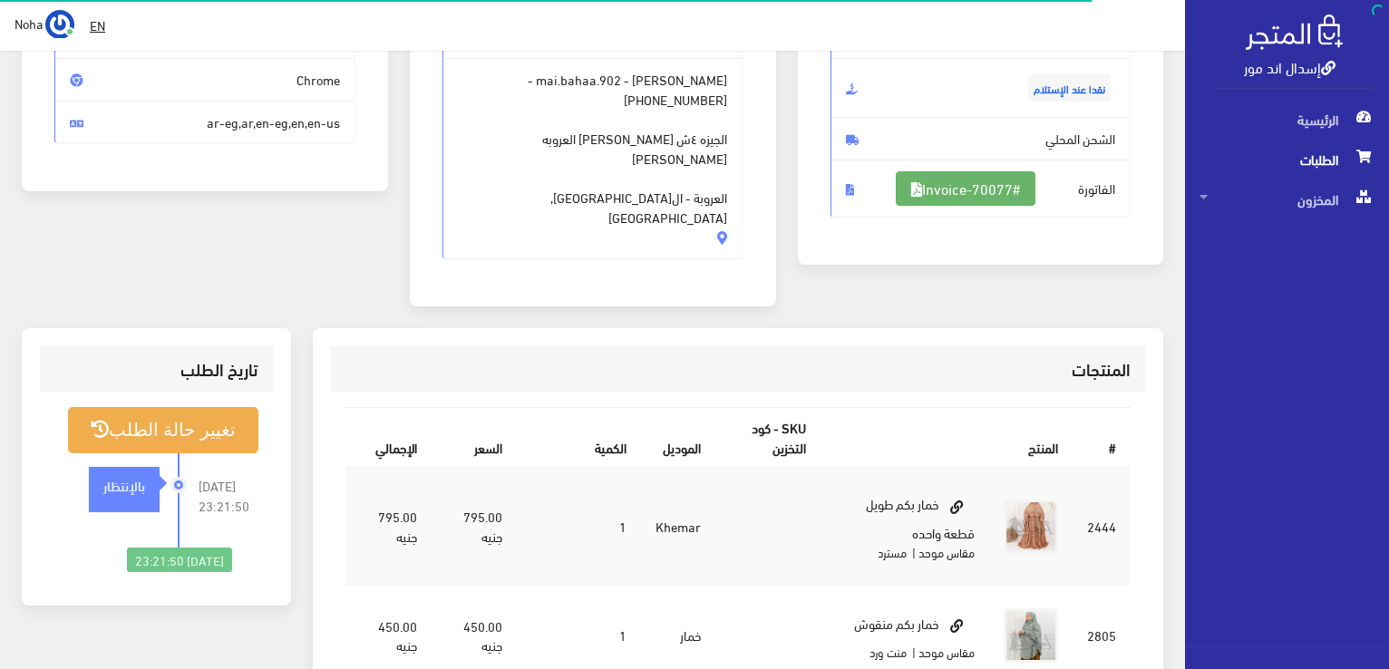
click at [983, 188] on link "#Invoice-70077" at bounding box center [966, 188] width 140 height 34
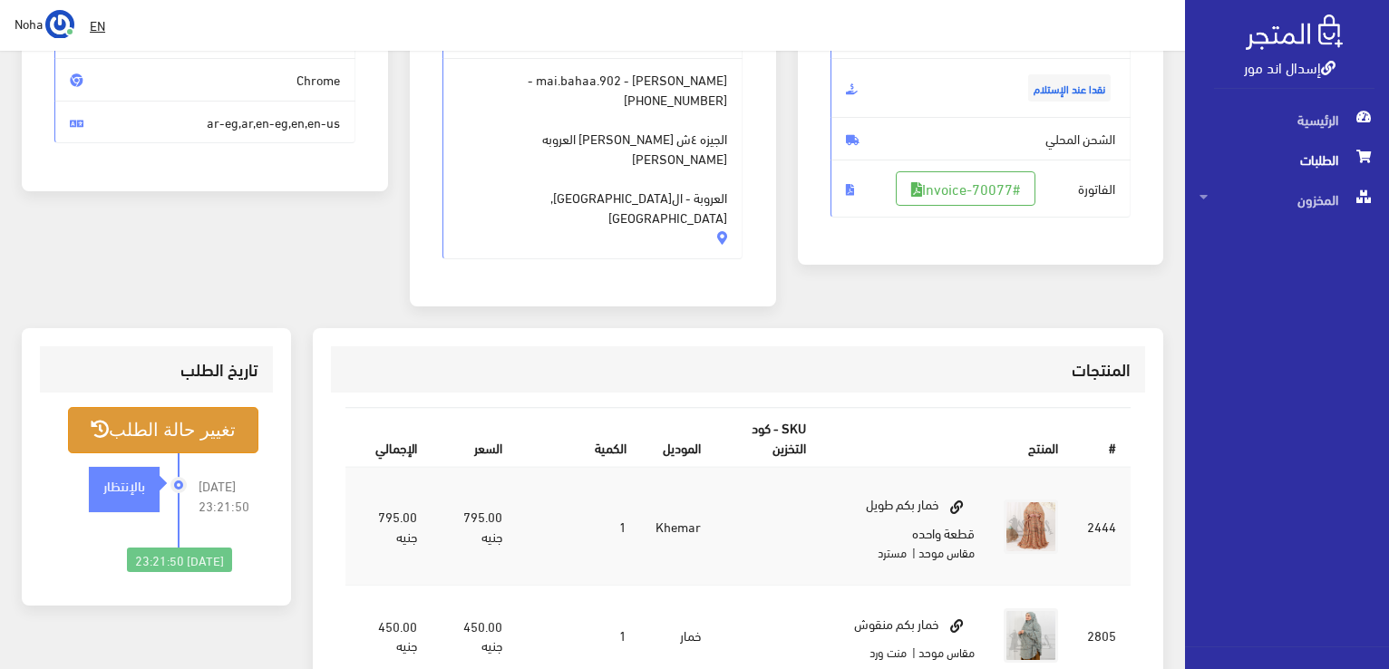
click at [232, 407] on button "تغيير حالة الطلب" at bounding box center [163, 430] width 190 height 46
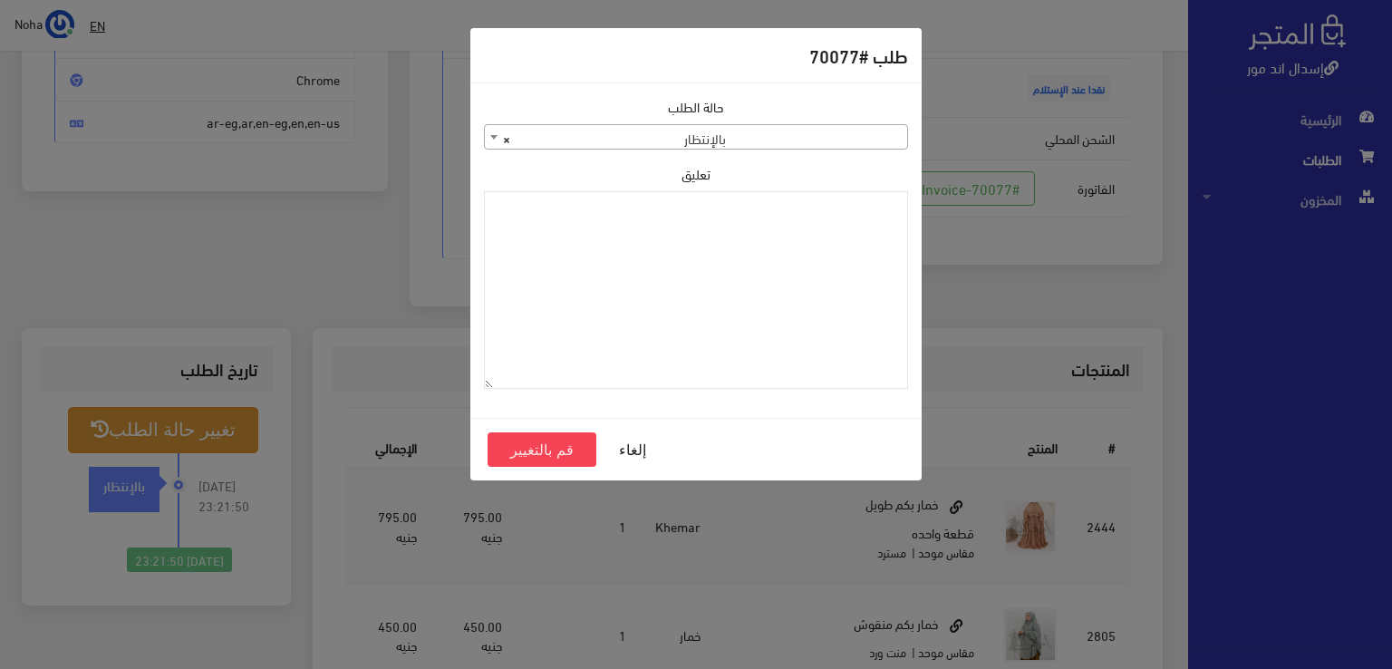
click at [826, 131] on span "× بالإنتظار" at bounding box center [696, 137] width 422 height 25
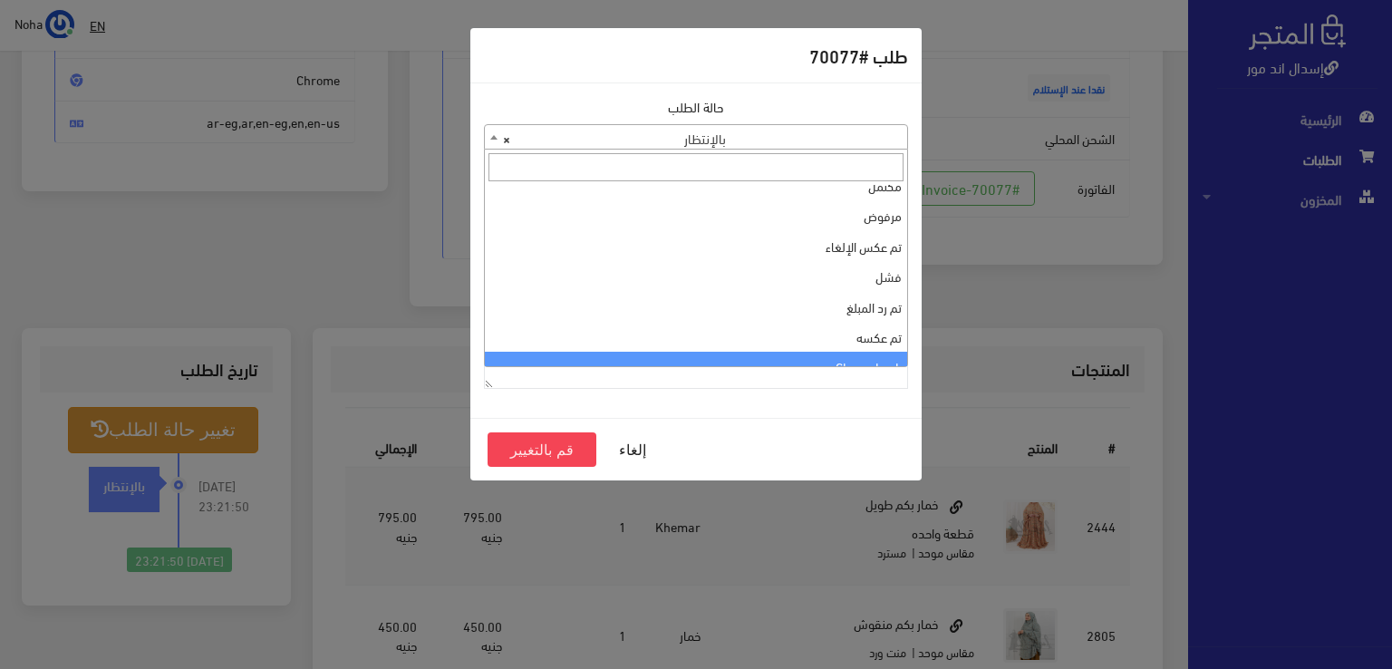
scroll to position [0, 0]
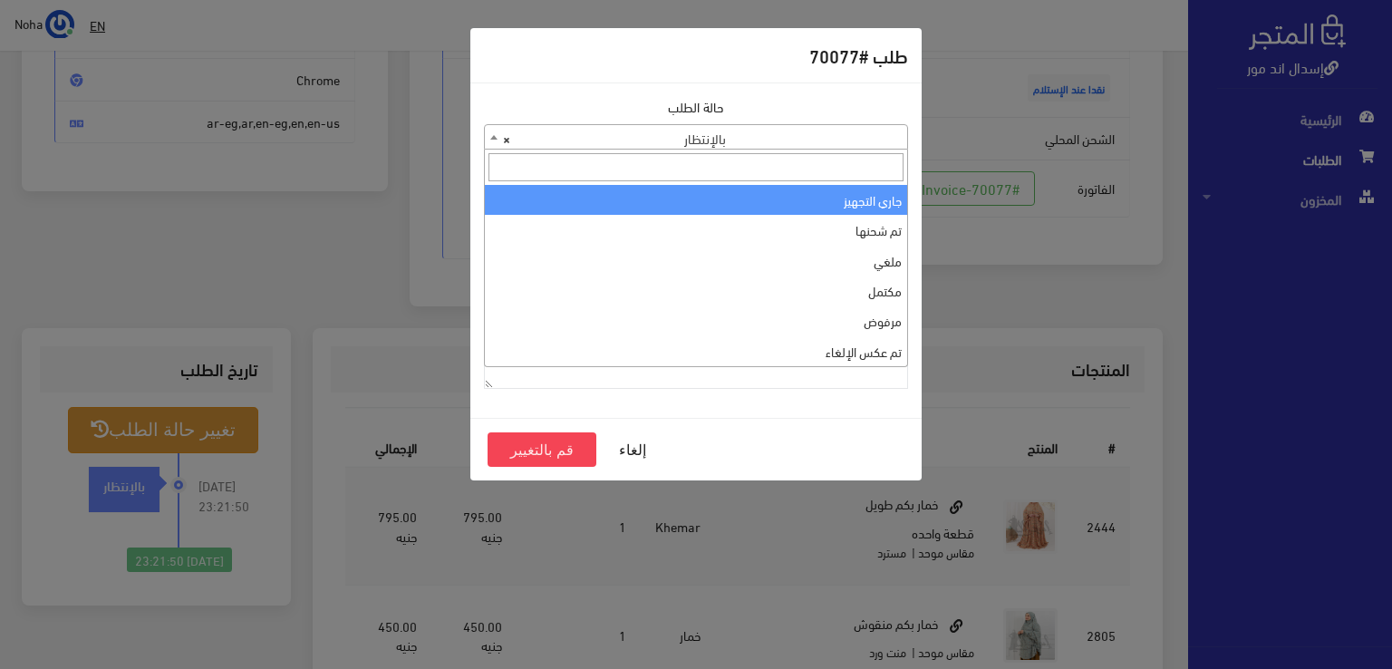
select select "1"
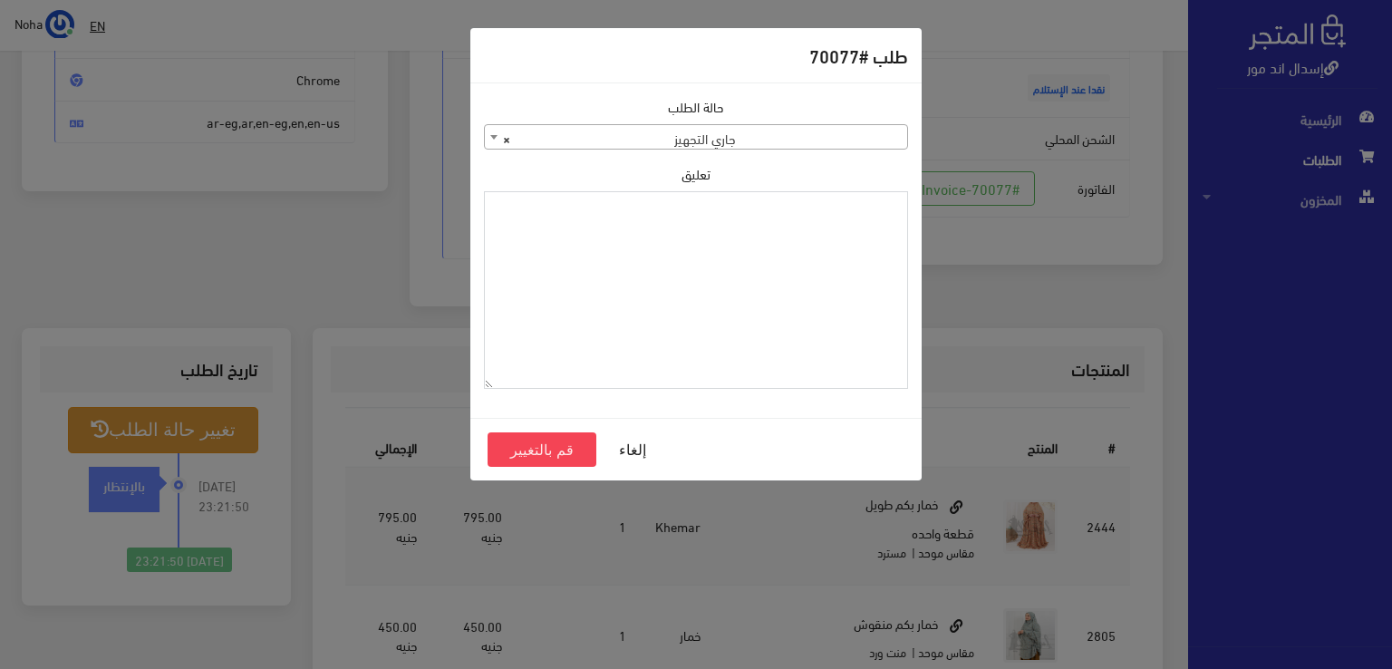
paste textarea "1112497"
type textarea "1112497"
click at [552, 447] on button "قم بالتغيير" at bounding box center [542, 449] width 109 height 34
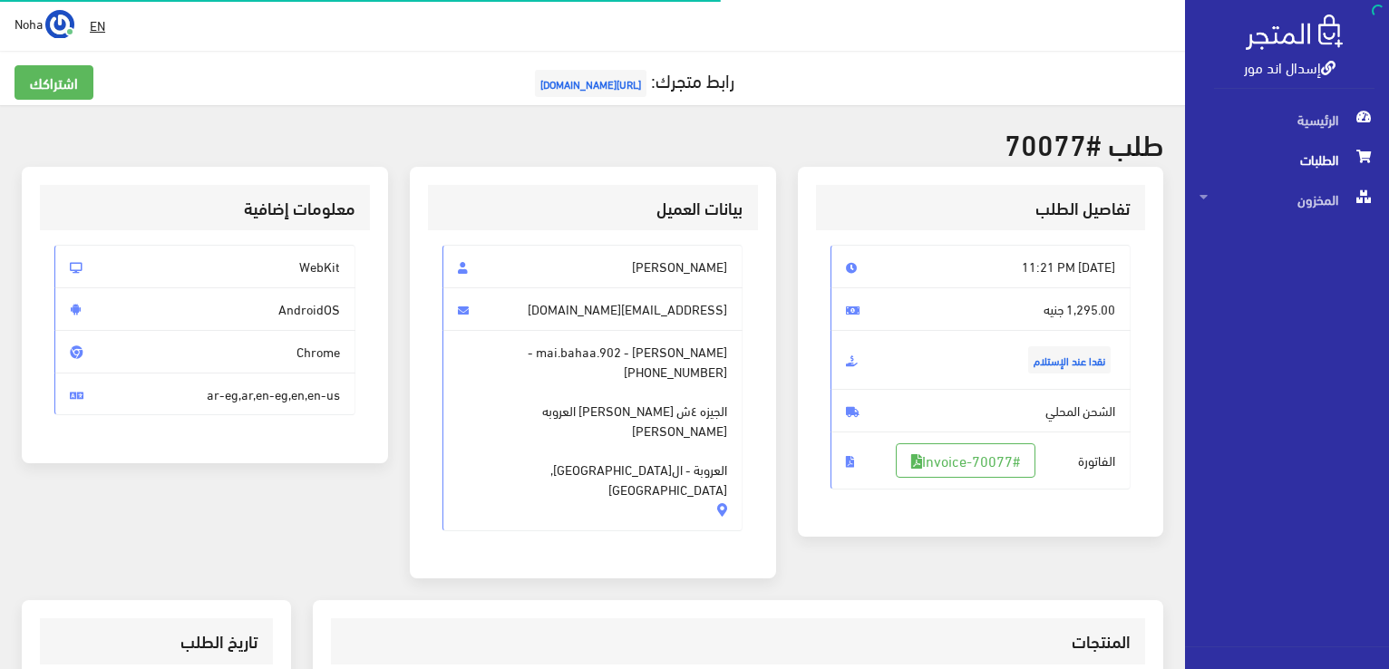
scroll to position [260, 0]
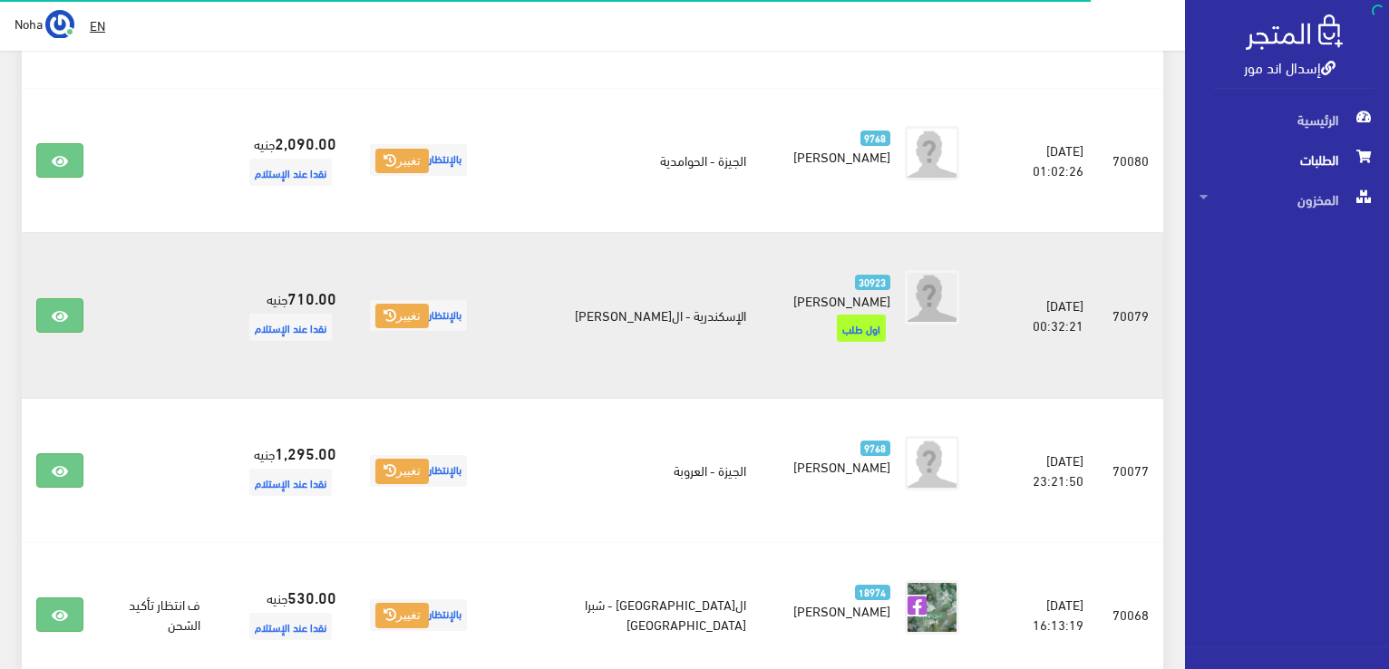
scroll to position [635, 0]
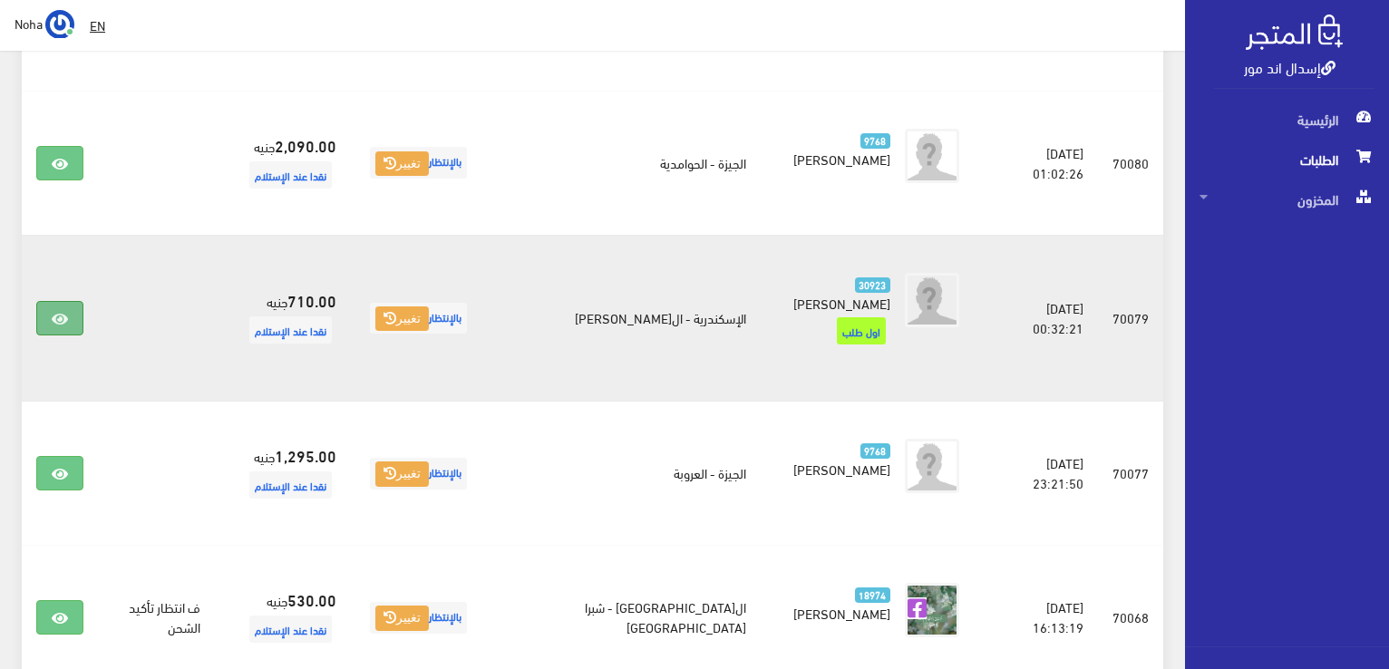
click at [64, 325] on link at bounding box center [59, 318] width 47 height 34
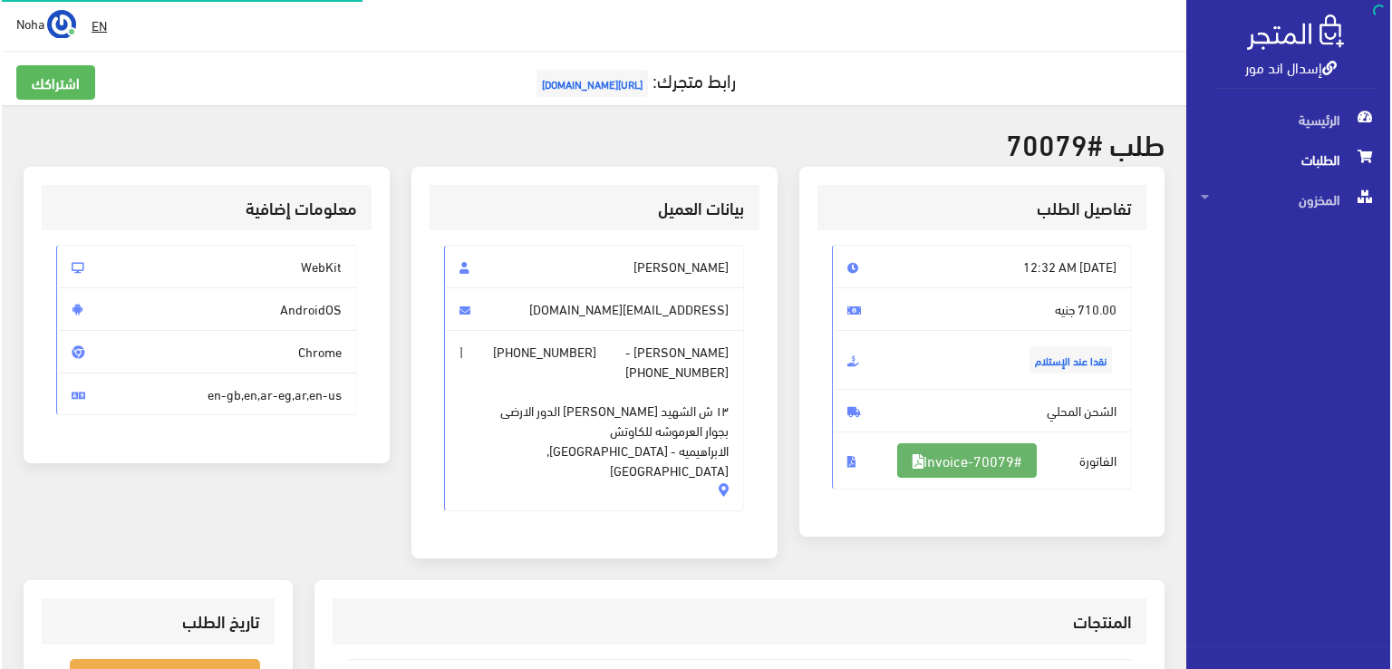
scroll to position [272, 0]
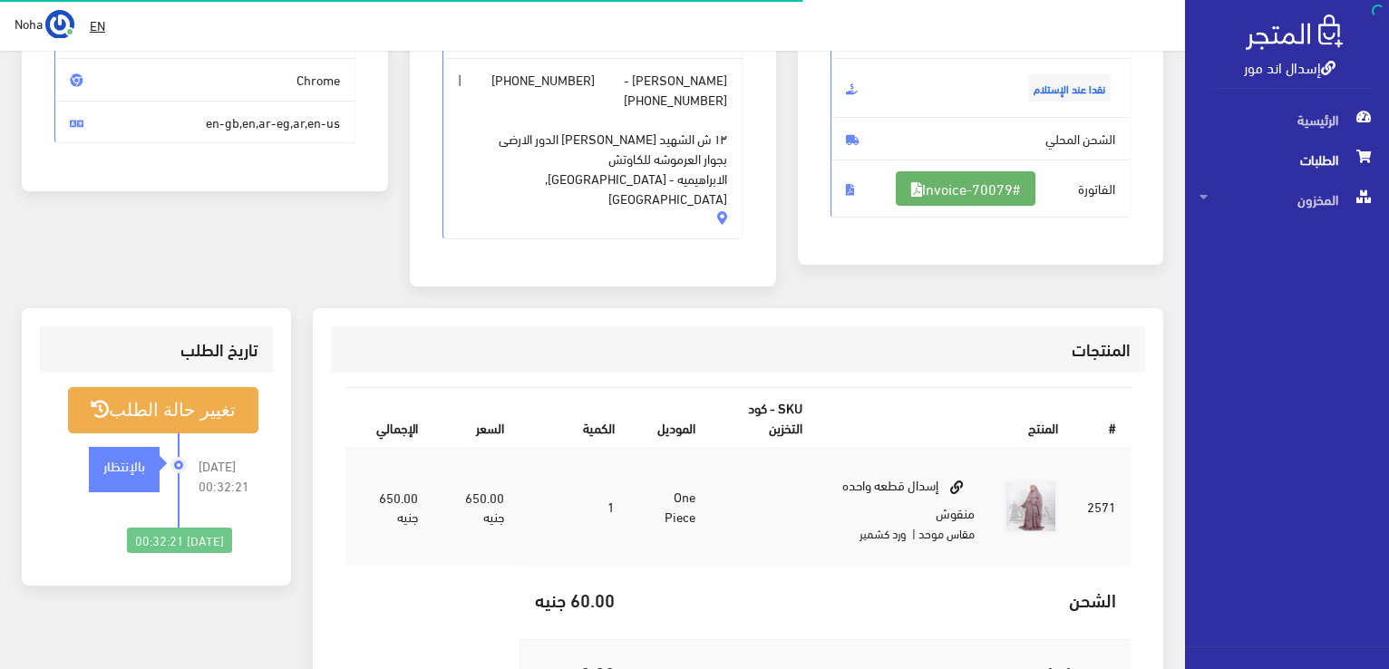
click at [950, 176] on link "#Invoice-70079" at bounding box center [966, 188] width 140 height 34
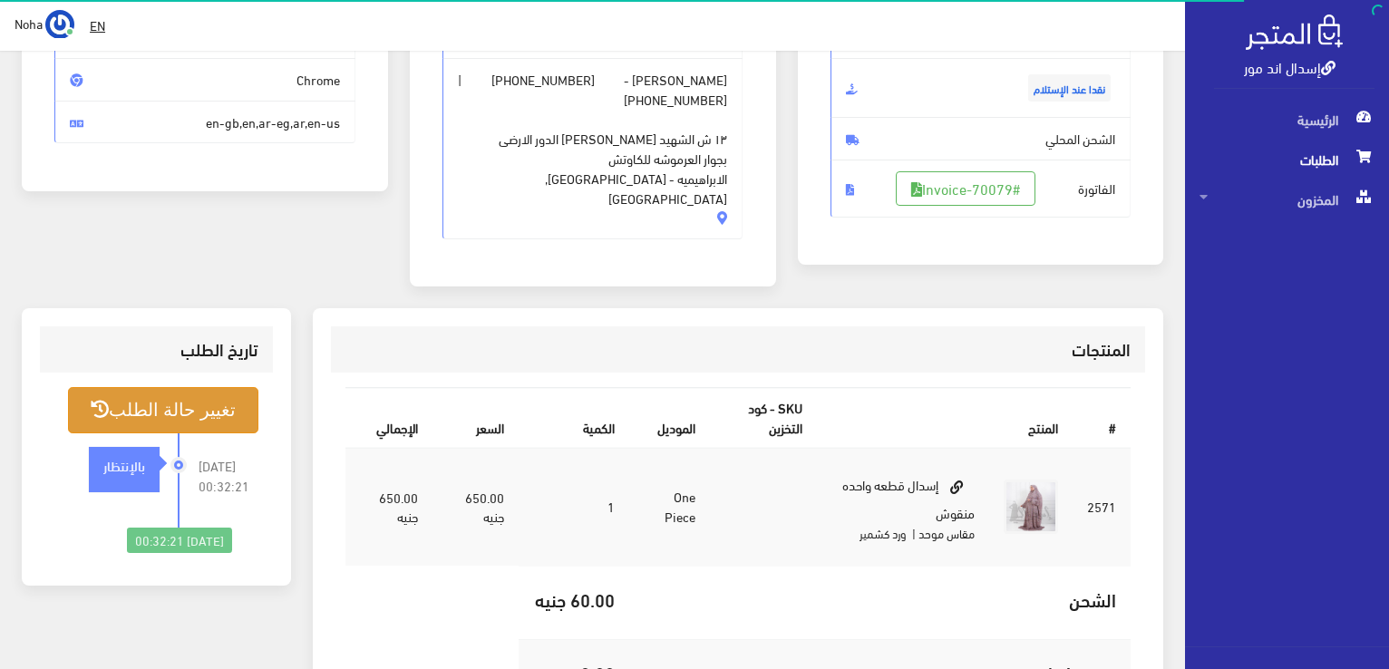
click at [181, 387] on button "تغيير حالة الطلب" at bounding box center [163, 410] width 190 height 46
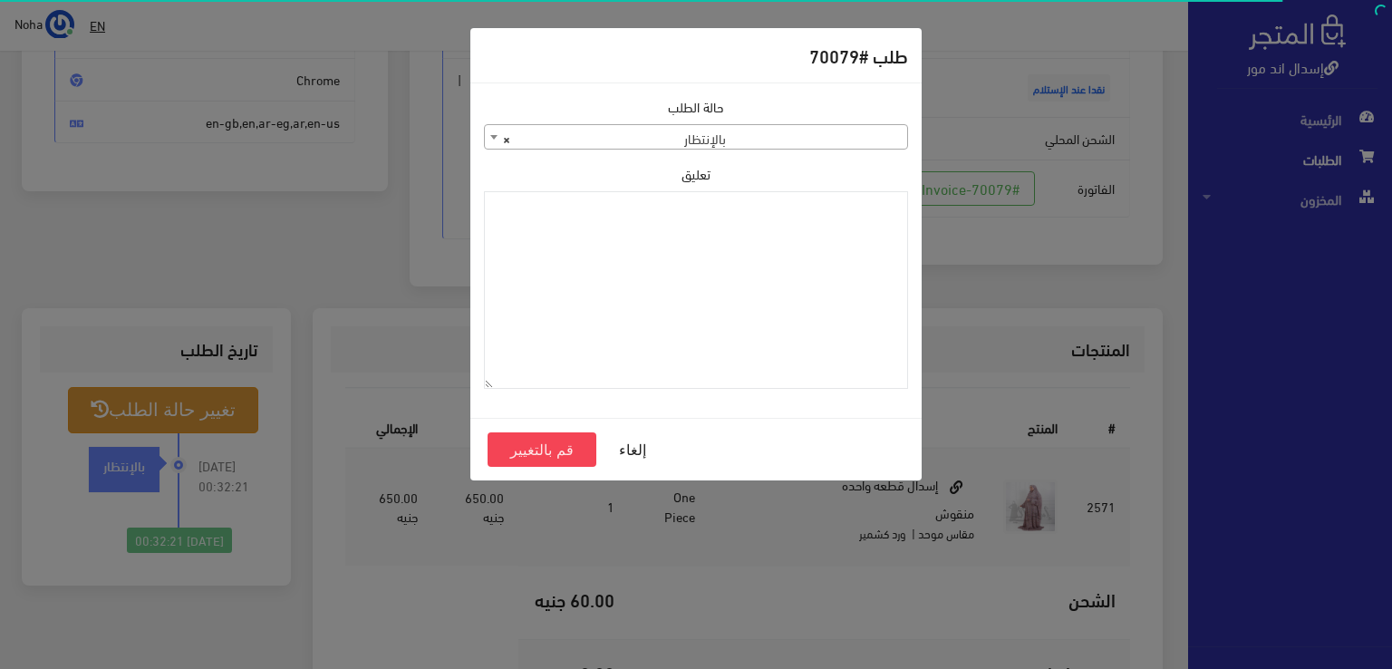
click at [722, 127] on span "× بالإنتظار" at bounding box center [696, 137] width 422 height 25
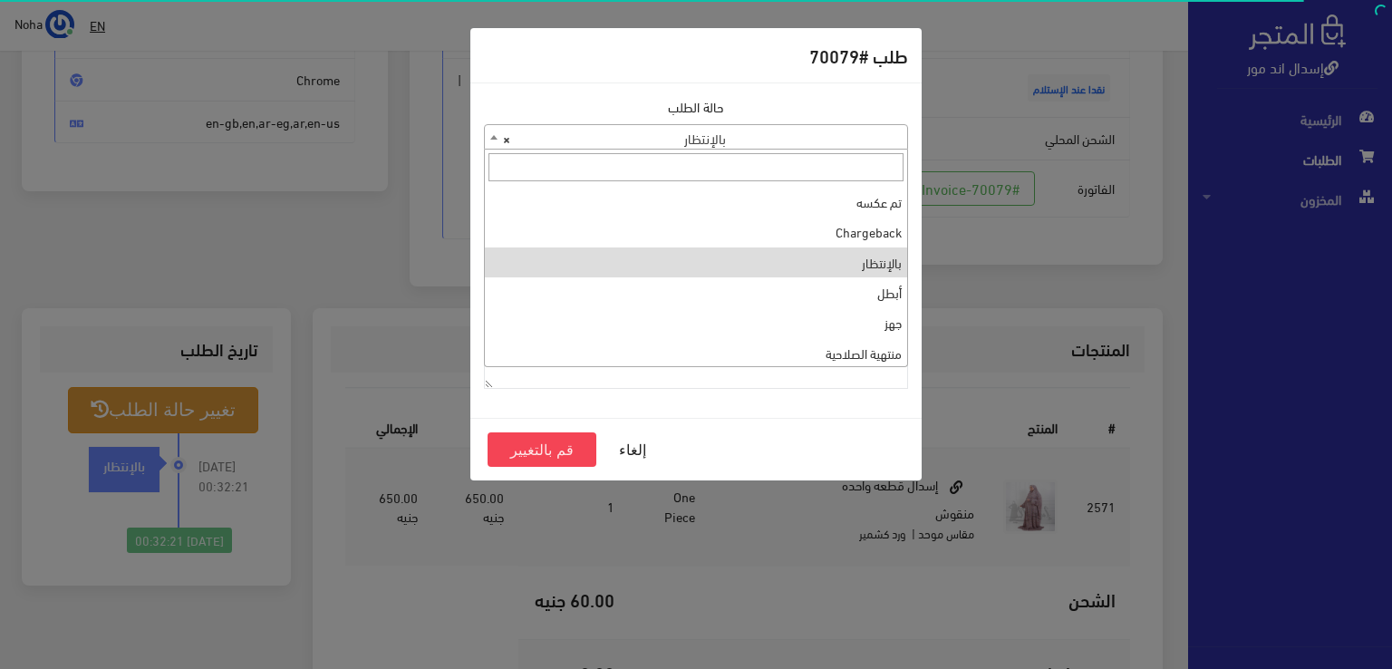
scroll to position [0, 0]
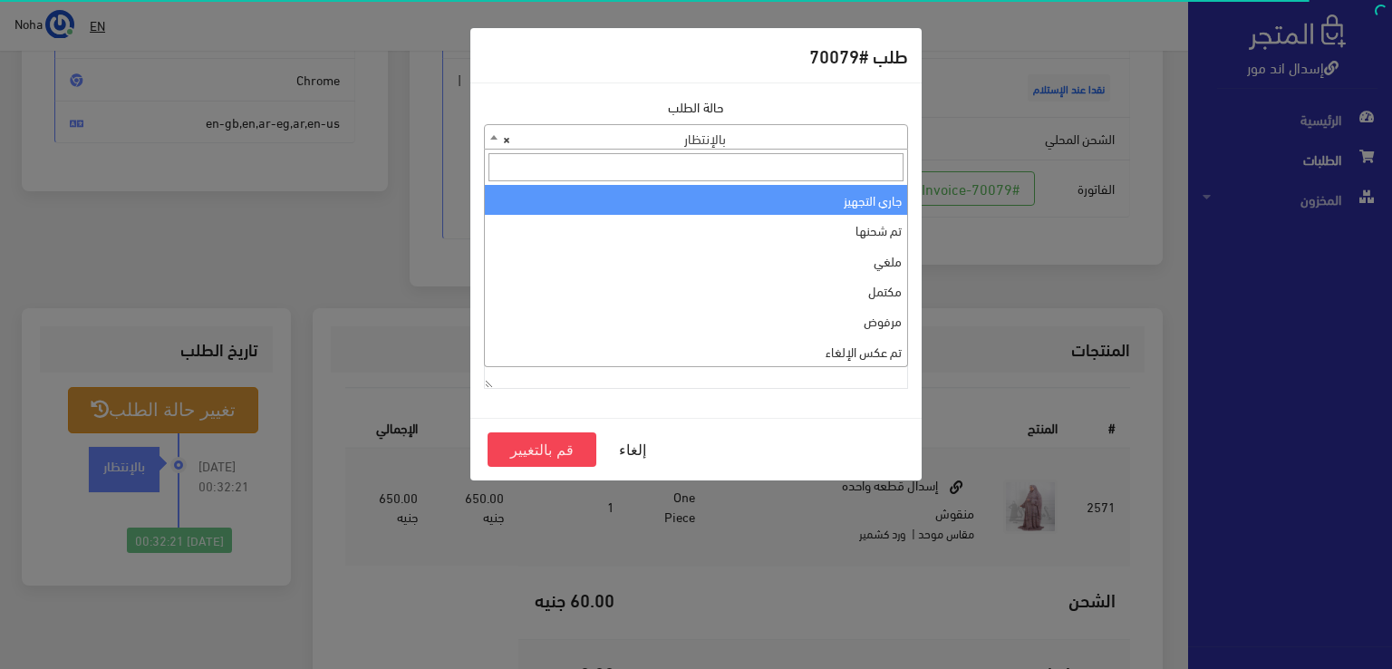
select select "1"
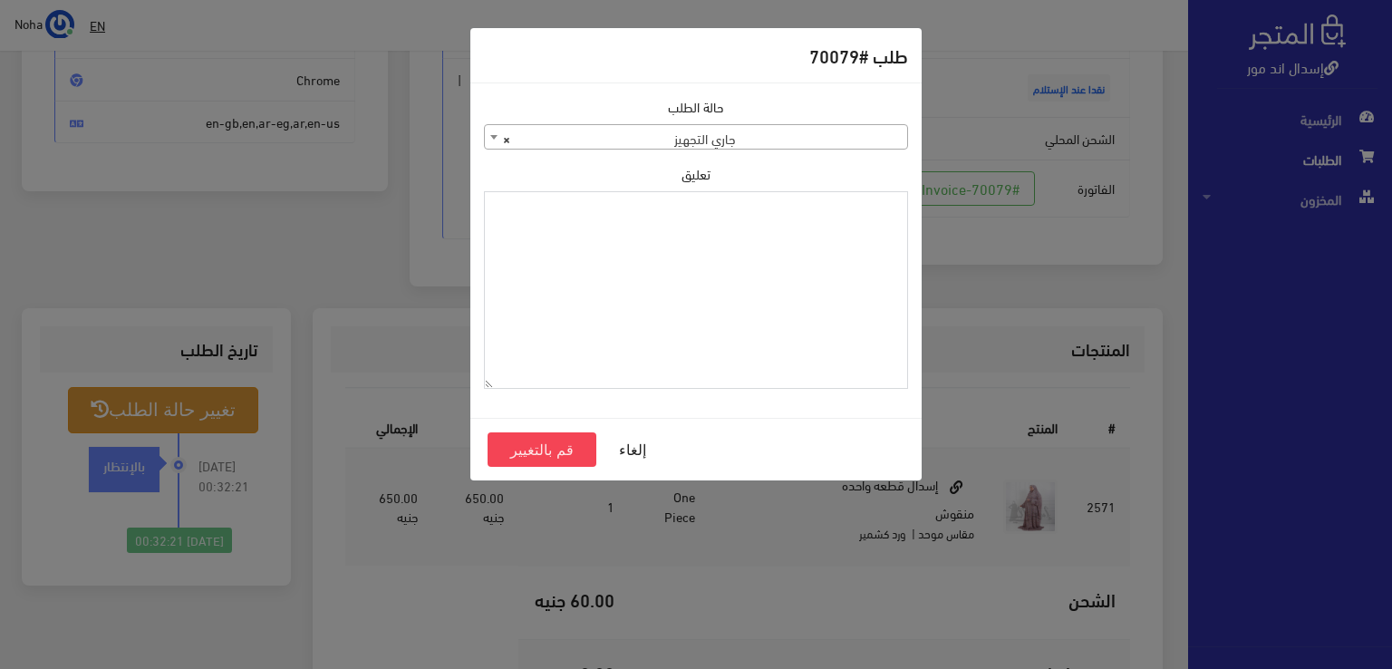
paste textarea "1112497"
type textarea "1112497"
click at [525, 448] on button "قم بالتغيير" at bounding box center [542, 449] width 109 height 34
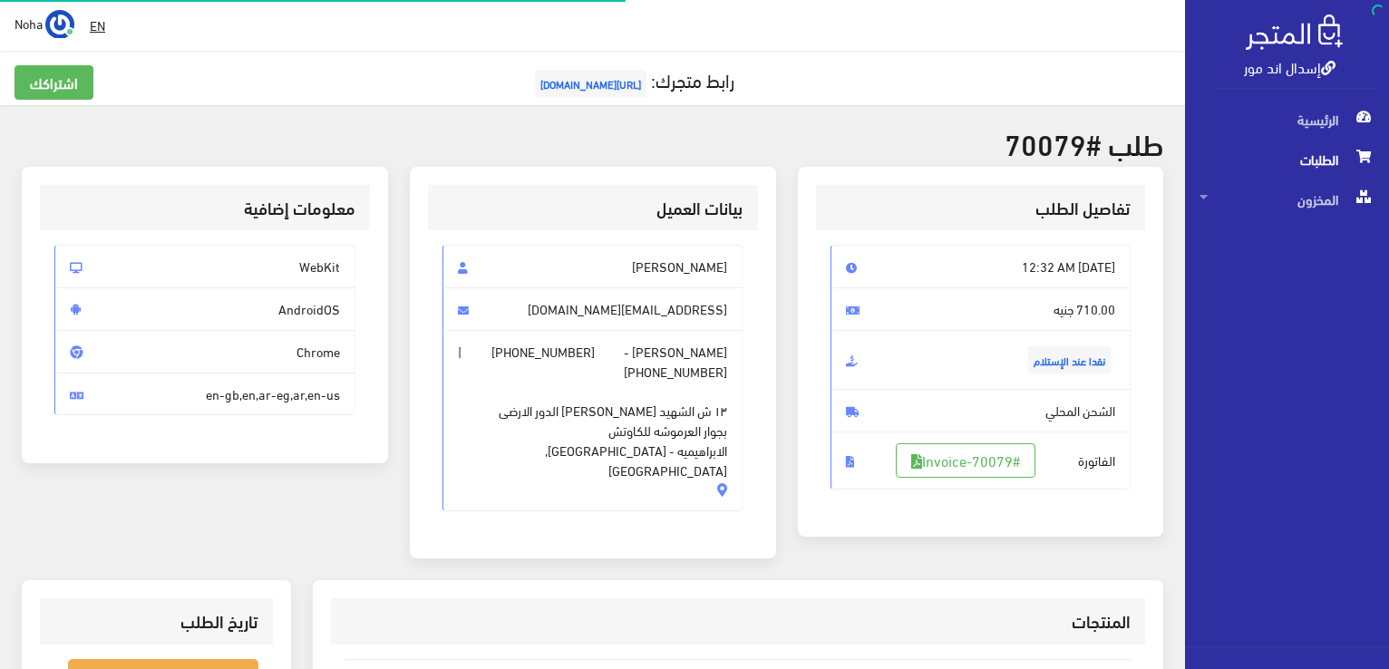
scroll to position [260, 0]
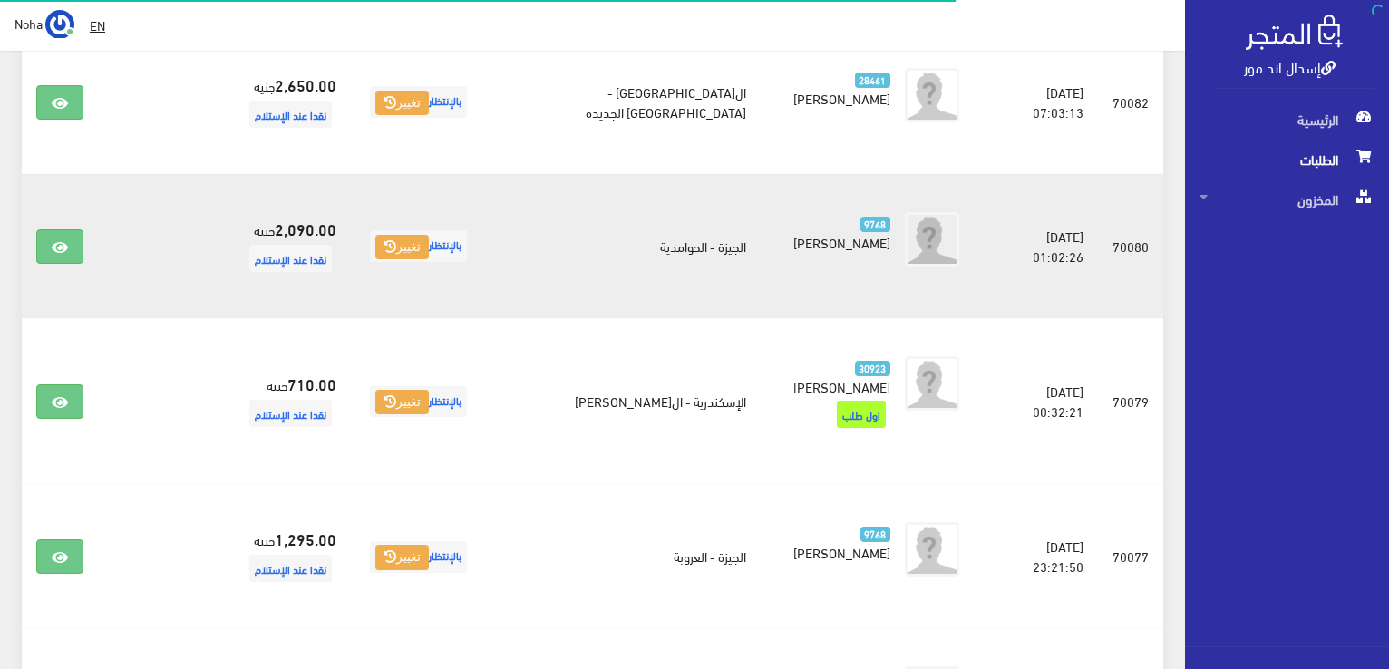
scroll to position [544, 0]
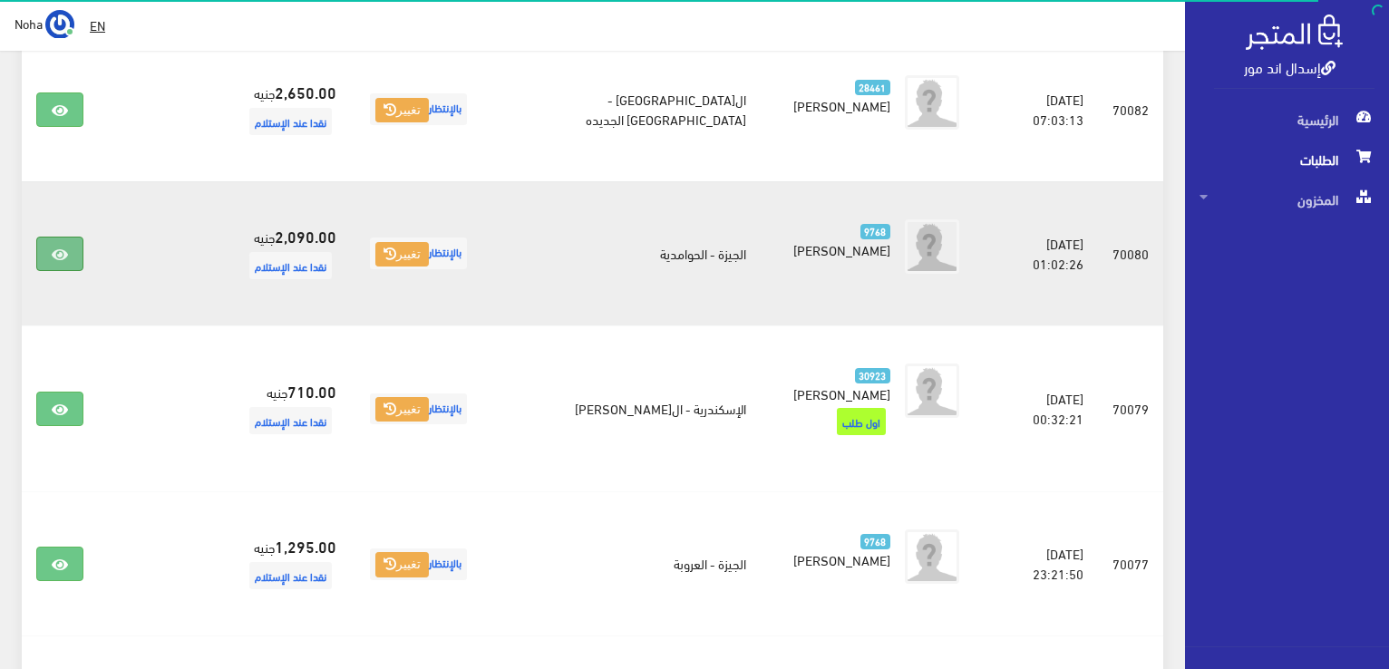
click at [66, 253] on icon at bounding box center [60, 254] width 16 height 15
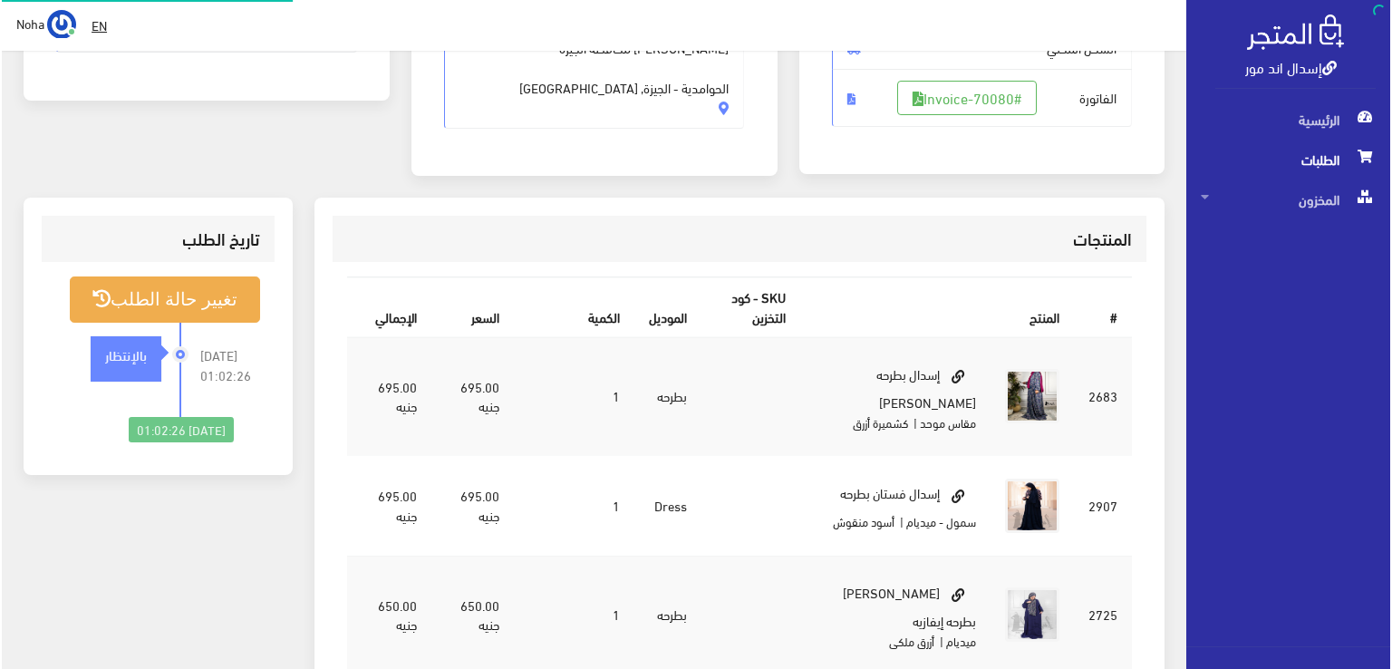
scroll to position [363, 0]
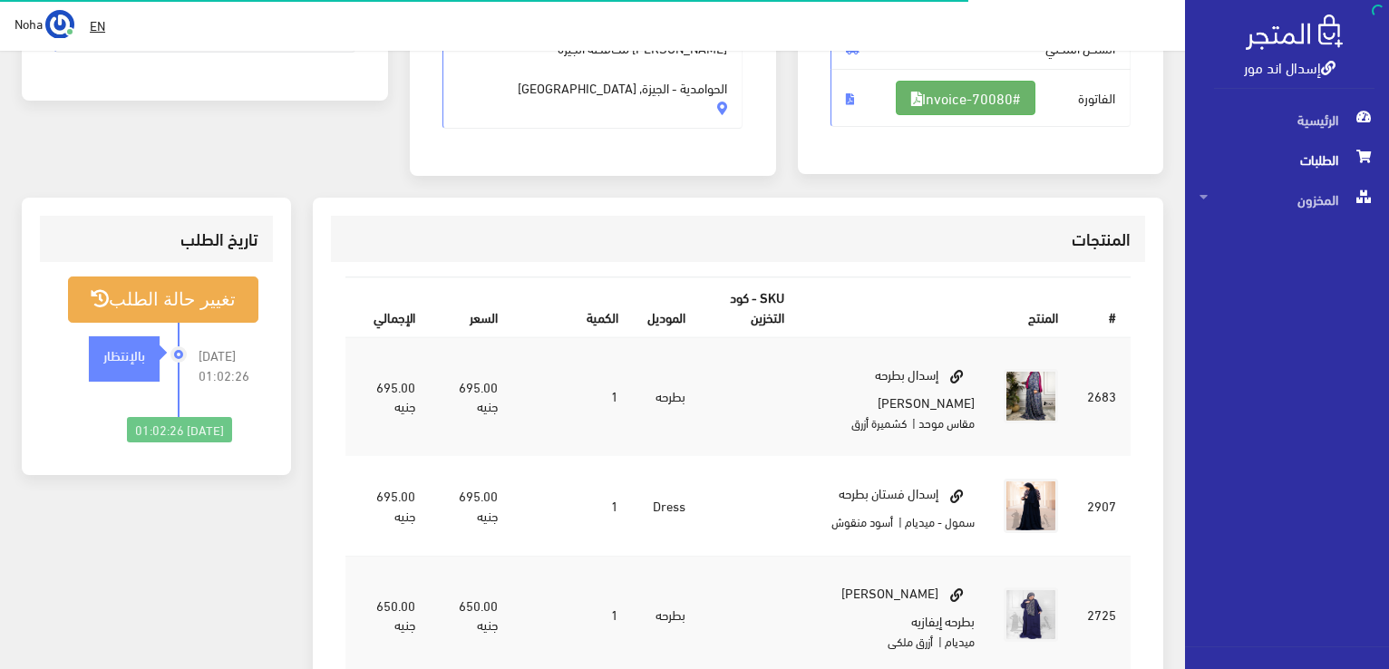
click at [1006, 101] on link "#Invoice-70080" at bounding box center [966, 98] width 140 height 34
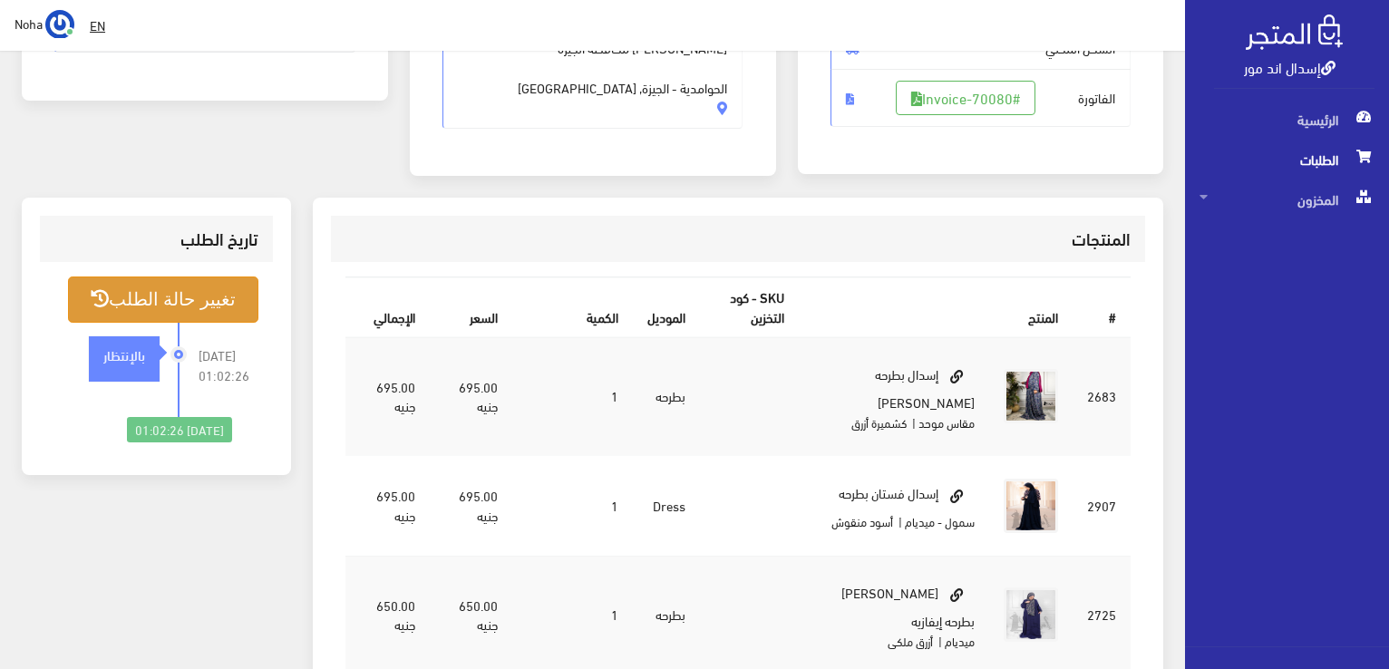
click at [206, 307] on button "تغيير حالة الطلب" at bounding box center [163, 299] width 190 height 46
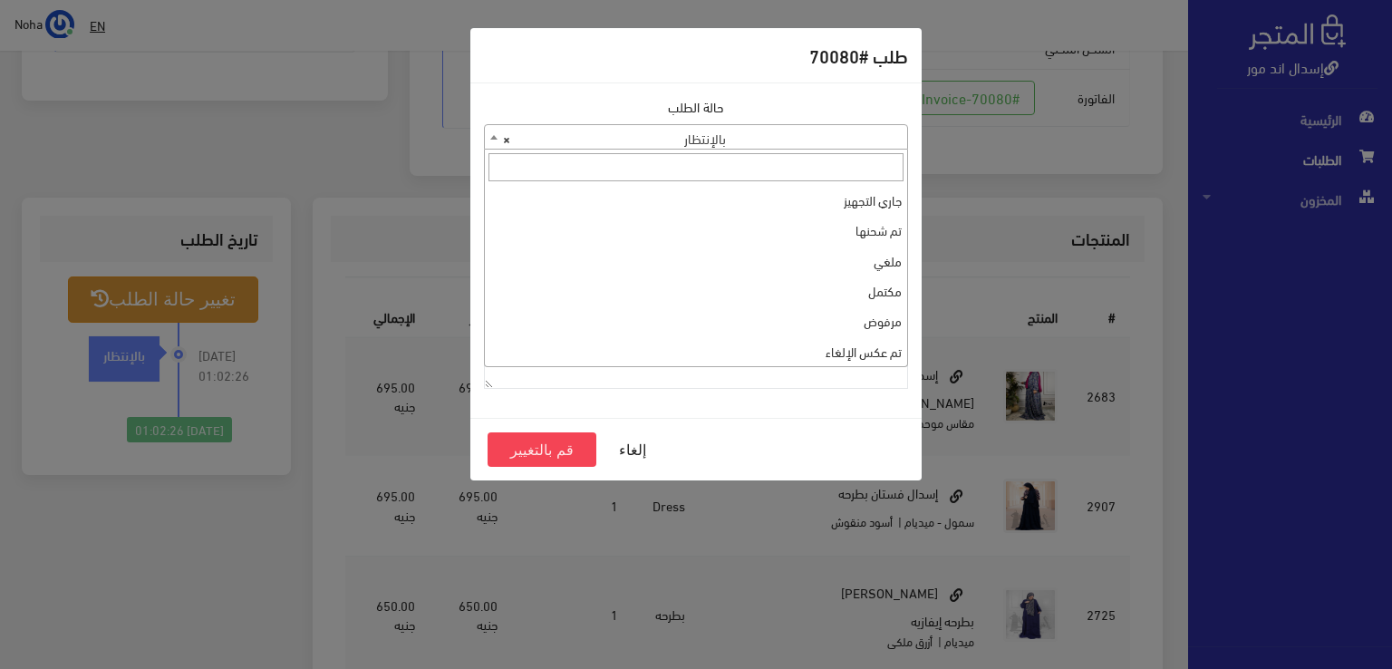
click at [676, 148] on span "× بالإنتظار" at bounding box center [696, 137] width 422 height 25
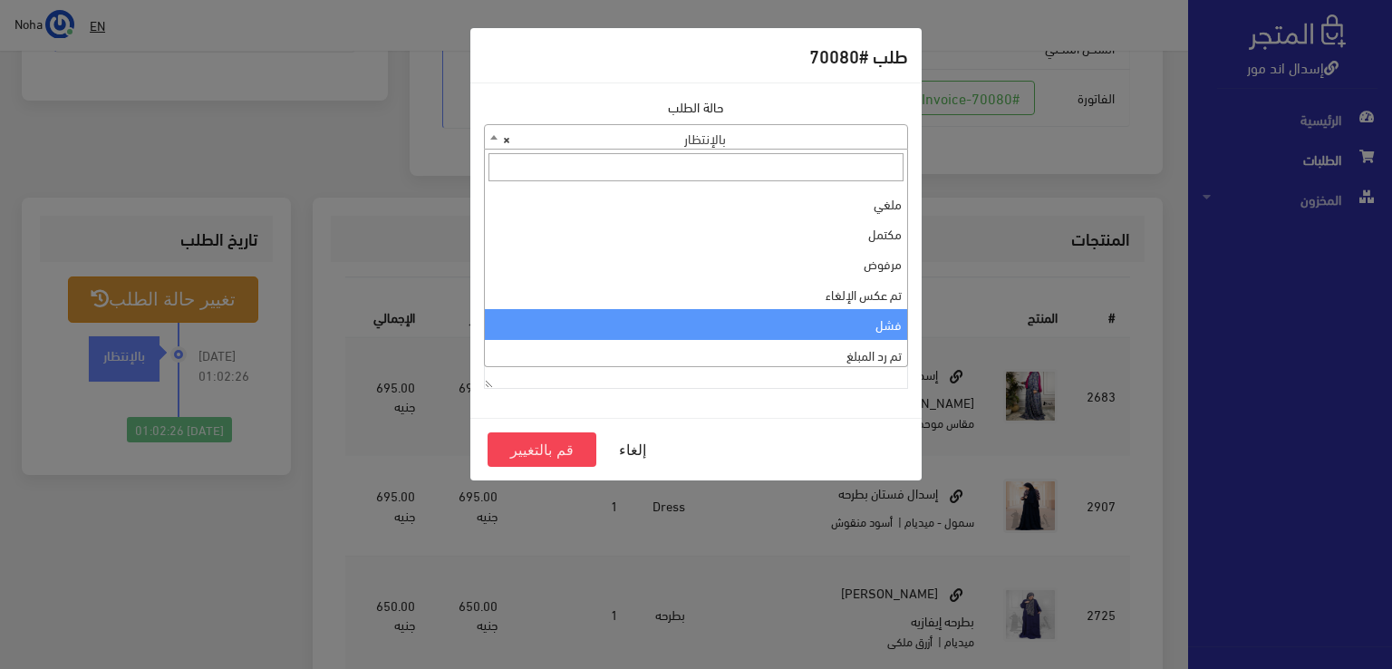
scroll to position [0, 0]
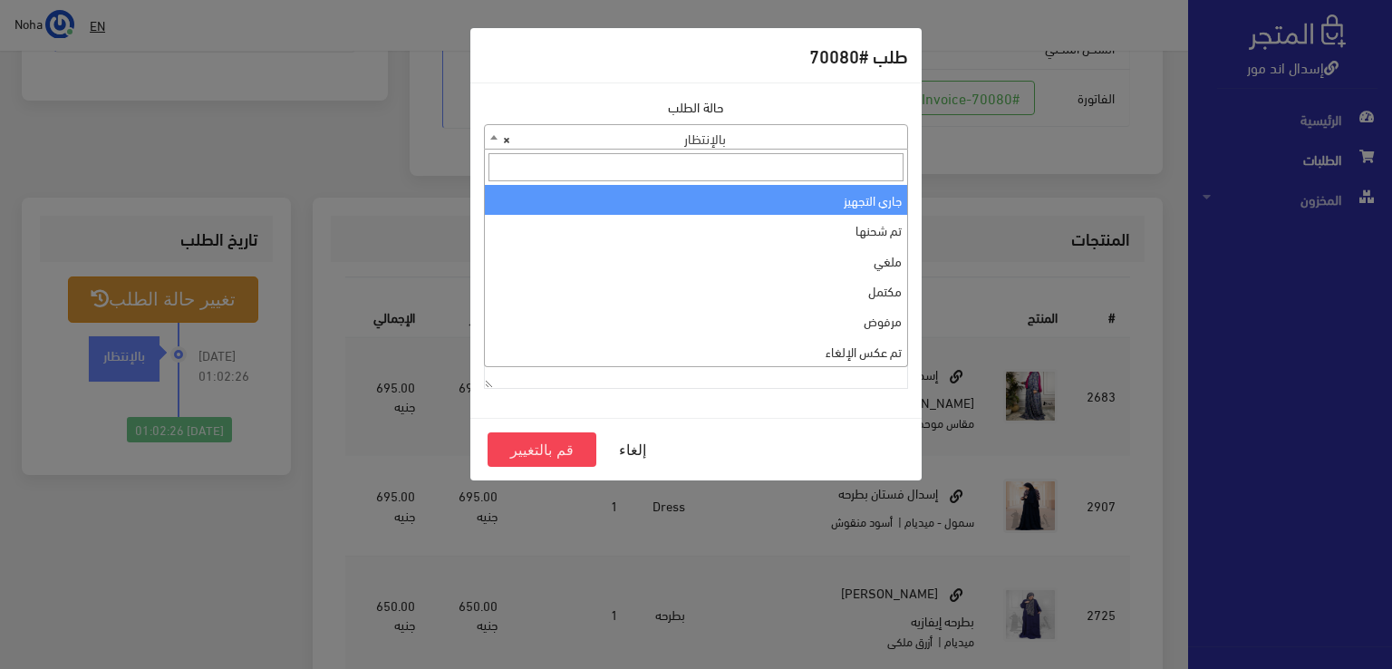
select select "1"
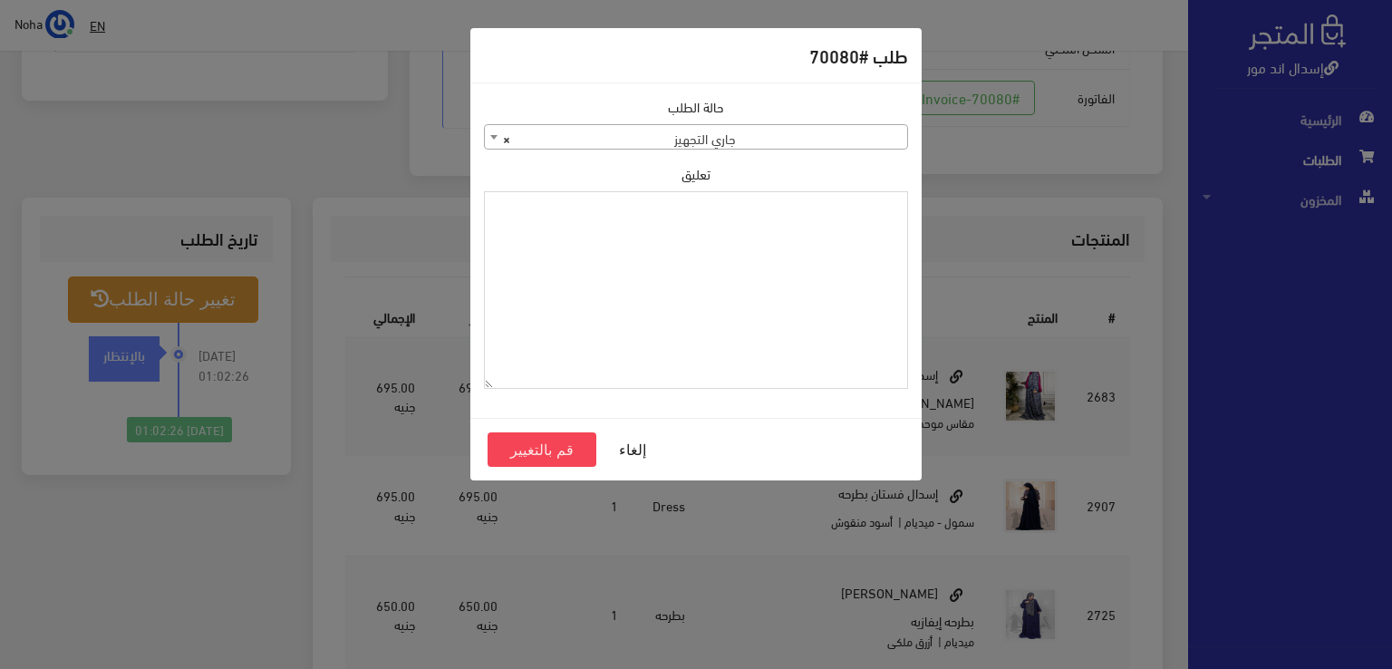
paste textarea "1112497"
type textarea "1112497"
click at [557, 441] on button "قم بالتغيير" at bounding box center [542, 449] width 109 height 34
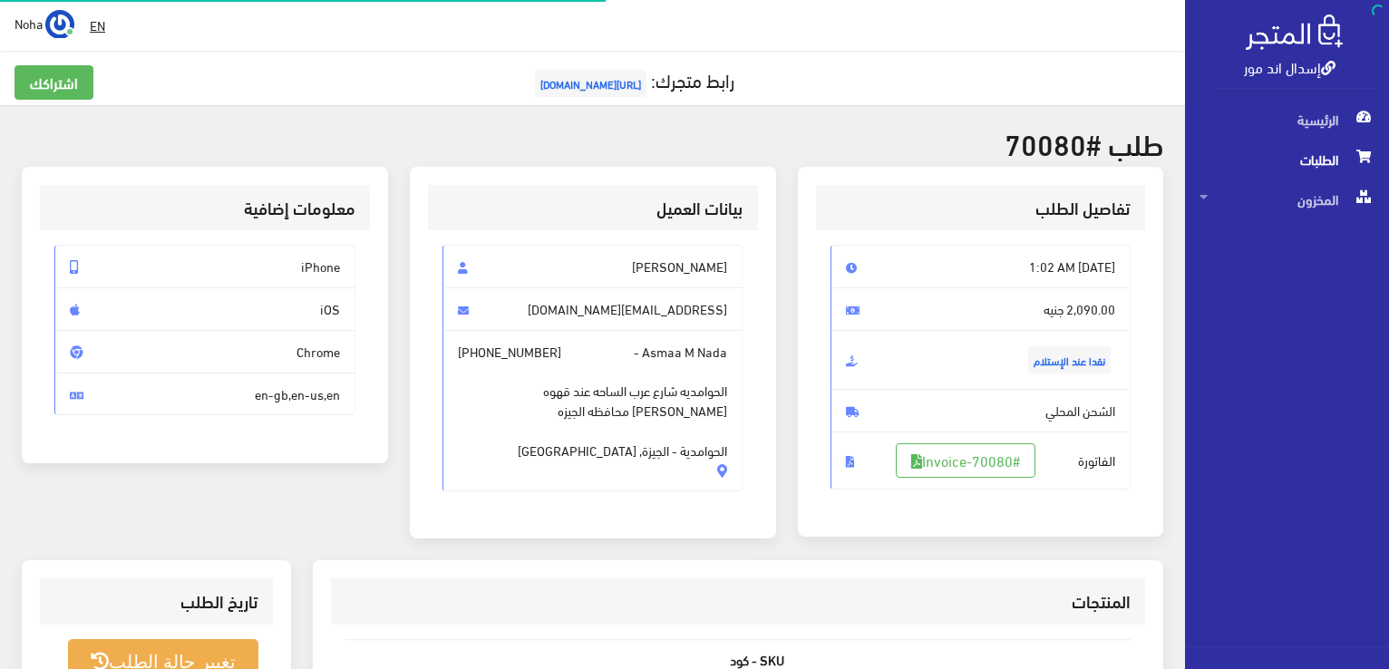
scroll to position [356, 0]
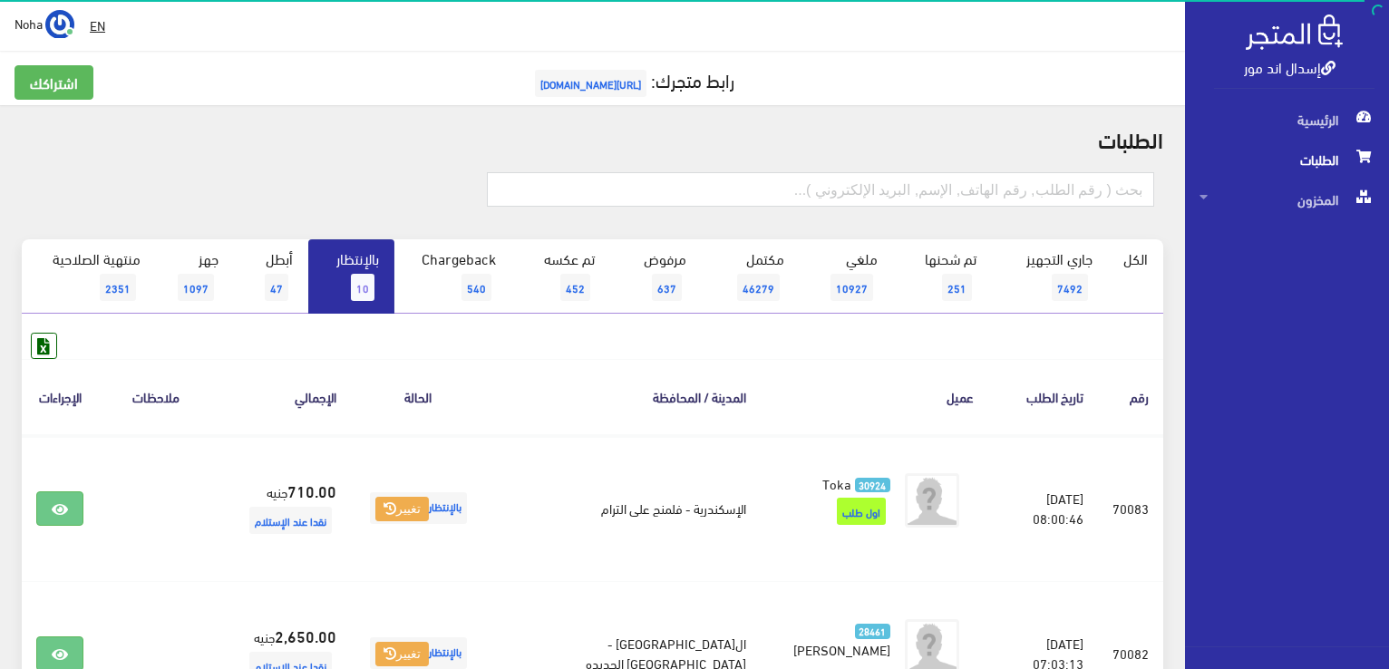
click at [352, 276] on link "بالإنتظار 10" at bounding box center [351, 276] width 86 height 74
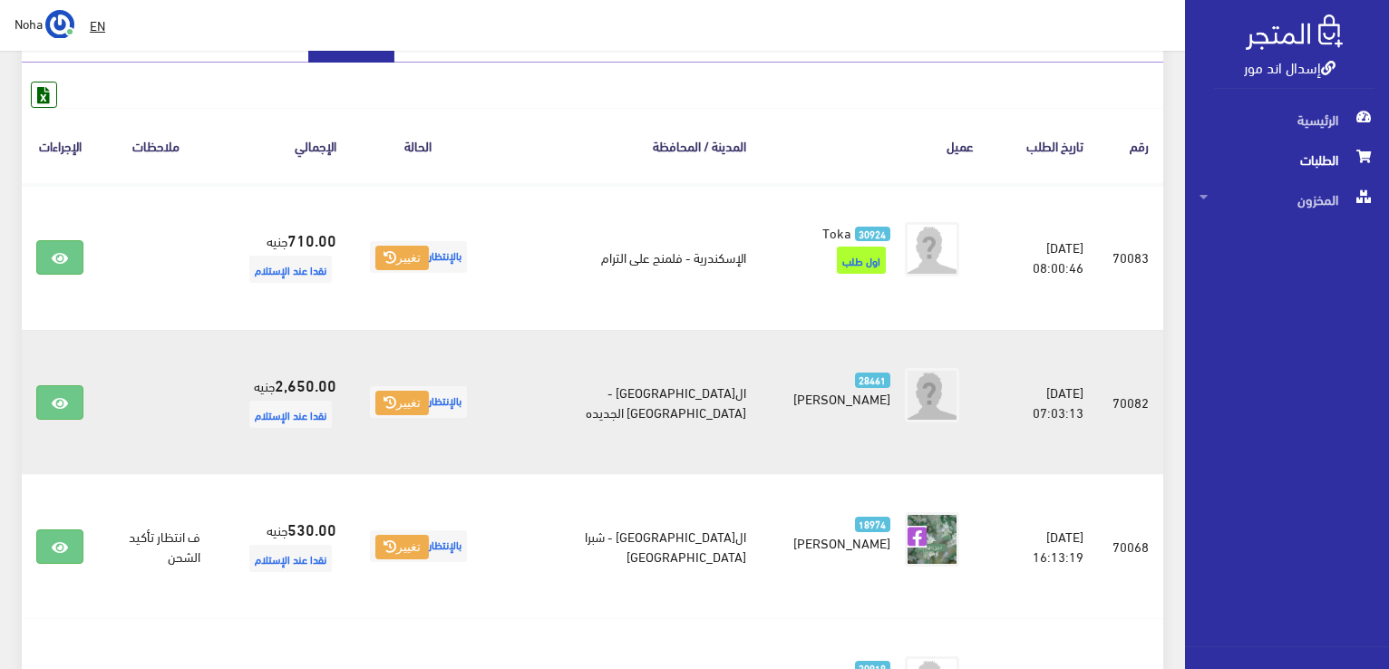
scroll to position [363, 0]
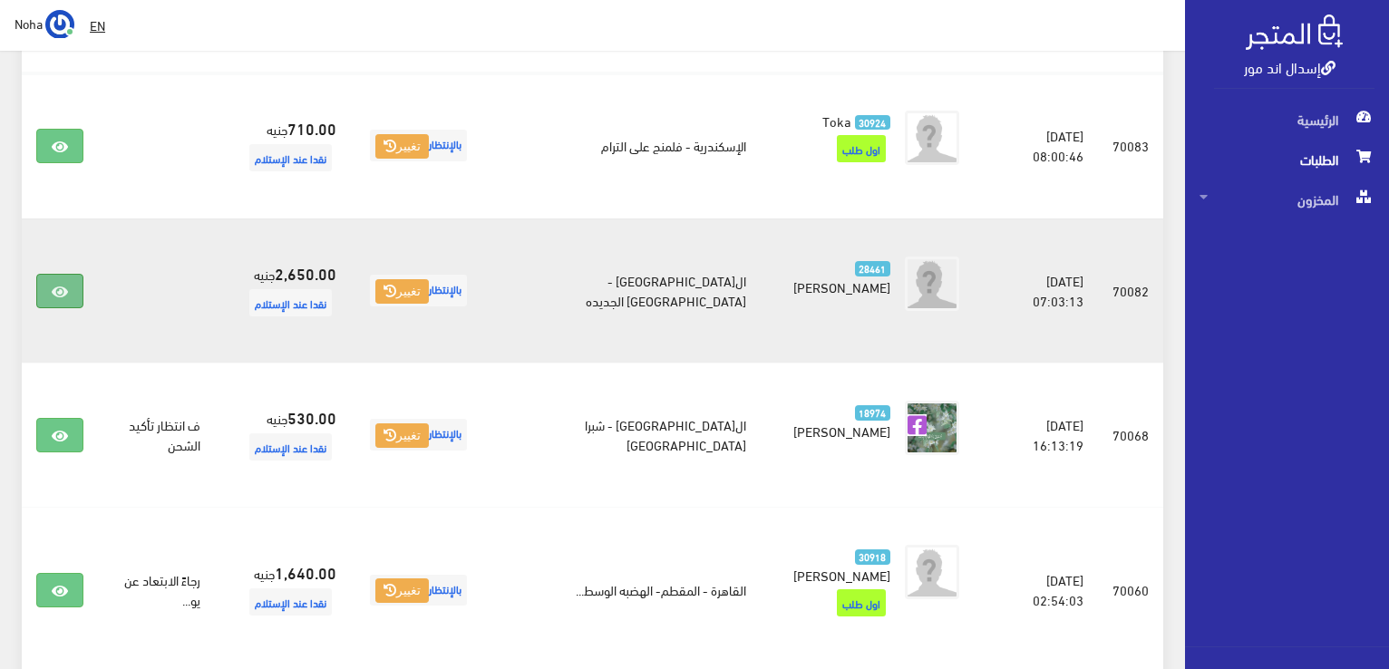
click at [58, 280] on link at bounding box center [59, 291] width 47 height 34
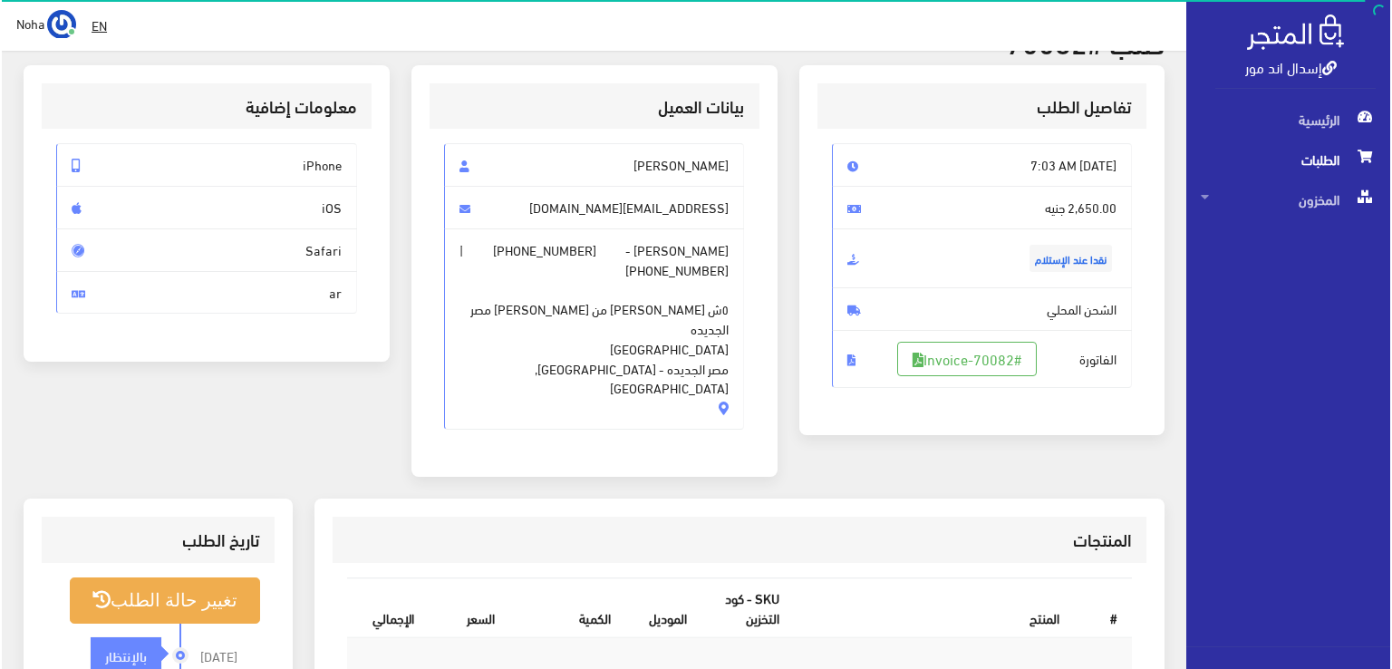
scroll to position [272, 0]
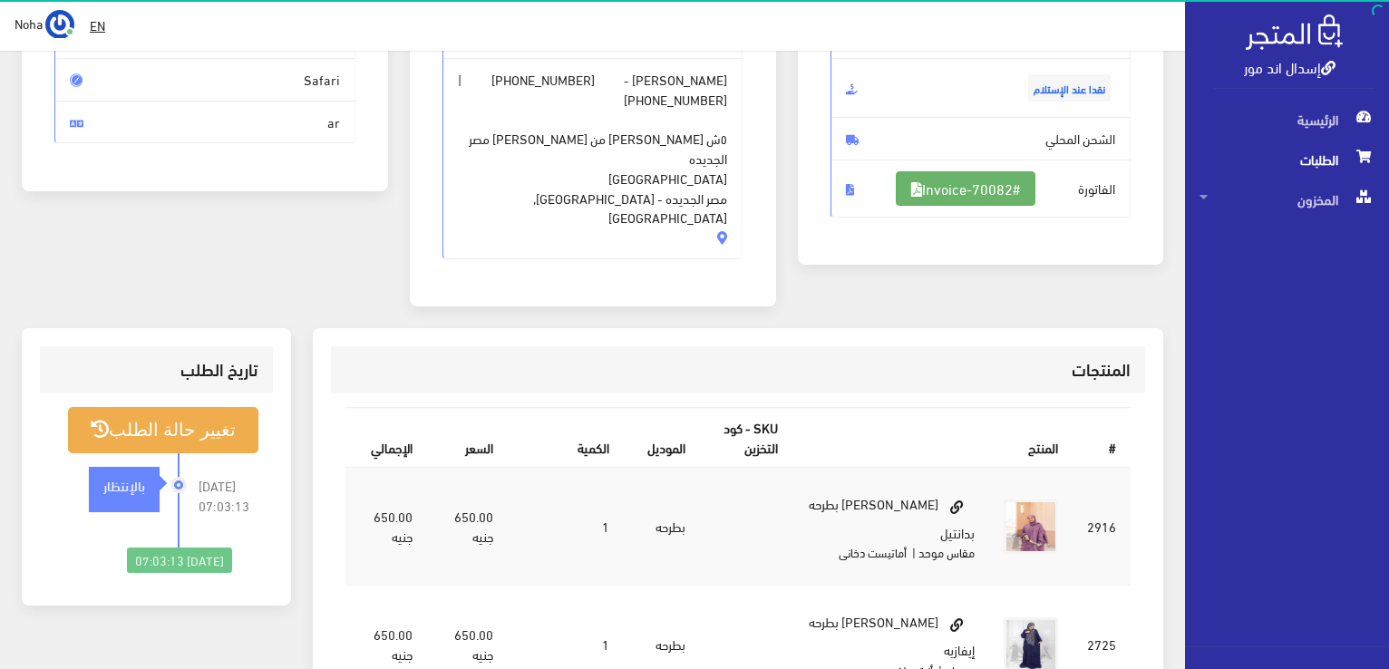
click at [923, 179] on link "#Invoice-70082" at bounding box center [966, 188] width 140 height 34
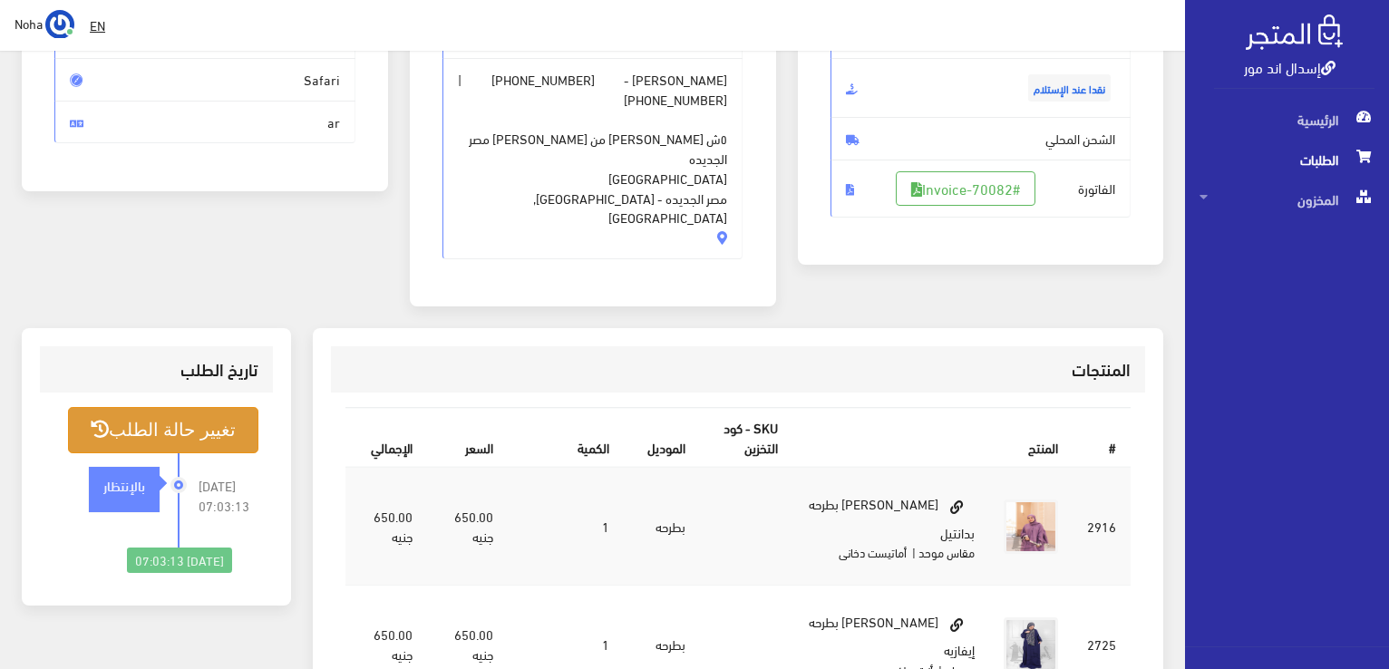
click at [181, 407] on button "تغيير حالة الطلب" at bounding box center [163, 430] width 190 height 46
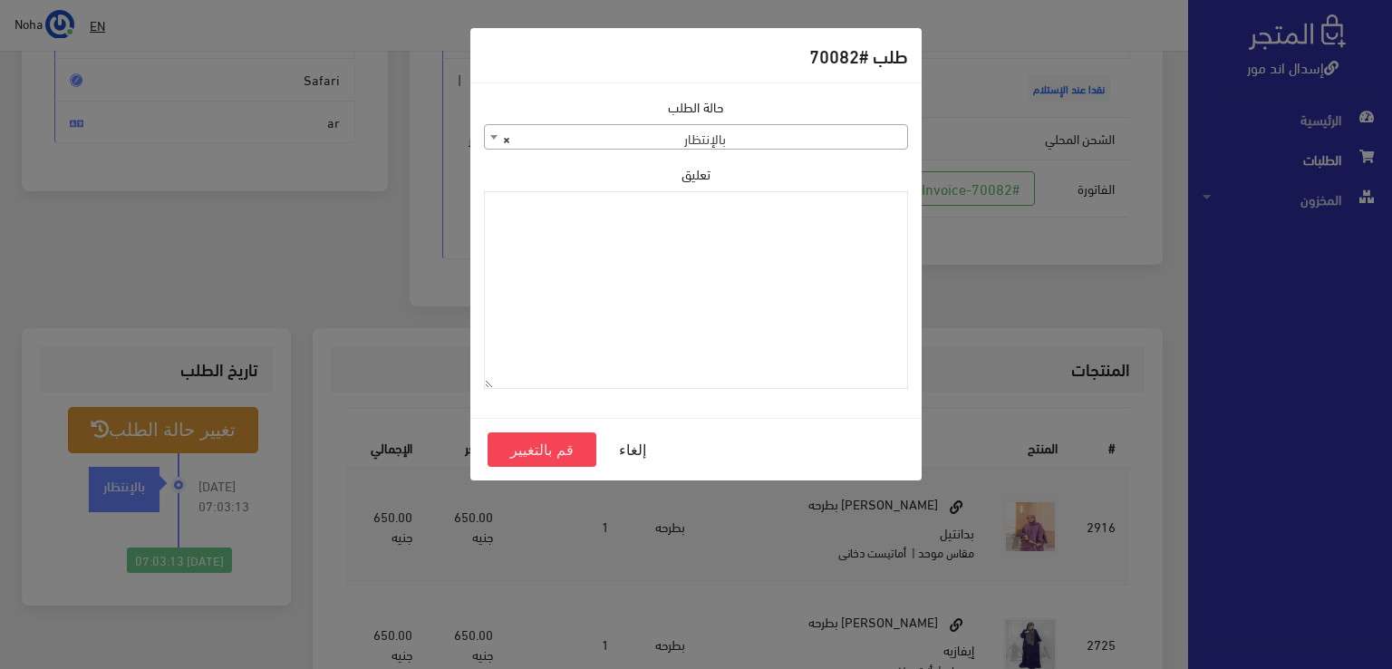
click at [634, 141] on span "× بالإنتظار" at bounding box center [696, 137] width 422 height 25
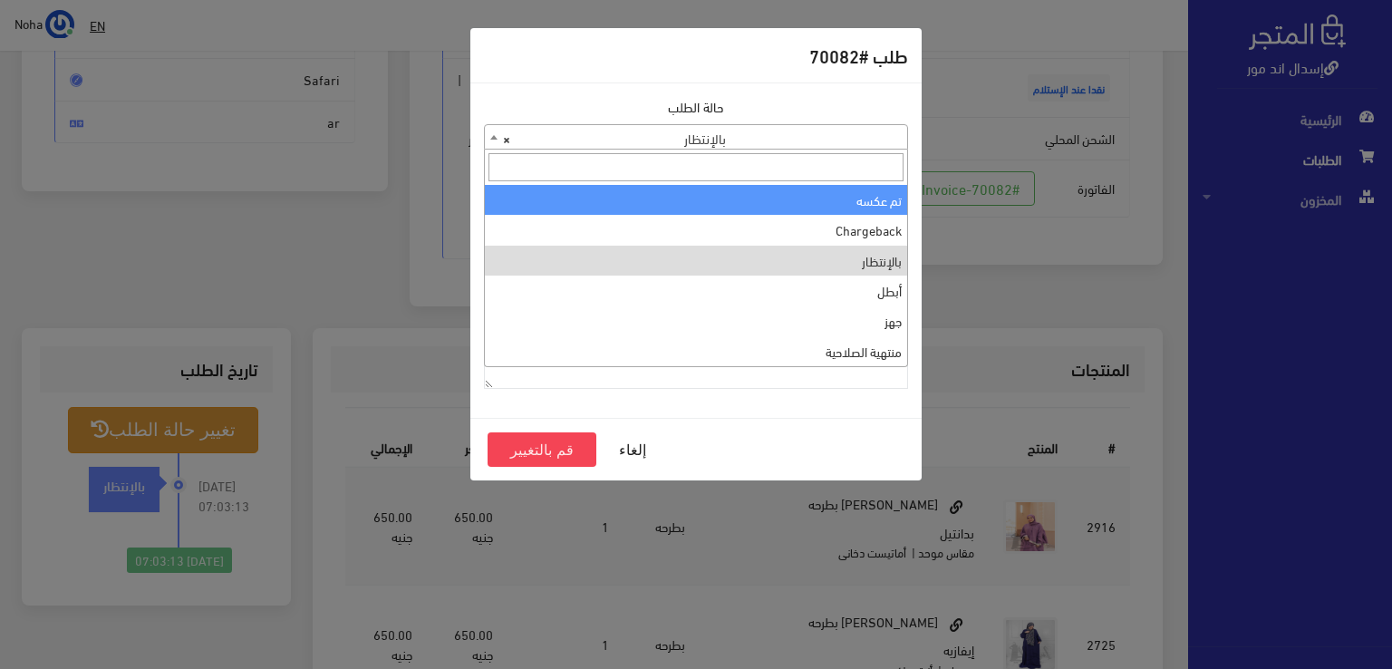
scroll to position [0, 0]
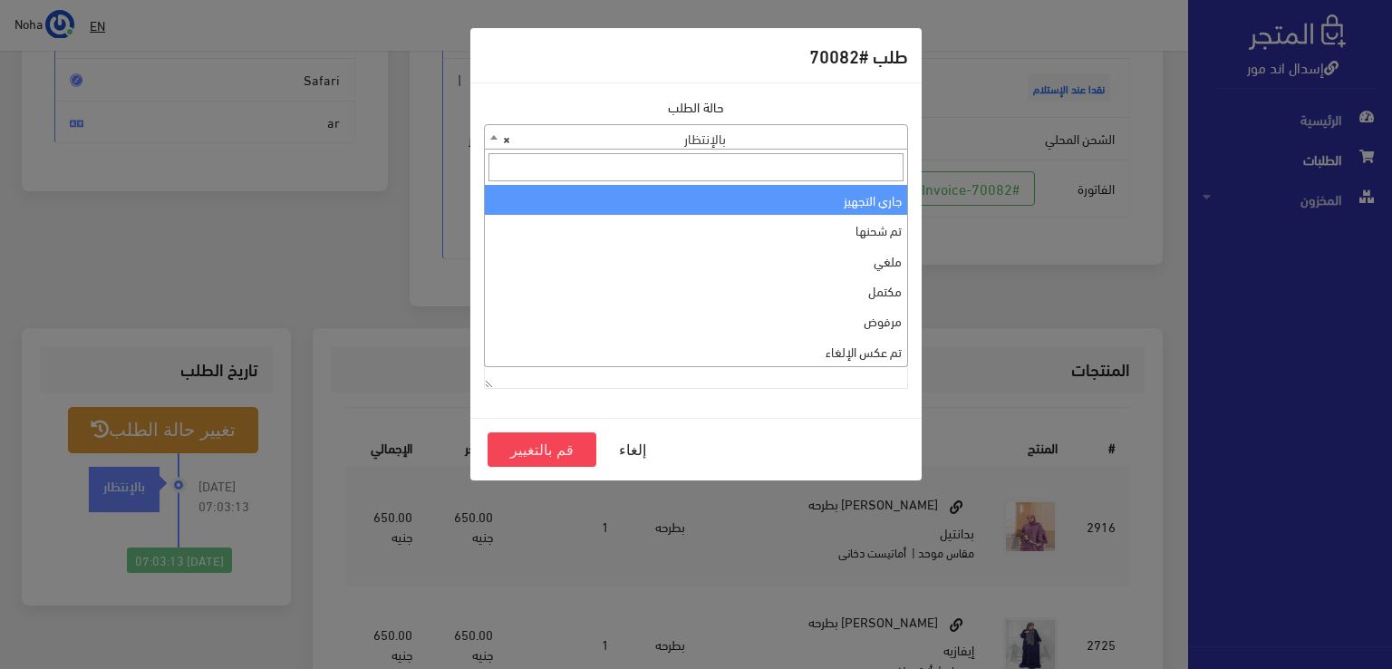
select select "1"
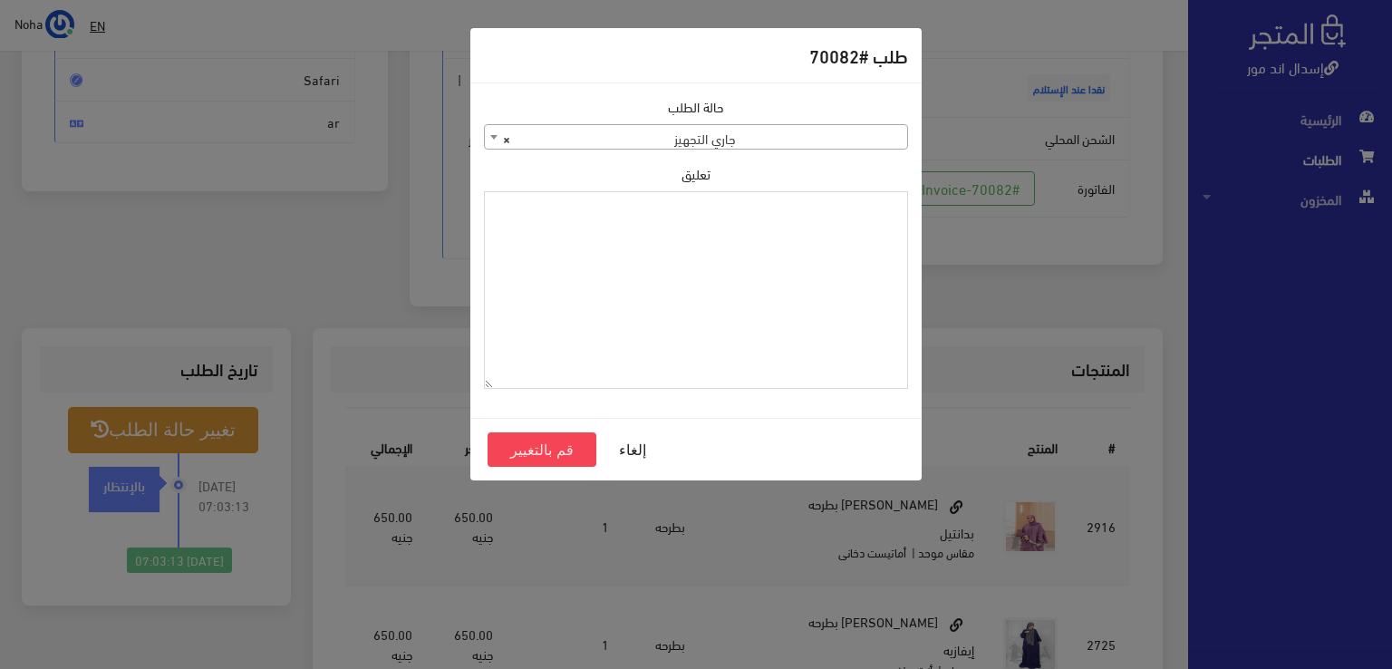
paste textarea "1112497"
type textarea "1112497"
click at [563, 447] on button "قم بالتغيير" at bounding box center [542, 449] width 109 height 34
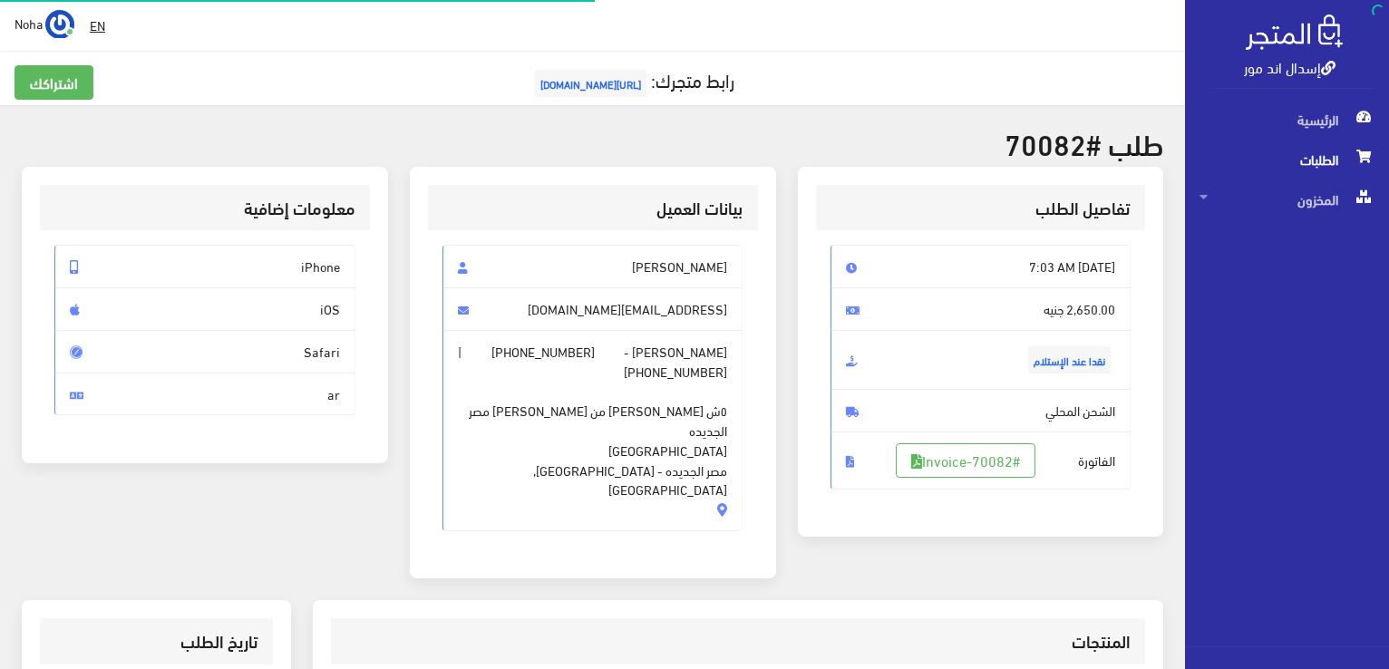
scroll to position [260, 0]
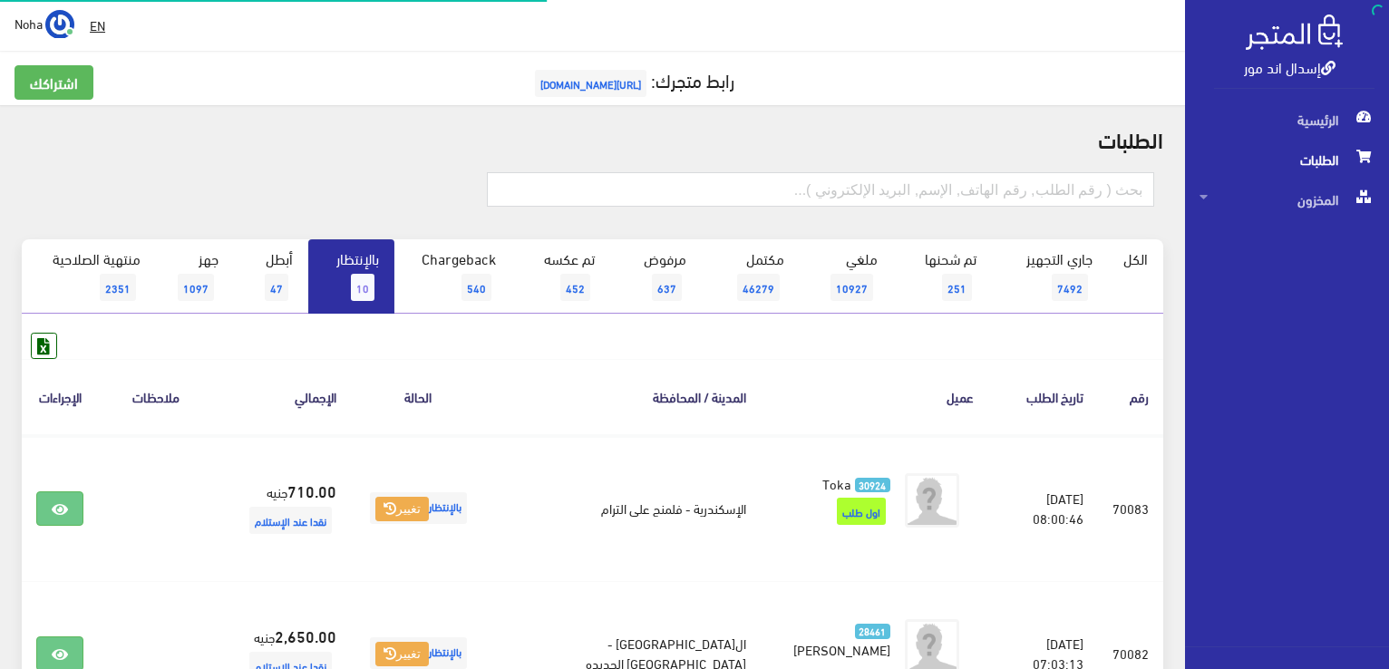
scroll to position [363, 0]
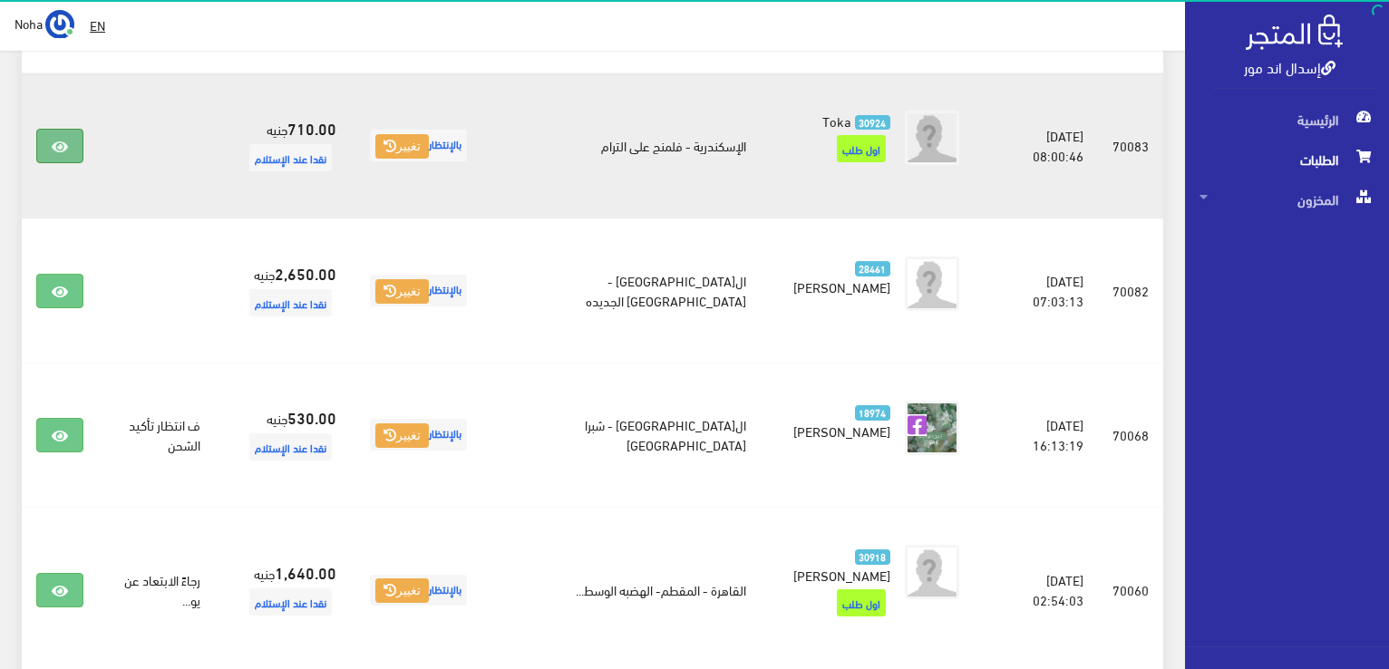
click at [61, 136] on link at bounding box center [59, 146] width 47 height 34
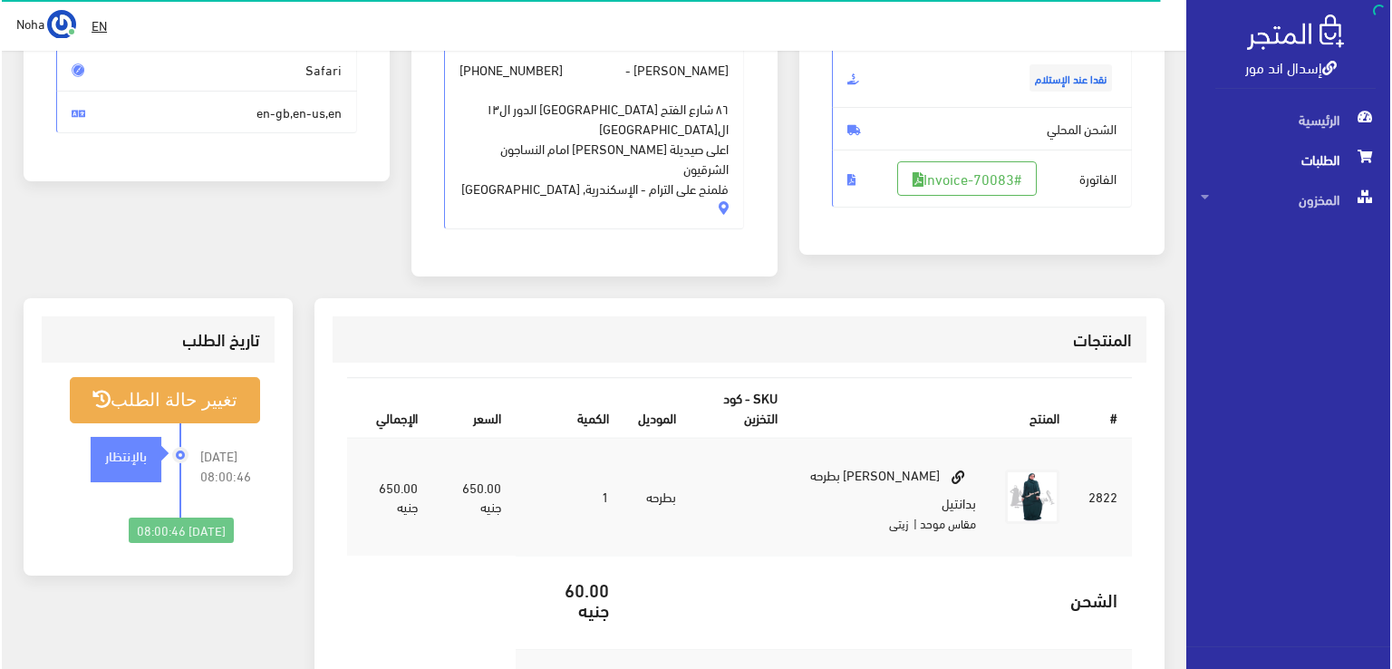
scroll to position [272, 0]
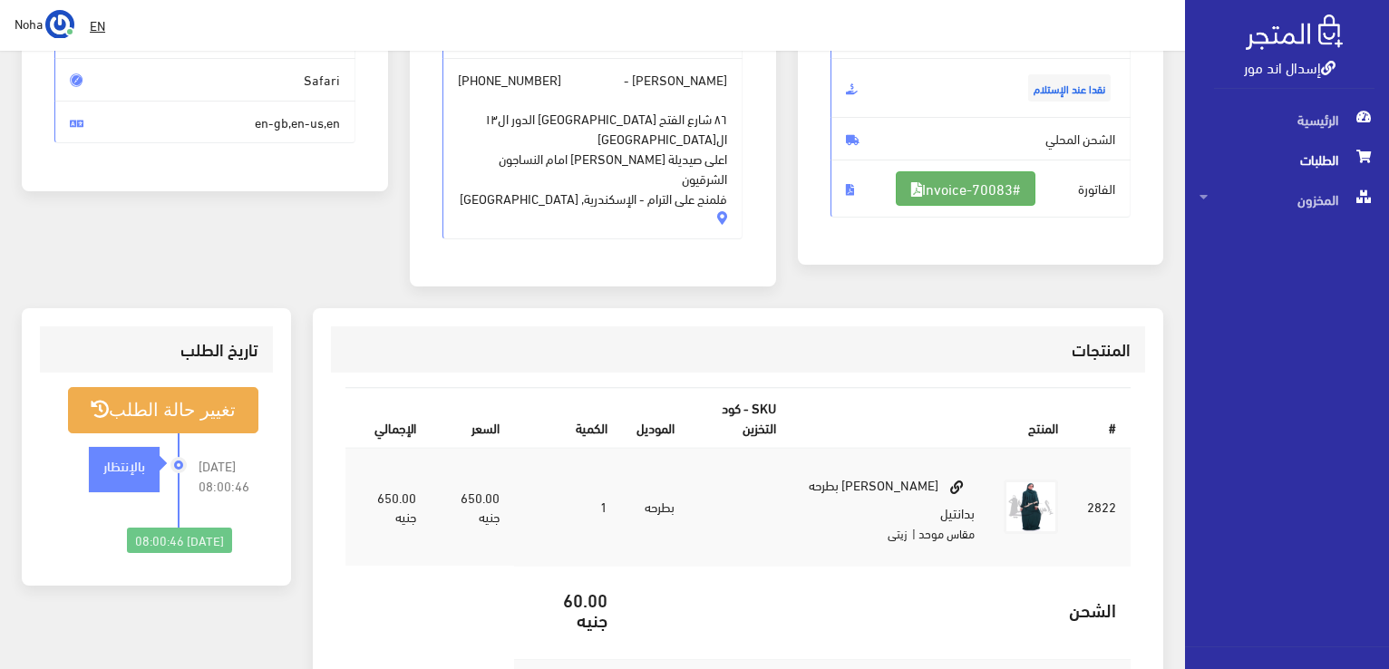
click at [964, 182] on link "#Invoice-70083" at bounding box center [966, 188] width 140 height 34
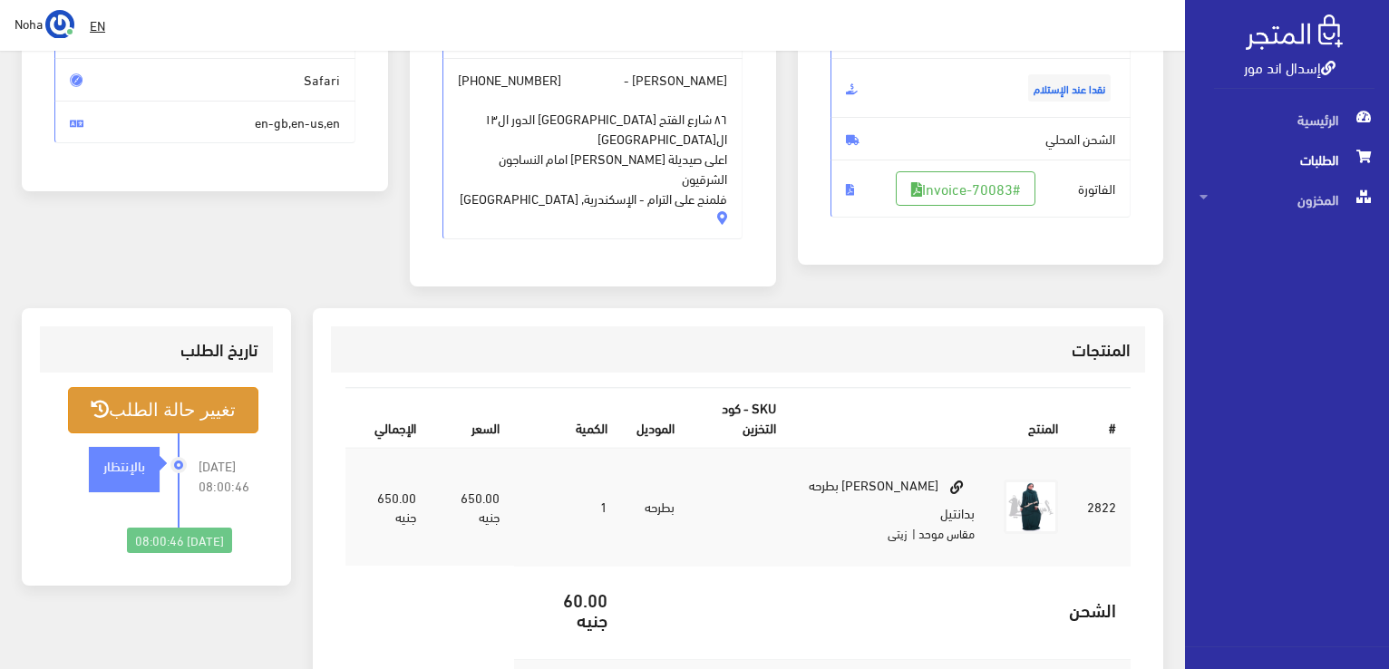
click at [196, 392] on button "تغيير حالة الطلب" at bounding box center [163, 410] width 190 height 46
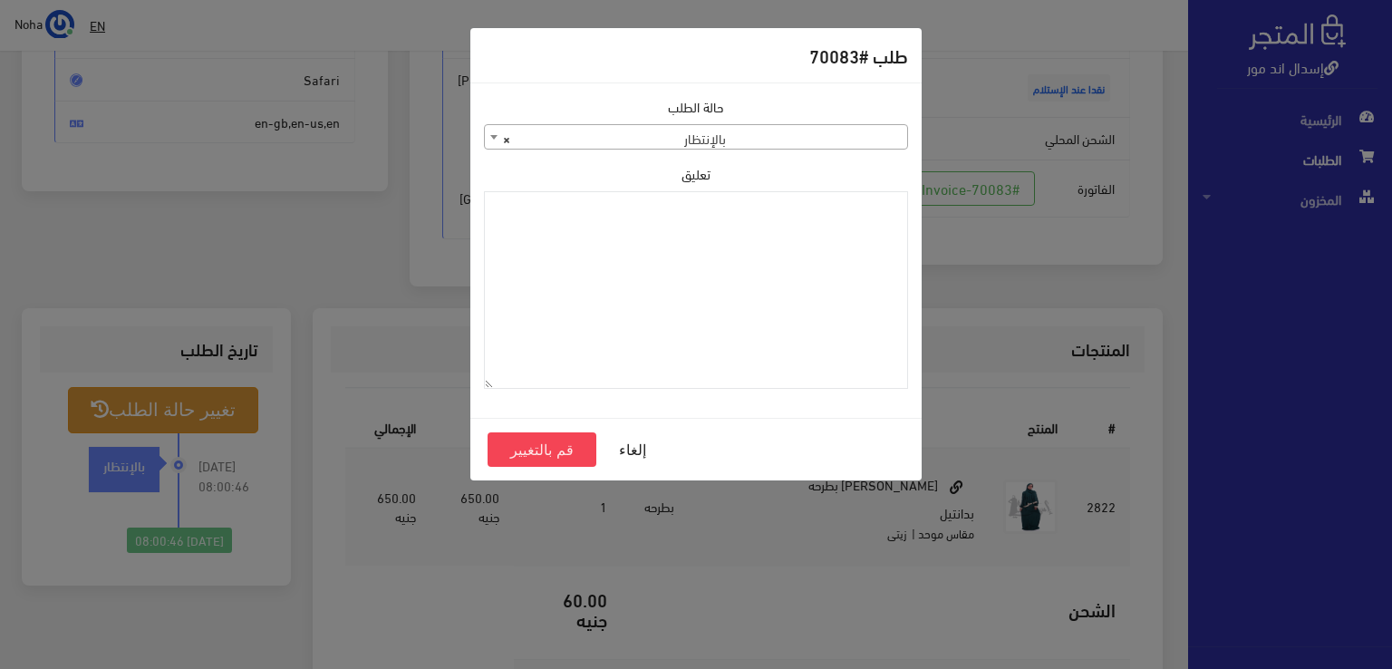
click at [666, 136] on span "× بالإنتظار" at bounding box center [696, 137] width 422 height 25
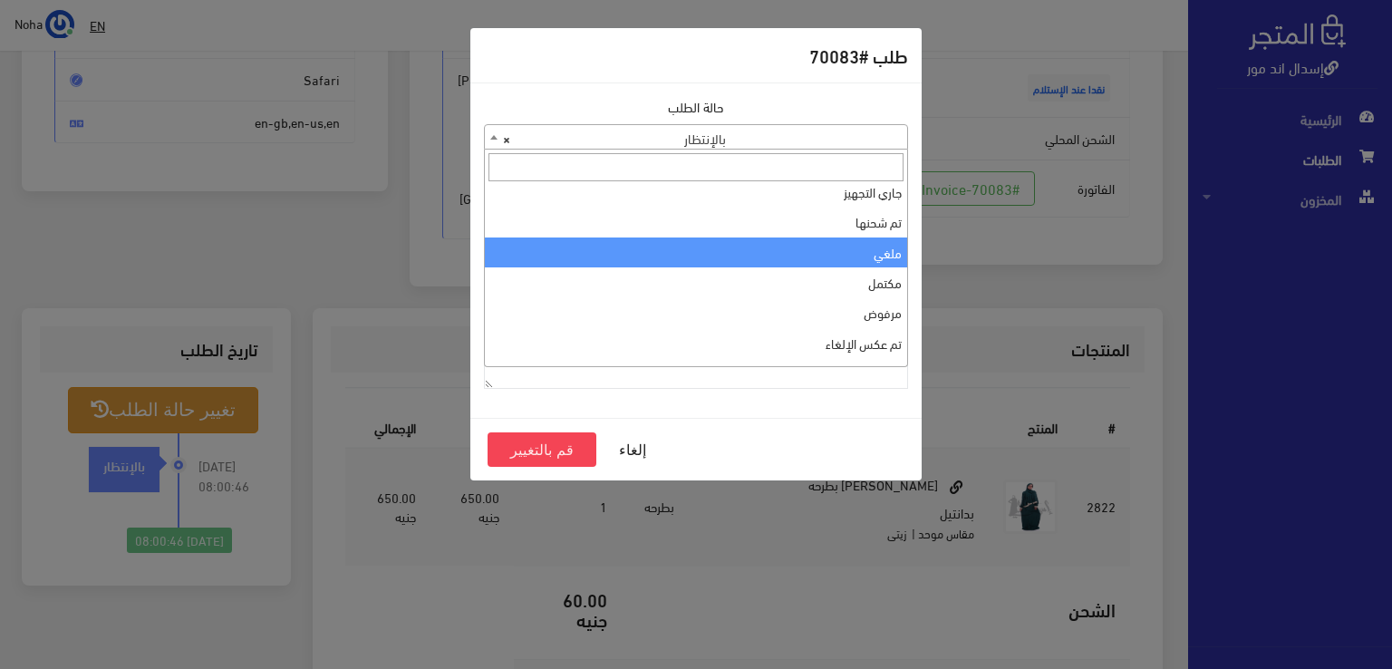
scroll to position [0, 0]
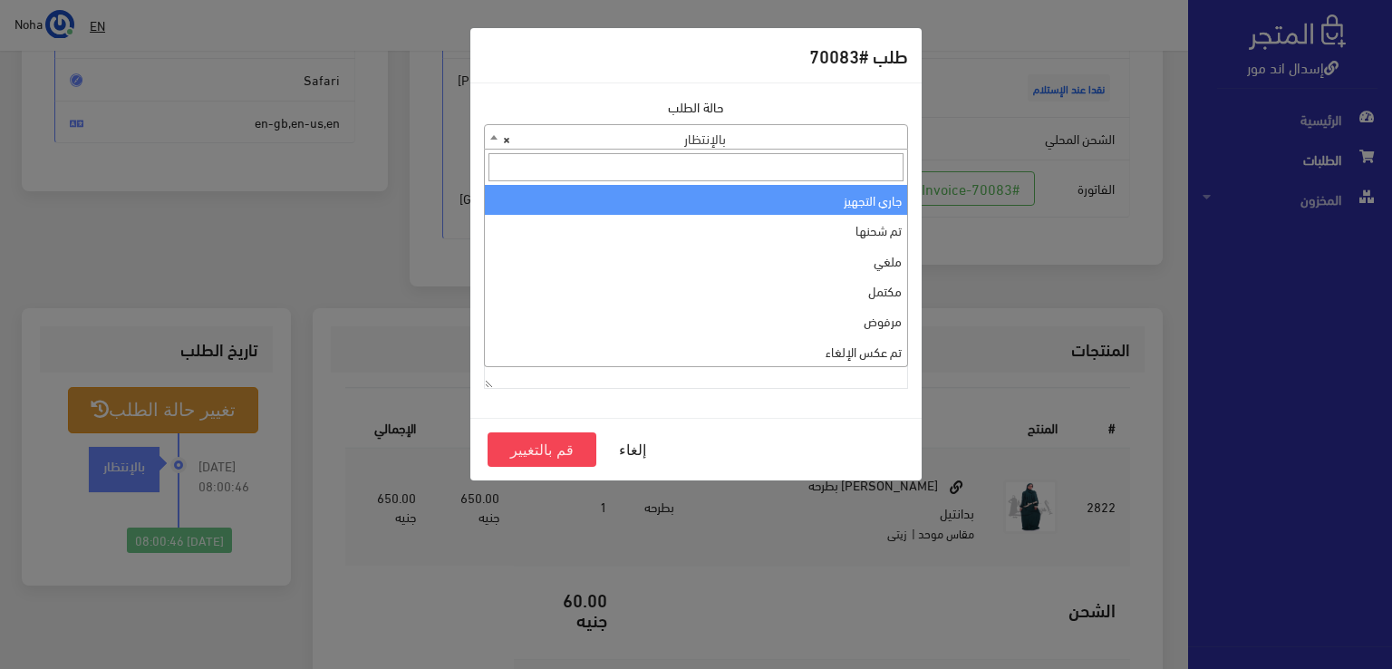
select select "1"
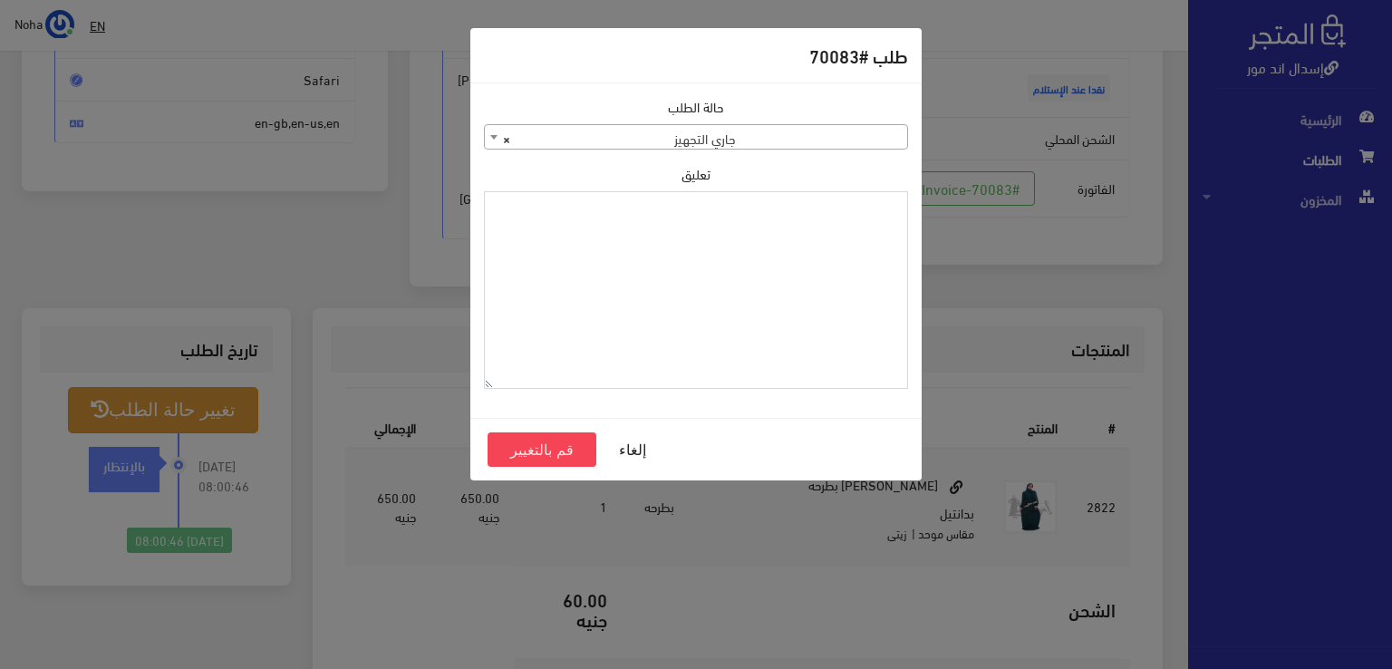
paste textarea "1112497"
type textarea "1112497"
click at [575, 449] on button "قم بالتغيير" at bounding box center [542, 449] width 109 height 34
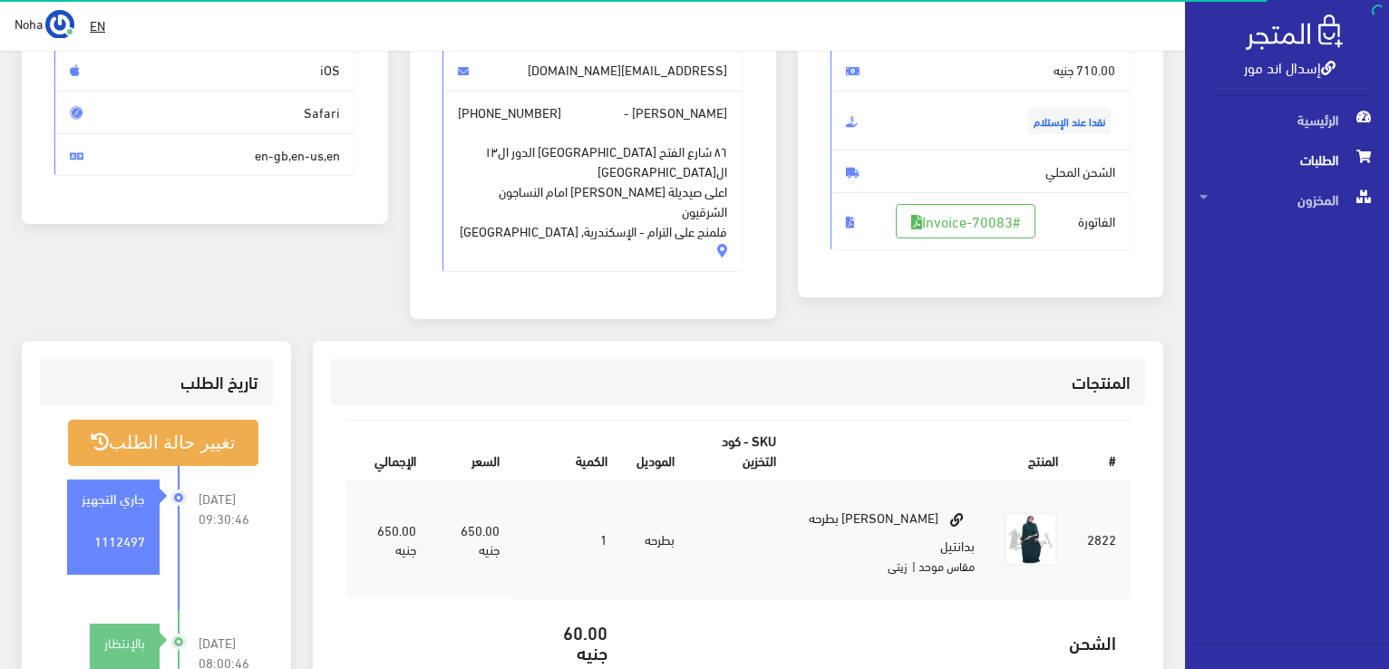
scroll to position [272, 0]
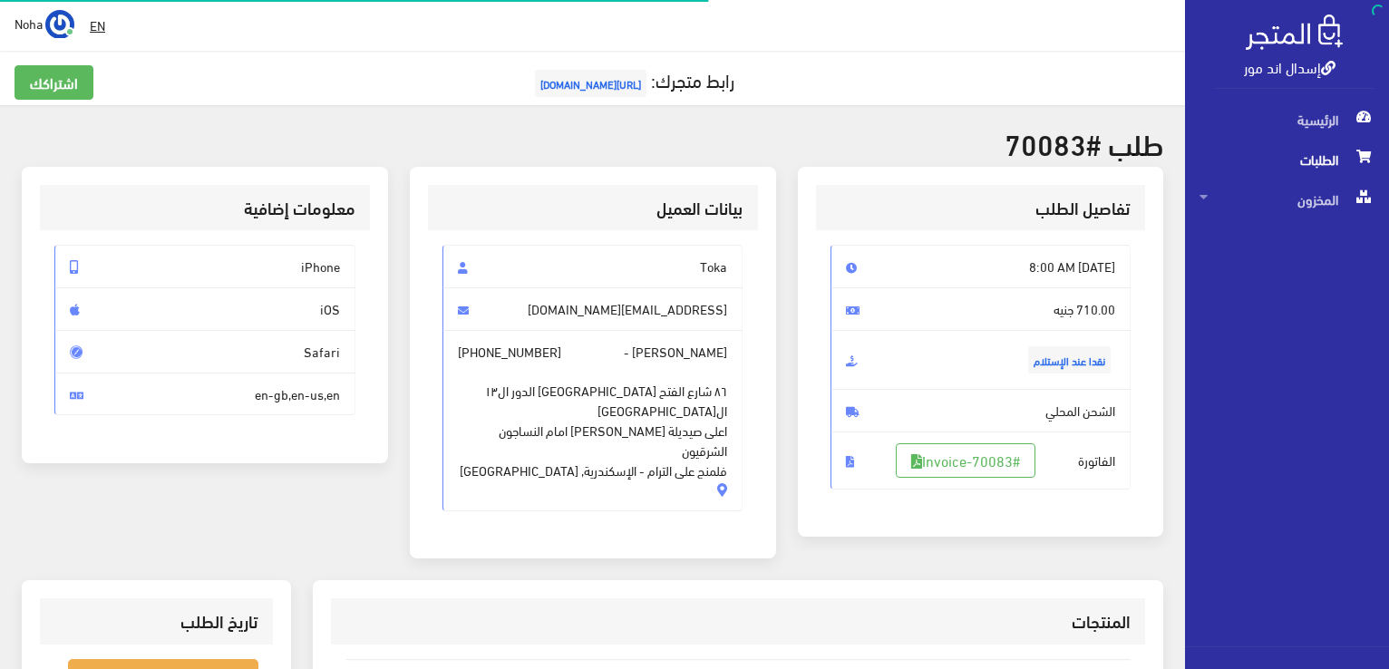
scroll to position [260, 0]
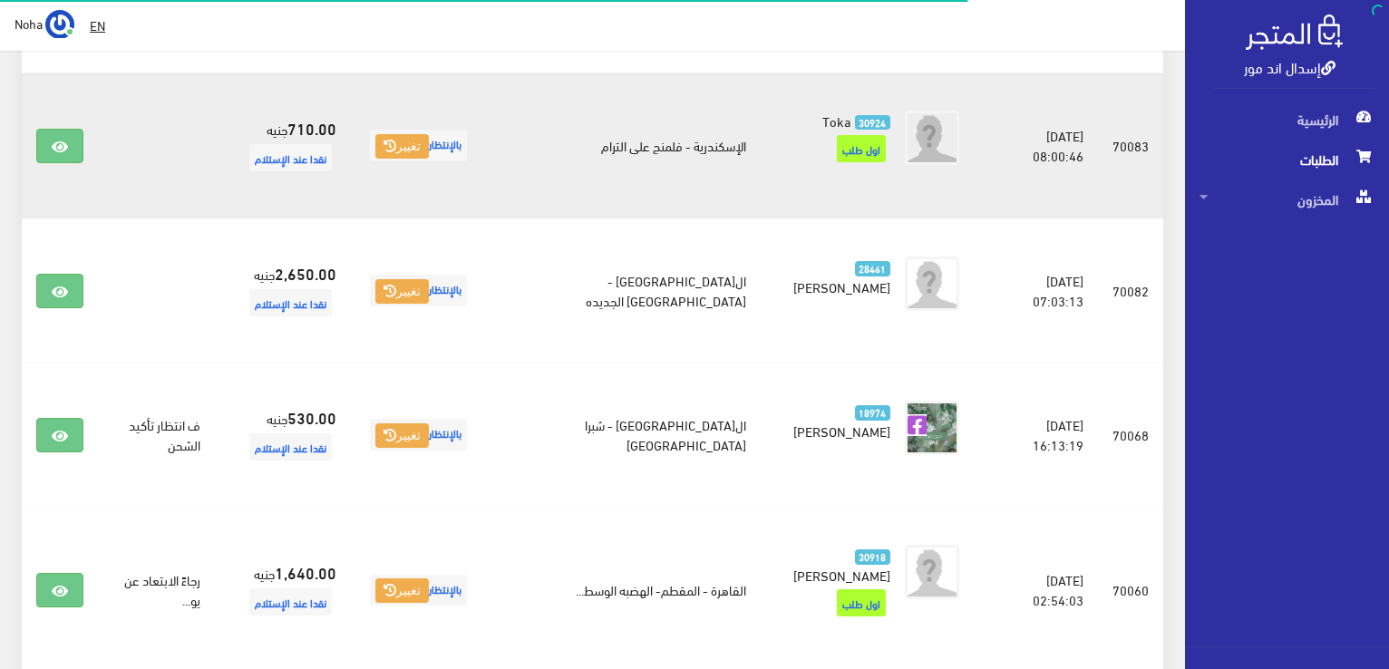
scroll to position [181, 0]
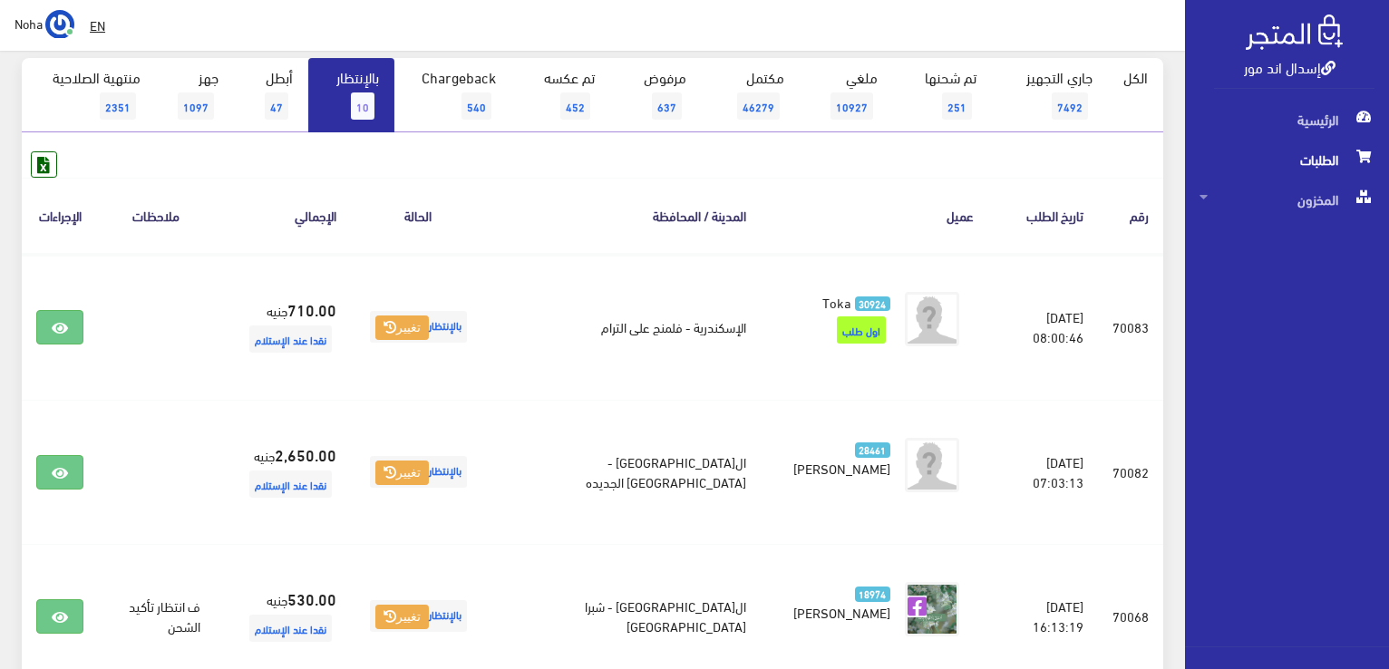
click at [336, 93] on link "بالإنتظار 10" at bounding box center [351, 95] width 86 height 74
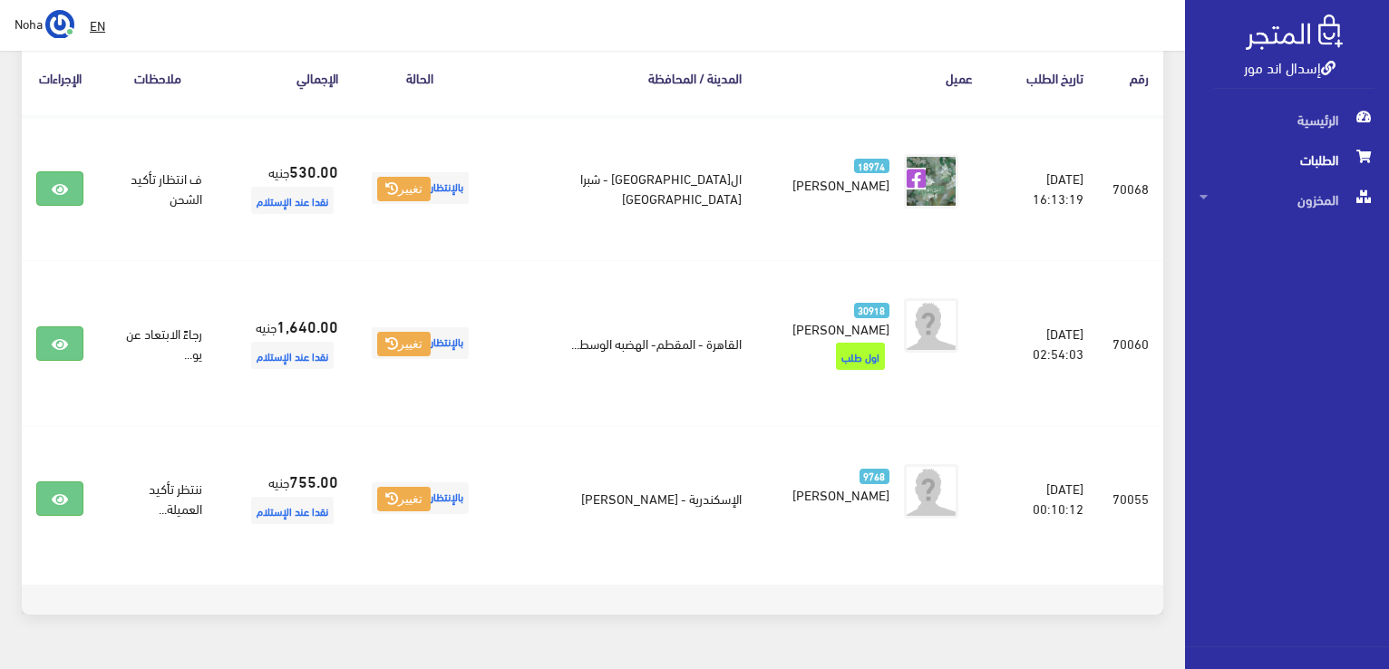
scroll to position [344, 0]
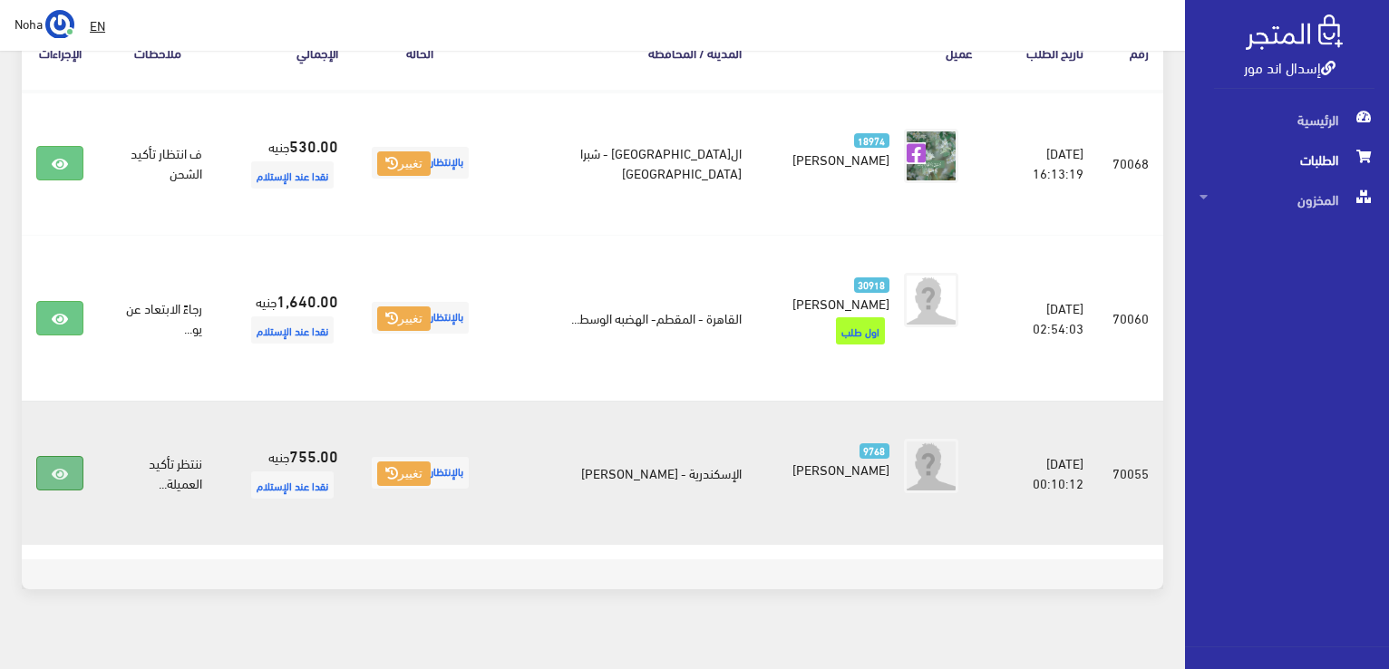
click at [74, 462] on link at bounding box center [59, 473] width 47 height 34
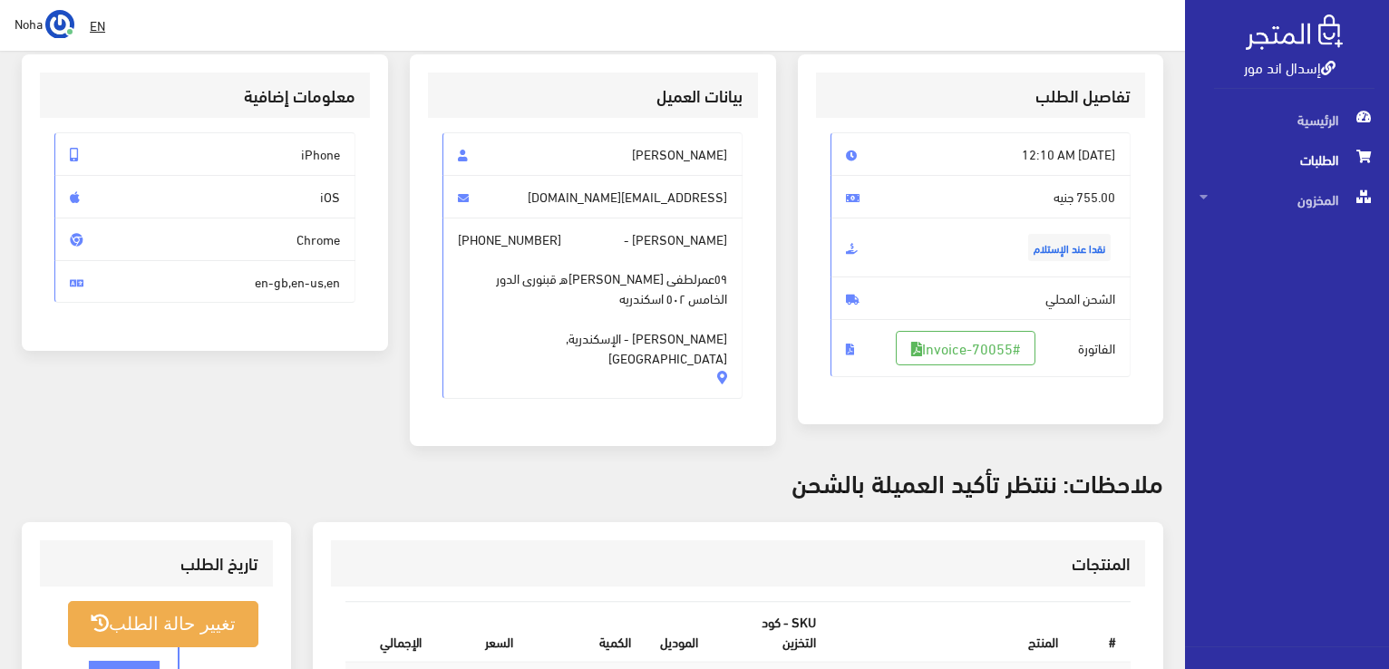
scroll to position [91, 0]
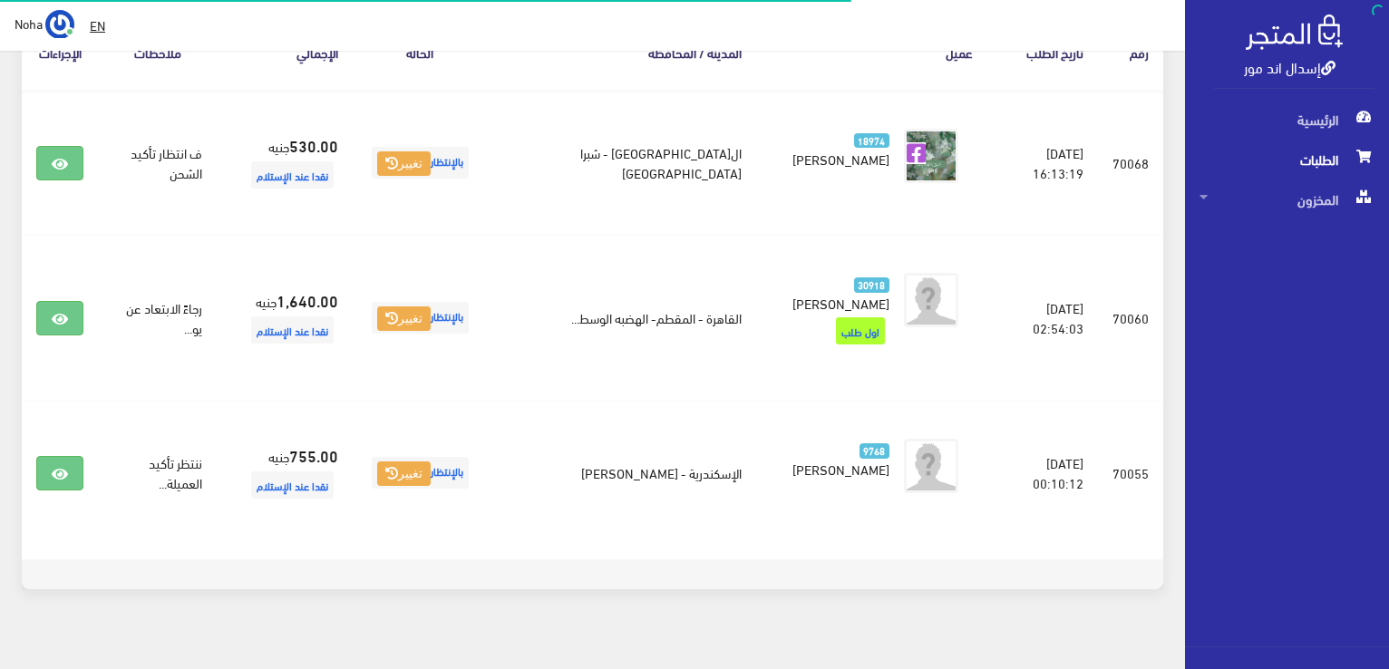
scroll to position [73, 0]
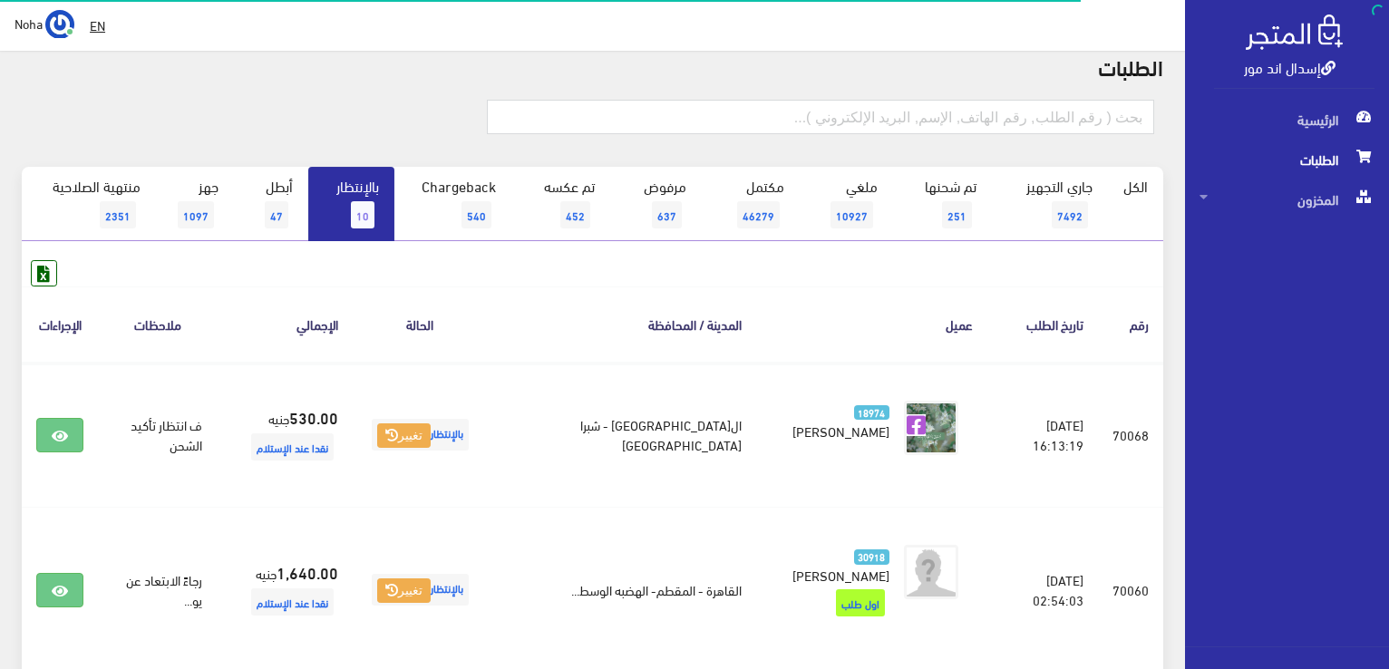
click at [349, 195] on link "بالإنتظار 10" at bounding box center [351, 204] width 86 height 74
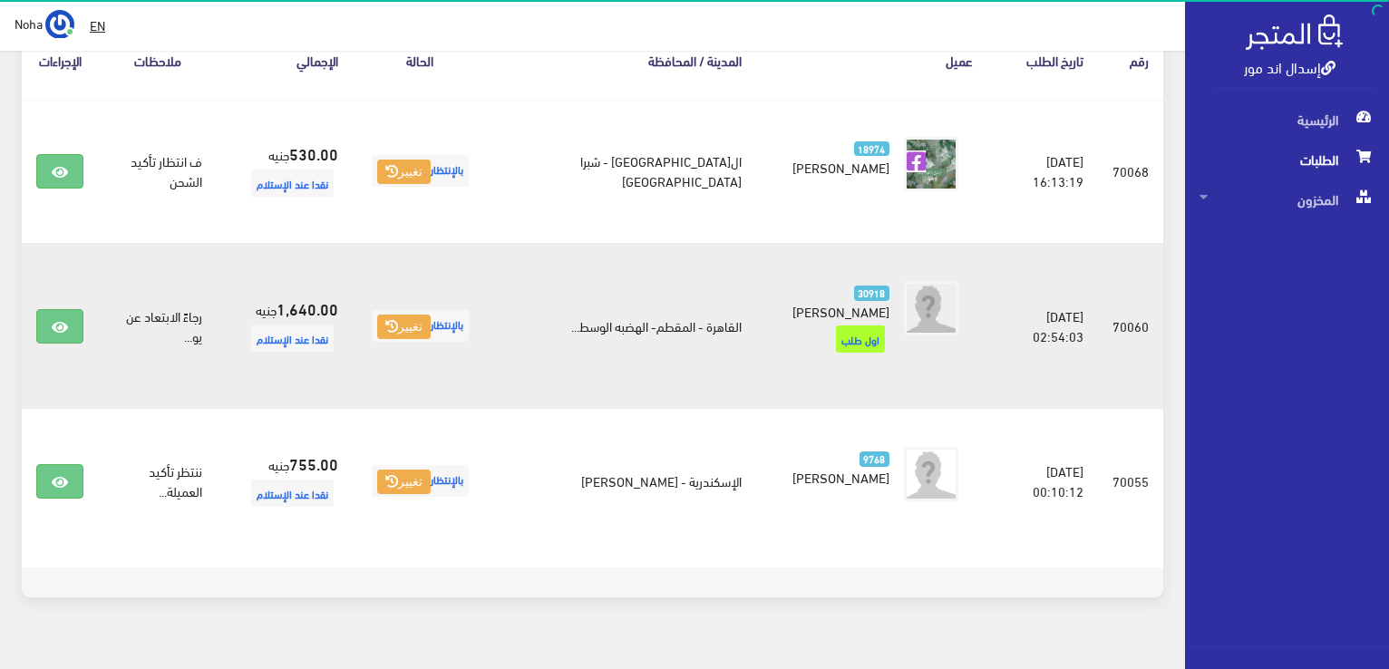
scroll to position [344, 0]
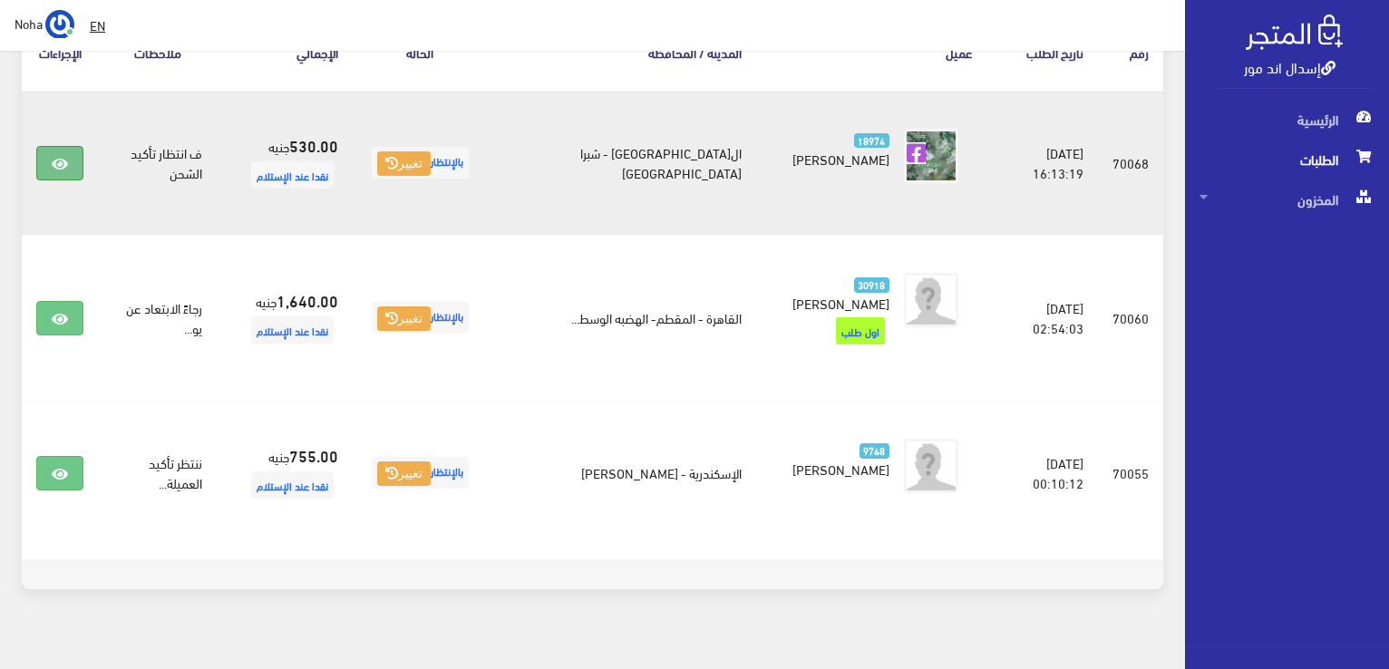
click at [57, 157] on icon at bounding box center [60, 164] width 16 height 15
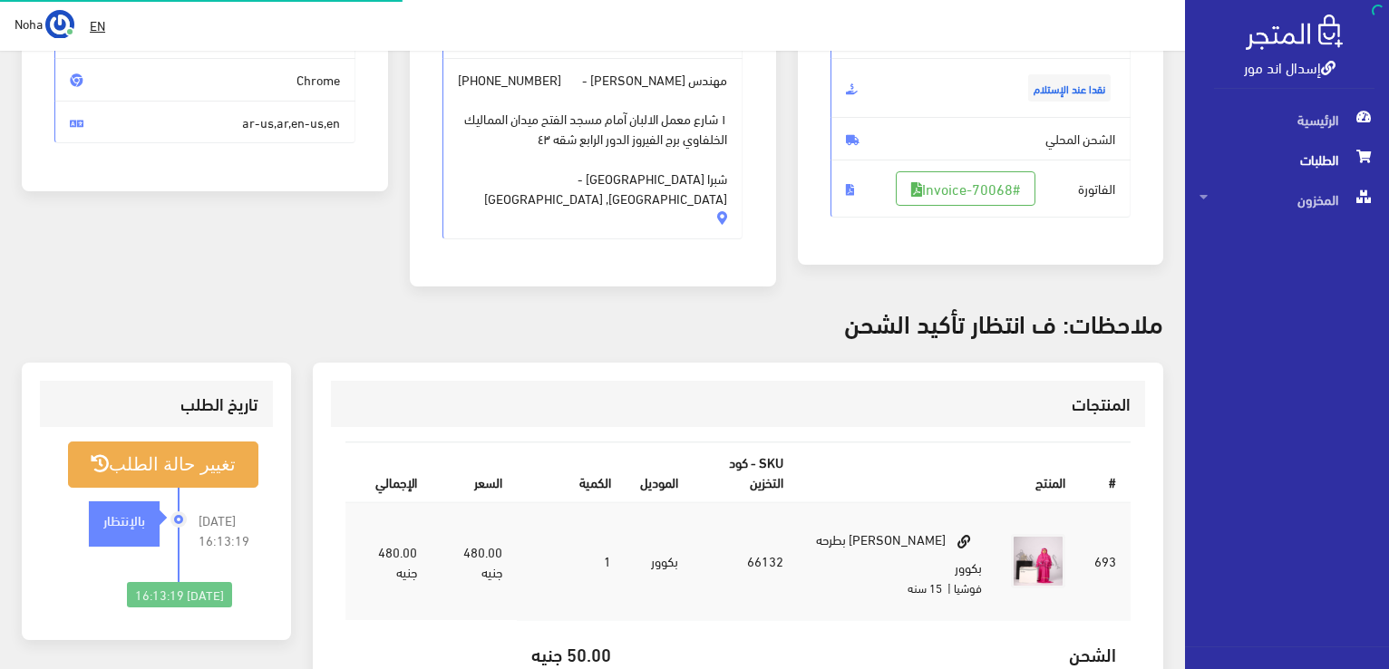
scroll to position [272, 0]
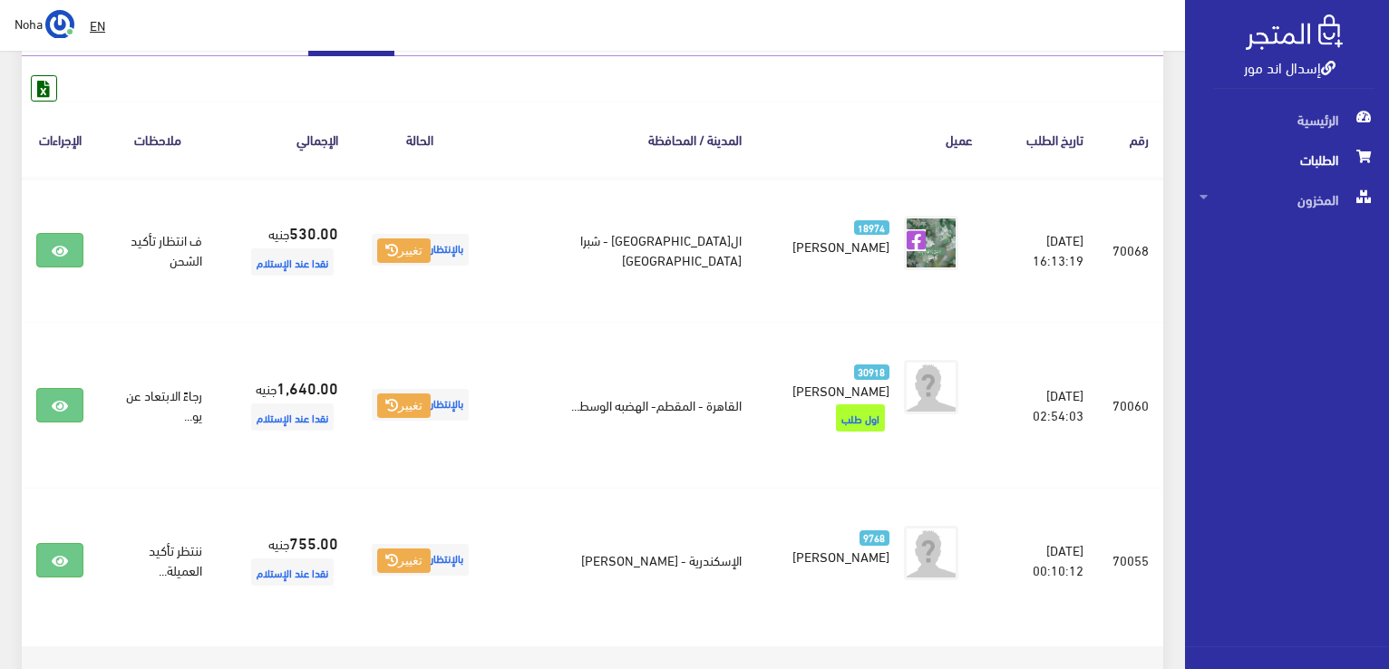
scroll to position [163, 0]
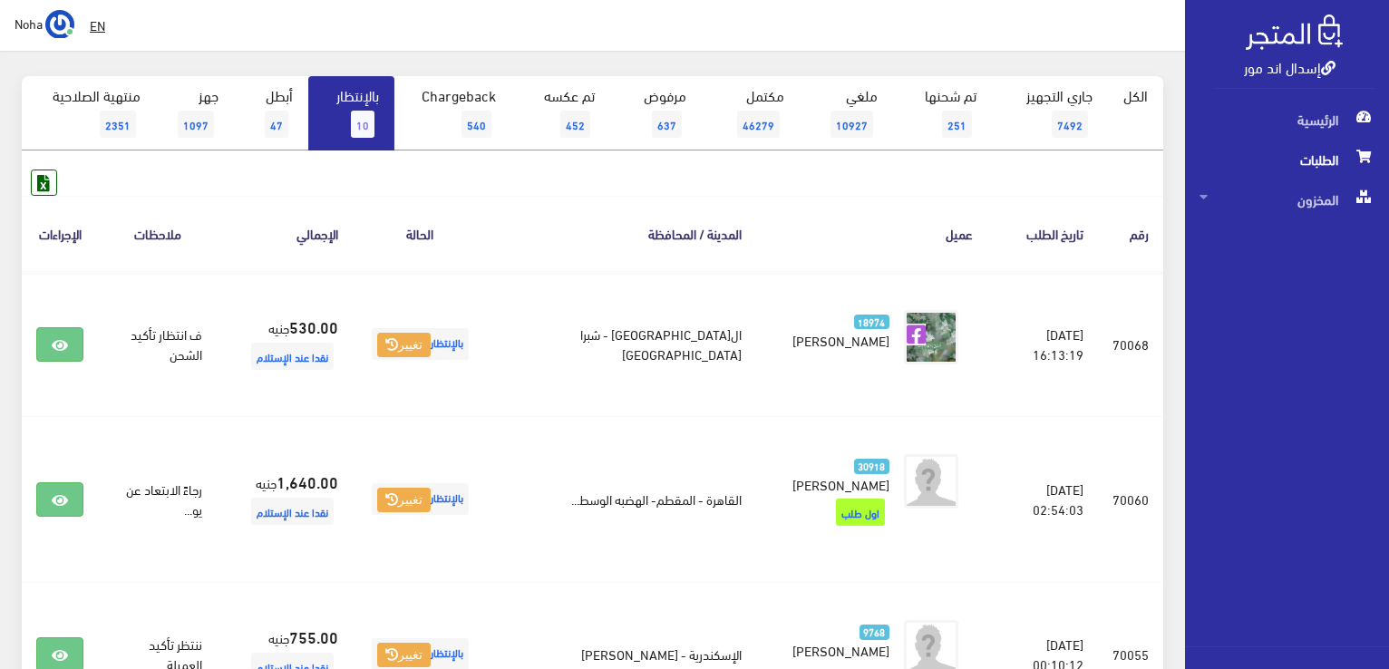
click at [354, 113] on span "10" at bounding box center [363, 124] width 24 height 27
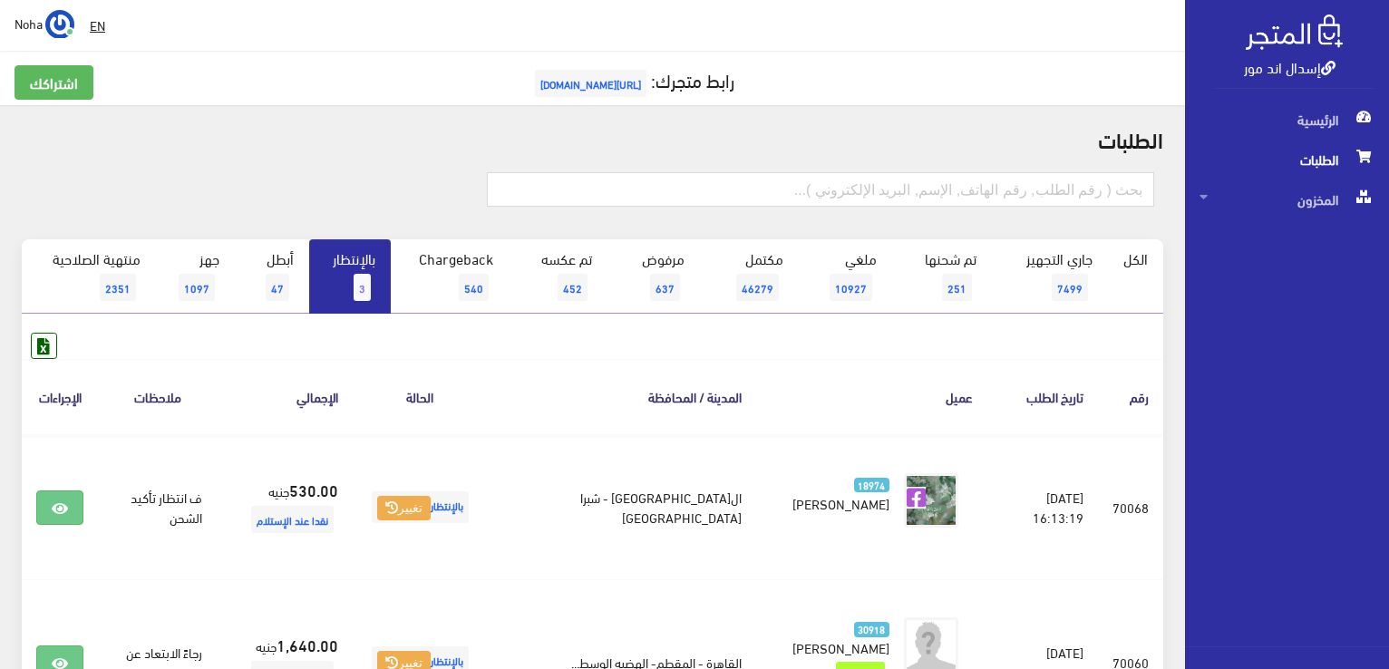
click at [359, 291] on span "3" at bounding box center [362, 287] width 17 height 27
click at [895, 183] on input "text" at bounding box center [820, 189] width 667 height 34
type input "01023444784"
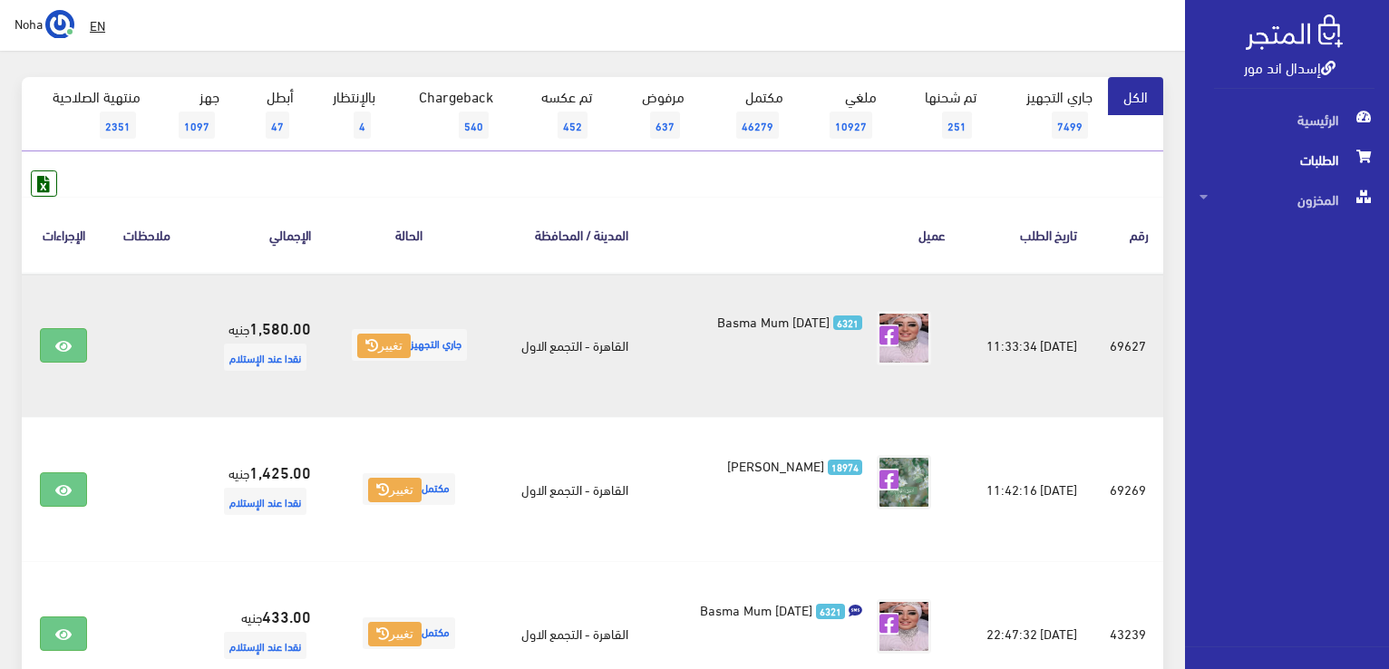
scroll to position [181, 0]
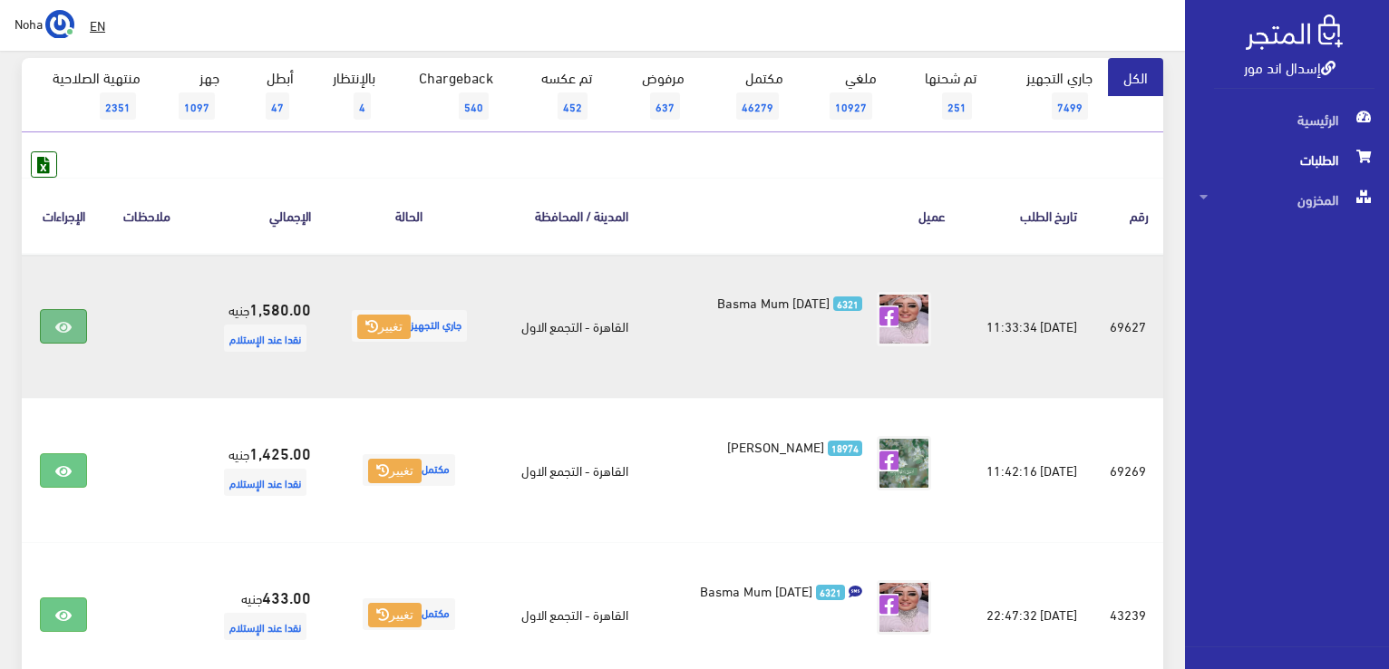
click at [55, 327] on icon at bounding box center [63, 327] width 16 height 15
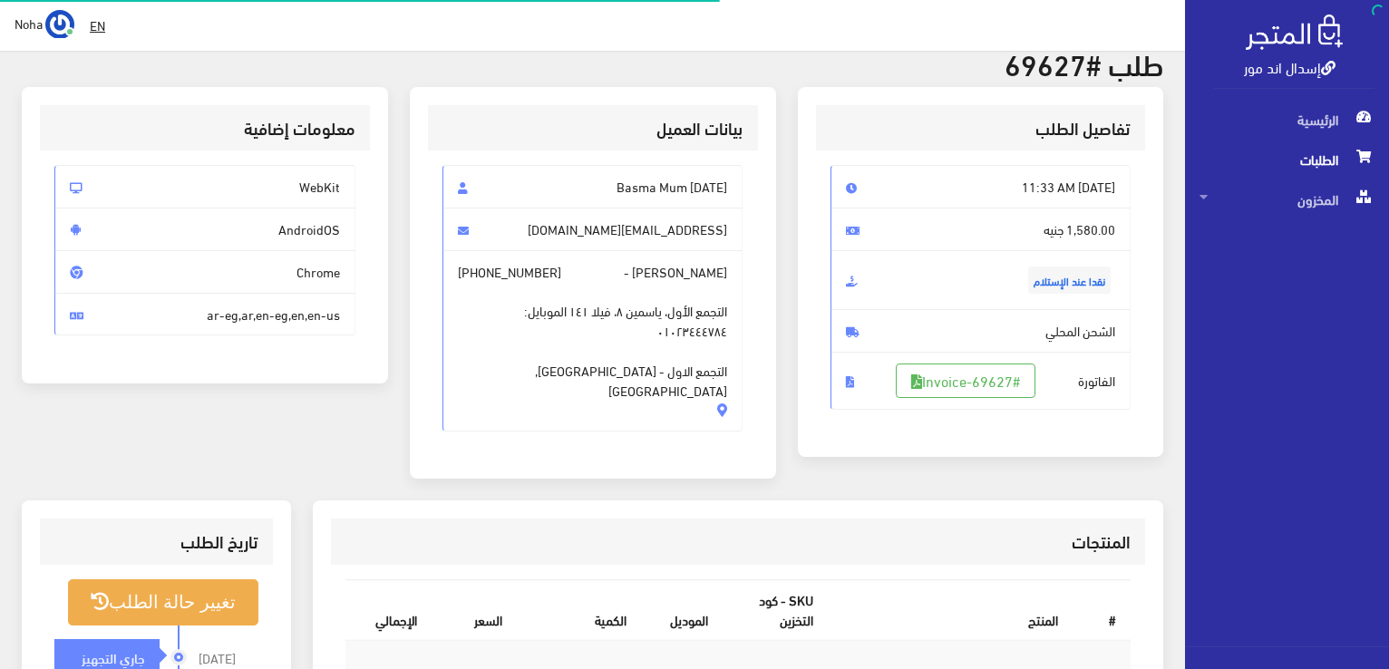
scroll to position [363, 0]
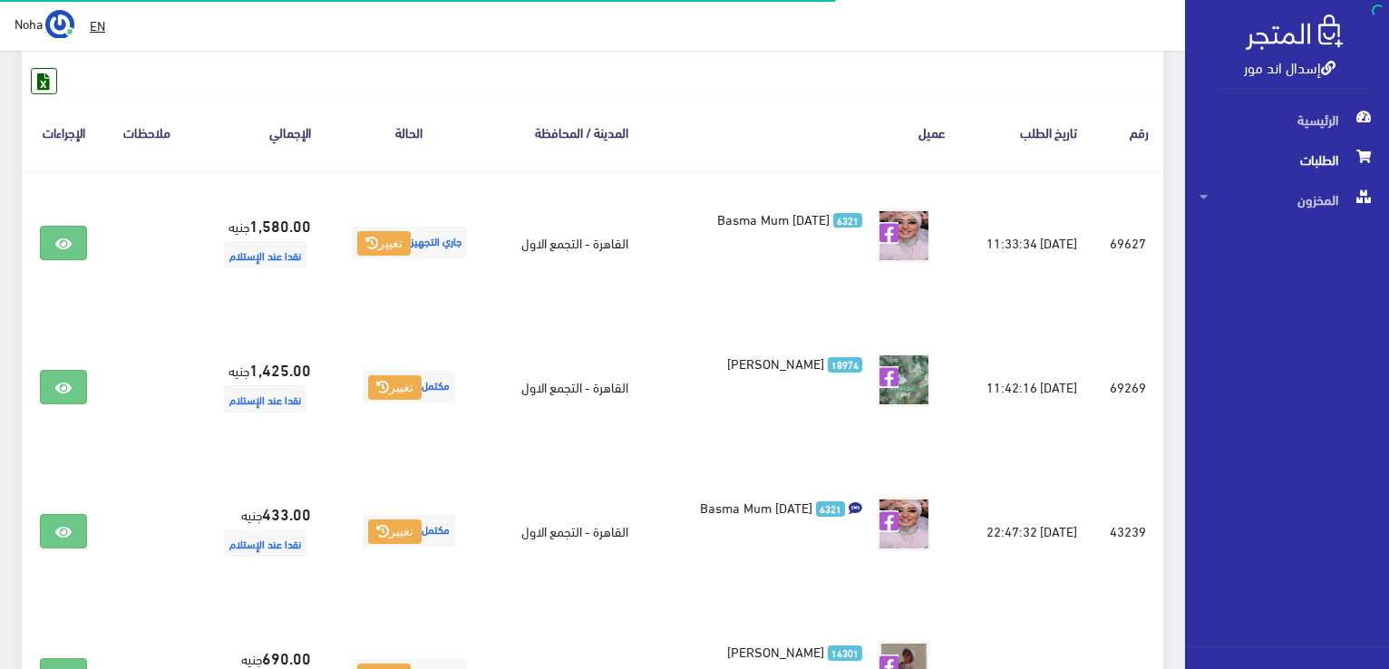
scroll to position [181, 0]
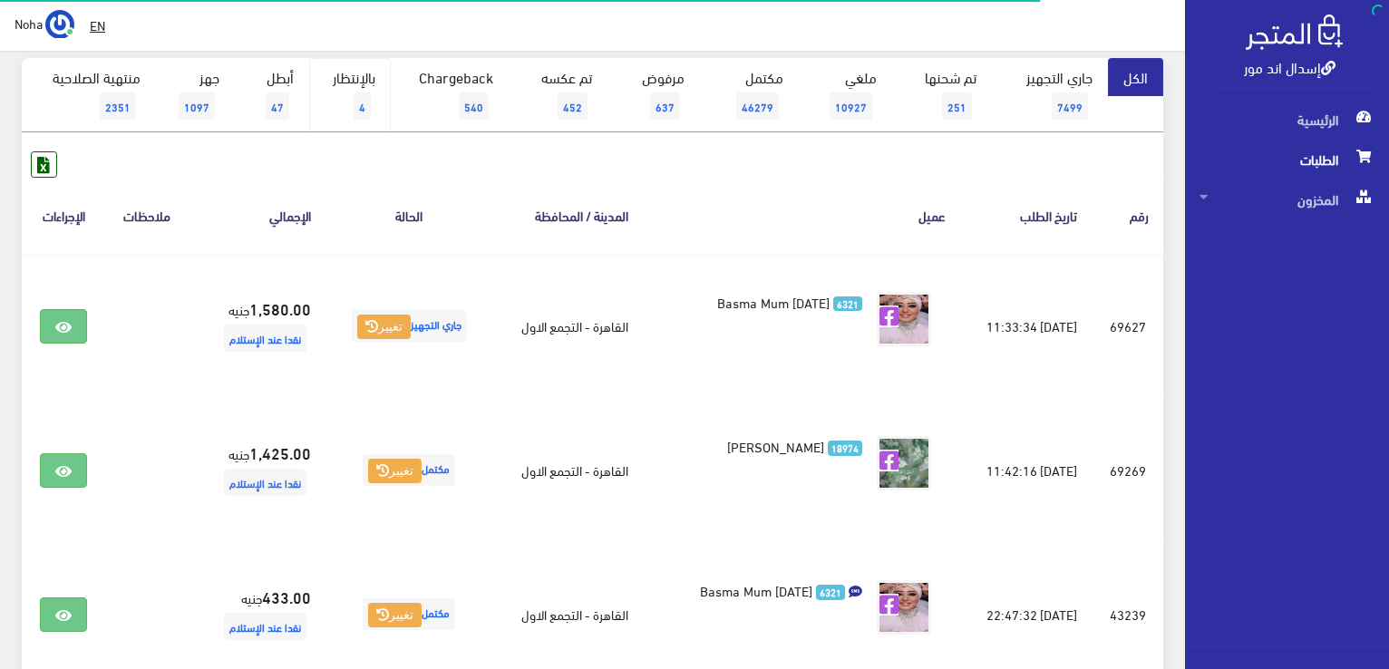
click at [366, 91] on link "بالإنتظار 4" at bounding box center [350, 95] width 82 height 74
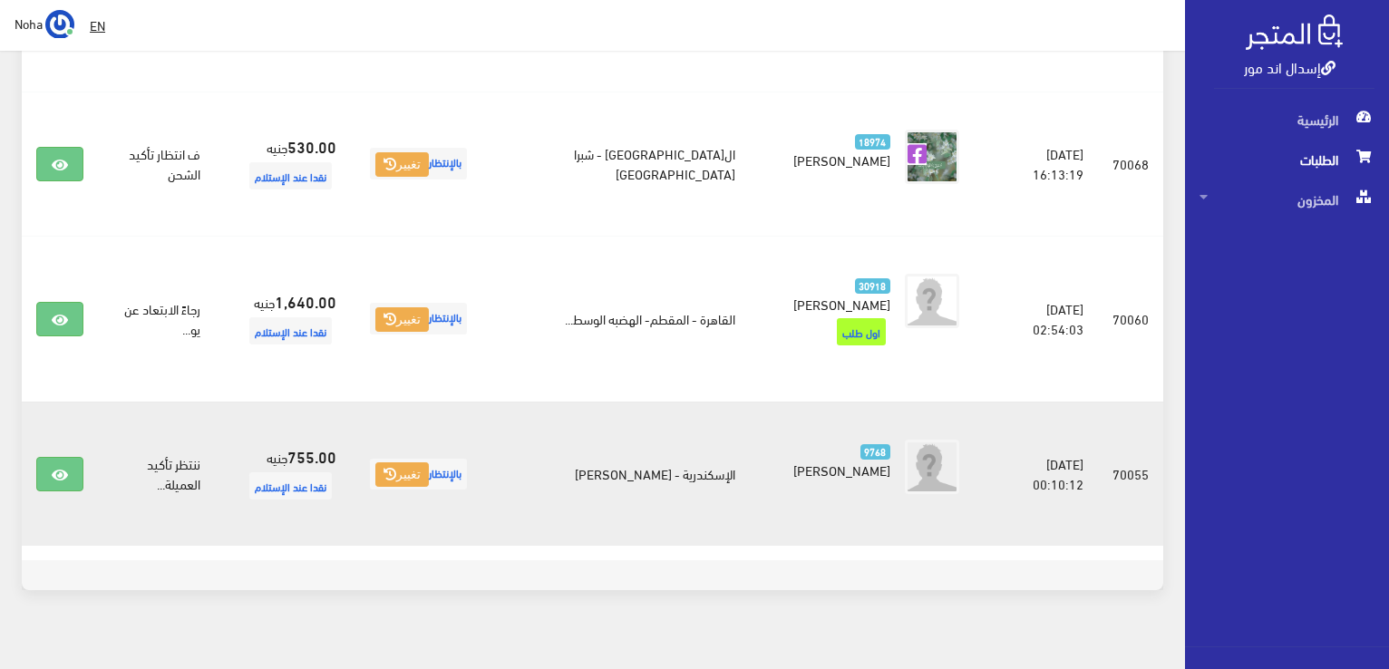
scroll to position [489, 0]
click at [65, 467] on icon at bounding box center [60, 474] width 16 height 15
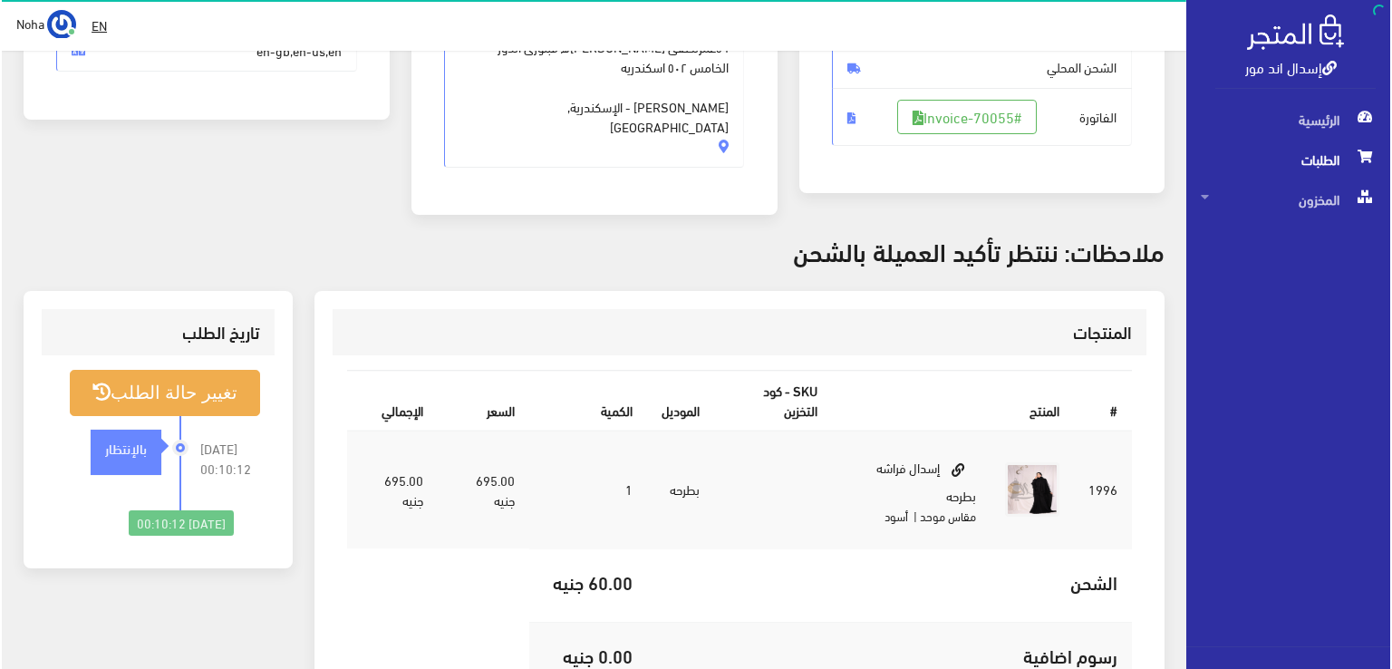
scroll to position [272, 0]
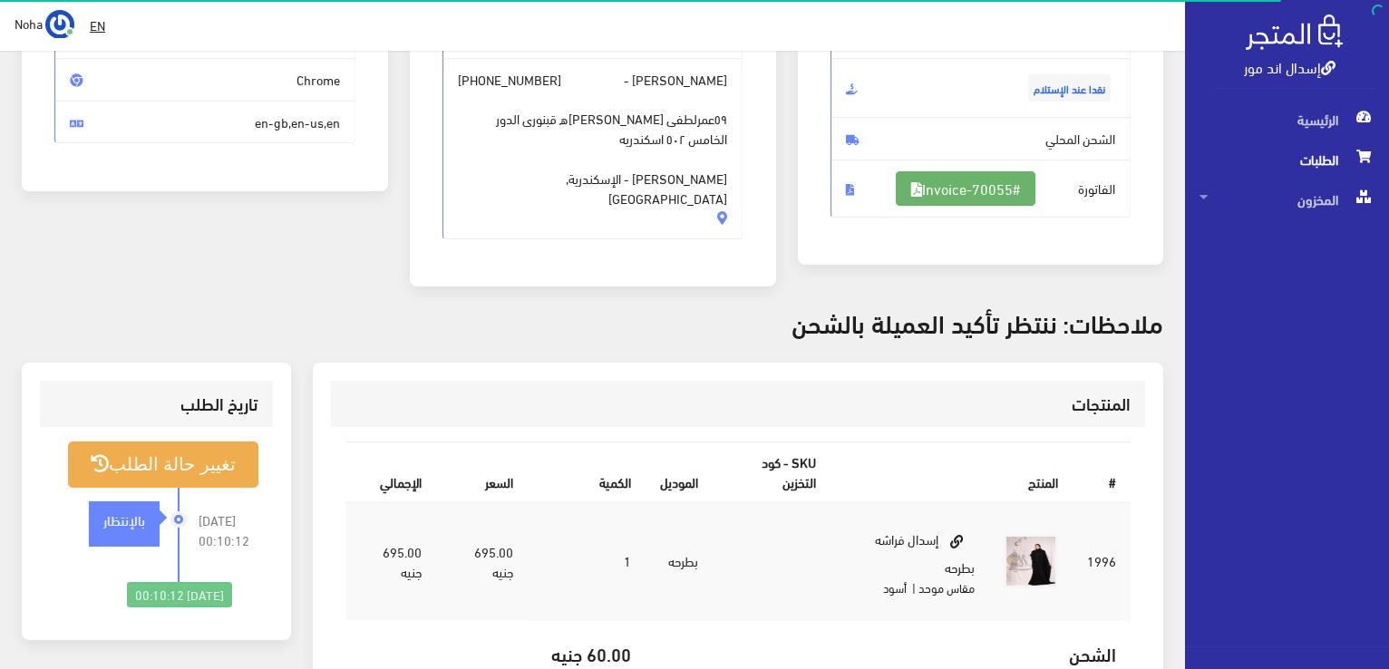
click at [994, 193] on link "#Invoice-70055" at bounding box center [966, 188] width 140 height 34
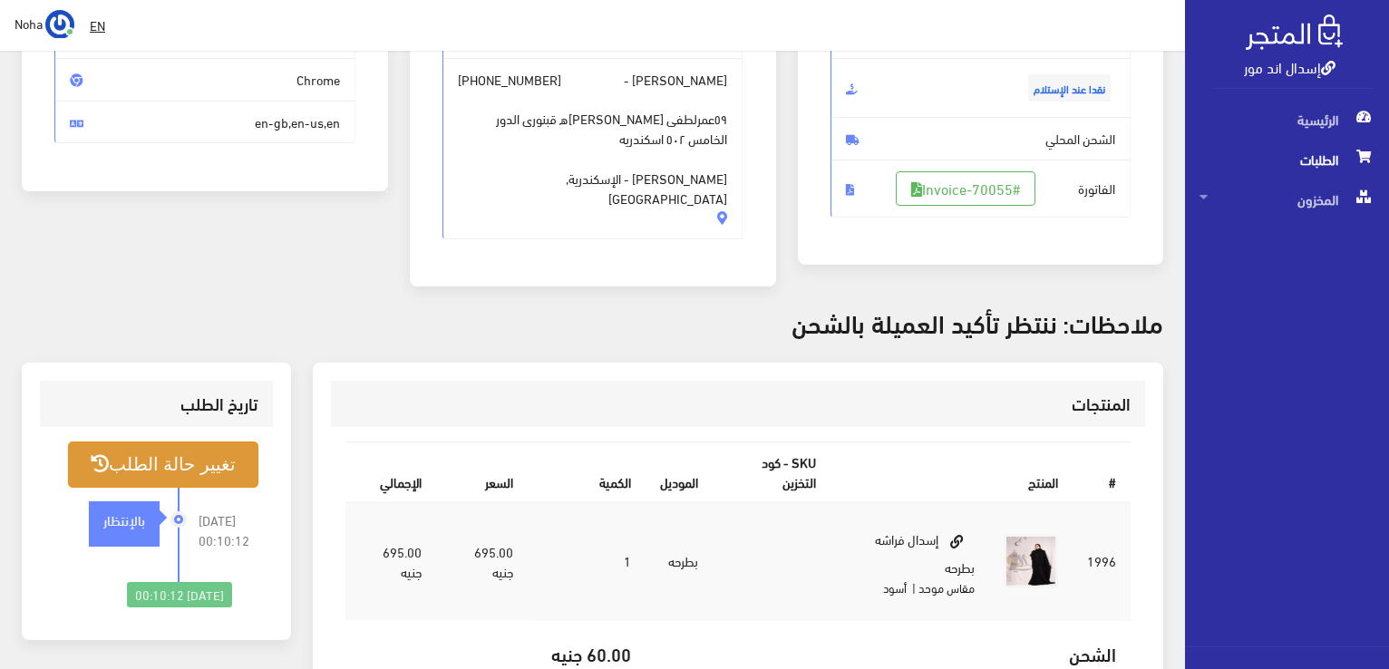
click at [207, 462] on button "تغيير حالة الطلب" at bounding box center [163, 464] width 190 height 46
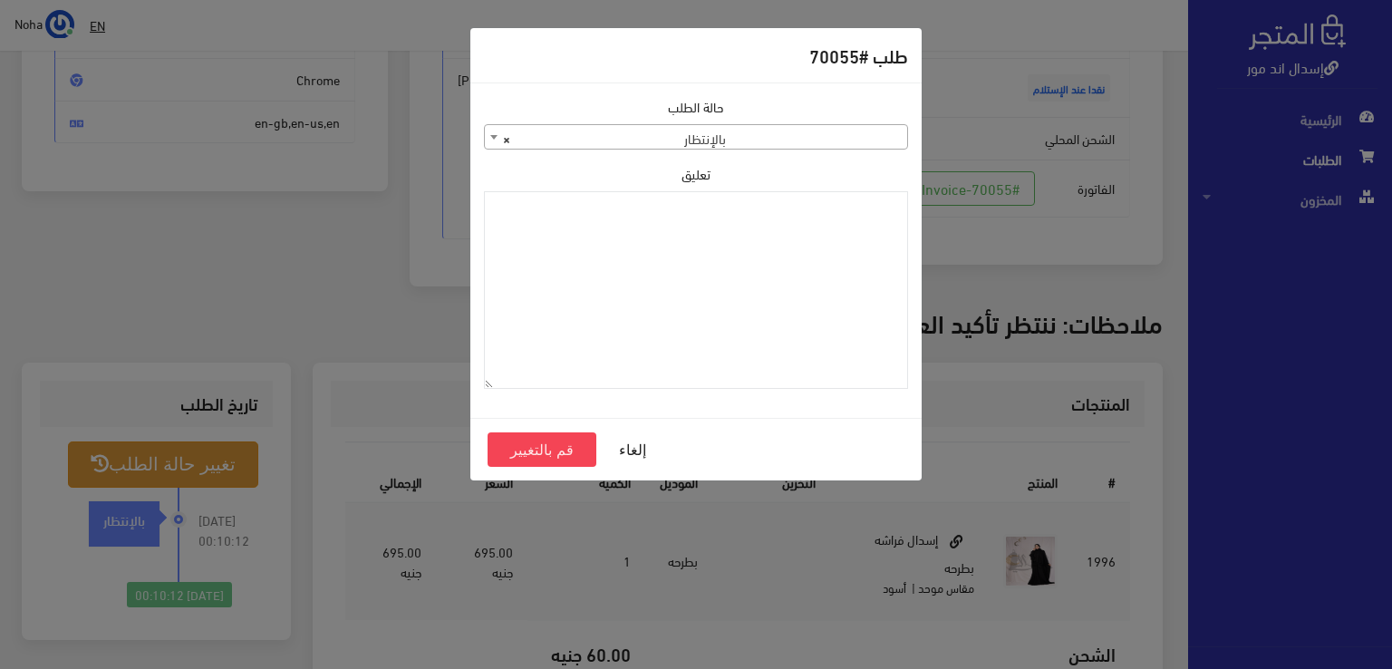
click at [822, 135] on span "× بالإنتظار" at bounding box center [696, 137] width 422 height 25
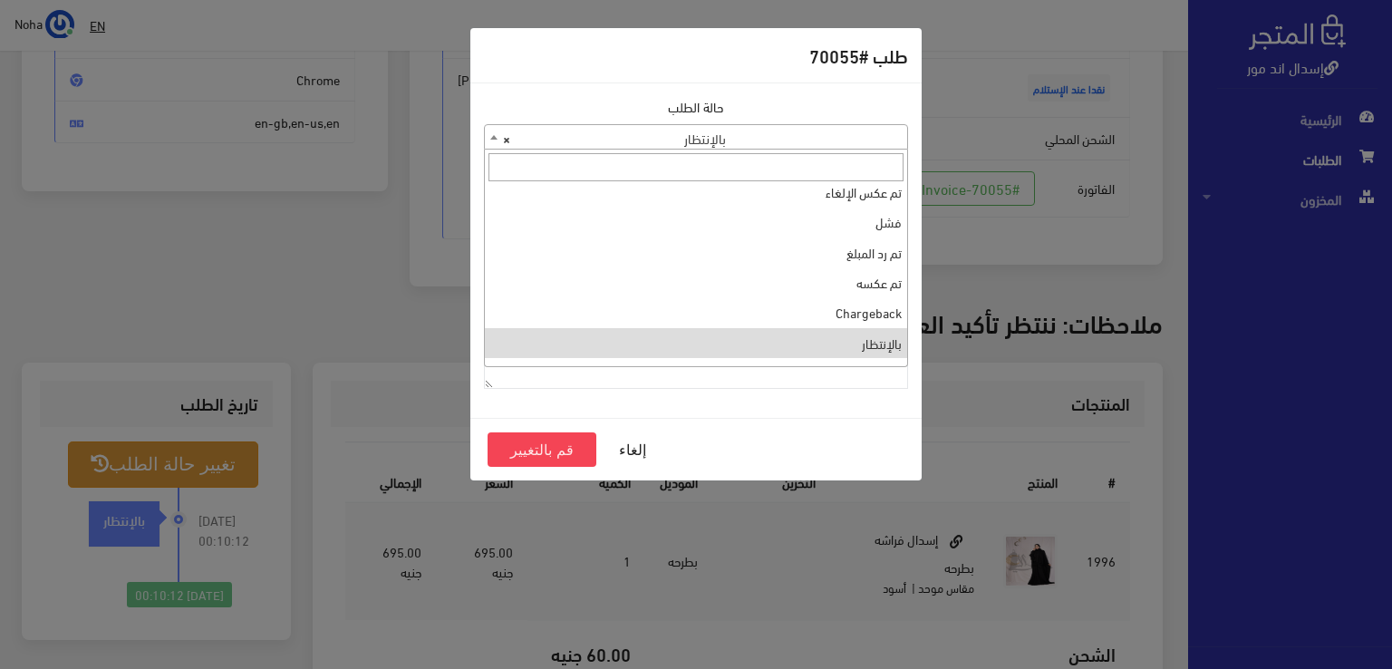
scroll to position [0, 0]
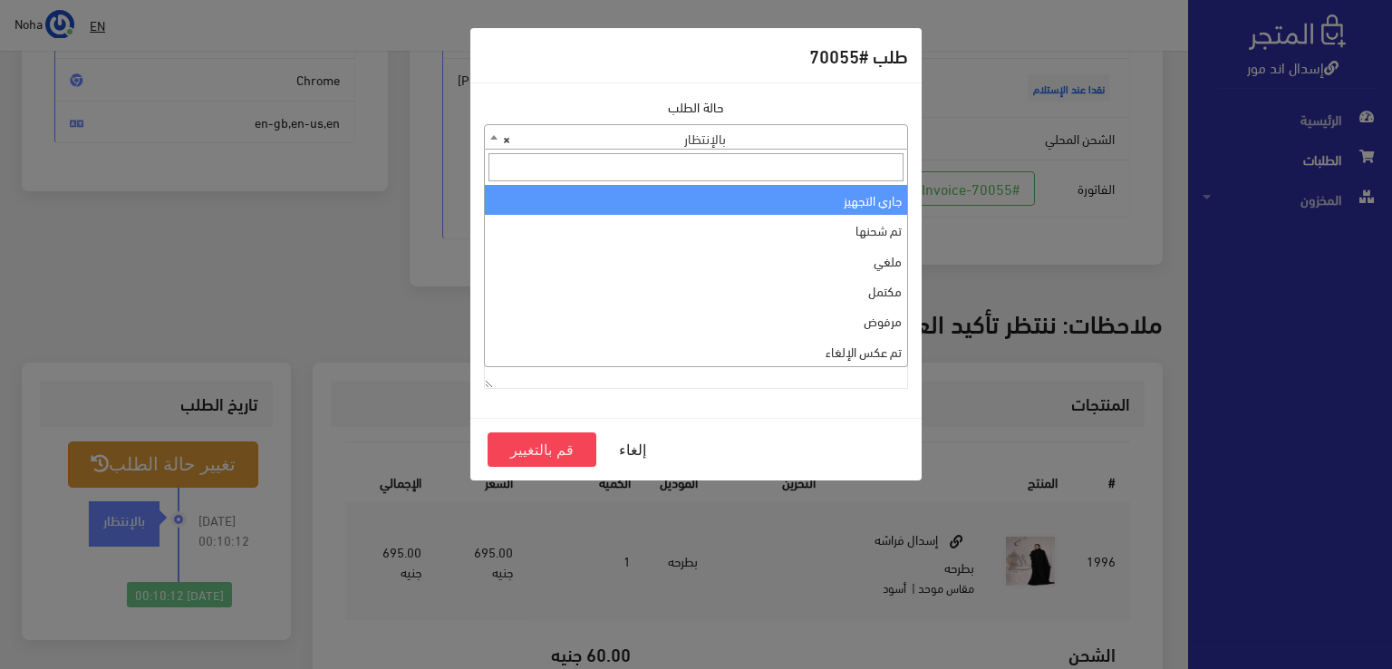
select select "1"
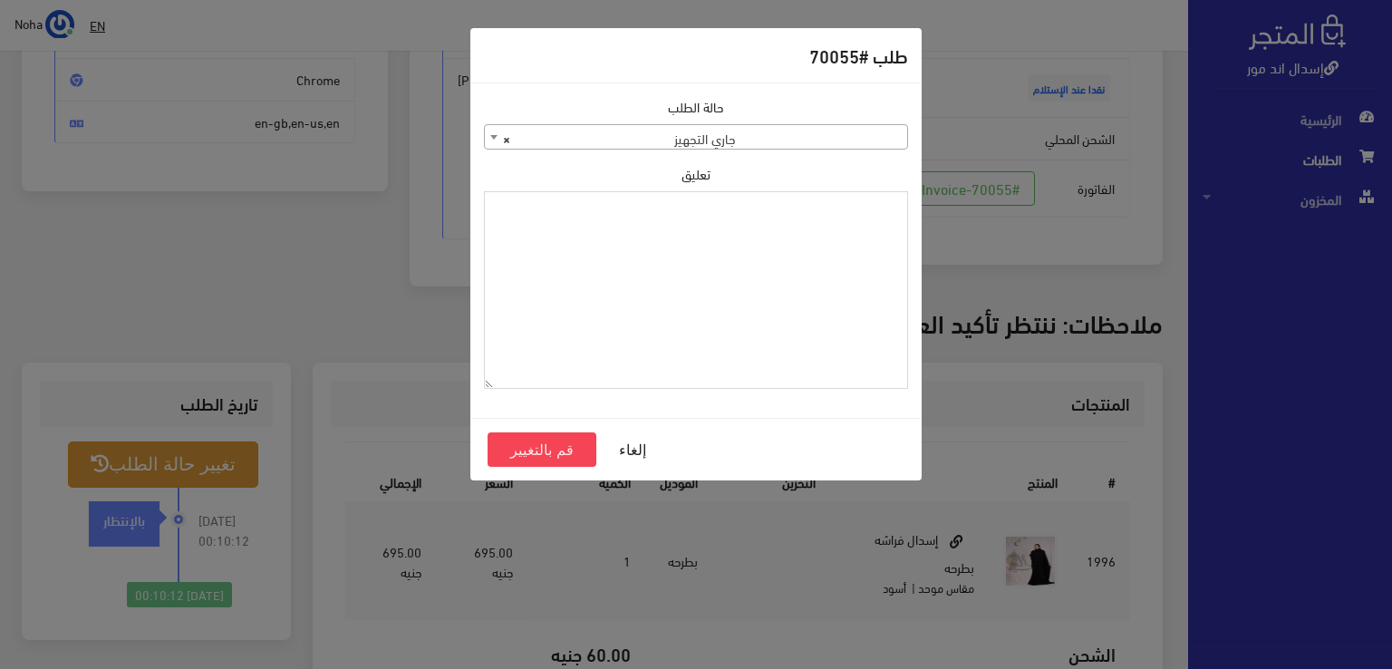
paste textarea "1112497"
type textarea "1112497"
click at [574, 451] on button "قم بالتغيير" at bounding box center [542, 449] width 109 height 34
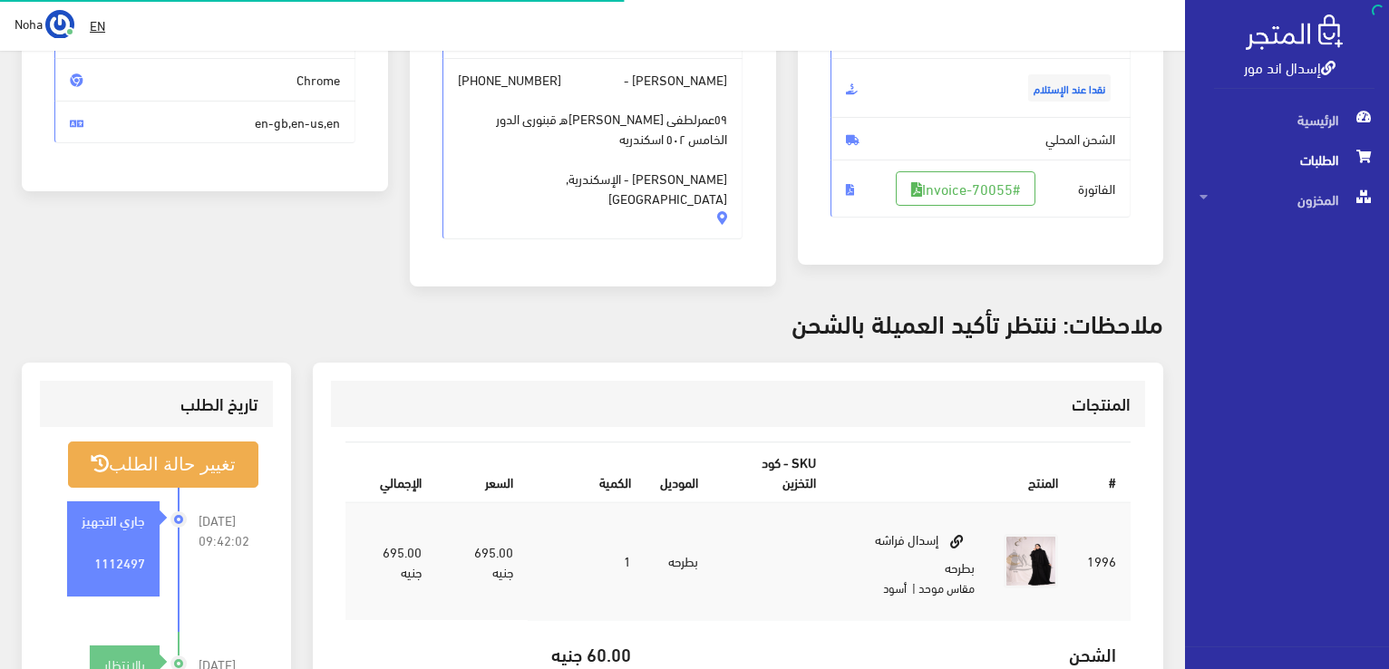
scroll to position [272, 0]
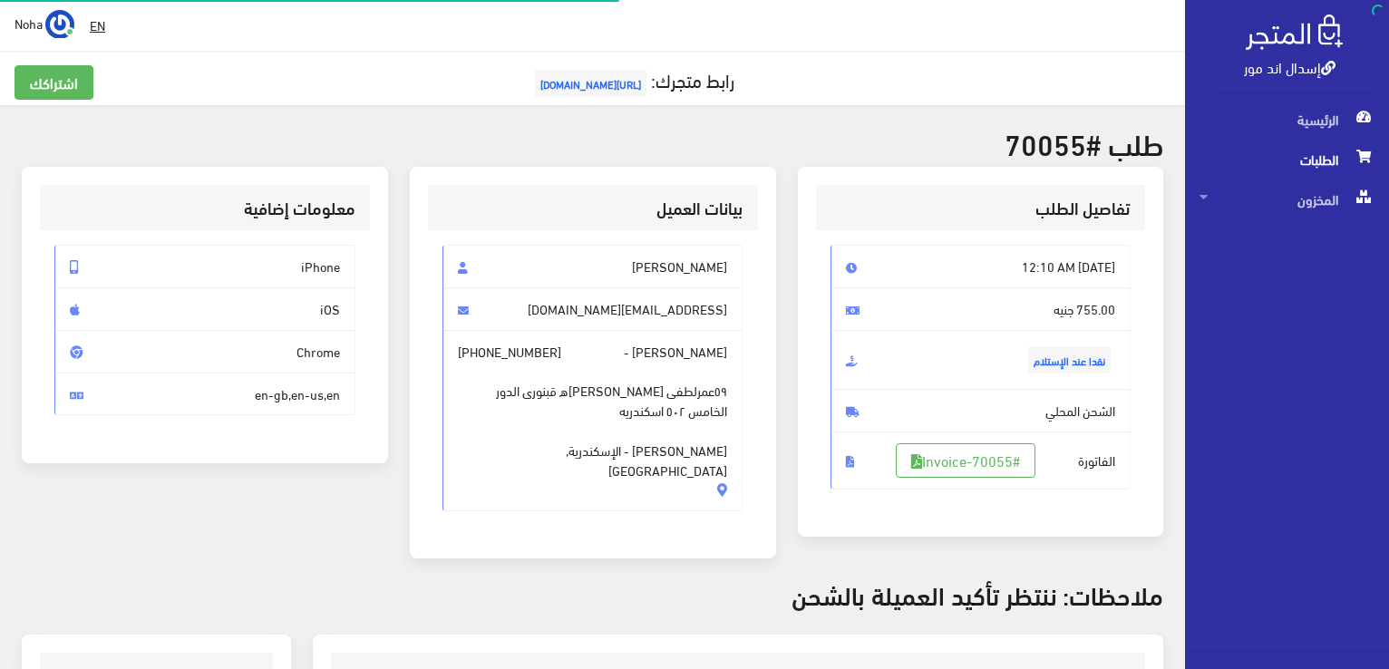
scroll to position [260, 0]
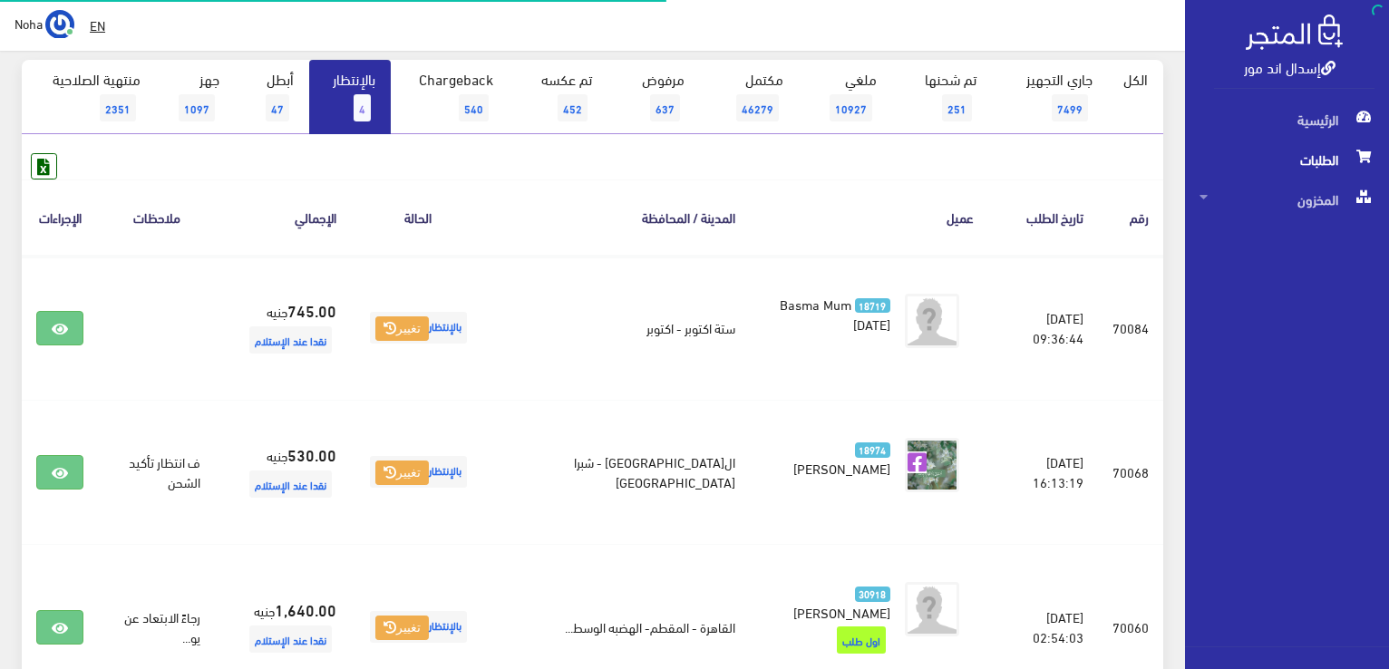
scroll to position [126, 0]
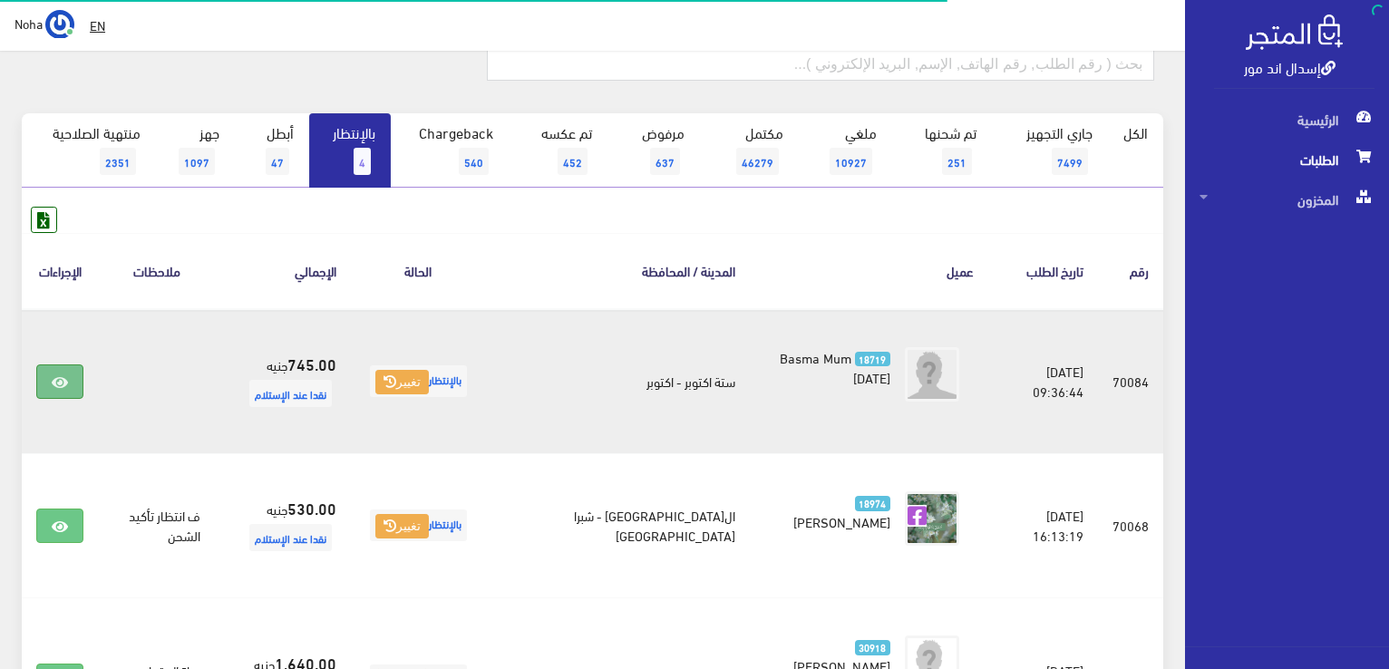
click at [73, 381] on link at bounding box center [59, 381] width 47 height 34
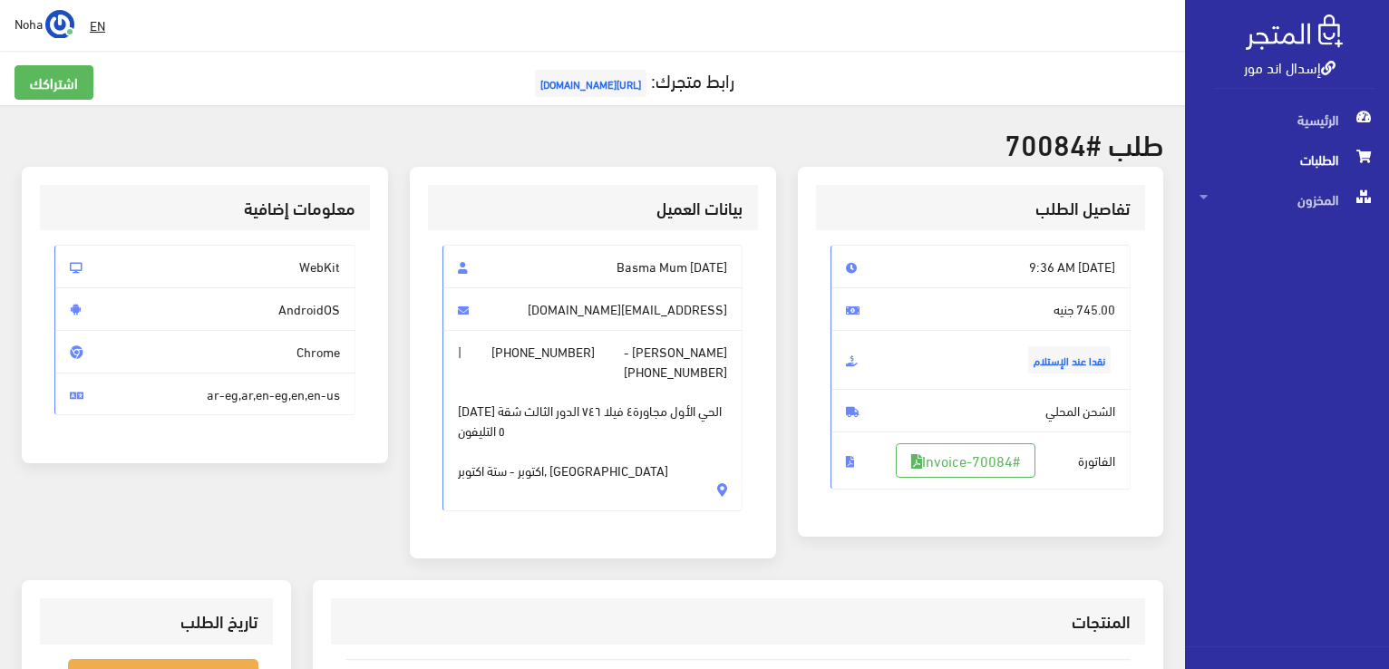
click at [671, 84] on link "رابط متجرك: https://www.esdalandmore.com" at bounding box center [632, 80] width 204 height 34
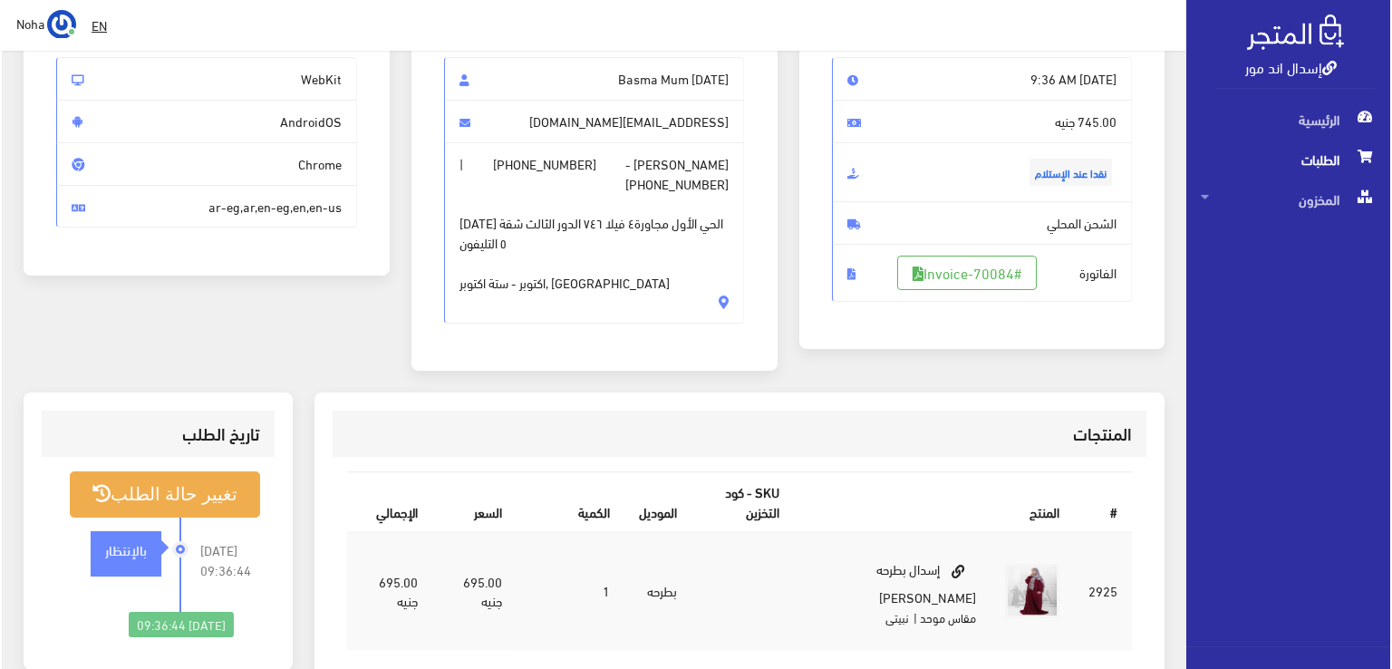
scroll to position [181, 0]
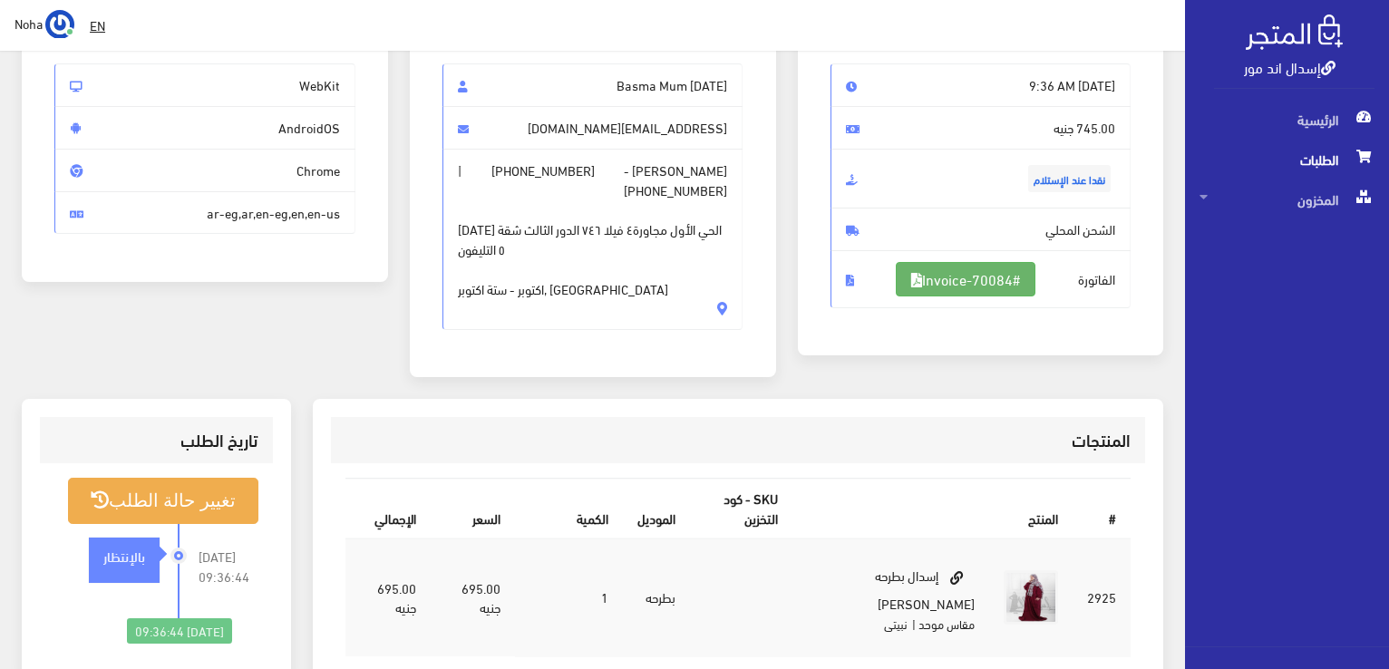
click at [911, 275] on icon at bounding box center [916, 280] width 11 height 15
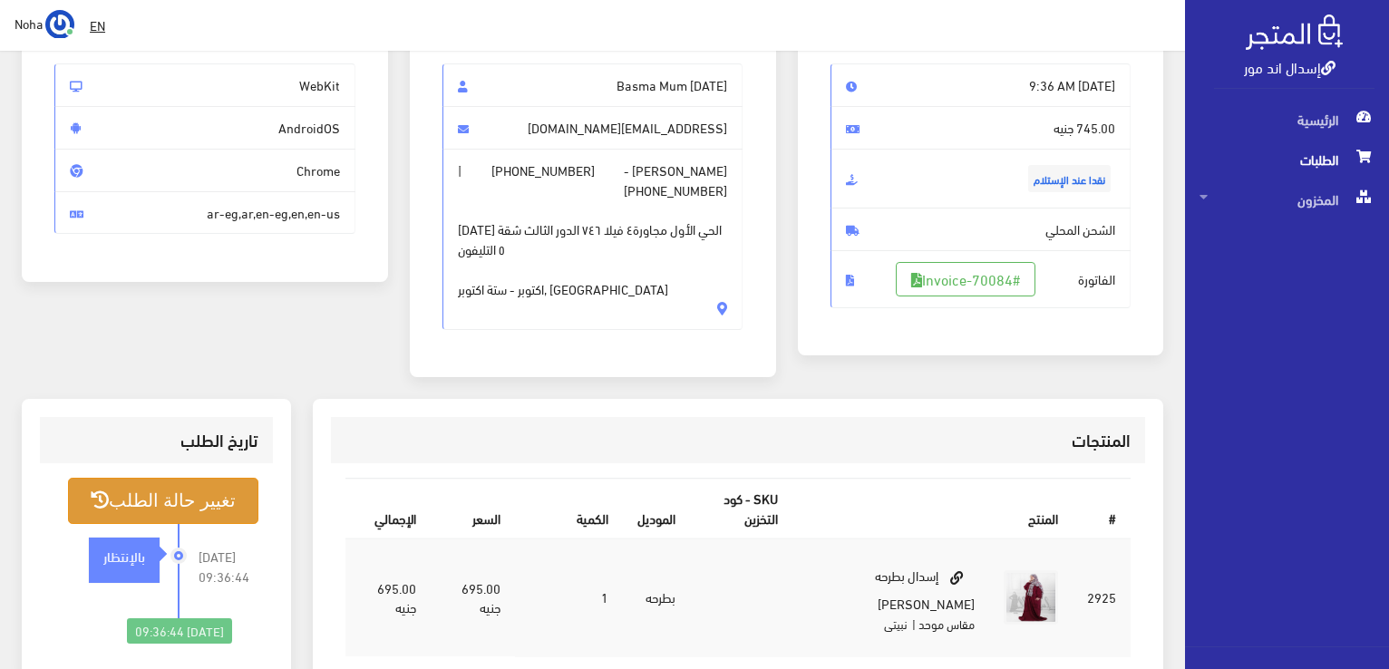
click at [139, 478] on button "تغيير حالة الطلب" at bounding box center [163, 501] width 190 height 46
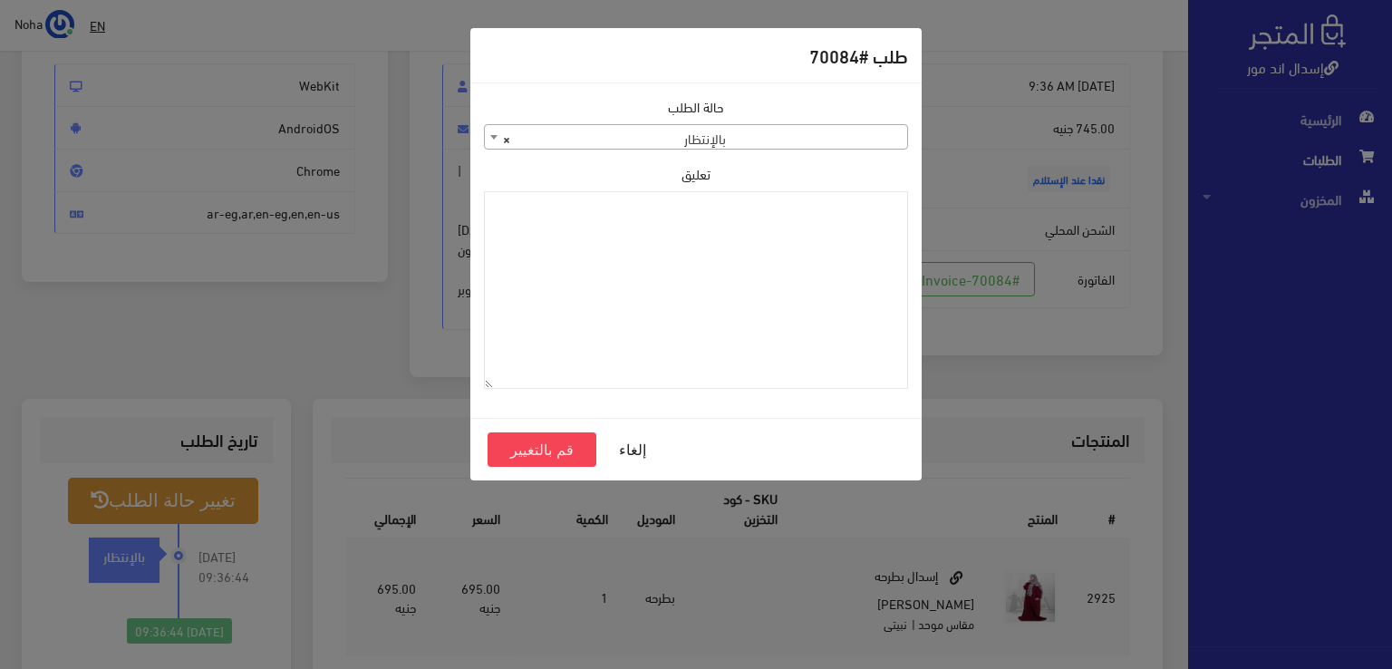
click at [651, 140] on span "× بالإنتظار" at bounding box center [696, 137] width 422 height 25
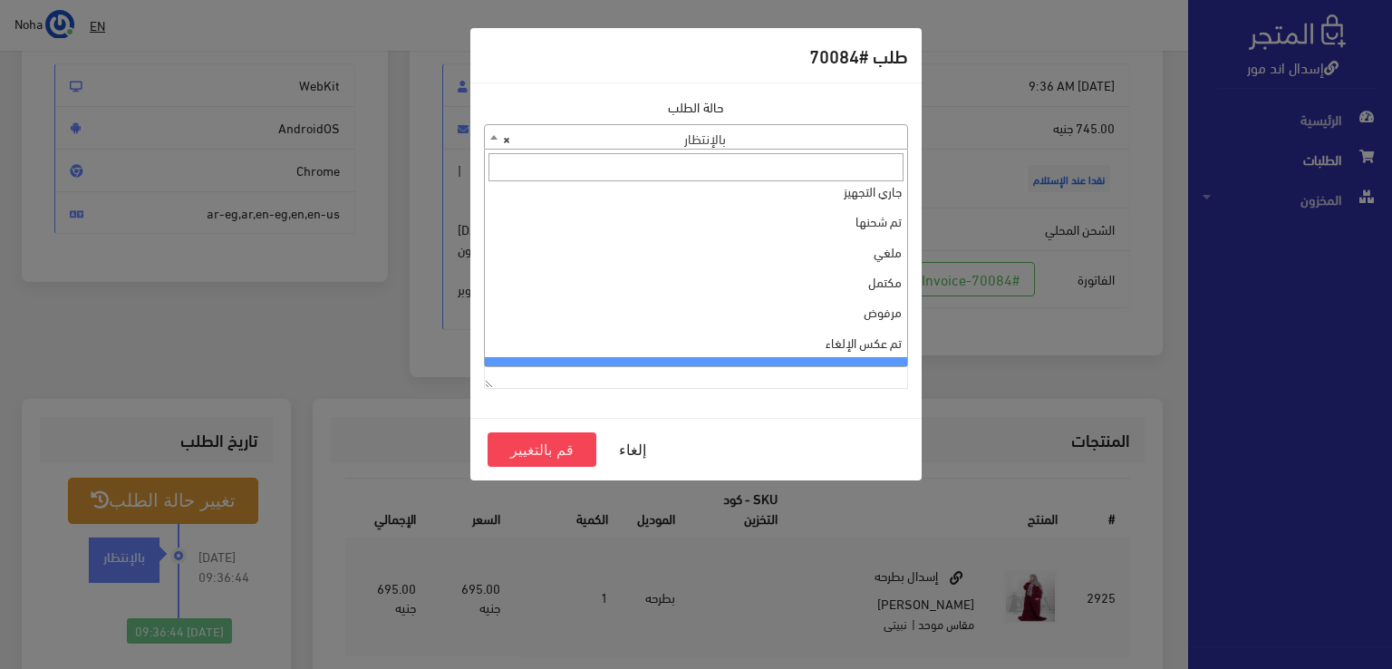
scroll to position [0, 0]
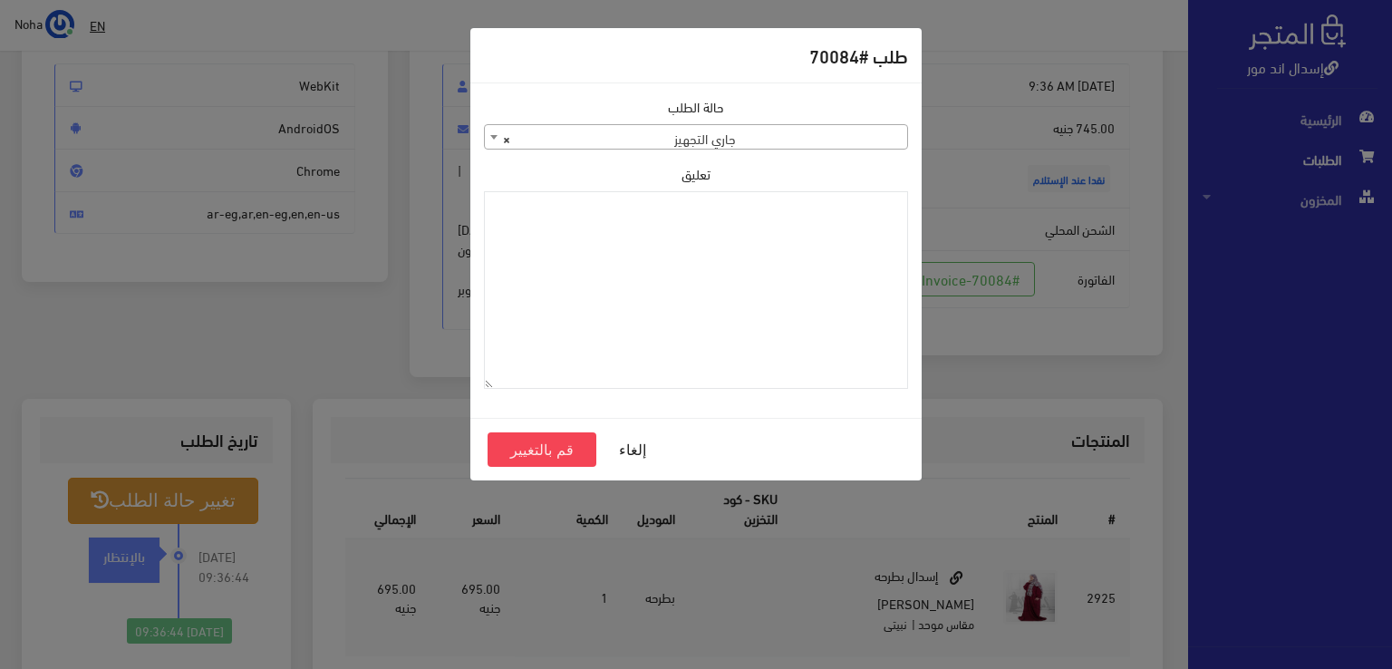
select select "1"
paste textarea "1112497"
type textarea "1112497"
click at [552, 441] on button "قم بالتغيير" at bounding box center [542, 449] width 109 height 34
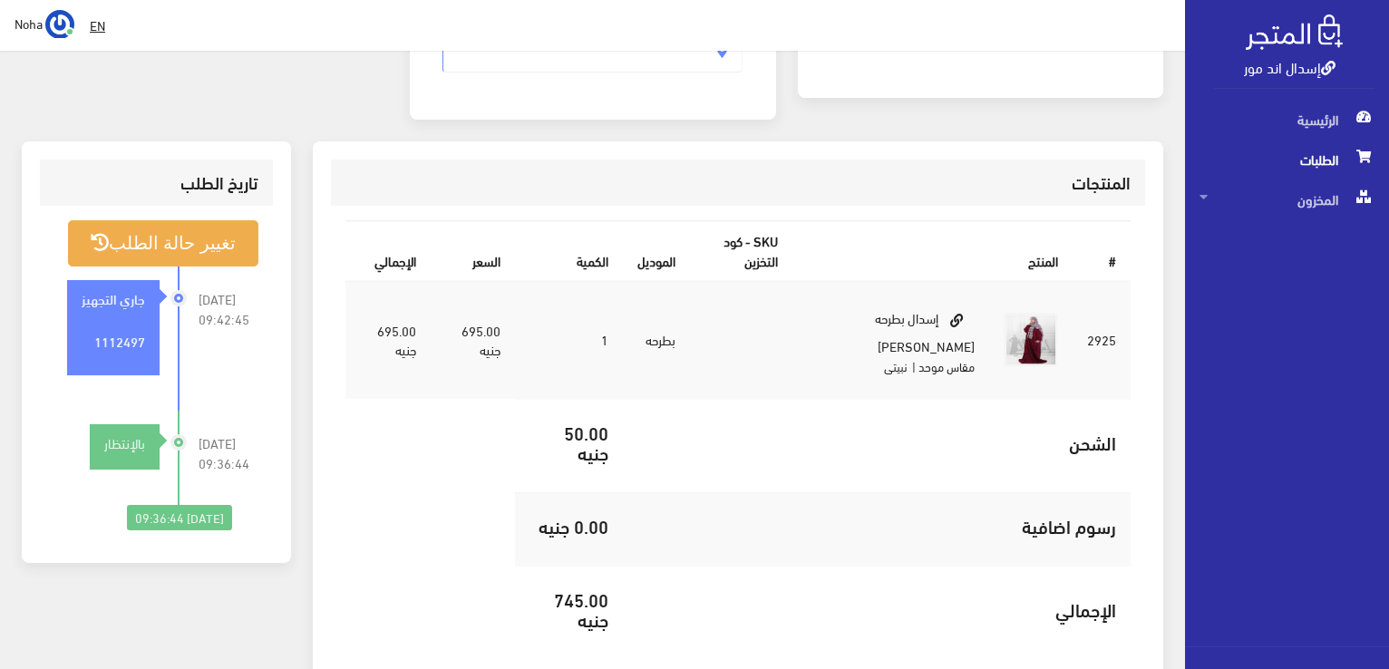
scroll to position [453, 0]
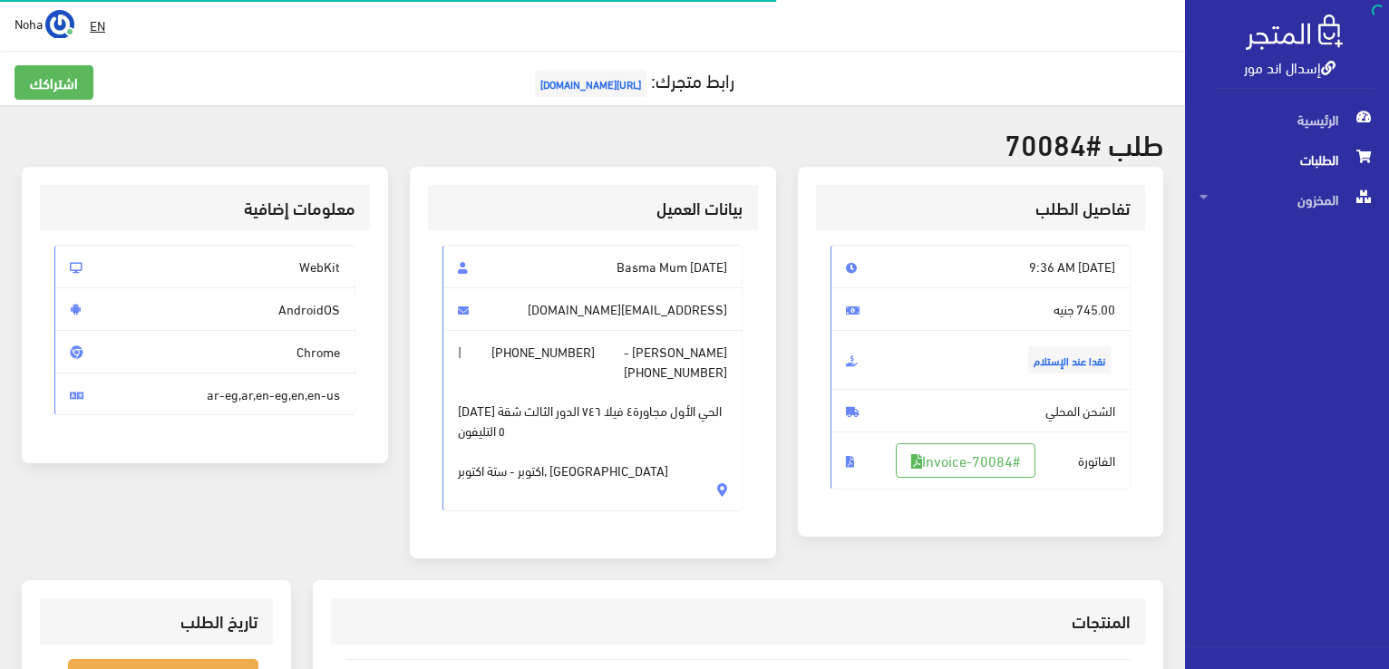
scroll to position [181, 0]
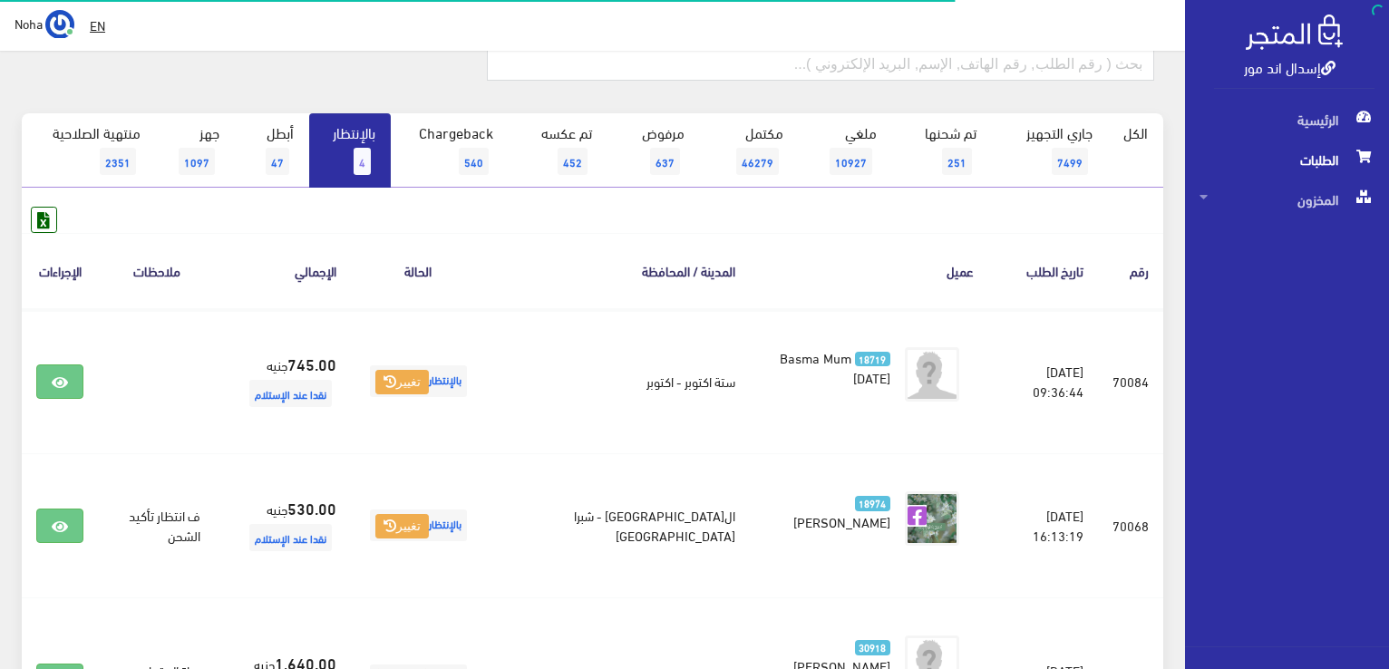
scroll to position [126, 0]
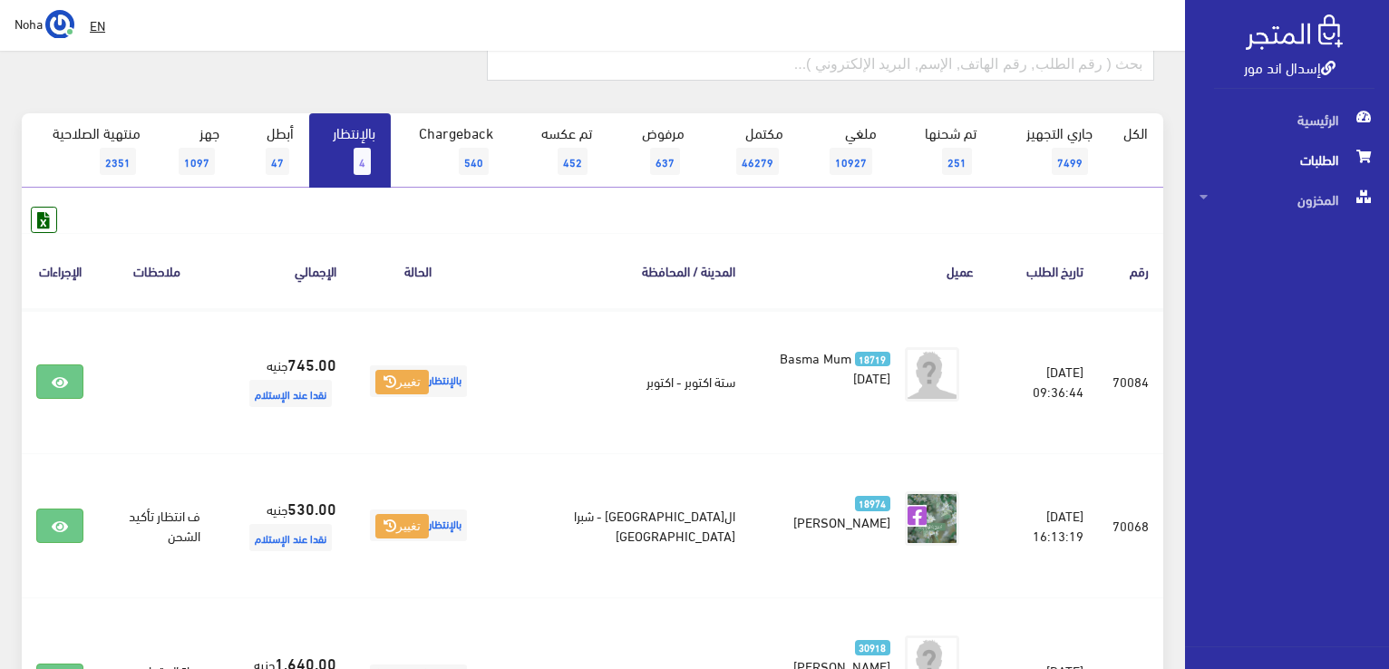
click at [359, 150] on span "4" at bounding box center [362, 161] width 17 height 27
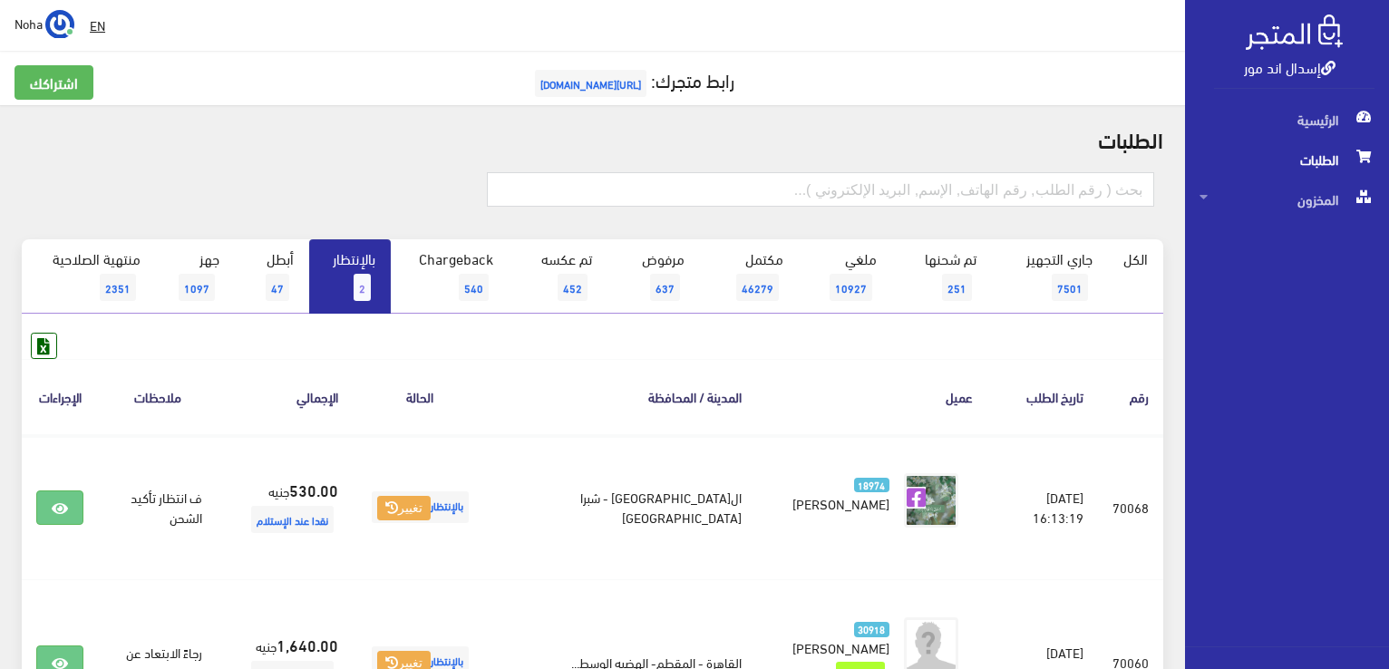
click at [363, 269] on link "بالإنتظار 2" at bounding box center [350, 276] width 82 height 74
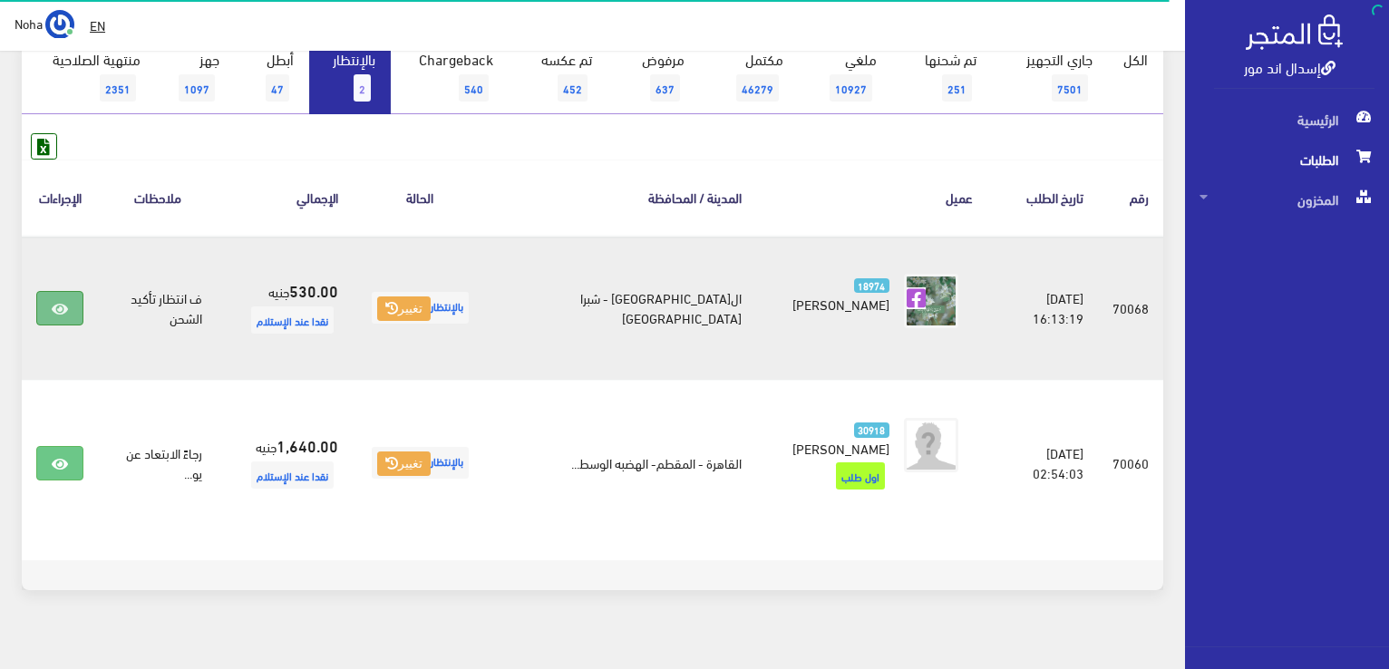
click at [63, 311] on icon at bounding box center [60, 309] width 16 height 15
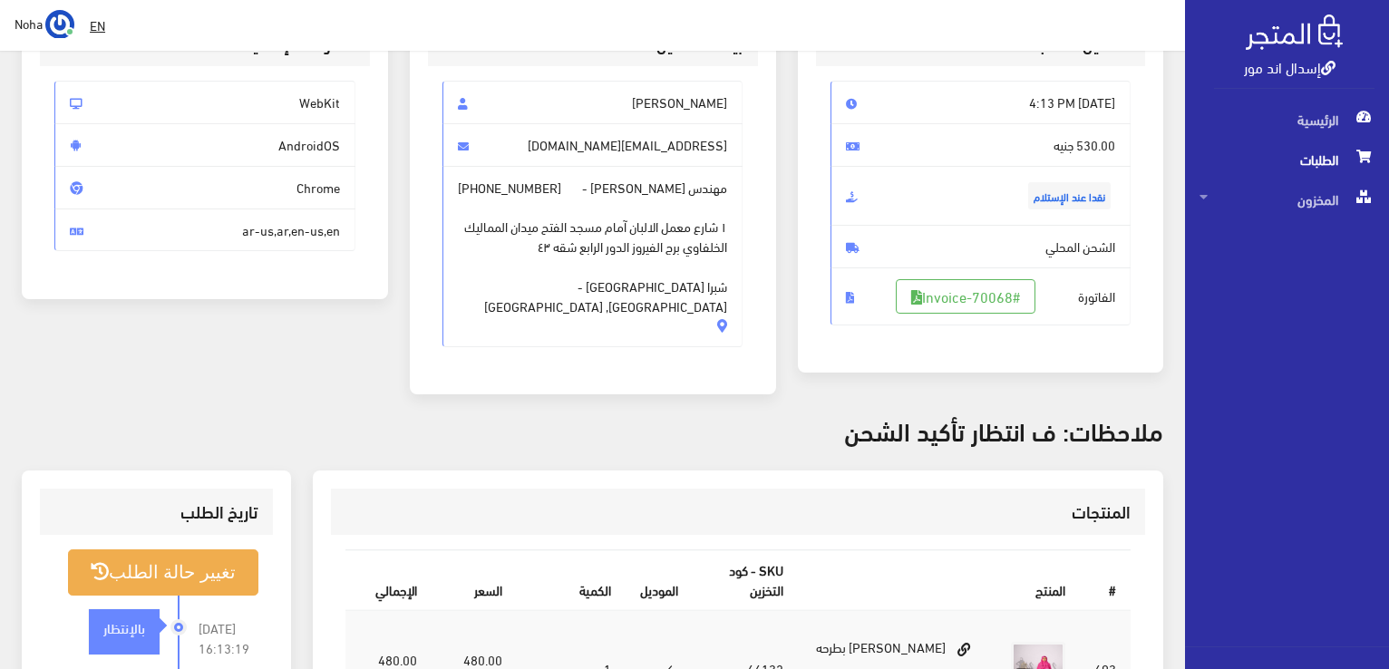
scroll to position [272, 0]
